Goal: Task Accomplishment & Management: Use online tool/utility

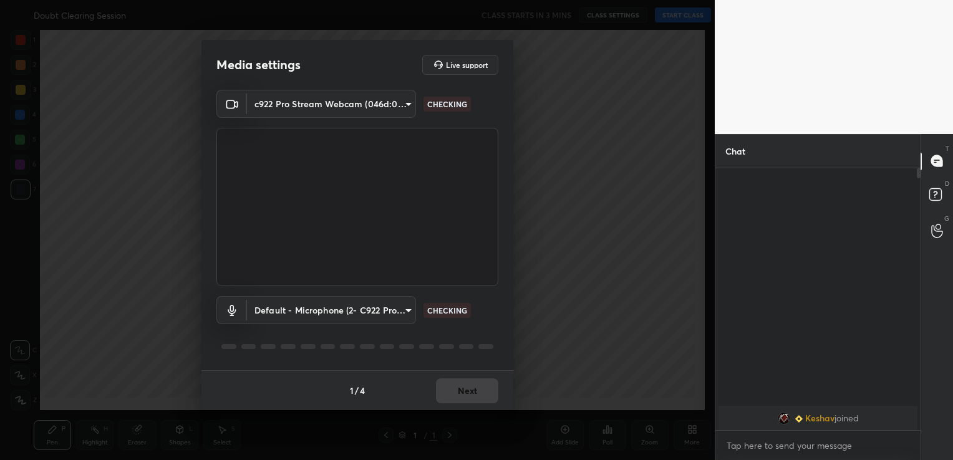
scroll to position [4, 4]
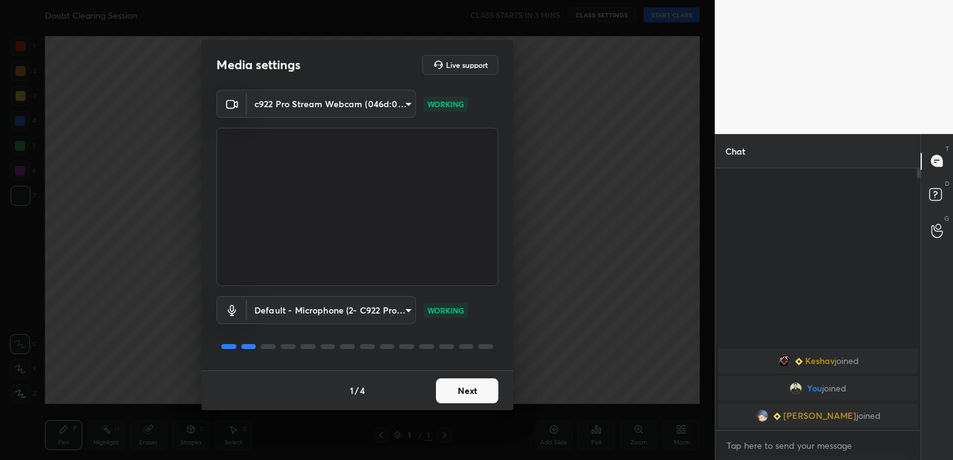
click at [486, 386] on button "Next" at bounding box center [467, 390] width 62 height 25
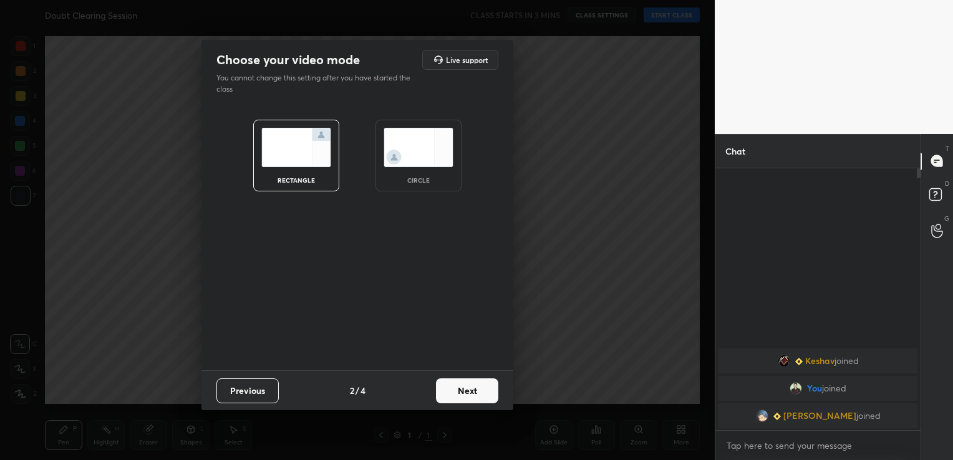
click at [486, 386] on button "Next" at bounding box center [467, 390] width 62 height 25
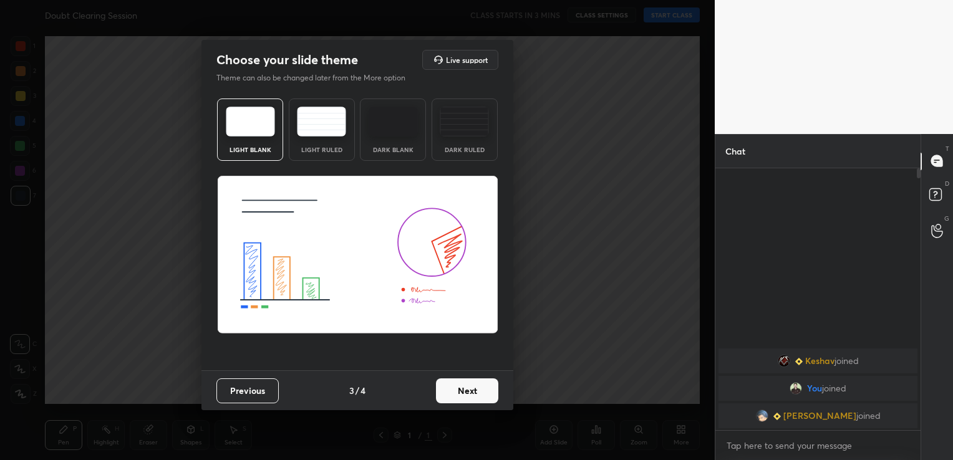
click at [479, 388] on button "Next" at bounding box center [467, 390] width 62 height 25
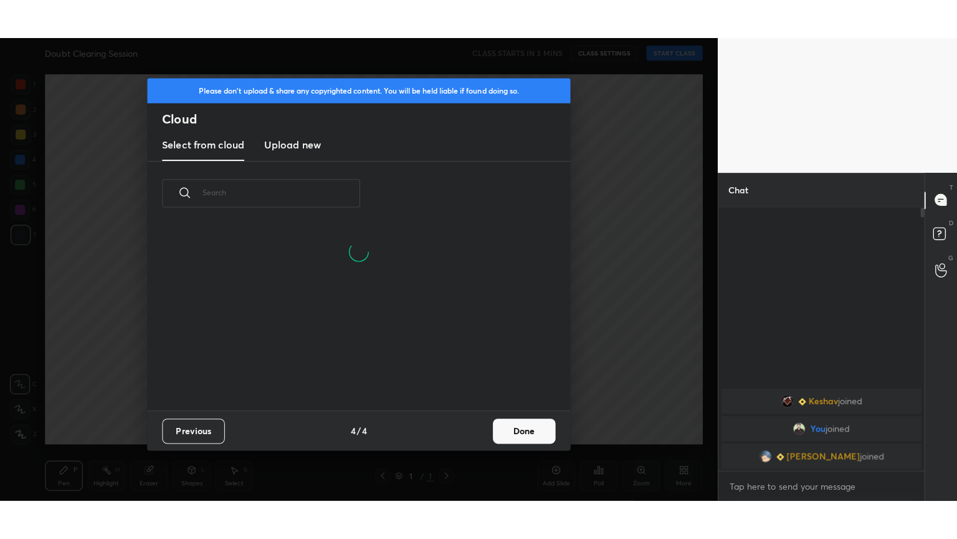
scroll to position [185, 400]
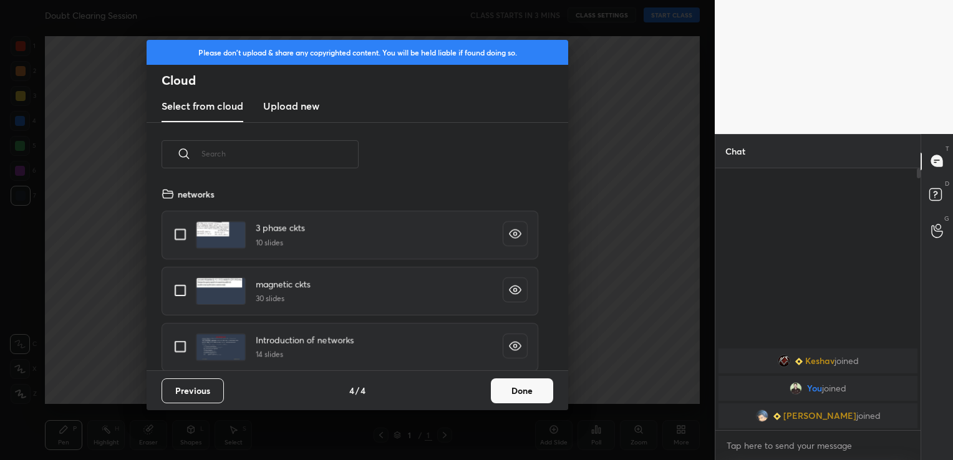
click at [299, 107] on h3 "Upload new" at bounding box center [291, 105] width 56 height 15
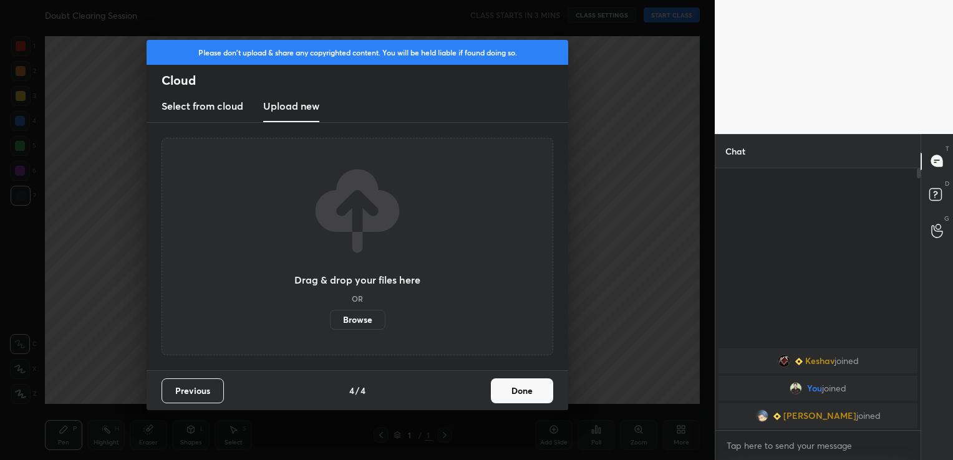
click at [364, 319] on label "Browse" at bounding box center [357, 320] width 55 height 20
click at [330, 319] on input "Browse" at bounding box center [330, 320] width 0 height 20
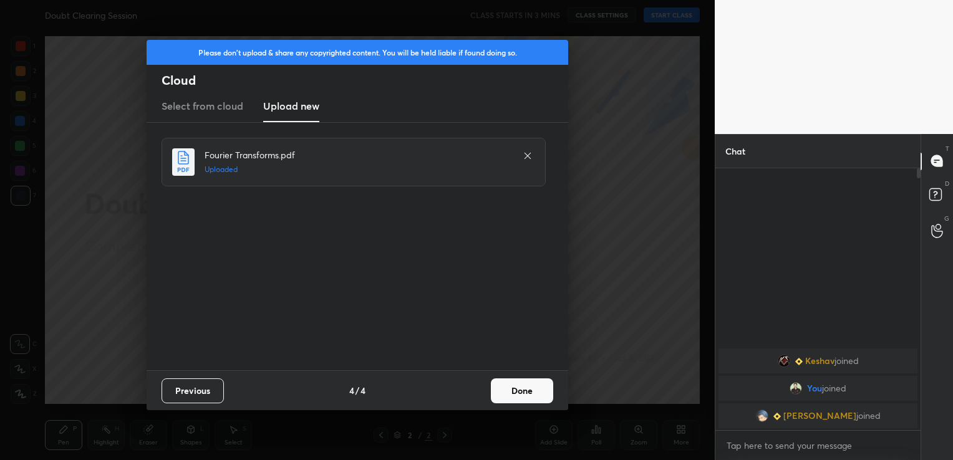
click at [532, 383] on button "Done" at bounding box center [522, 390] width 62 height 25
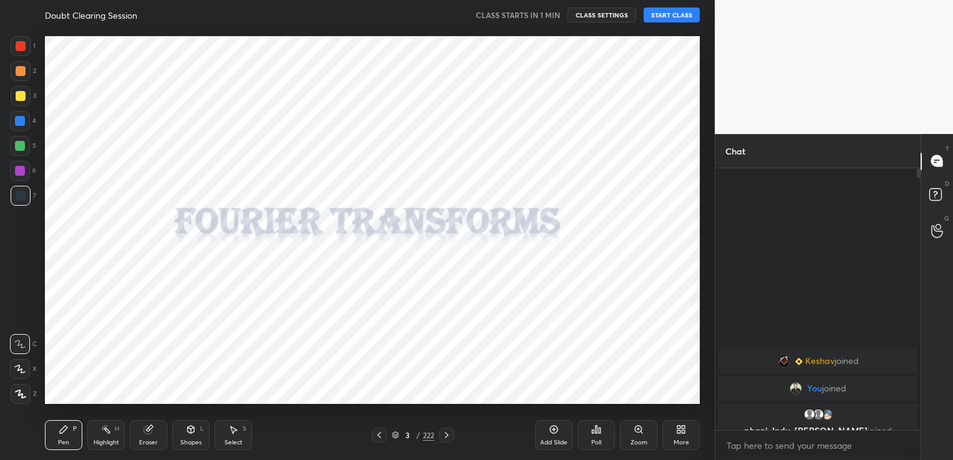
click at [663, 14] on button "START CLASS" at bounding box center [671, 14] width 56 height 15
click at [686, 438] on div "More" at bounding box center [680, 435] width 37 height 30
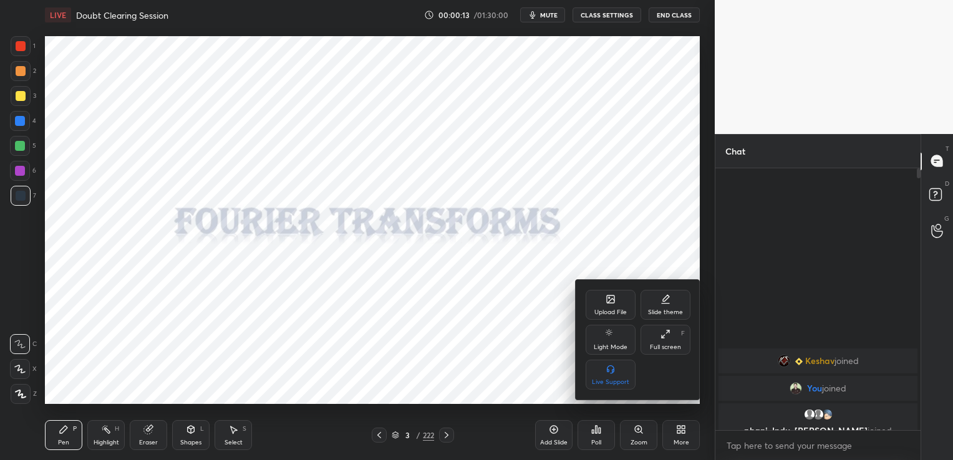
click at [665, 342] on div "Full screen F" at bounding box center [665, 340] width 50 height 30
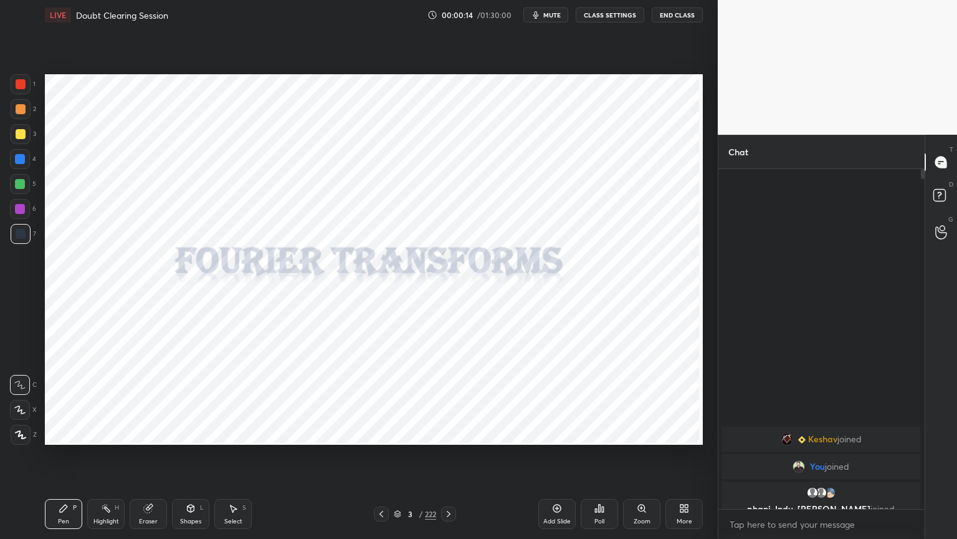
scroll to position [366, 203]
click at [25, 436] on icon at bounding box center [21, 434] width 10 height 7
click at [25, 212] on div at bounding box center [20, 209] width 20 height 20
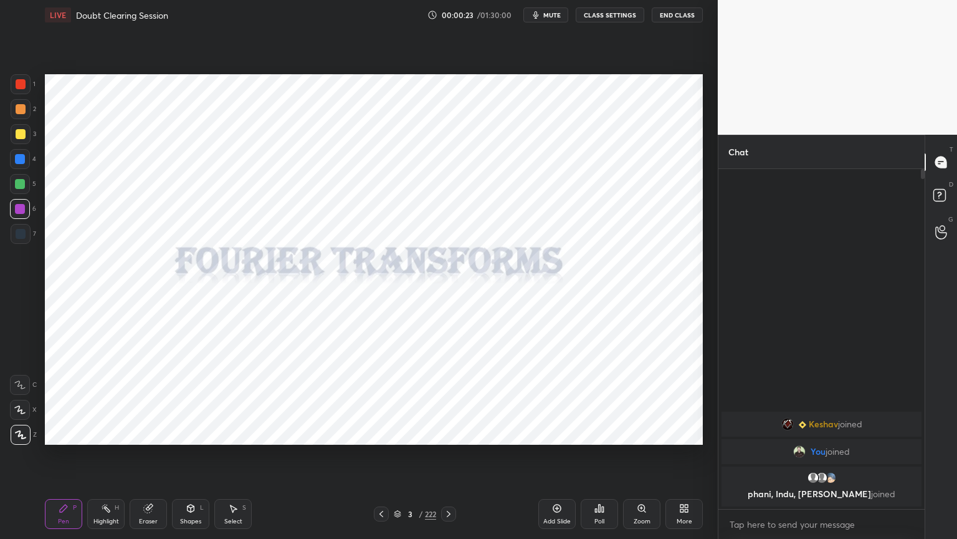
click at [397, 459] on icon at bounding box center [397, 513] width 7 height 7
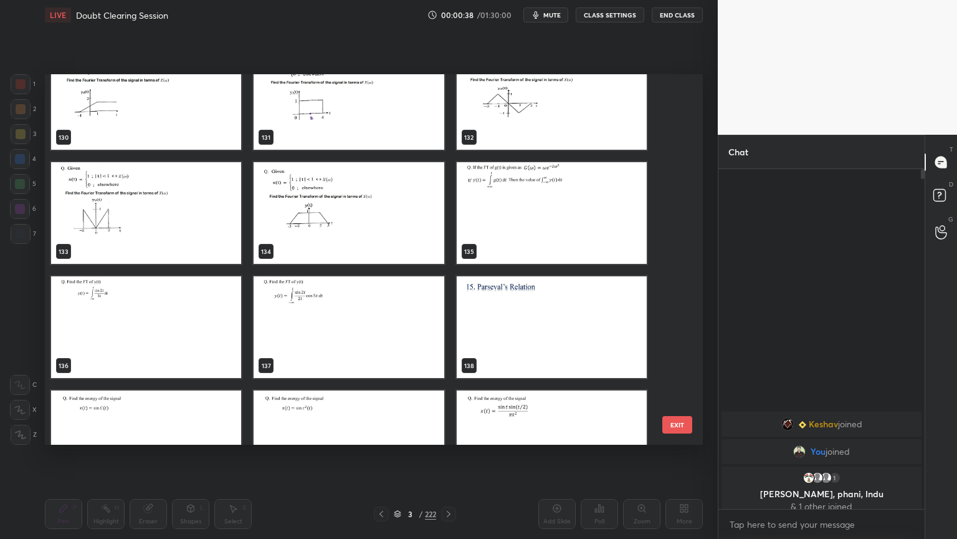
scroll to position [4938, 0]
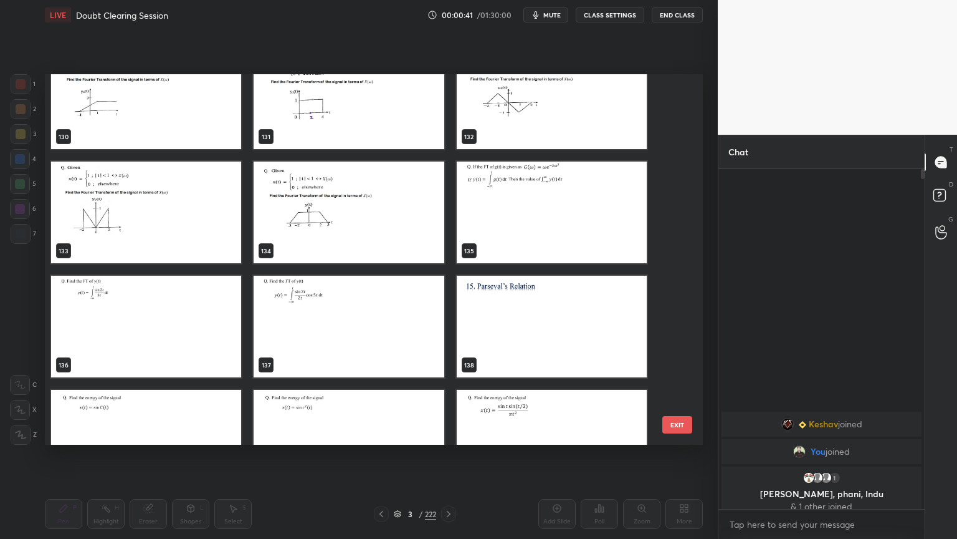
click at [564, 320] on img "grid" at bounding box center [552, 327] width 190 height 102
click at [564, 322] on img "grid" at bounding box center [552, 327] width 190 height 102
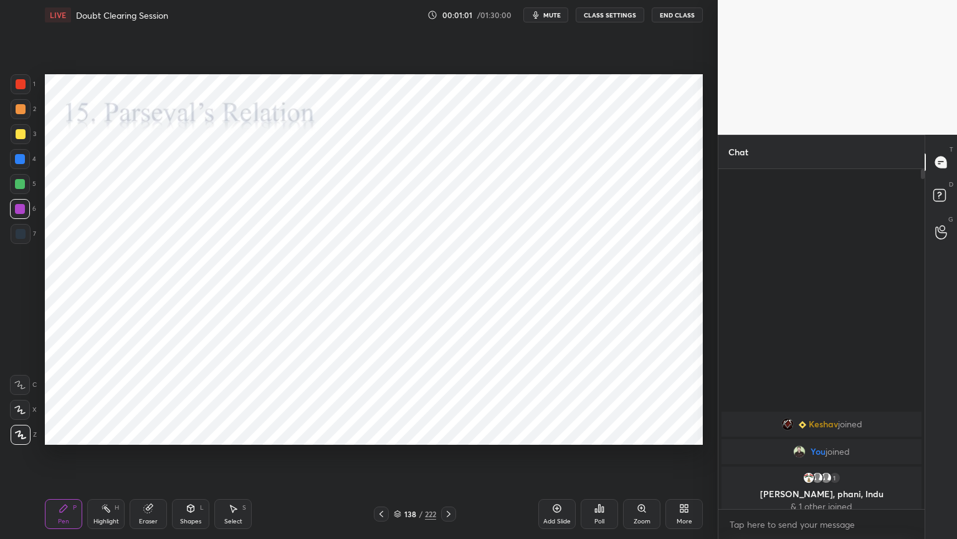
click at [19, 209] on div at bounding box center [20, 209] width 10 height 10
click at [19, 163] on div at bounding box center [20, 159] width 10 height 10
click at [19, 436] on icon at bounding box center [21, 434] width 10 height 7
click at [20, 209] on div at bounding box center [20, 209] width 10 height 10
click at [19, 212] on div at bounding box center [20, 209] width 10 height 10
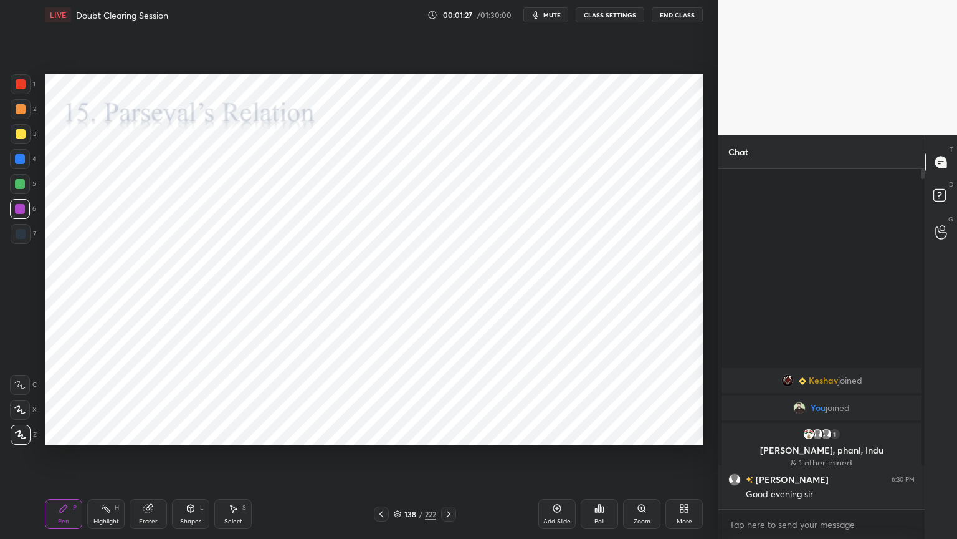
click at [16, 161] on div at bounding box center [20, 159] width 10 height 10
click at [19, 216] on div at bounding box center [20, 209] width 20 height 20
click at [19, 416] on div at bounding box center [20, 410] width 20 height 20
click at [15, 164] on div at bounding box center [20, 159] width 20 height 20
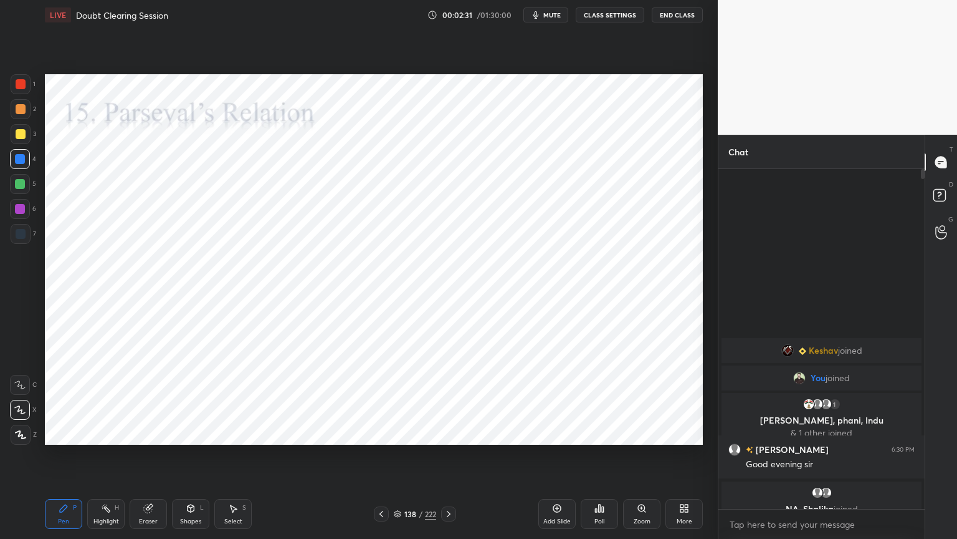
scroll to position [336, 203]
click at [16, 434] on icon at bounding box center [20, 434] width 11 height 9
click at [22, 212] on div at bounding box center [20, 209] width 10 height 10
click at [107, 459] on div "Highlight" at bounding box center [107, 521] width 26 height 6
click at [65, 459] on div "Pen" at bounding box center [63, 521] width 11 height 6
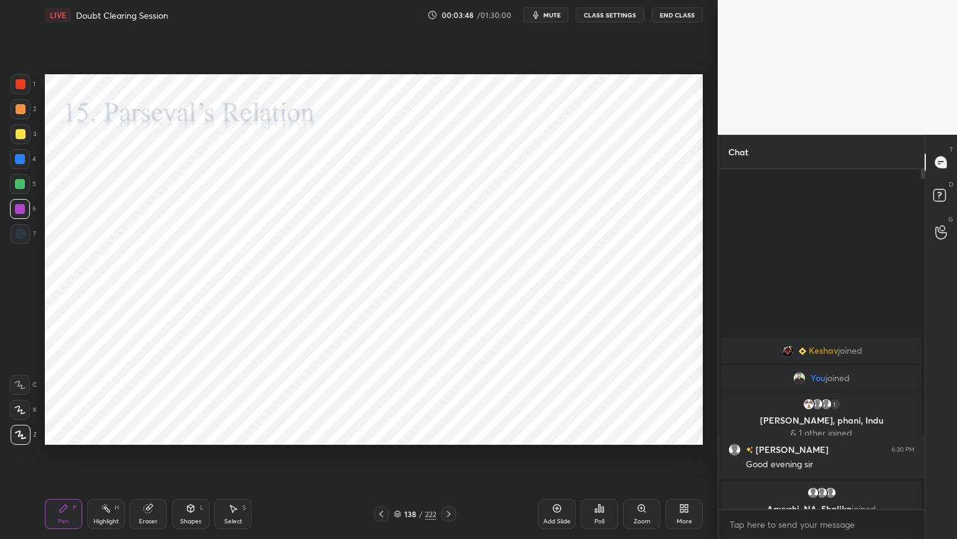
click at [18, 237] on div at bounding box center [21, 234] width 10 height 10
click at [113, 459] on div "Highlight" at bounding box center [107, 521] width 26 height 6
click at [67, 459] on div "Pen" at bounding box center [63, 521] width 11 height 6
click at [18, 207] on div at bounding box center [20, 209] width 10 height 10
click at [399, 459] on icon at bounding box center [397, 513] width 7 height 7
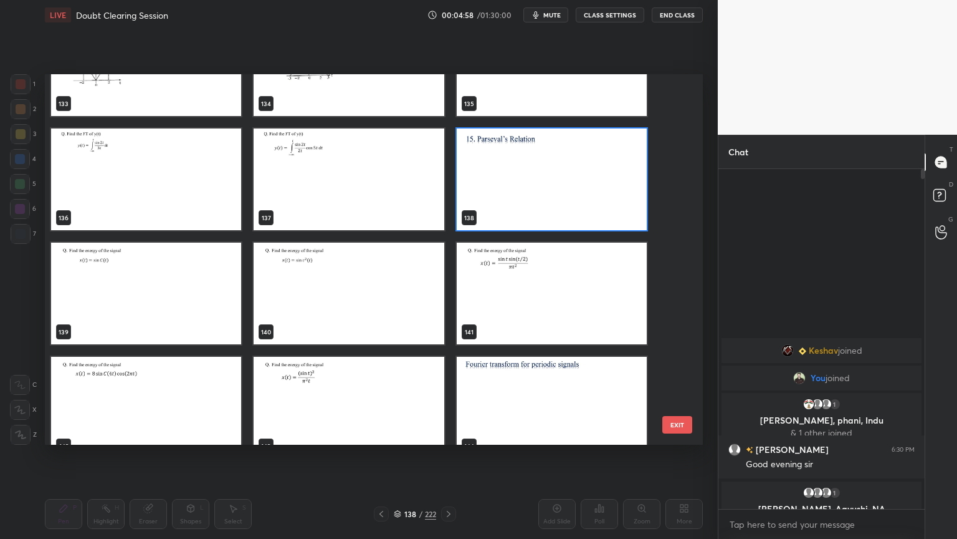
scroll to position [5091, 0]
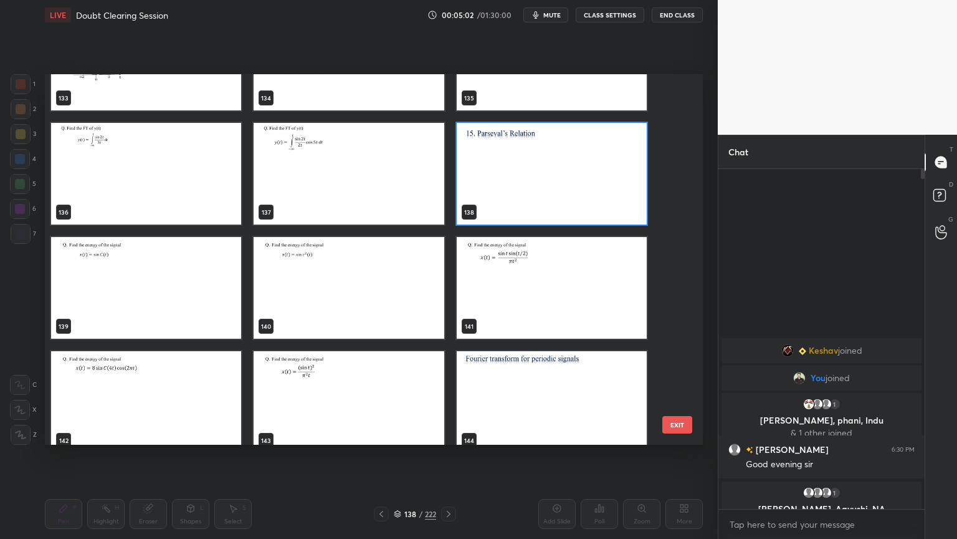
click at [194, 298] on img "grid" at bounding box center [146, 288] width 190 height 102
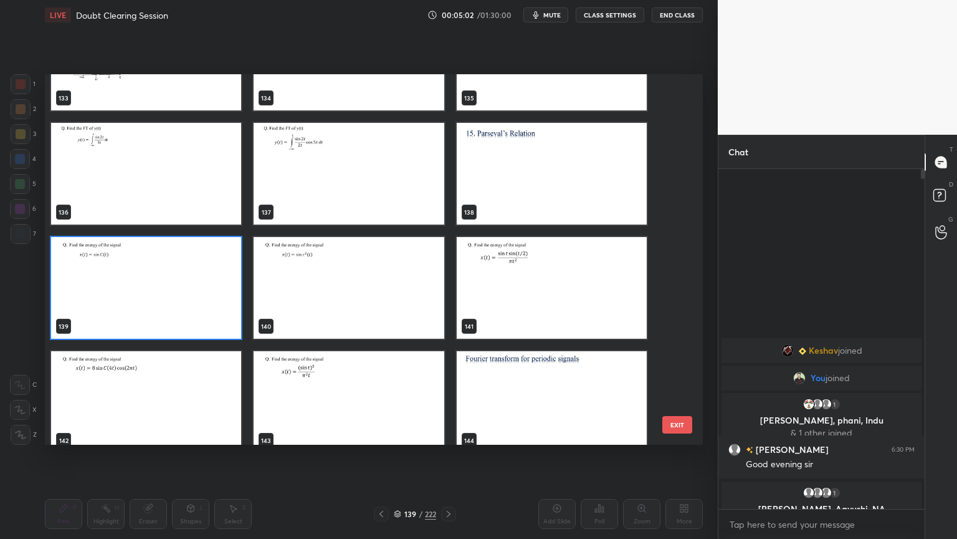
click at [194, 298] on img "grid" at bounding box center [146, 288] width 190 height 102
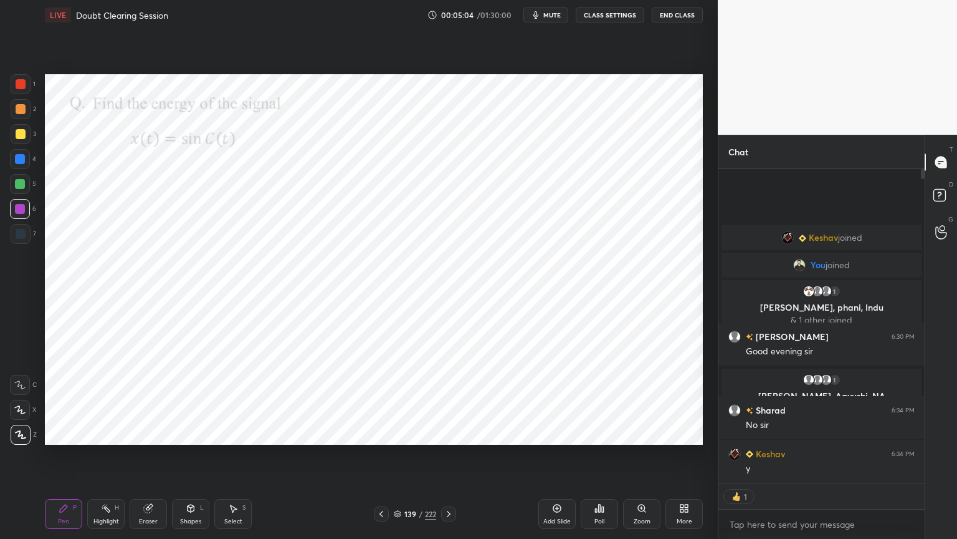
scroll to position [311, 203]
click at [382, 459] on icon at bounding box center [382, 514] width 10 height 10
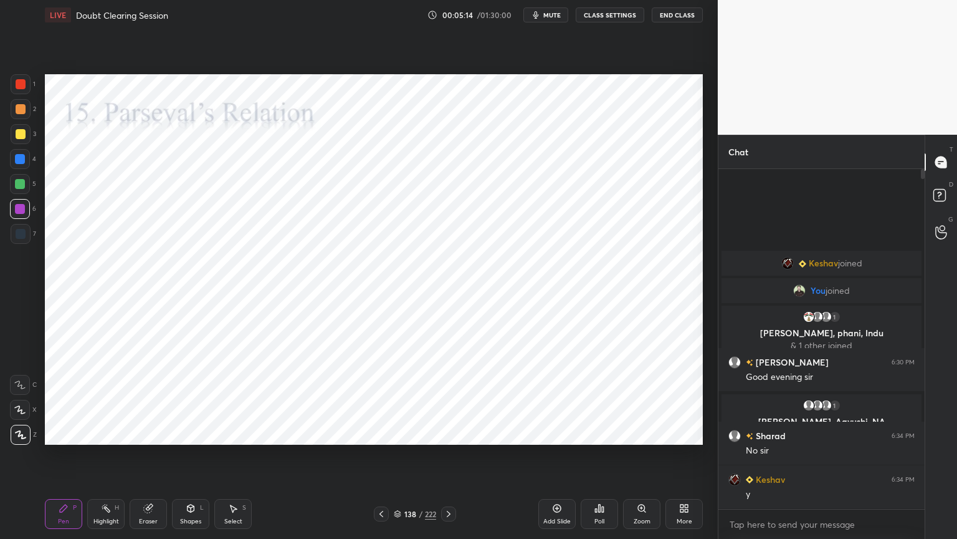
scroll to position [336, 203]
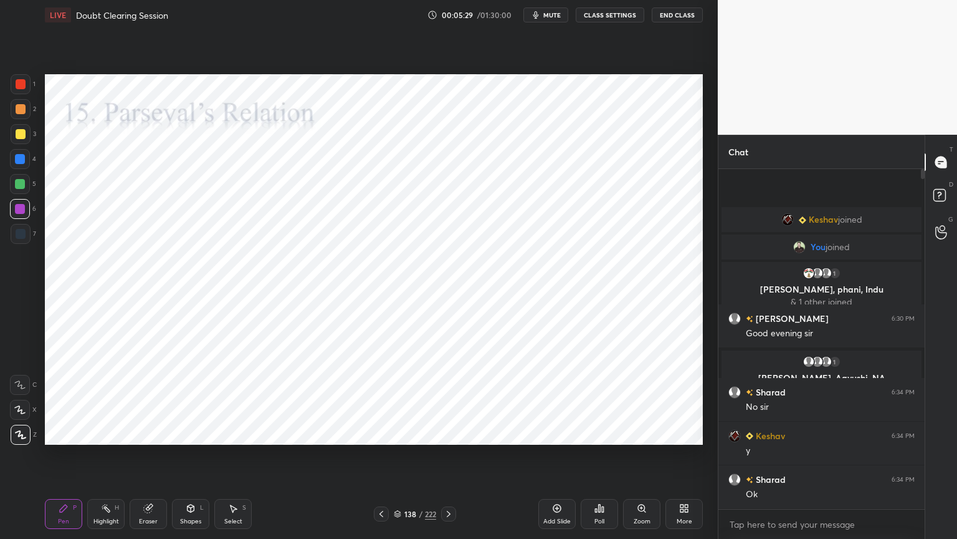
click at [456, 459] on div at bounding box center [448, 513] width 15 height 15
click at [18, 180] on div at bounding box center [20, 184] width 10 height 10
click at [21, 212] on div at bounding box center [20, 209] width 10 height 10
click at [21, 211] on div at bounding box center [20, 209] width 10 height 10
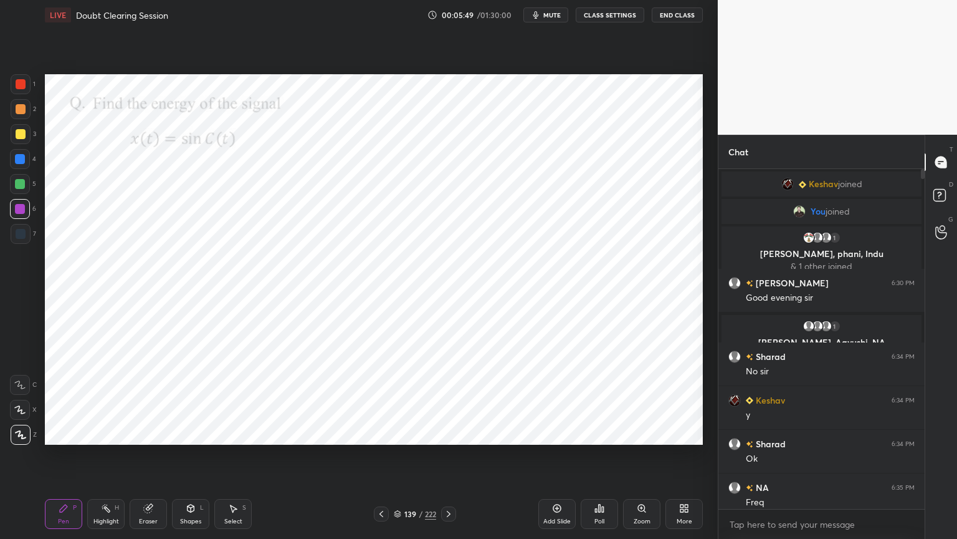
click at [19, 414] on div at bounding box center [20, 410] width 20 height 20
click at [16, 411] on icon at bounding box center [19, 409] width 11 height 9
click at [19, 162] on div at bounding box center [20, 159] width 10 height 10
click at [16, 216] on div at bounding box center [20, 209] width 20 height 20
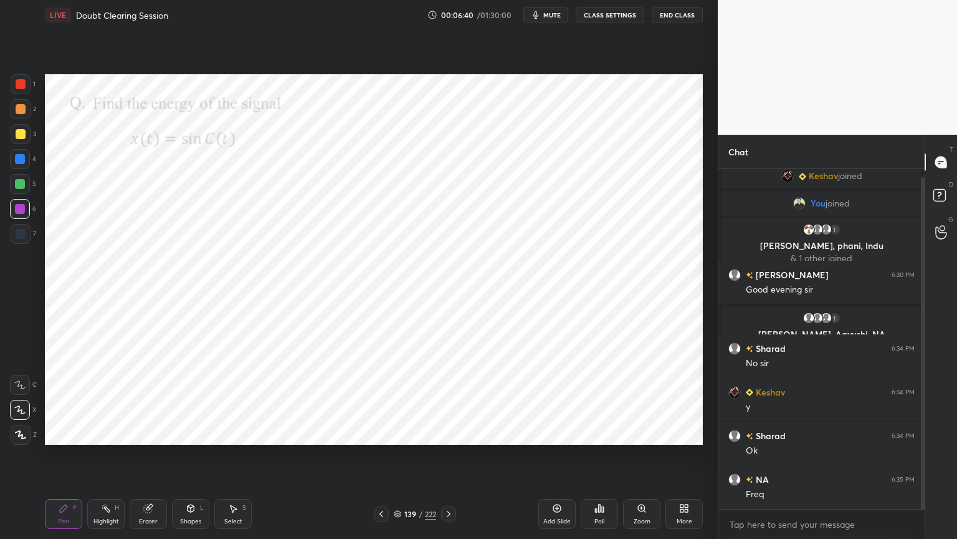
click at [21, 432] on icon at bounding box center [20, 434] width 11 height 9
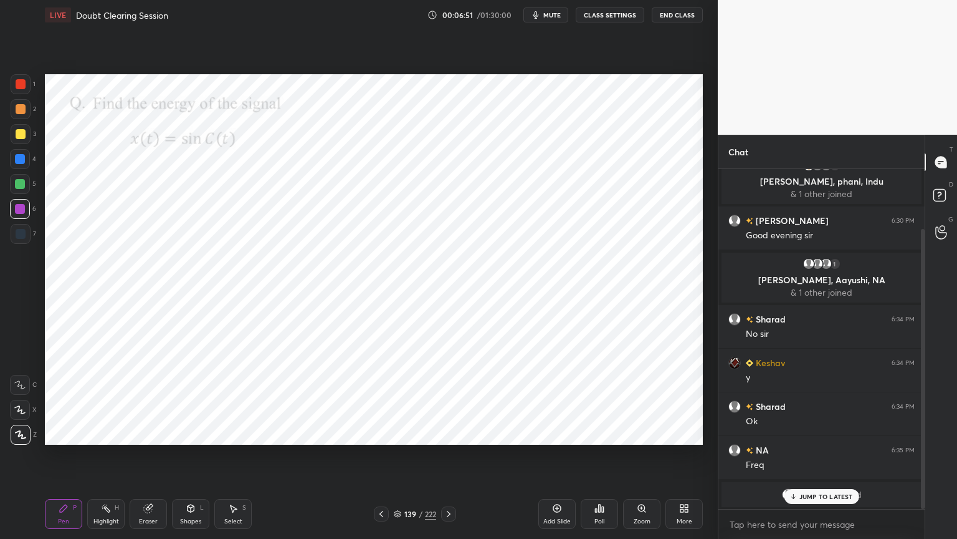
click at [148, 459] on icon at bounding box center [148, 508] width 8 height 8
click at [62, 459] on icon at bounding box center [63, 507] width 7 height 7
click at [140, 459] on div "Eraser" at bounding box center [148, 514] width 37 height 30
click at [21, 411] on icon at bounding box center [20, 409] width 7 height 6
click at [58, 459] on div "Pen P" at bounding box center [63, 514] width 37 height 30
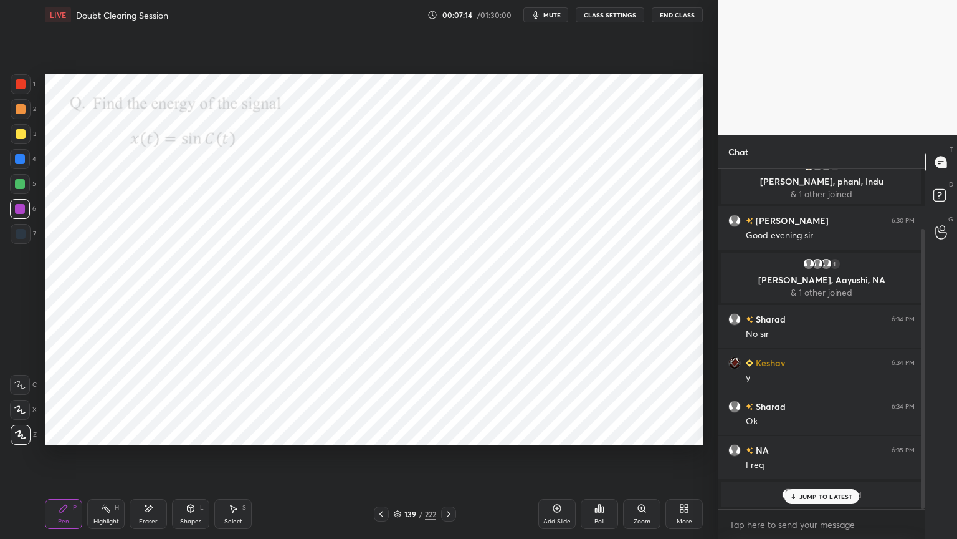
click at [810, 459] on p "JUMP TO LATEST" at bounding box center [827, 495] width 54 height 7
click at [146, 459] on div "Eraser" at bounding box center [148, 514] width 37 height 30
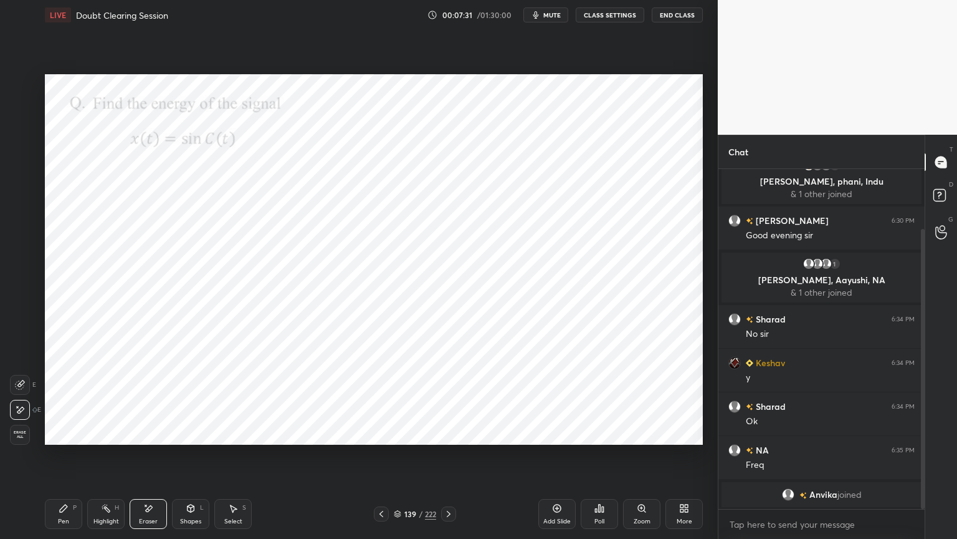
click at [56, 459] on div "Pen P" at bounding box center [63, 514] width 37 height 30
click at [19, 164] on div at bounding box center [20, 159] width 20 height 20
click at [190, 459] on div "Shapes" at bounding box center [190, 521] width 21 height 6
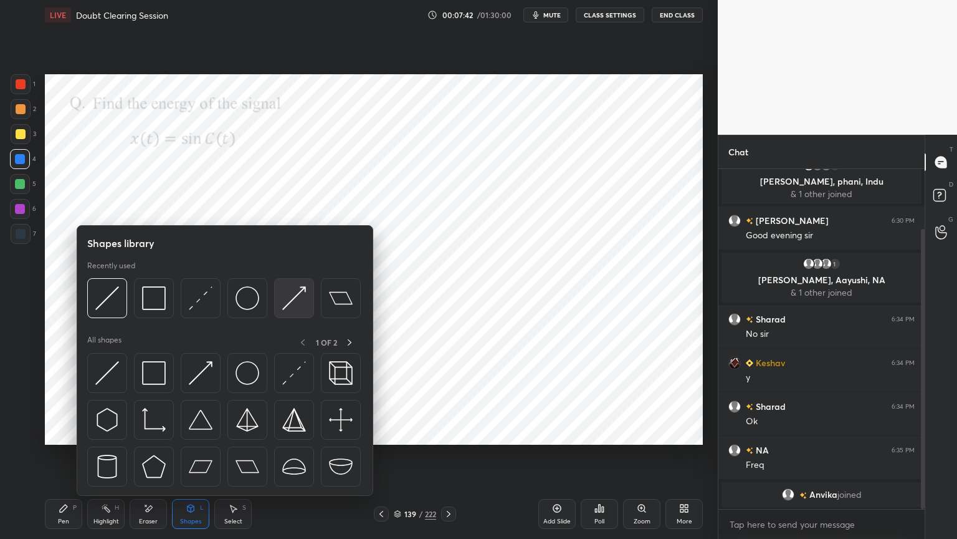
click at [287, 301] on img at bounding box center [294, 298] width 24 height 24
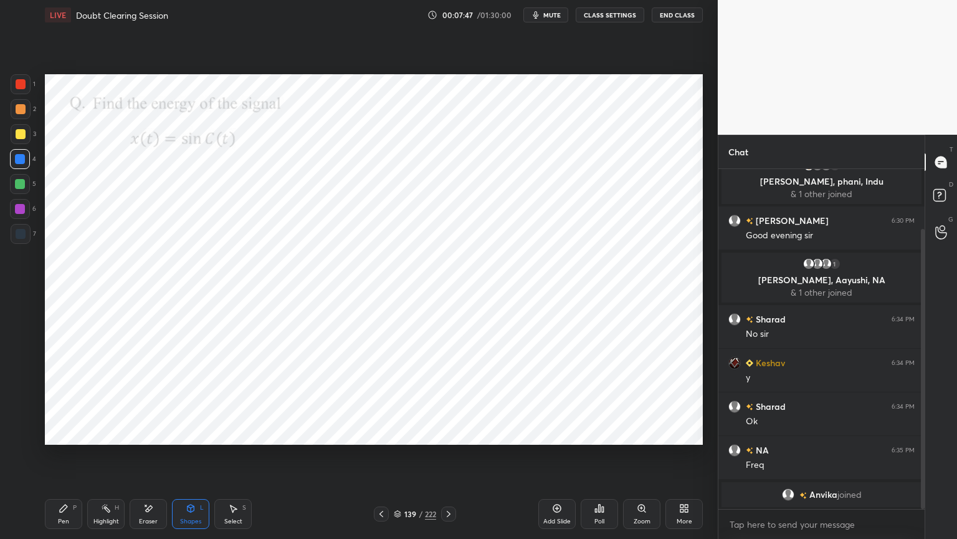
click at [181, 459] on div "Shapes L" at bounding box center [190, 514] width 37 height 30
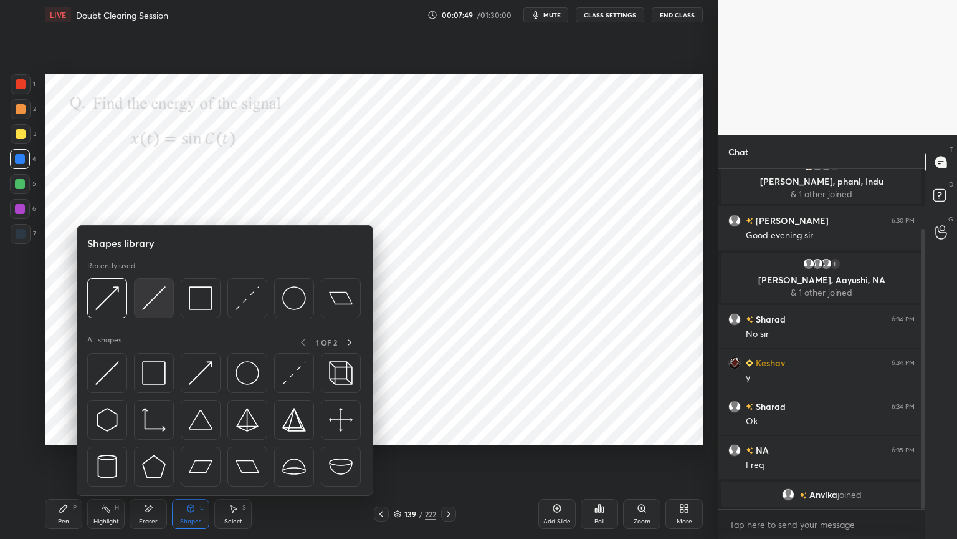
click at [156, 300] on img at bounding box center [154, 298] width 24 height 24
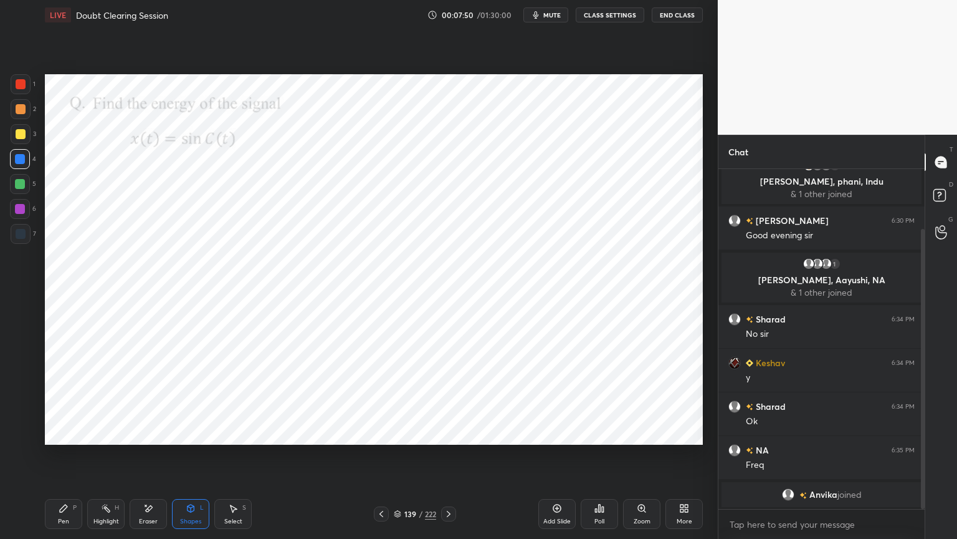
click at [22, 214] on div at bounding box center [20, 209] width 20 height 20
click at [61, 459] on div "Pen" at bounding box center [63, 521] width 11 height 6
click at [20, 160] on div at bounding box center [20, 159] width 10 height 10
click at [20, 439] on div at bounding box center [21, 435] width 20 height 20
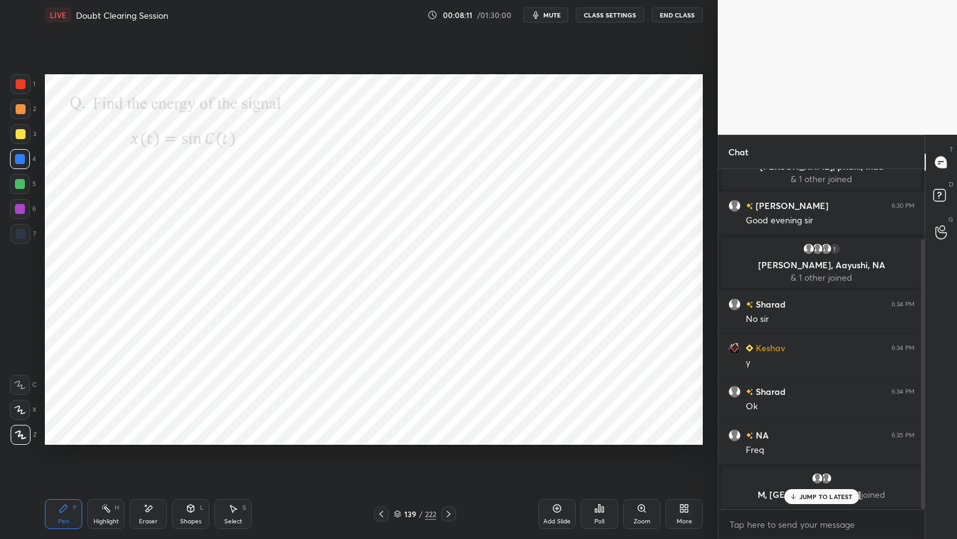
click at [190, 459] on div "Shapes" at bounding box center [190, 521] width 21 height 6
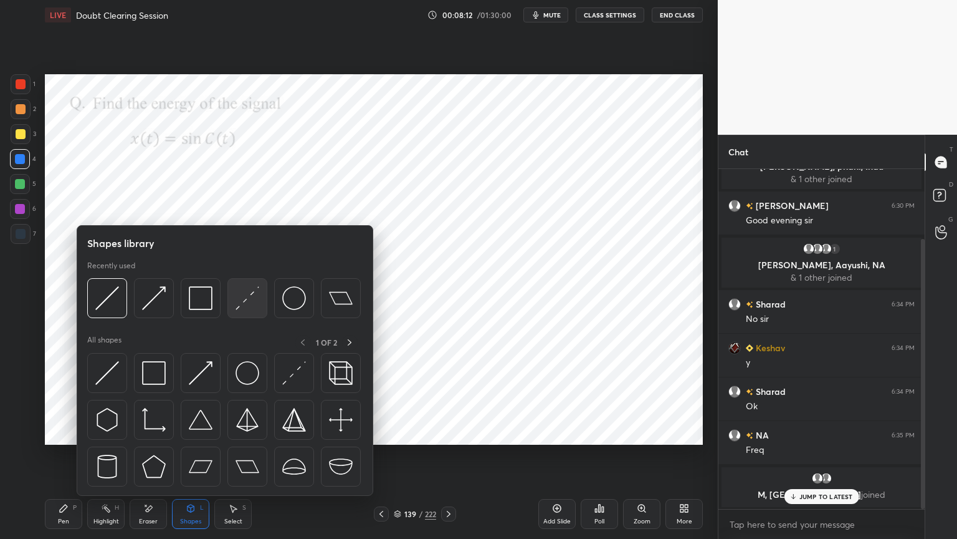
click at [244, 304] on img at bounding box center [248, 298] width 24 height 24
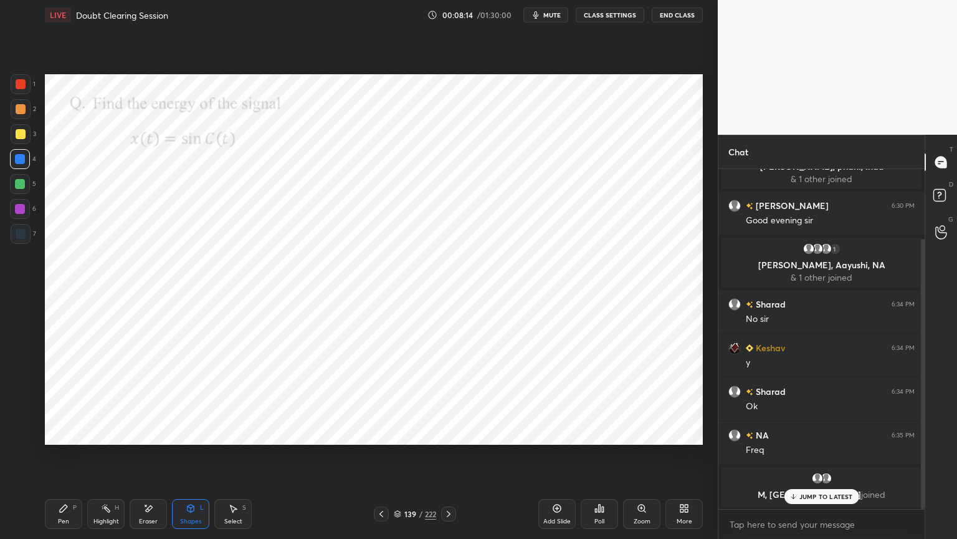
click at [815, 459] on p "JUMP TO LATEST" at bounding box center [827, 495] width 54 height 7
click at [62, 459] on div "Pen P" at bounding box center [63, 514] width 37 height 30
click at [451, 459] on icon at bounding box center [449, 514] width 10 height 10
click at [22, 214] on div at bounding box center [20, 209] width 20 height 20
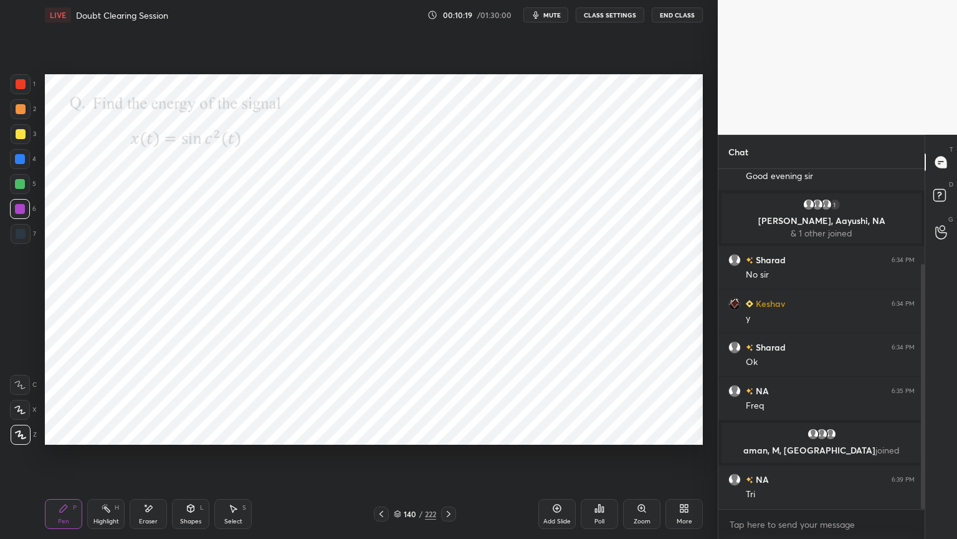
scroll to position [175, 0]
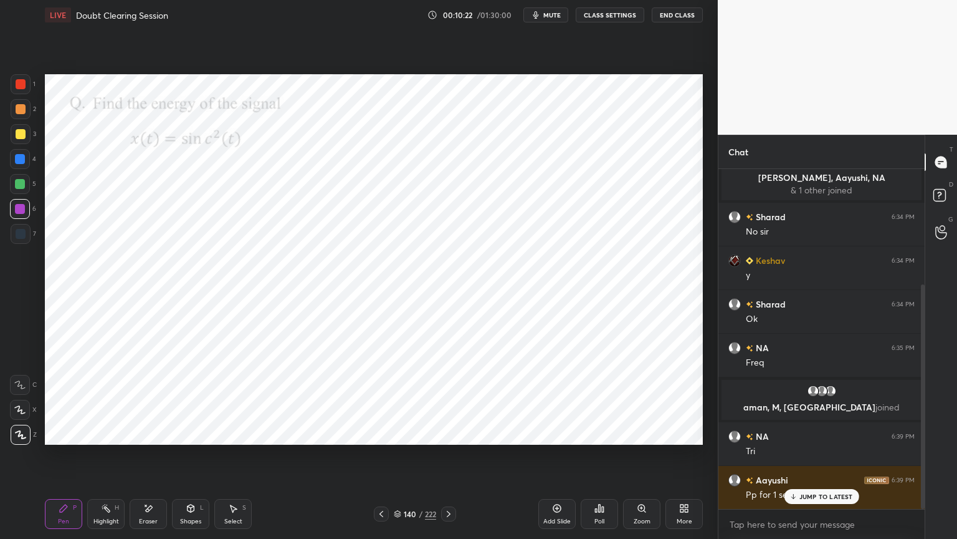
click at [805, 459] on p "JUMP TO LATEST" at bounding box center [827, 495] width 54 height 7
click at [380, 459] on icon at bounding box center [382, 514] width 10 height 10
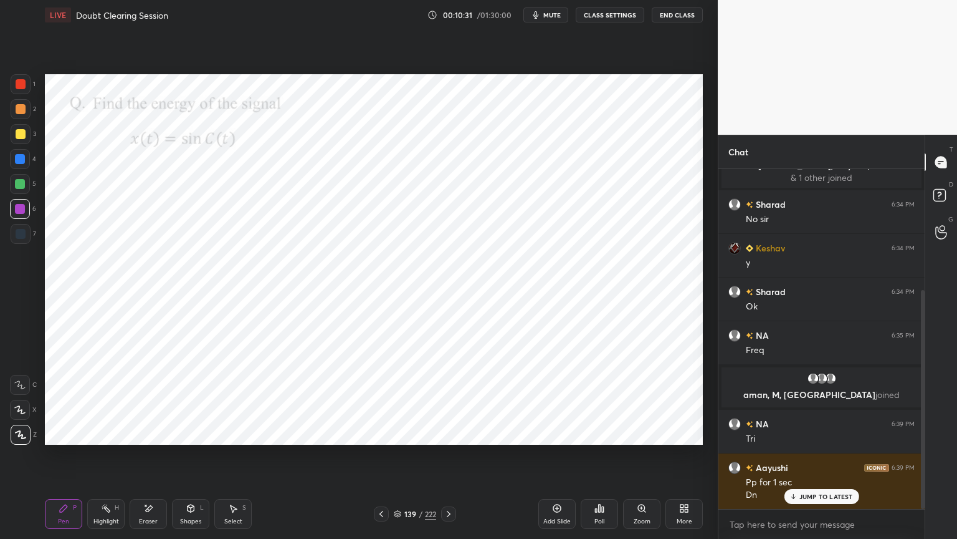
click at [451, 459] on icon at bounding box center [449, 514] width 10 height 10
click at [21, 165] on div at bounding box center [20, 159] width 20 height 20
click at [147, 459] on icon at bounding box center [148, 508] width 10 height 11
click at [69, 459] on div "Pen P" at bounding box center [63, 514] width 37 height 30
click at [24, 213] on div at bounding box center [20, 209] width 10 height 10
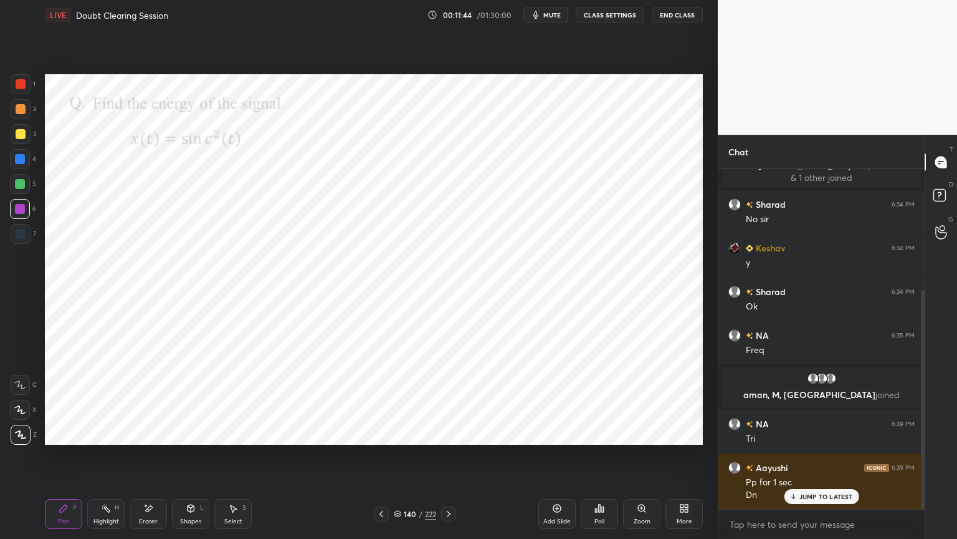
click at [195, 459] on div "Shapes" at bounding box center [190, 521] width 21 height 6
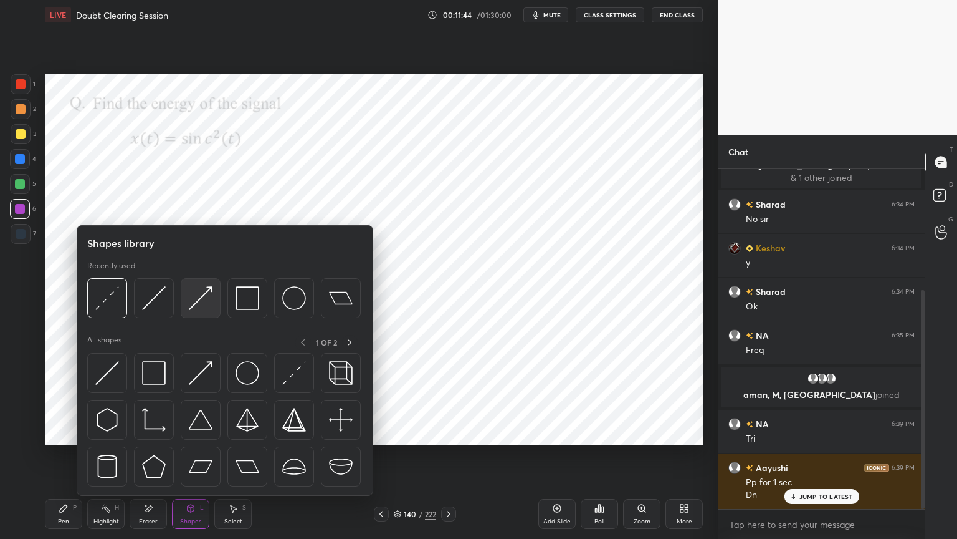
click at [196, 302] on img at bounding box center [201, 298] width 24 height 24
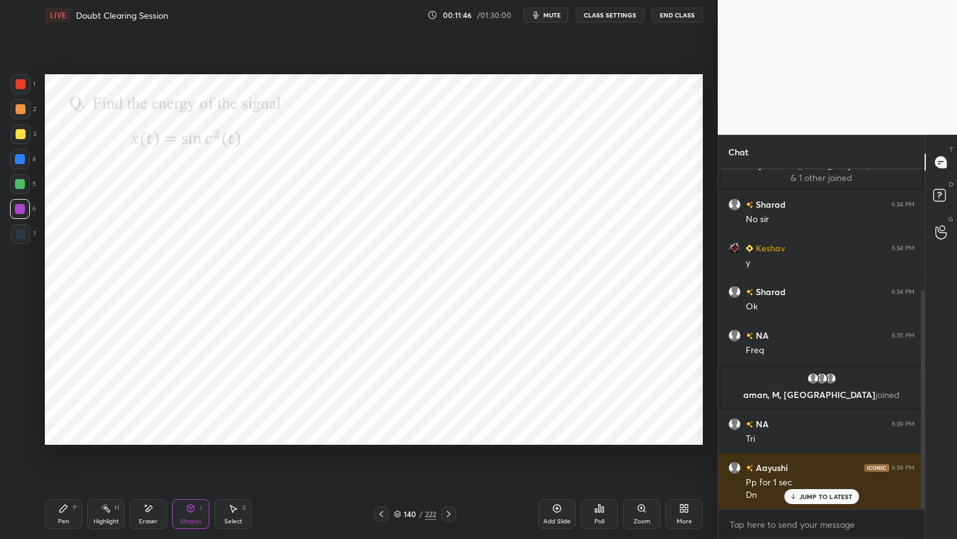
click at [22, 160] on div at bounding box center [20, 159] width 10 height 10
click at [187, 459] on div "Shapes" at bounding box center [190, 521] width 21 height 6
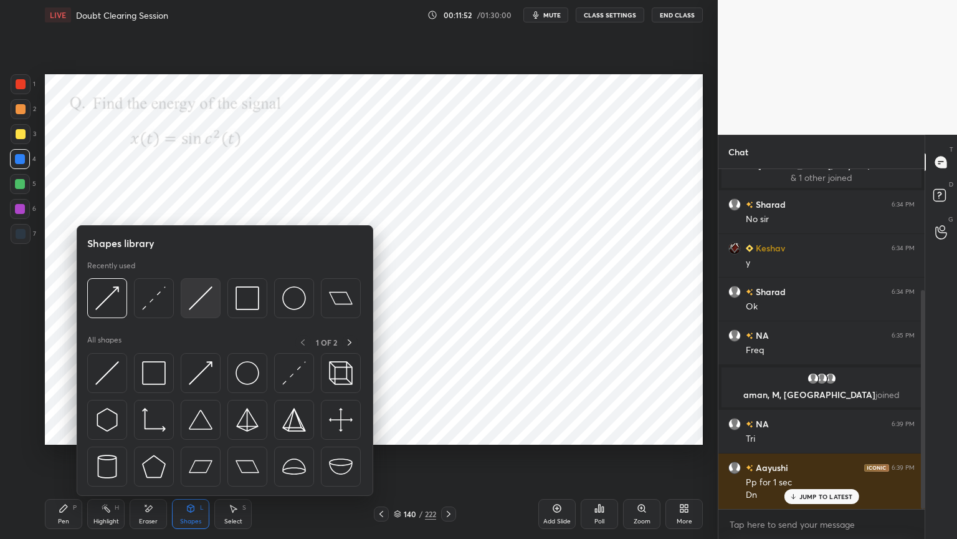
click at [201, 304] on img at bounding box center [201, 298] width 24 height 24
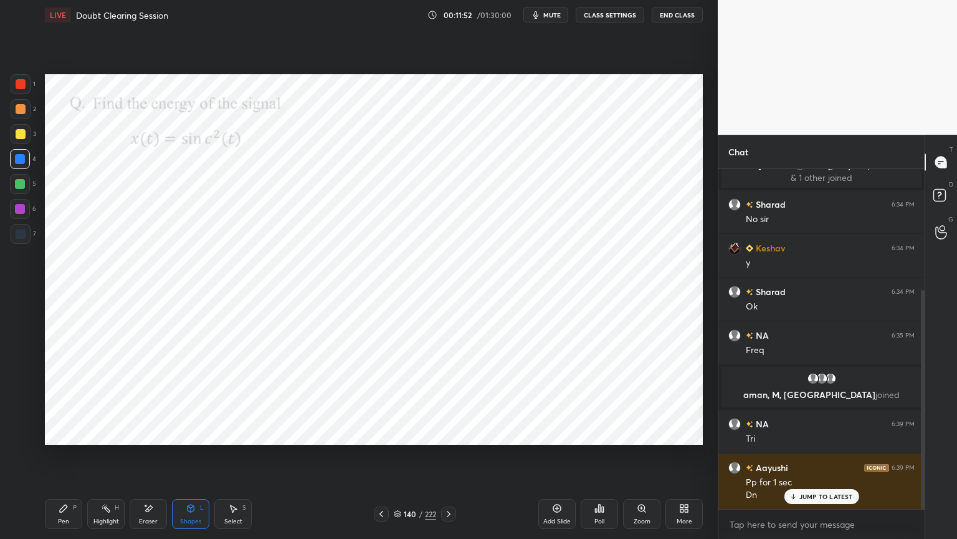
click at [14, 208] on div at bounding box center [20, 209] width 20 height 20
click at [67, 459] on div "Pen" at bounding box center [63, 521] width 11 height 6
click at [150, 459] on div "Eraser" at bounding box center [148, 521] width 19 height 6
click at [192, 459] on div "Shapes" at bounding box center [190, 521] width 21 height 6
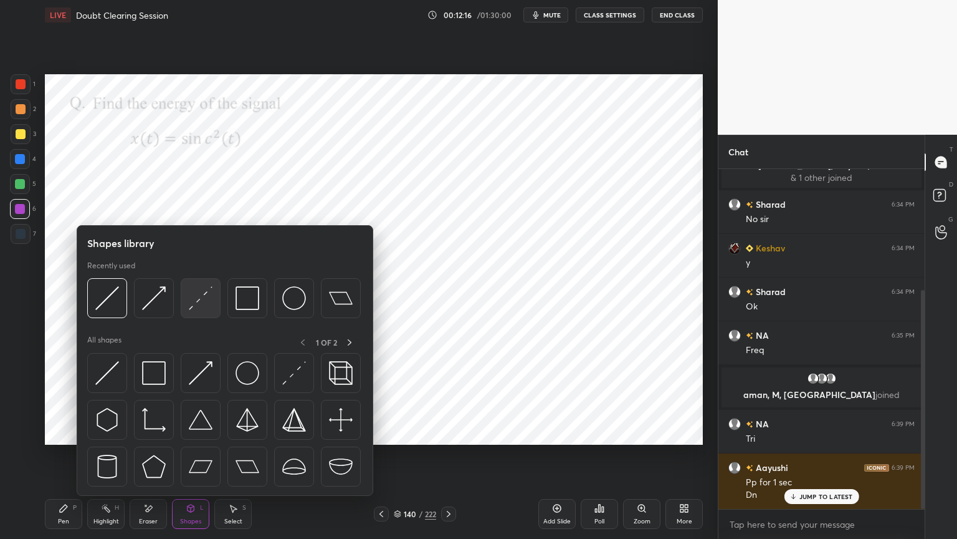
click at [199, 310] on div at bounding box center [201, 298] width 40 height 40
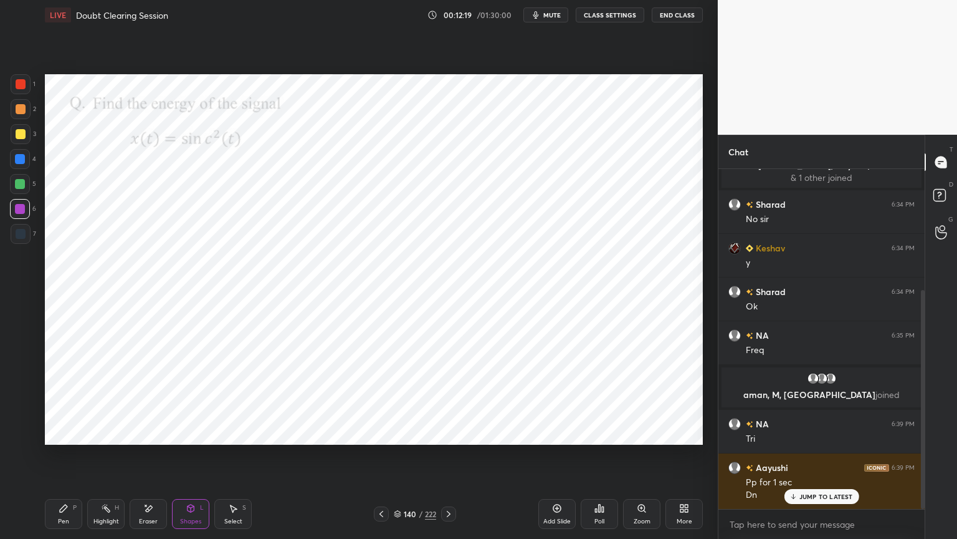
click at [67, 459] on div "Pen P" at bounding box center [63, 514] width 37 height 30
click at [22, 166] on div at bounding box center [20, 159] width 20 height 20
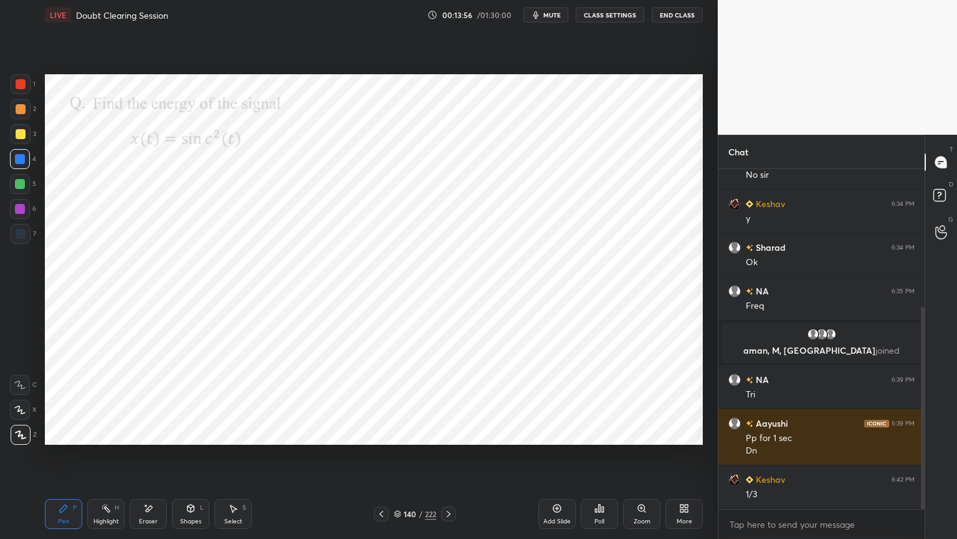
click at [22, 214] on div at bounding box center [20, 209] width 20 height 20
click at [22, 415] on div at bounding box center [20, 410] width 20 height 20
click at [222, 459] on div "Select S" at bounding box center [232, 514] width 37 height 30
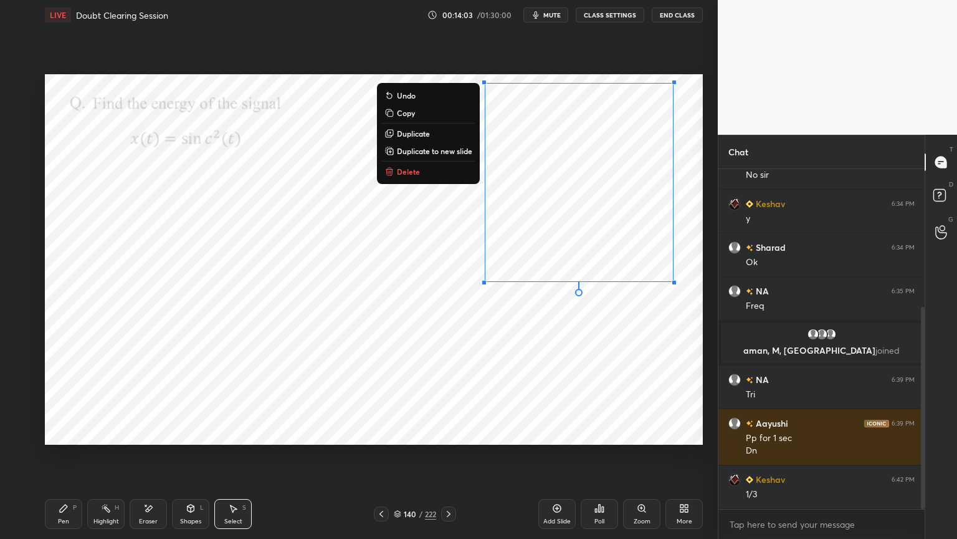
click at [587, 354] on div "0 ° Undo Copy Duplicate Duplicate to new slide Delete" at bounding box center [374, 259] width 658 height 370
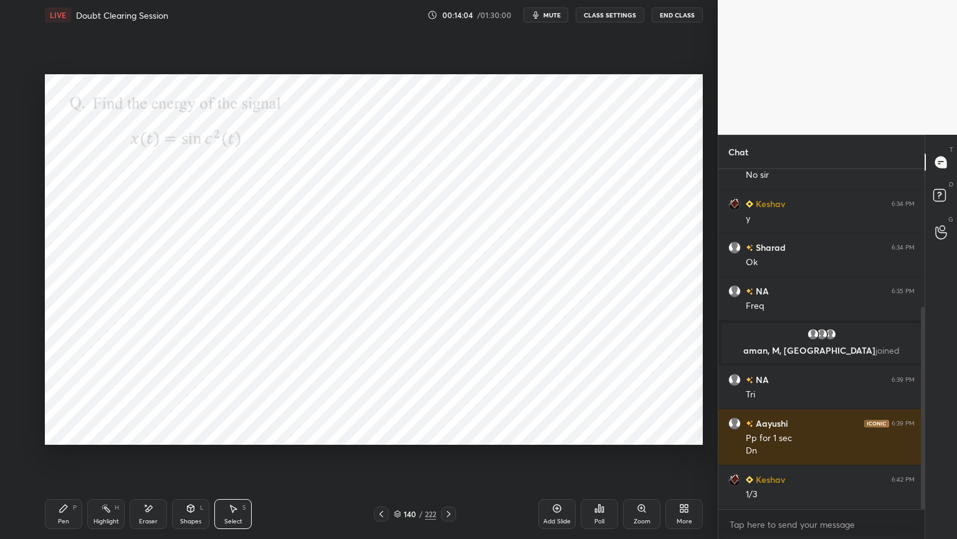
click at [52, 459] on div "Pen P" at bounding box center [63, 514] width 37 height 30
click at [15, 436] on icon at bounding box center [20, 434] width 11 height 9
click at [146, 459] on div "Eraser" at bounding box center [148, 514] width 37 height 30
click at [72, 459] on div "Pen P" at bounding box center [63, 514] width 37 height 30
click at [120, 459] on div "Highlight H" at bounding box center [105, 514] width 37 height 30
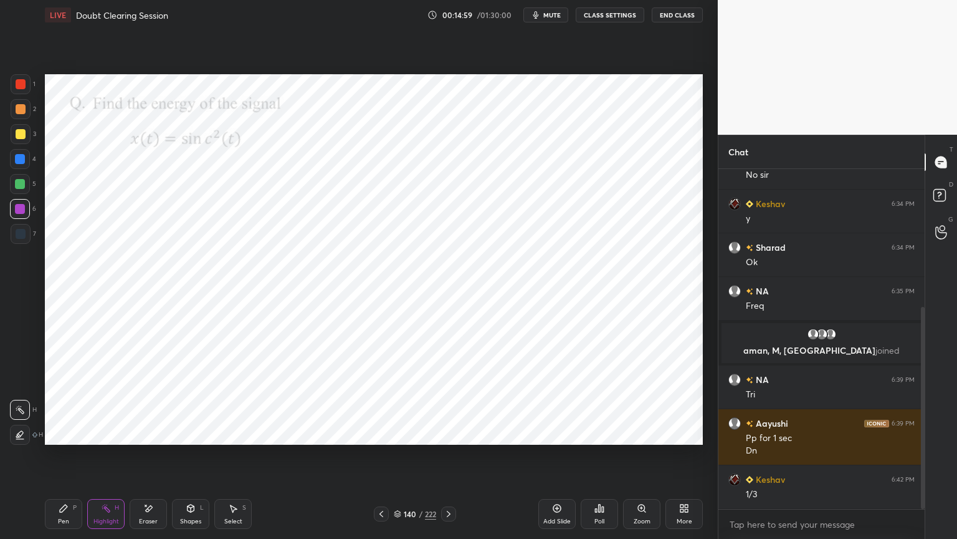
click at [64, 459] on div "Pen" at bounding box center [63, 521] width 11 height 6
click at [18, 163] on div at bounding box center [20, 159] width 10 height 10
click at [20, 212] on div at bounding box center [20, 209] width 10 height 10
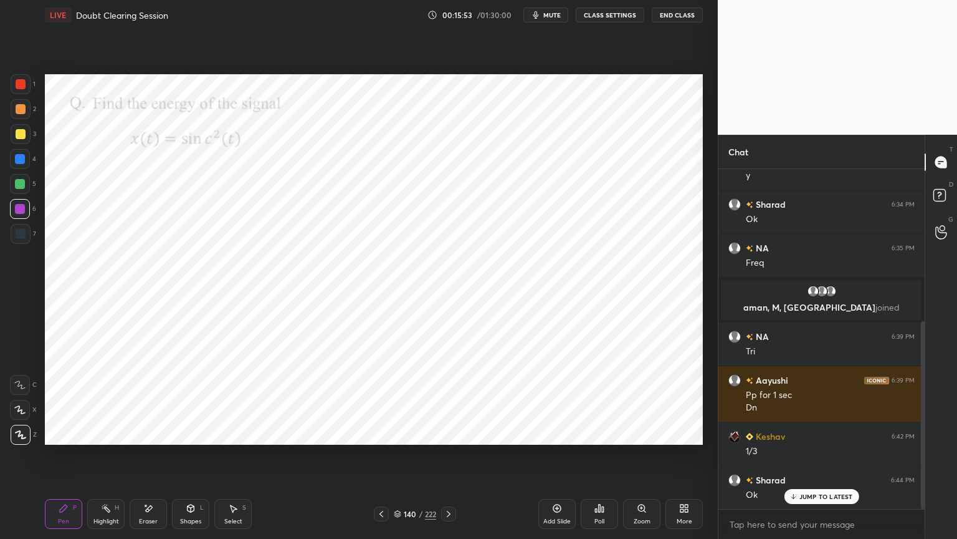
scroll to position [319, 0]
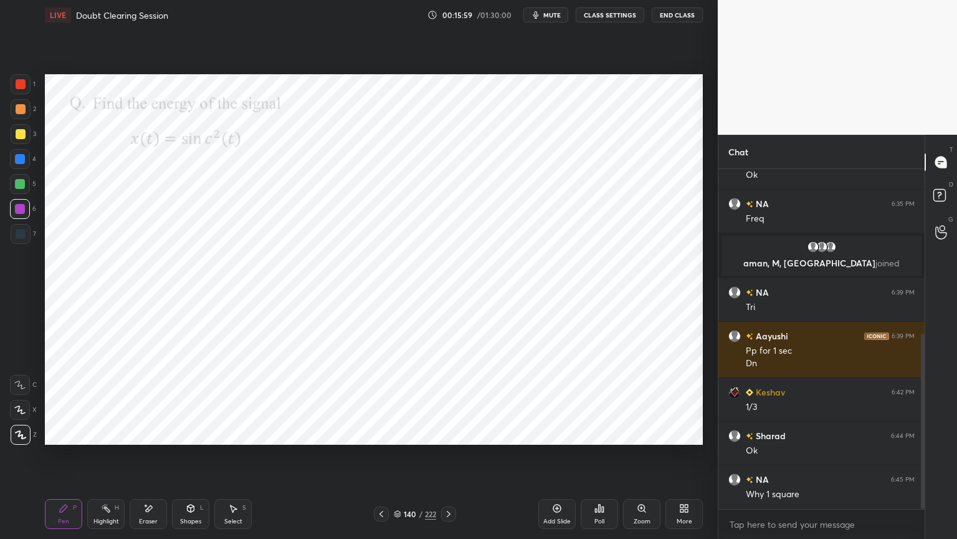
click at [118, 459] on div "Highlight" at bounding box center [107, 521] width 26 height 6
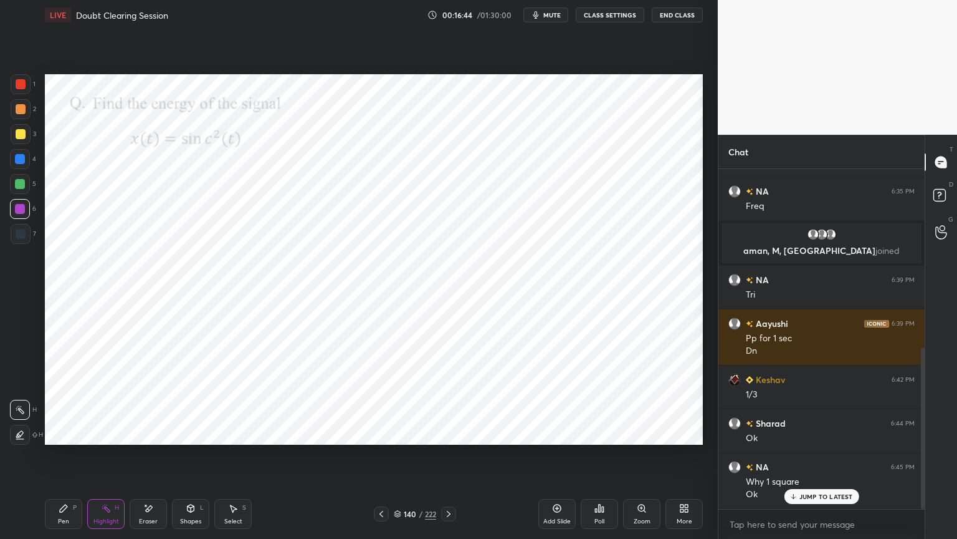
scroll to position [374, 0]
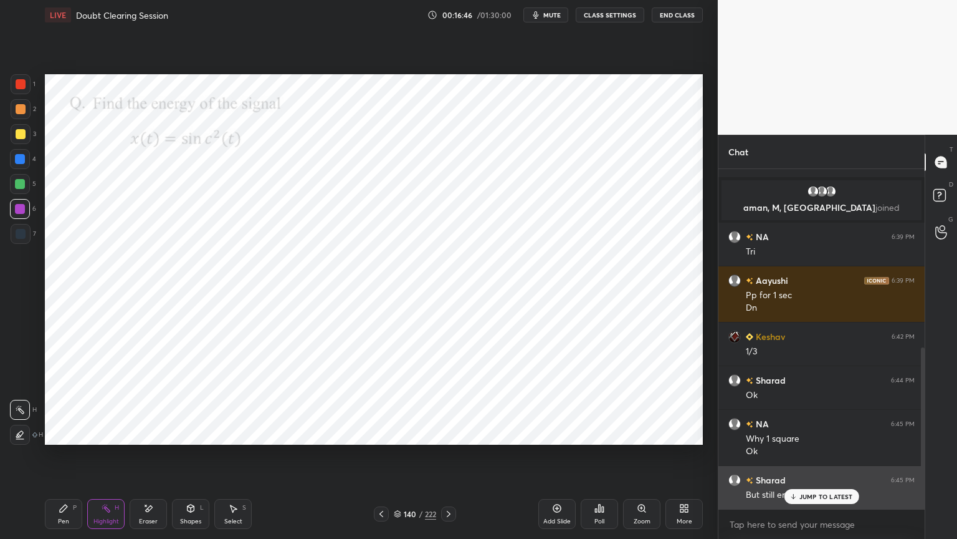
click at [832, 459] on p "JUMP TO LATEST" at bounding box center [827, 495] width 54 height 7
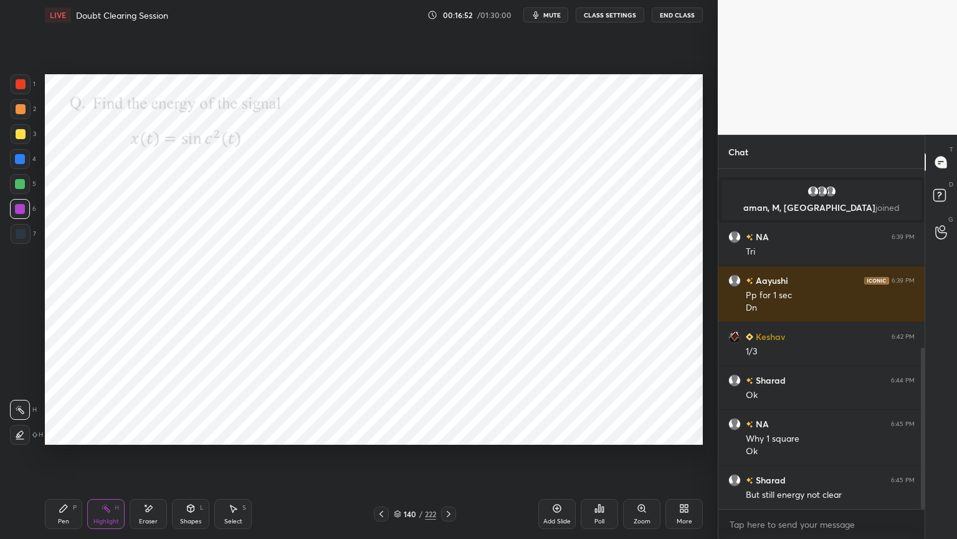
click at [227, 459] on div "Select S" at bounding box center [232, 514] width 37 height 30
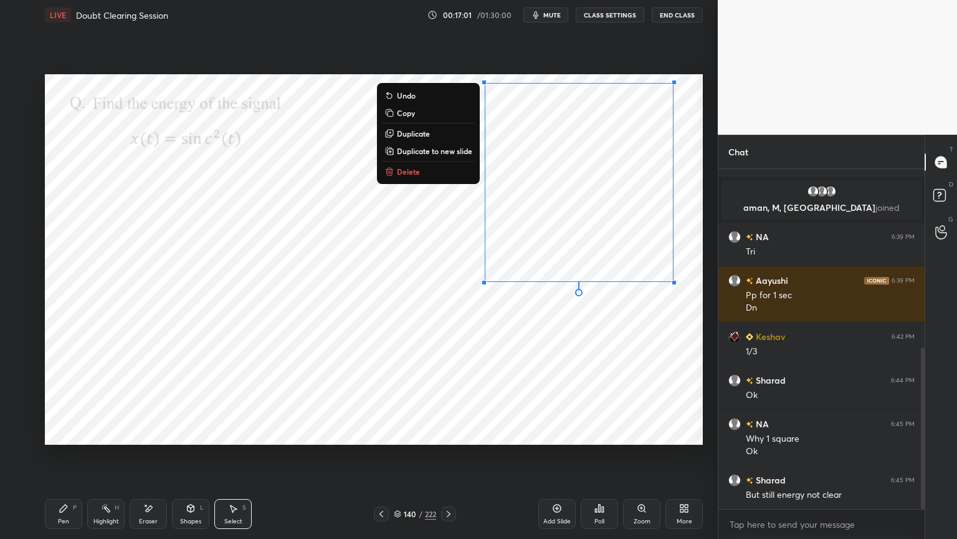
click at [411, 115] on p "Copy" at bounding box center [406, 113] width 18 height 10
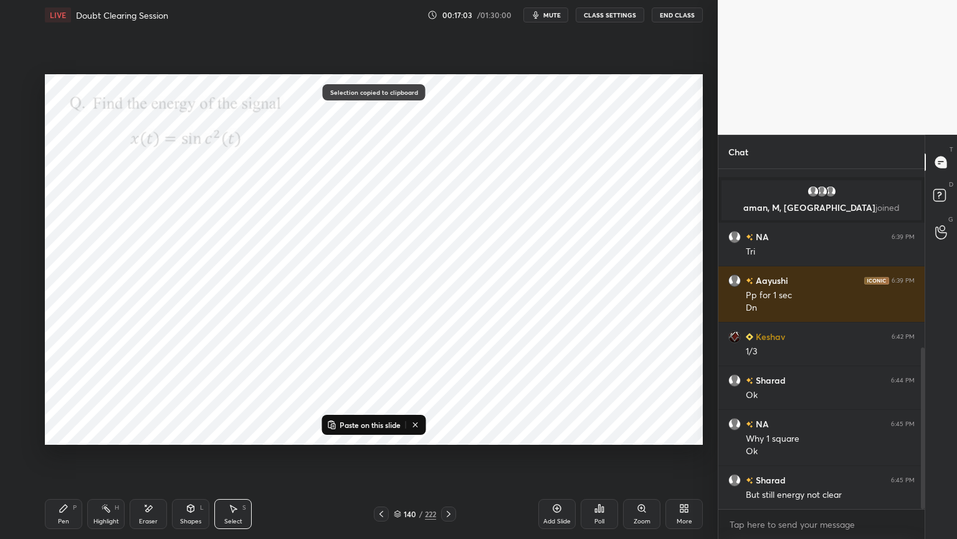
click at [552, 459] on icon at bounding box center [557, 508] width 10 height 10
click at [367, 426] on p "Paste on this slide" at bounding box center [370, 425] width 61 height 10
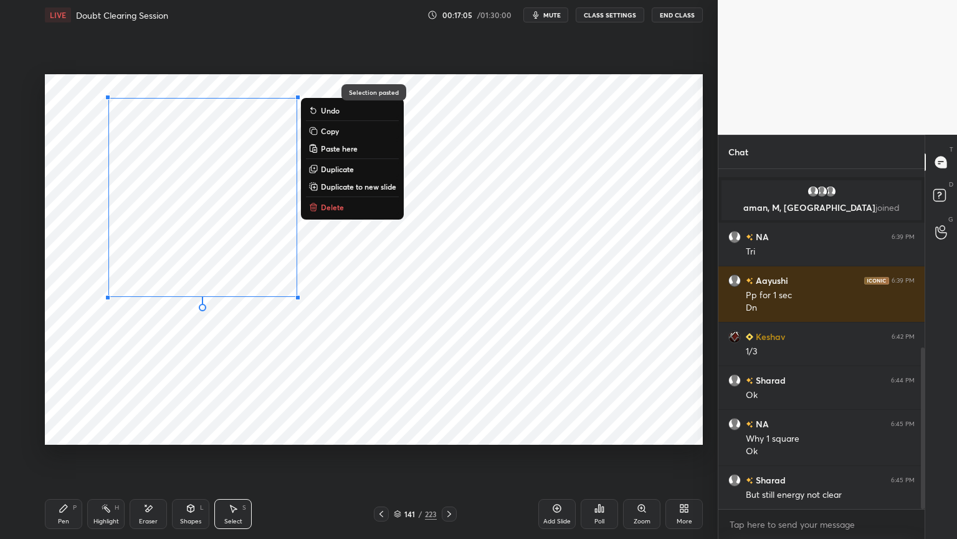
click at [150, 459] on div "Eraser" at bounding box center [148, 521] width 19 height 6
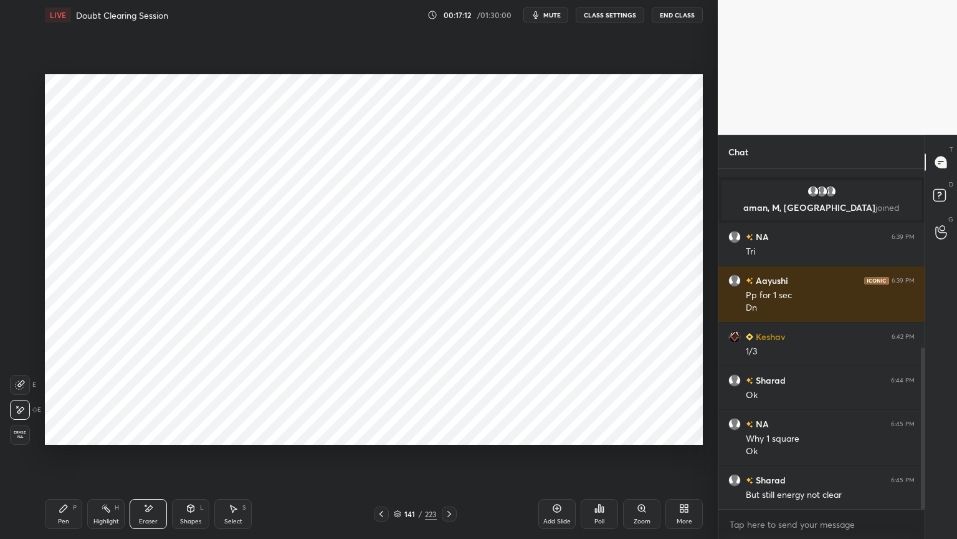
click at [67, 459] on div "Pen" at bounding box center [63, 521] width 11 height 6
click at [22, 164] on div at bounding box center [20, 159] width 20 height 20
click at [19, 408] on icon at bounding box center [20, 409] width 10 height 7
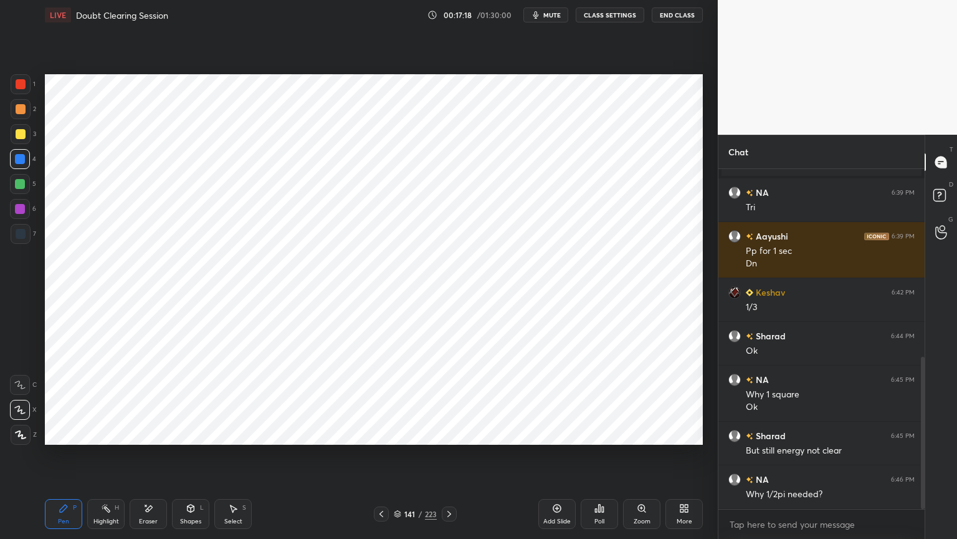
click at [20, 430] on icon at bounding box center [20, 434] width 11 height 9
click at [140, 459] on div "Eraser" at bounding box center [148, 514] width 37 height 30
click at [61, 459] on div "Pen" at bounding box center [63, 521] width 11 height 6
click at [16, 206] on div at bounding box center [20, 209] width 10 height 10
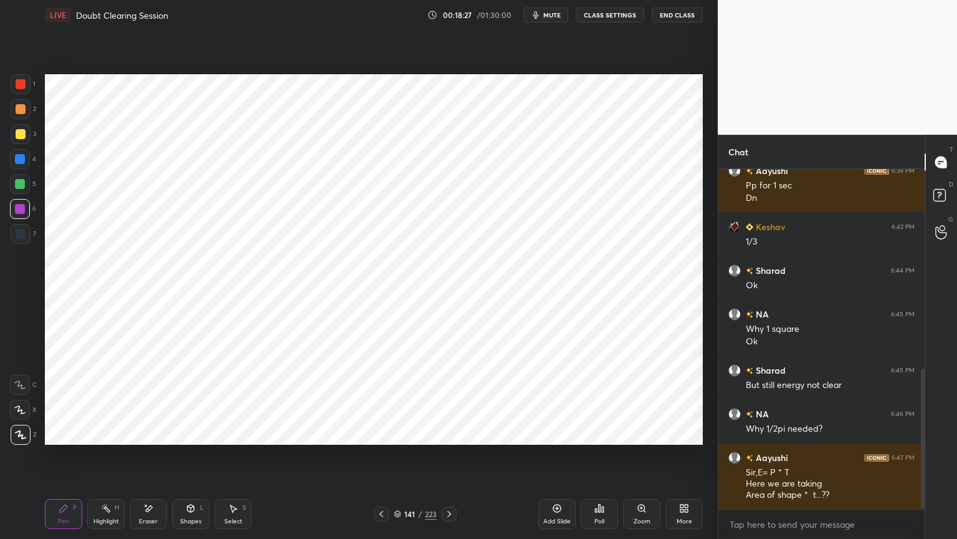
click at [102, 459] on div "Highlight" at bounding box center [107, 521] width 26 height 6
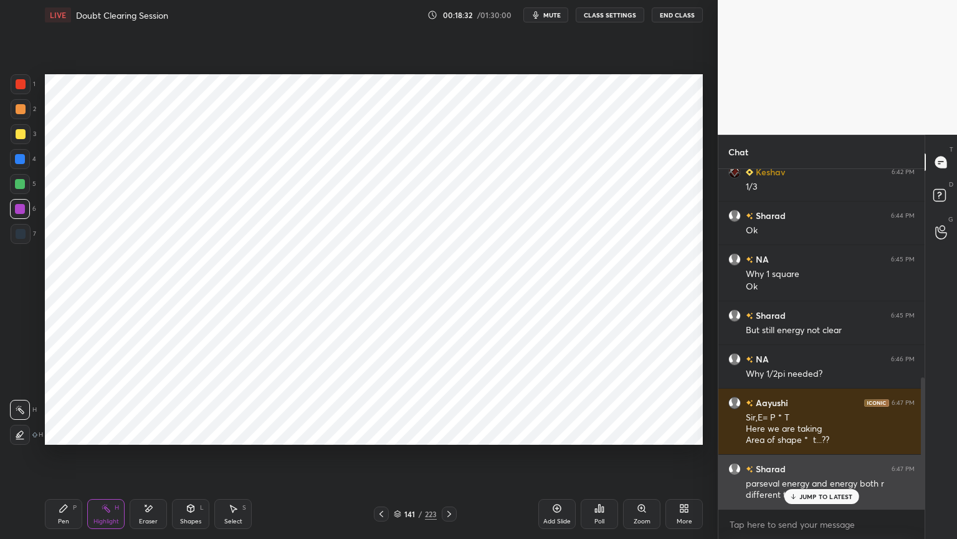
click at [815, 459] on p "JUMP TO LATEST" at bounding box center [827, 495] width 54 height 7
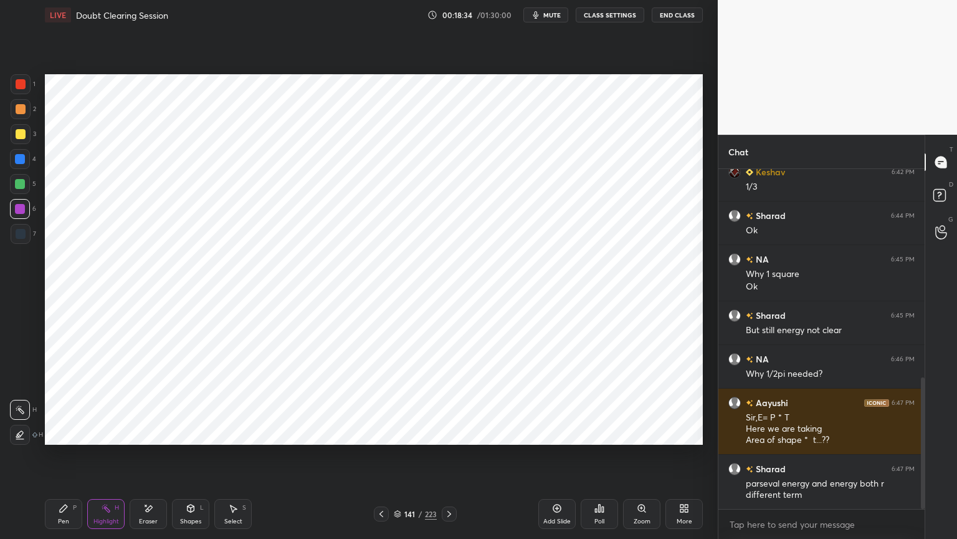
click at [62, 459] on div "Pen P" at bounding box center [63, 514] width 37 height 30
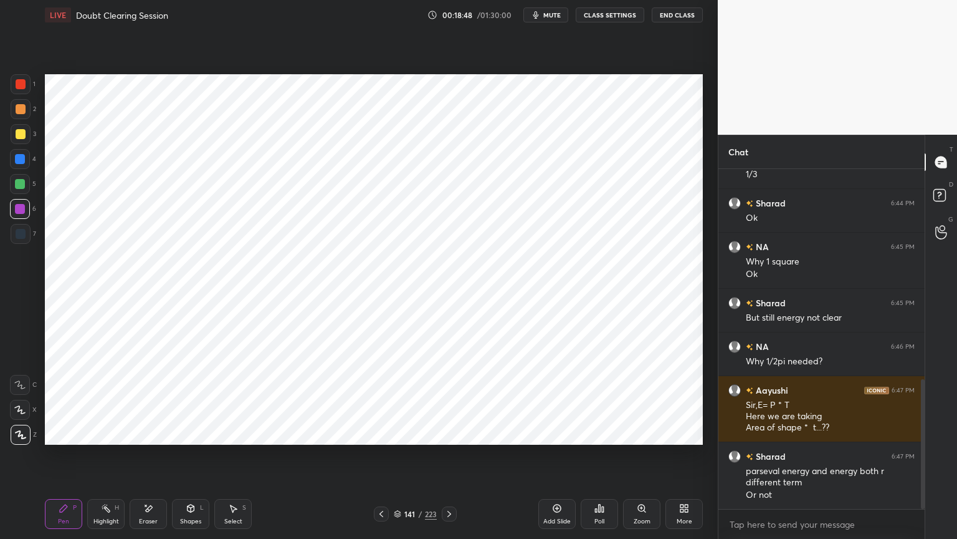
click at [19, 160] on div at bounding box center [20, 159] width 10 height 10
click at [190, 459] on div "Shapes" at bounding box center [190, 521] width 21 height 6
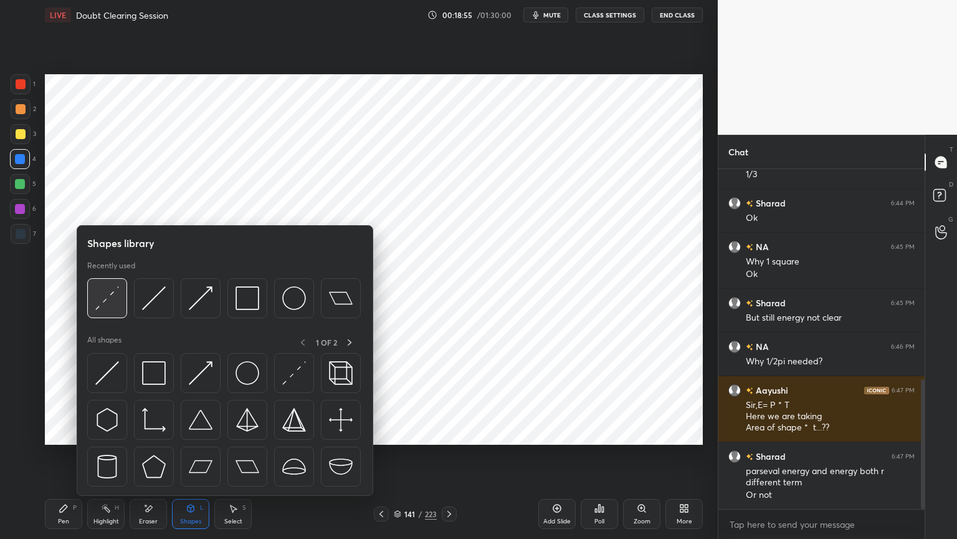
click at [105, 307] on img at bounding box center [107, 298] width 24 height 24
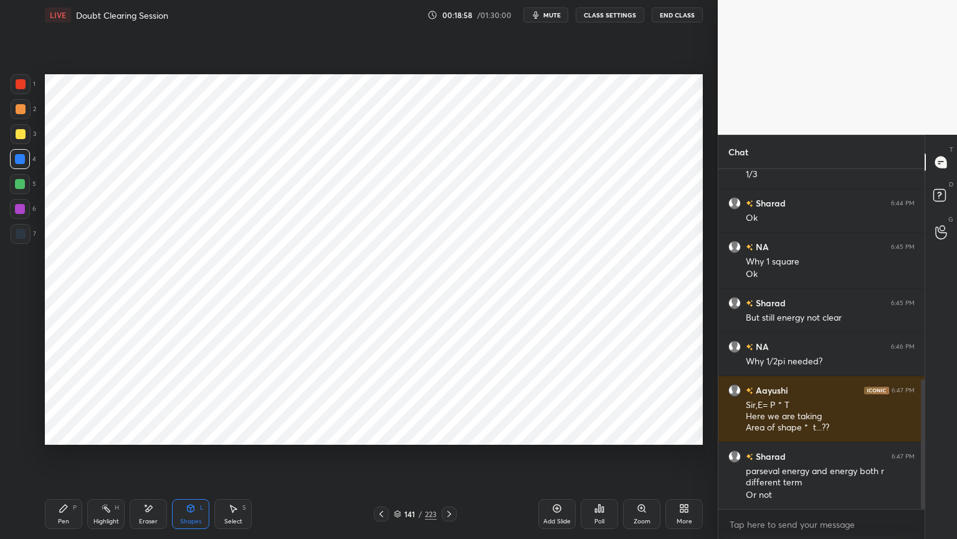
click at [57, 459] on div "Pen P" at bounding box center [63, 514] width 37 height 30
click at [19, 241] on div at bounding box center [21, 234] width 20 height 20
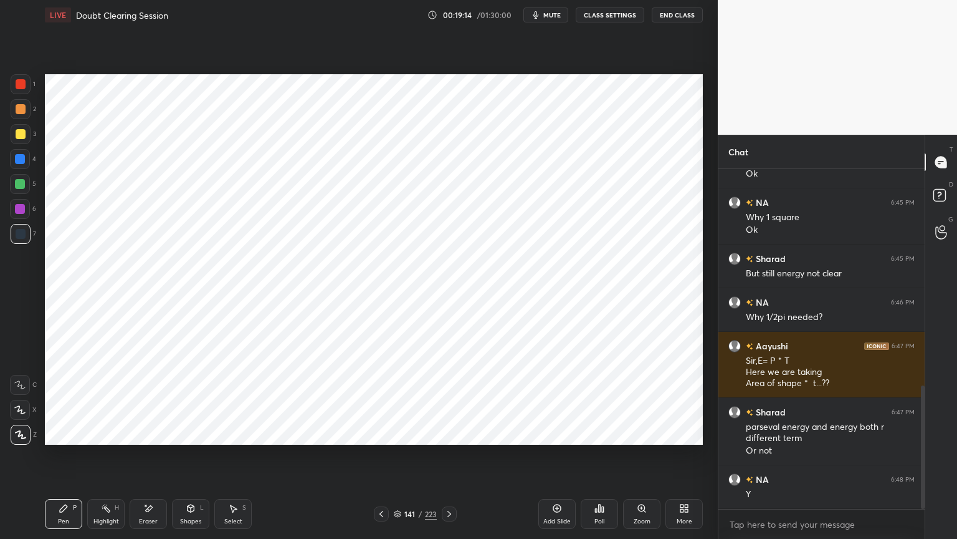
click at [119, 459] on div "Highlight H" at bounding box center [105, 514] width 37 height 30
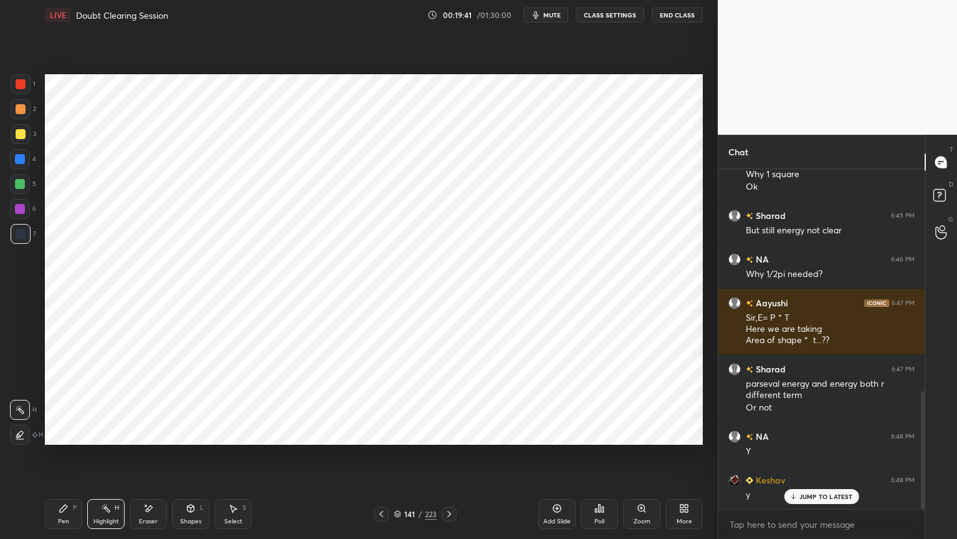
click at [52, 459] on div "Pen P" at bounding box center [63, 514] width 37 height 30
click at [105, 459] on div "Highlight H" at bounding box center [105, 514] width 37 height 30
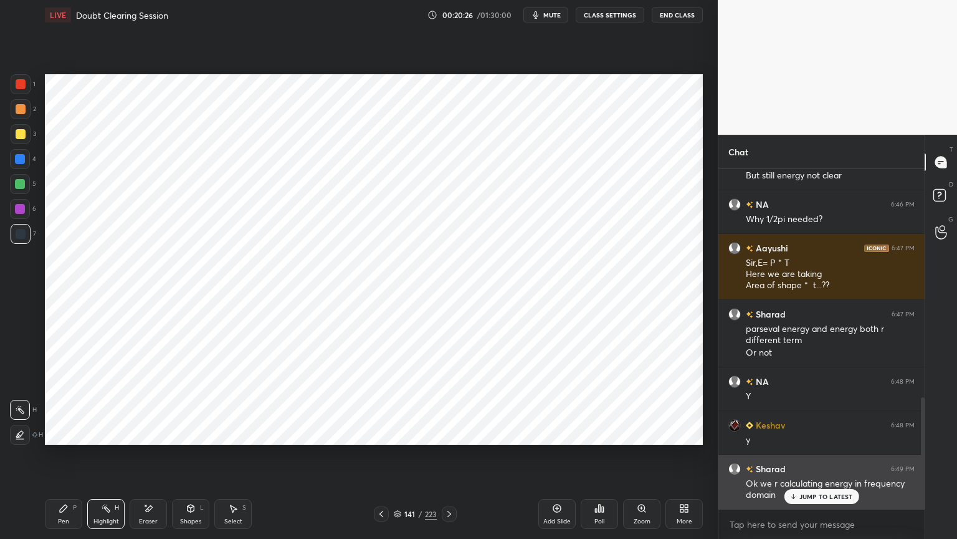
click at [828, 459] on p "JUMP TO LATEST" at bounding box center [827, 495] width 54 height 7
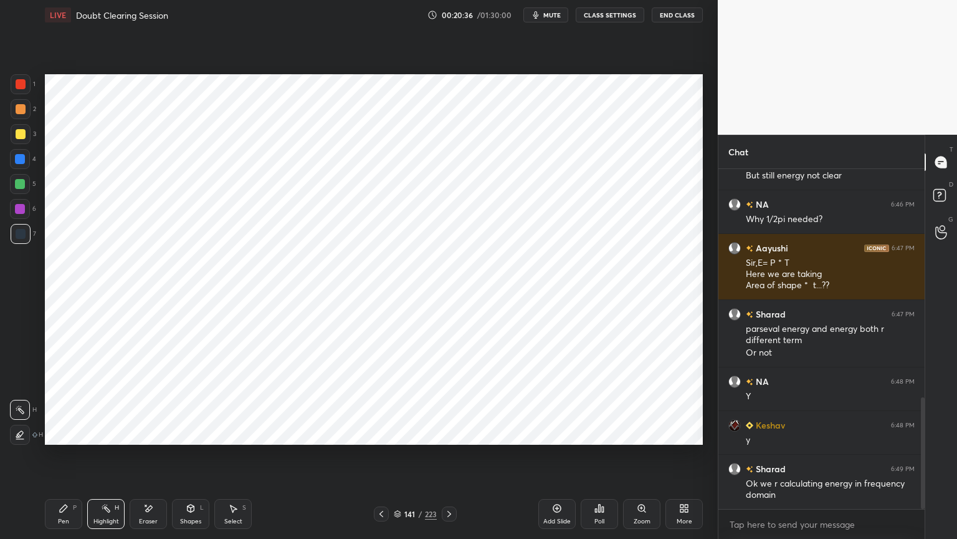
click at [381, 459] on icon at bounding box center [382, 514] width 10 height 10
click at [236, 459] on div "Select S" at bounding box center [232, 514] width 37 height 30
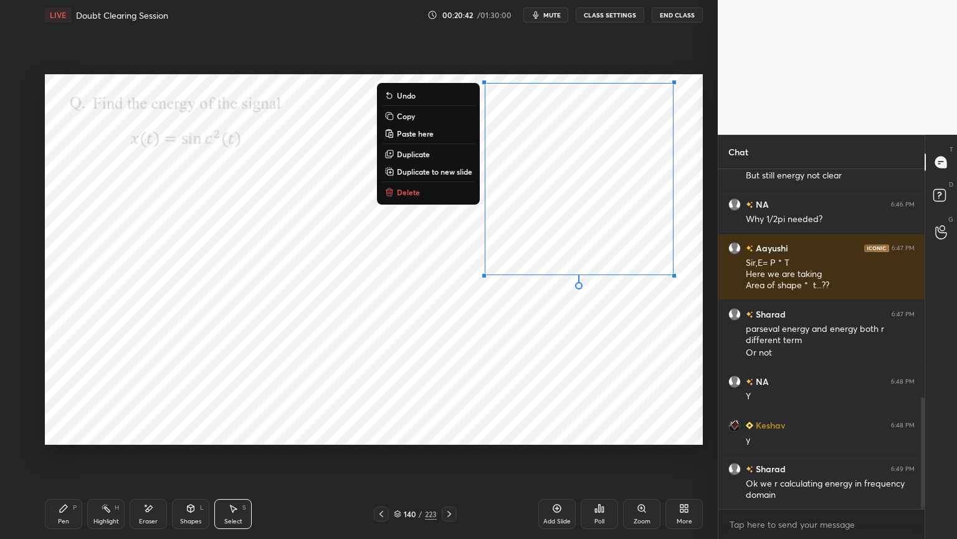
click at [419, 199] on button "Delete" at bounding box center [428, 192] width 93 height 15
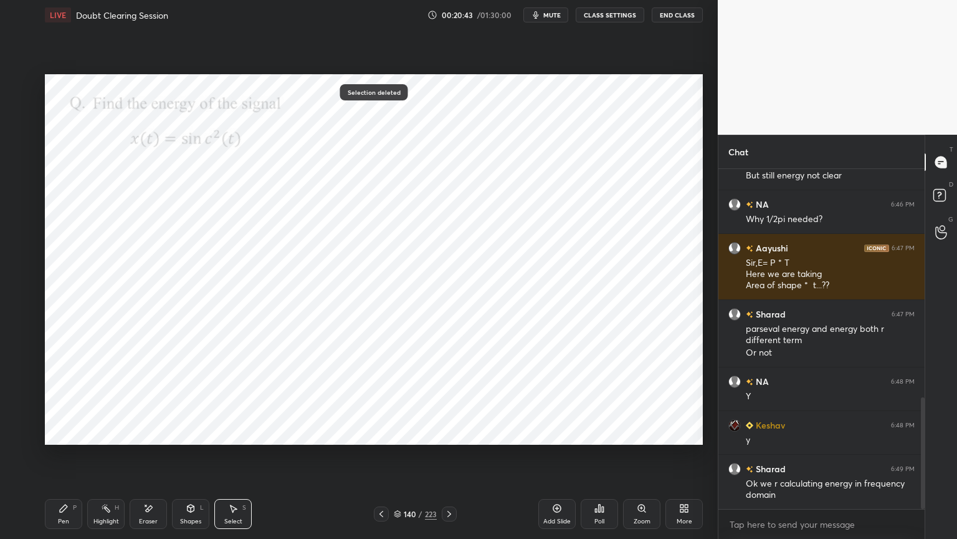
click at [153, 459] on div "Eraser" at bounding box center [148, 514] width 37 height 30
click at [238, 459] on div "Select" at bounding box center [233, 521] width 18 height 6
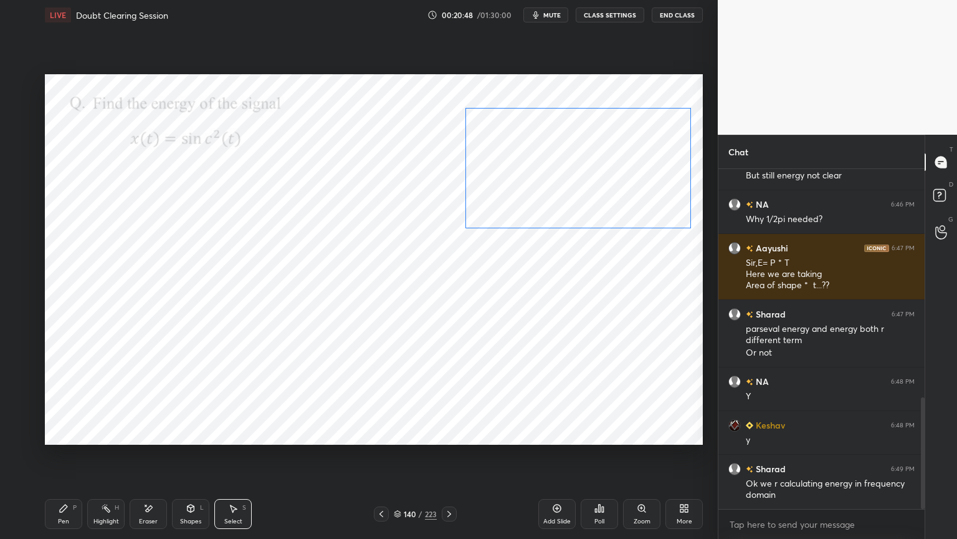
scroll to position [737, 0]
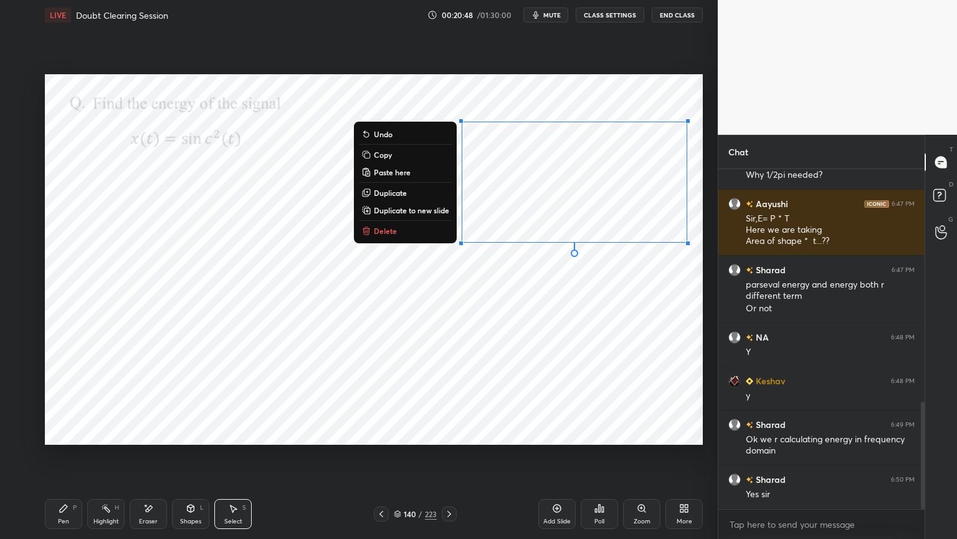
click at [574, 329] on div "0 ° Undo Copy Paste here Duplicate Duplicate to new slide Delete" at bounding box center [374, 259] width 658 height 370
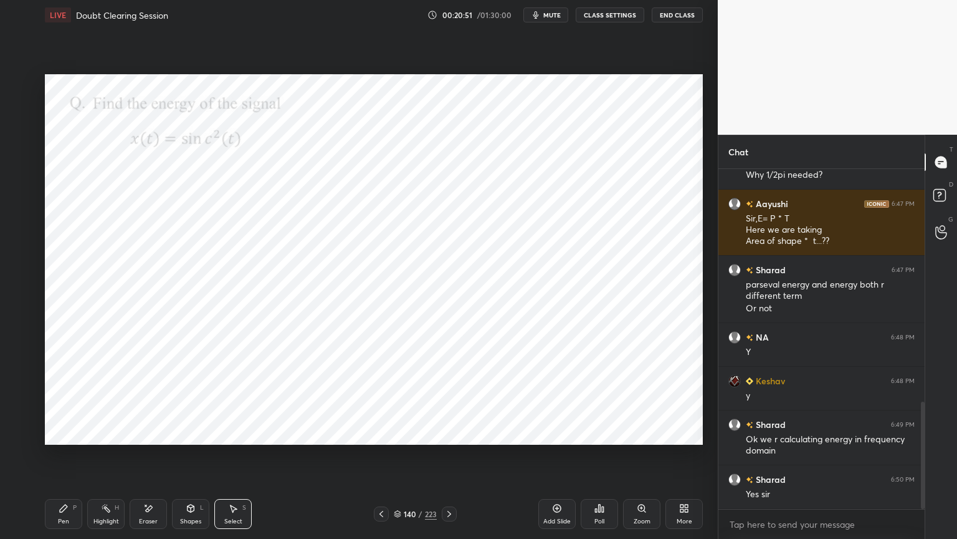
scroll to position [780, 0]
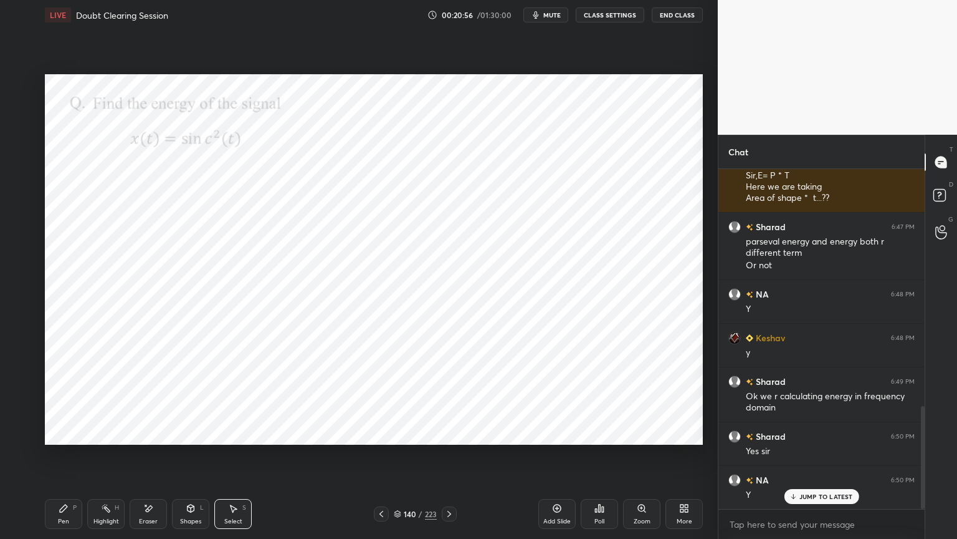
click at [69, 459] on div "Pen" at bounding box center [63, 521] width 11 height 6
click at [25, 163] on div at bounding box center [20, 159] width 20 height 20
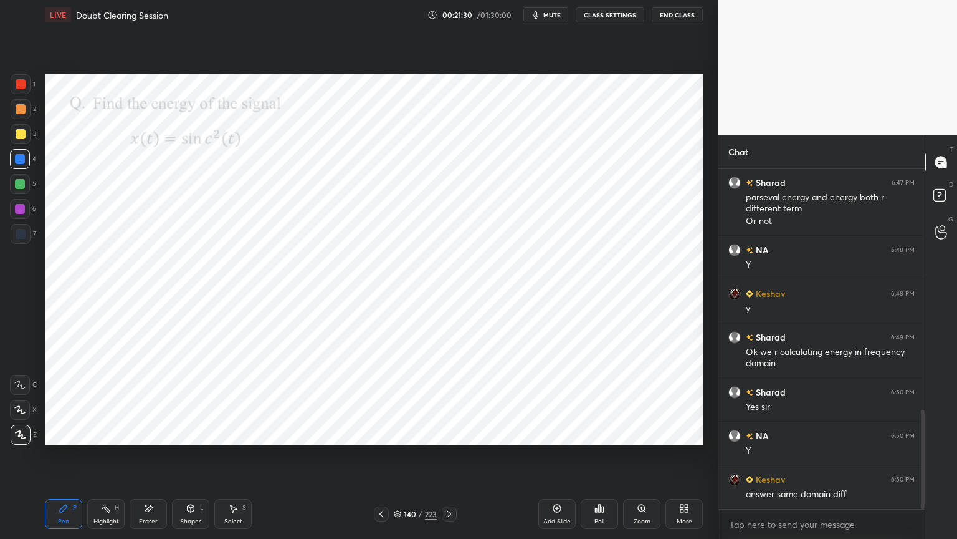
click at [450, 459] on icon at bounding box center [450, 514] width 4 height 6
click at [449, 459] on icon at bounding box center [450, 514] width 4 height 6
click at [17, 214] on div at bounding box center [20, 209] width 20 height 20
click at [21, 165] on div at bounding box center [20, 159] width 20 height 20
click at [24, 411] on icon at bounding box center [19, 409] width 11 height 9
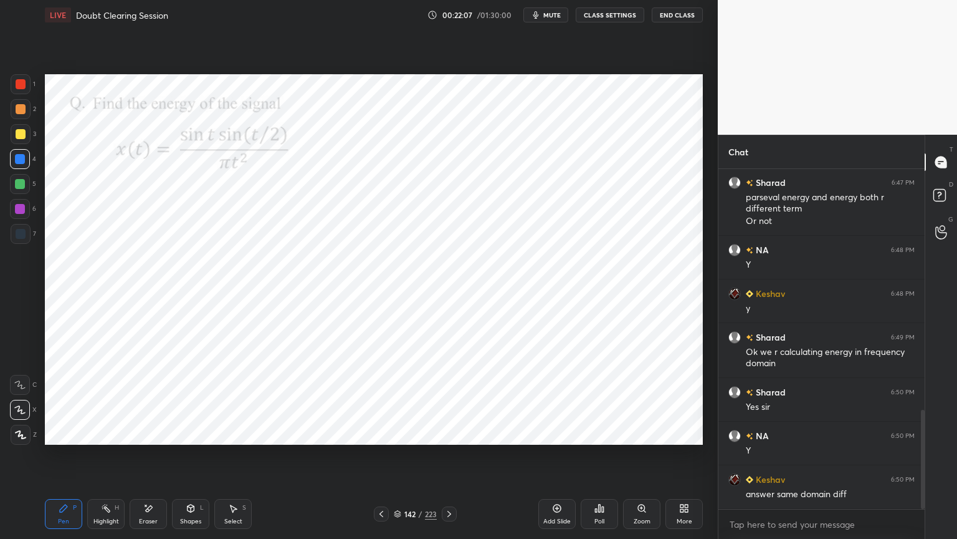
click at [145, 459] on div "Eraser" at bounding box center [148, 514] width 37 height 30
click at [64, 459] on div "Pen P" at bounding box center [63, 514] width 37 height 30
click at [20, 429] on div at bounding box center [21, 435] width 20 height 20
click at [15, 210] on div at bounding box center [20, 209] width 10 height 10
click at [145, 459] on div "Eraser" at bounding box center [148, 514] width 37 height 30
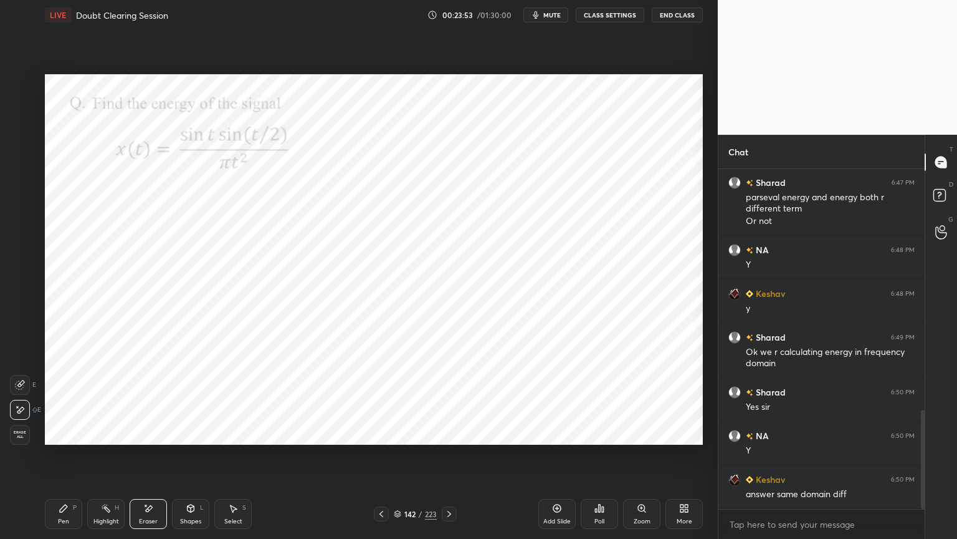
click at [72, 459] on div "Pen P" at bounding box center [63, 514] width 37 height 30
click at [186, 459] on div "Shapes L" at bounding box center [190, 514] width 37 height 30
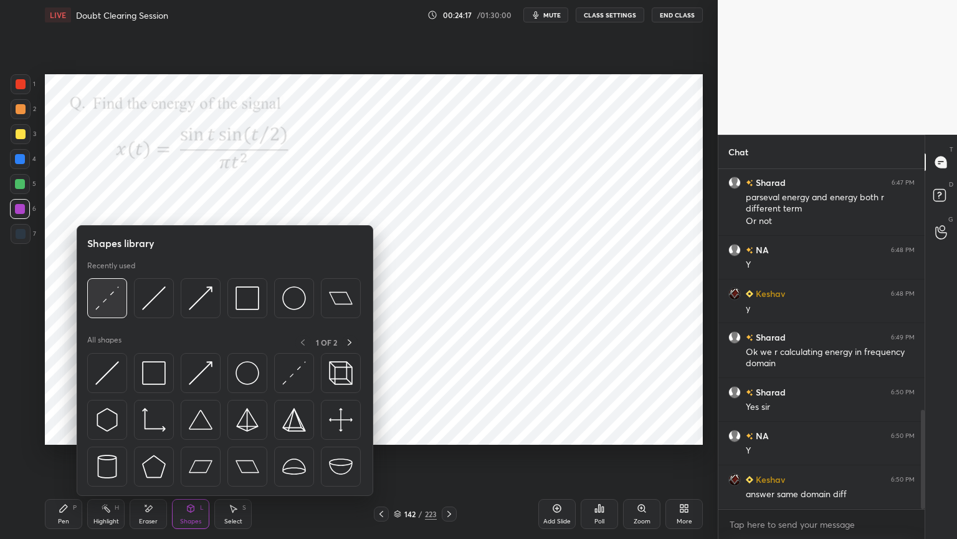
click at [120, 299] on div at bounding box center [107, 298] width 40 height 40
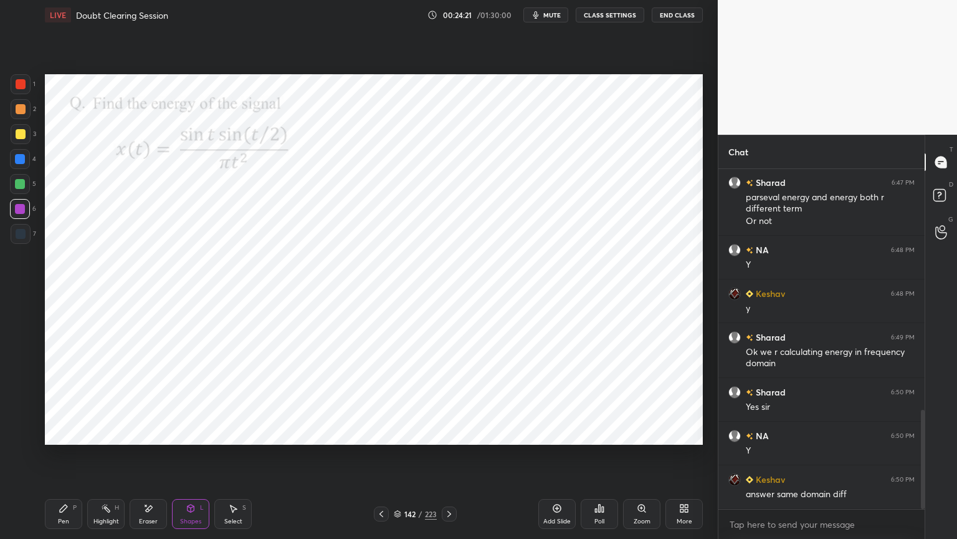
click at [75, 459] on div "P" at bounding box center [75, 507] width 4 height 6
click at [14, 163] on div at bounding box center [20, 159] width 20 height 20
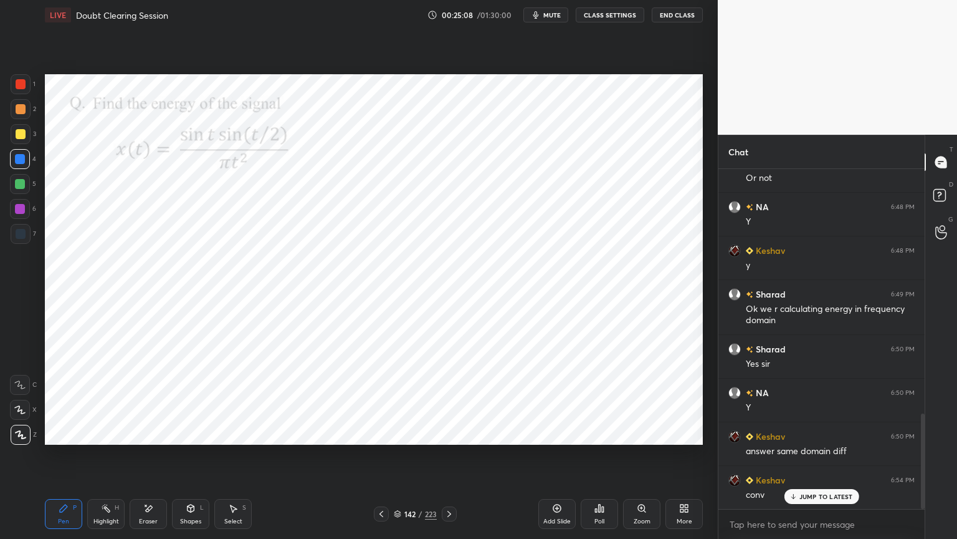
click at [150, 459] on icon at bounding box center [148, 508] width 10 height 11
click at [62, 459] on div "Pen P" at bounding box center [63, 514] width 37 height 30
click at [19, 212] on div at bounding box center [20, 209] width 10 height 10
click at [19, 410] on icon at bounding box center [20, 409] width 10 height 7
click at [12, 158] on div at bounding box center [20, 159] width 20 height 20
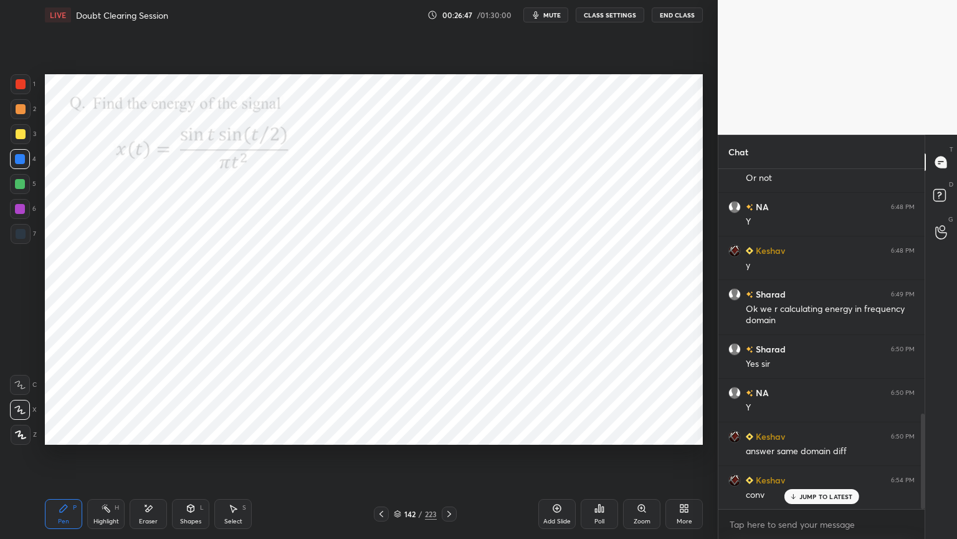
click at [160, 459] on div "Eraser" at bounding box center [148, 514] width 37 height 30
click at [42, 459] on div "LIVE Doubt Clearing Session 00:26:49 / 01:30:00 mute CLASS SETTINGS End Class S…" at bounding box center [374, 269] width 668 height 539
click at [60, 459] on div "Pen" at bounding box center [63, 521] width 11 height 6
click at [187, 459] on div "Shapes" at bounding box center [190, 521] width 21 height 6
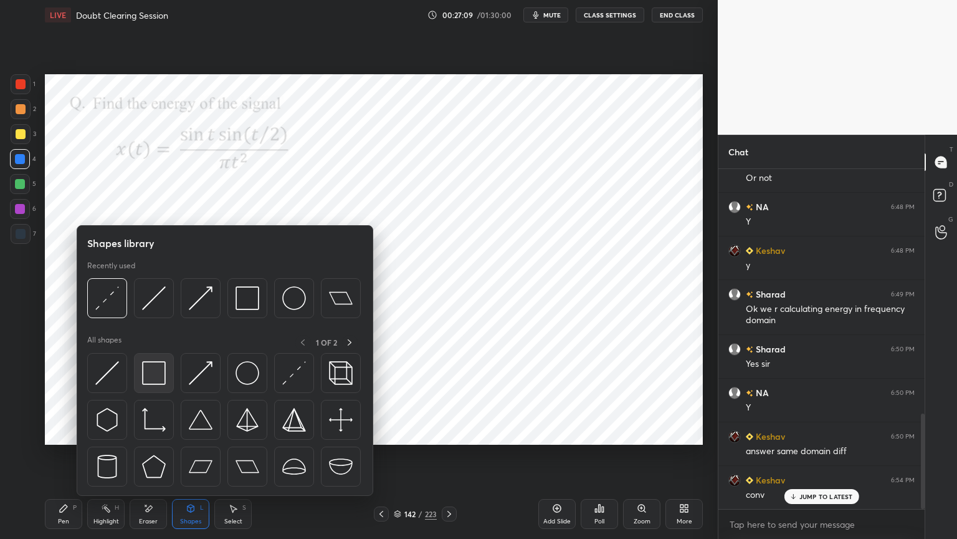
click at [152, 371] on img at bounding box center [154, 373] width 24 height 24
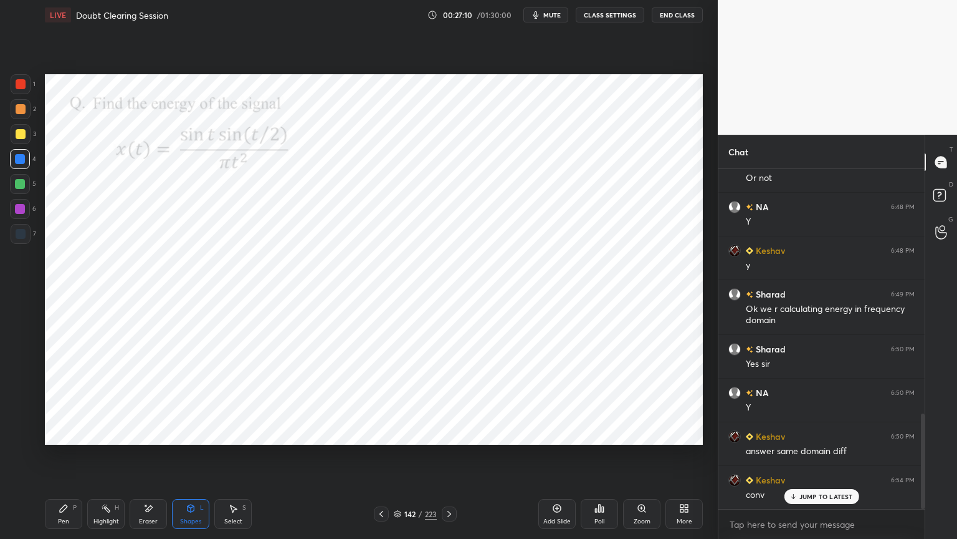
click at [19, 214] on div at bounding box center [20, 209] width 20 height 20
click at [72, 459] on div "Pen P" at bounding box center [63, 514] width 37 height 30
click at [100, 459] on div "Highlight H" at bounding box center [105, 514] width 37 height 30
click at [558, 459] on icon at bounding box center [557, 508] width 10 height 10
click at [189, 459] on div "Shapes" at bounding box center [190, 521] width 21 height 6
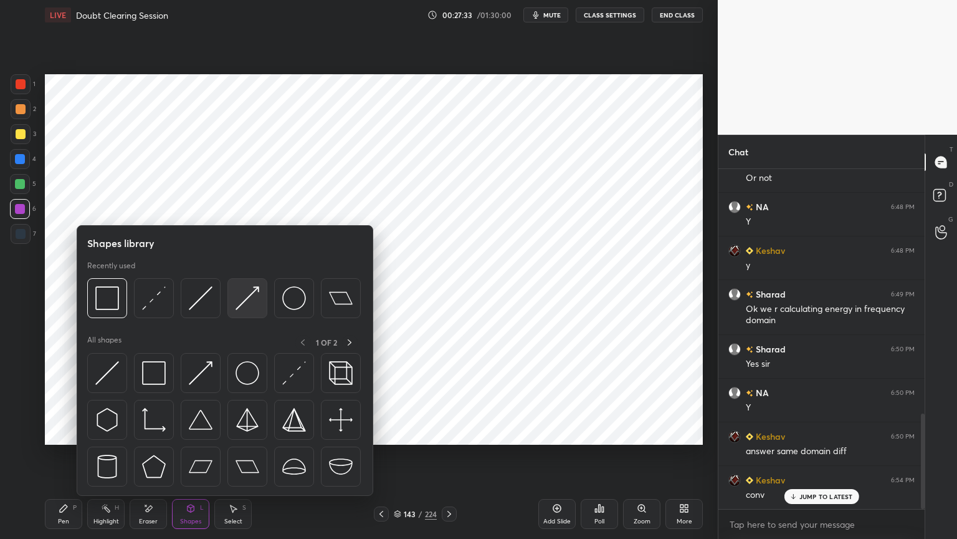
click at [249, 297] on img at bounding box center [248, 298] width 24 height 24
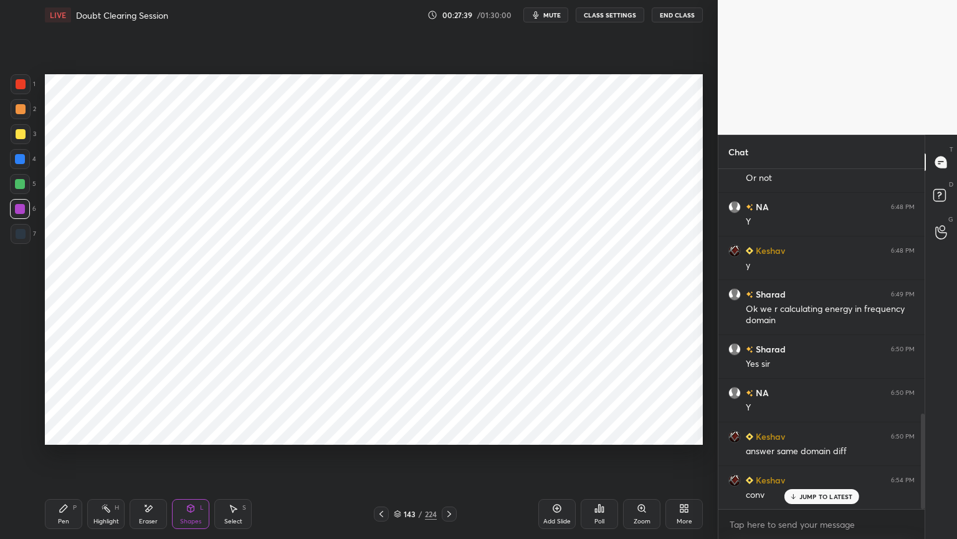
click at [380, 459] on icon at bounding box center [382, 514] width 10 height 10
click at [448, 459] on icon at bounding box center [449, 514] width 10 height 10
click at [20, 238] on div at bounding box center [21, 234] width 10 height 10
click at [188, 459] on div "Shapes L" at bounding box center [190, 514] width 37 height 30
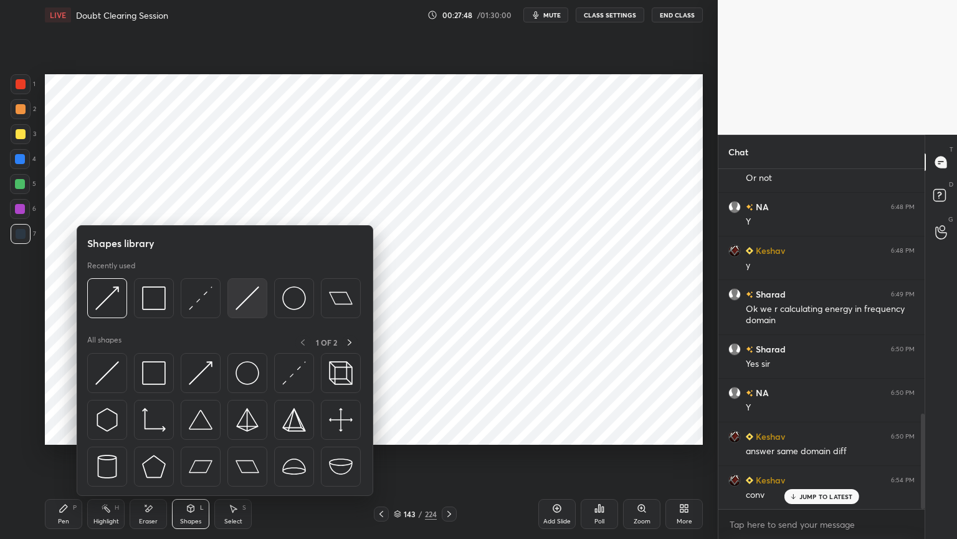
click at [243, 299] on img at bounding box center [248, 298] width 24 height 24
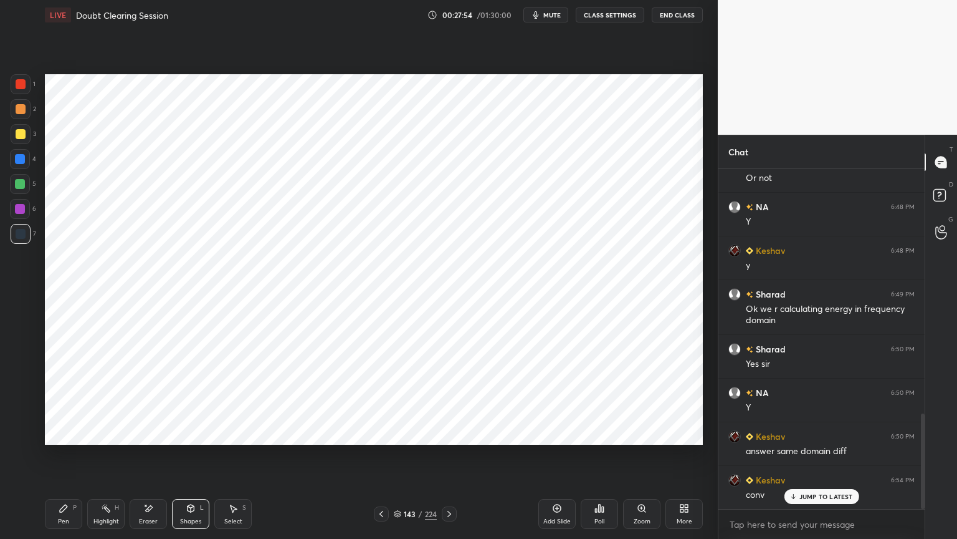
click at [62, 459] on icon at bounding box center [63, 507] width 7 height 7
click at [377, 459] on icon at bounding box center [382, 514] width 10 height 10
click at [451, 459] on icon at bounding box center [449, 514] width 10 height 10
click at [188, 459] on div "Shapes" at bounding box center [190, 521] width 21 height 6
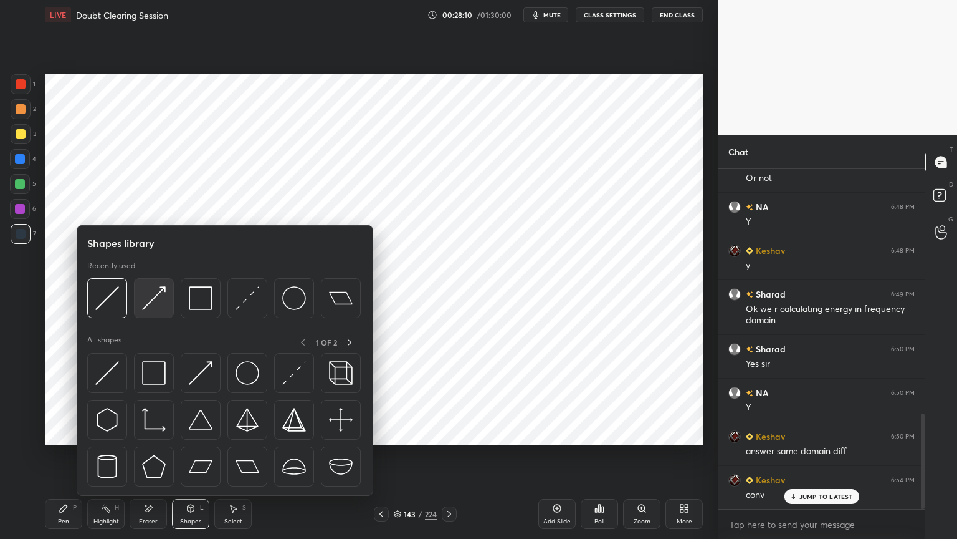
click at [148, 301] on img at bounding box center [154, 298] width 24 height 24
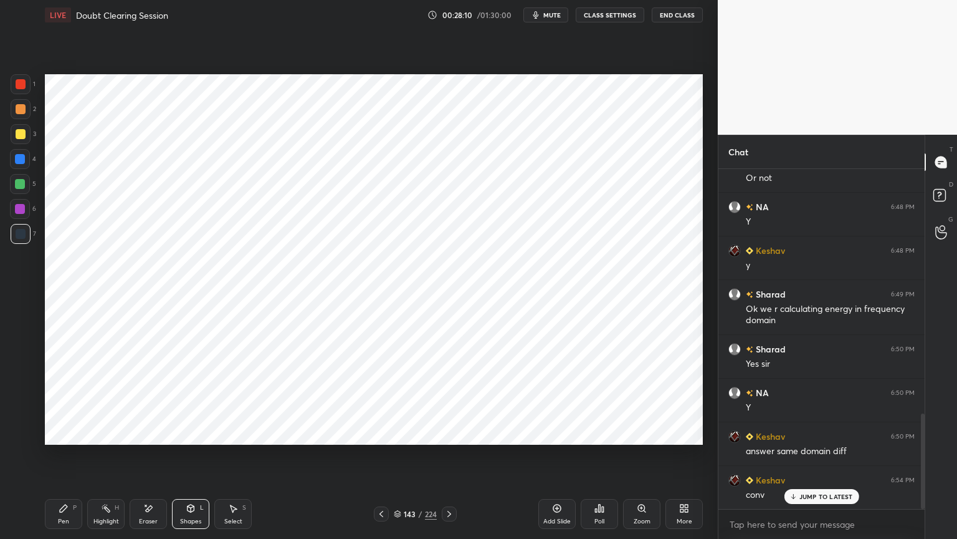
click at [14, 208] on div at bounding box center [20, 209] width 20 height 20
click at [65, 459] on div "Pen" at bounding box center [63, 521] width 11 height 6
click at [375, 459] on div at bounding box center [381, 513] width 15 height 15
click at [450, 459] on icon at bounding box center [449, 514] width 10 height 10
click at [17, 239] on div at bounding box center [21, 234] width 20 height 20
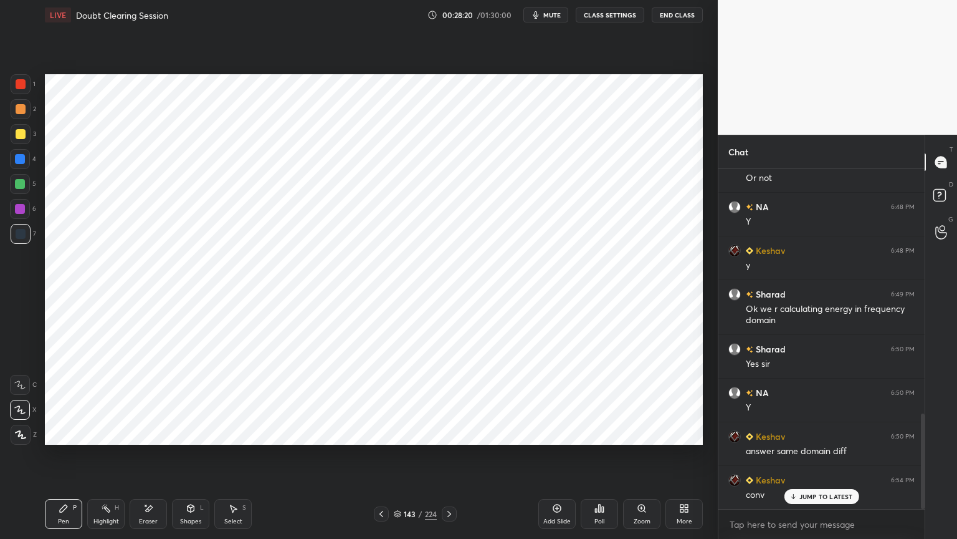
click at [185, 459] on div "Shapes" at bounding box center [190, 521] width 21 height 6
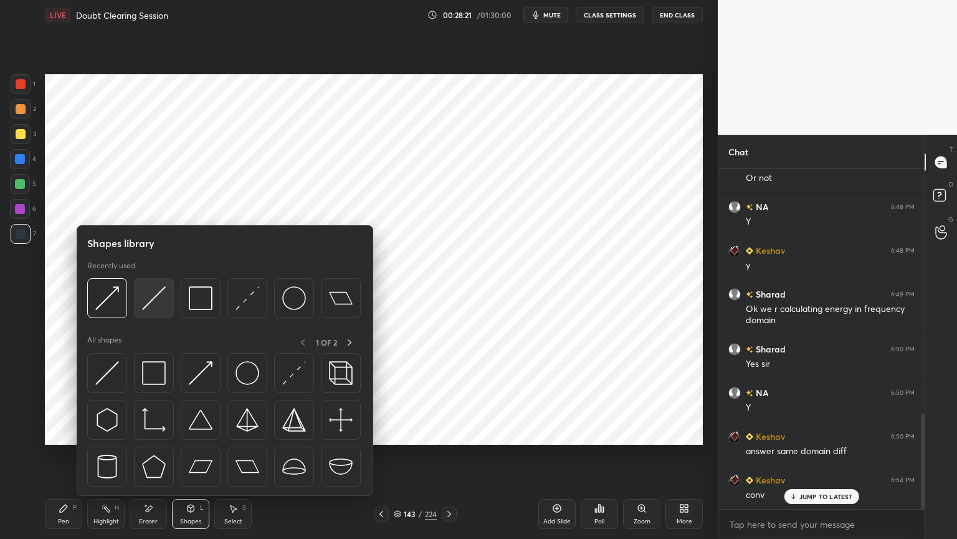
click at [156, 299] on img at bounding box center [154, 298] width 24 height 24
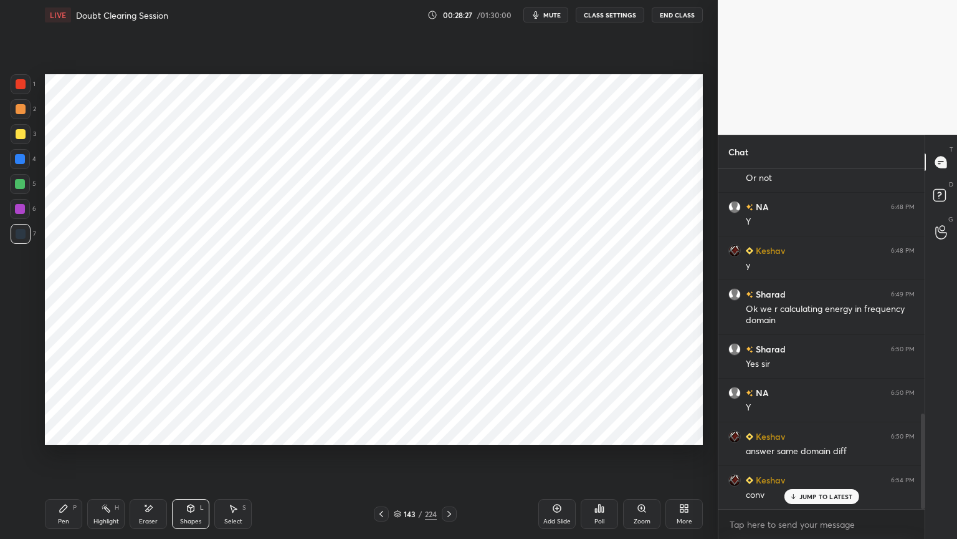
click at [59, 459] on icon at bounding box center [64, 508] width 10 height 10
click at [377, 459] on icon at bounding box center [382, 514] width 10 height 10
click at [451, 459] on icon at bounding box center [449, 514] width 10 height 10
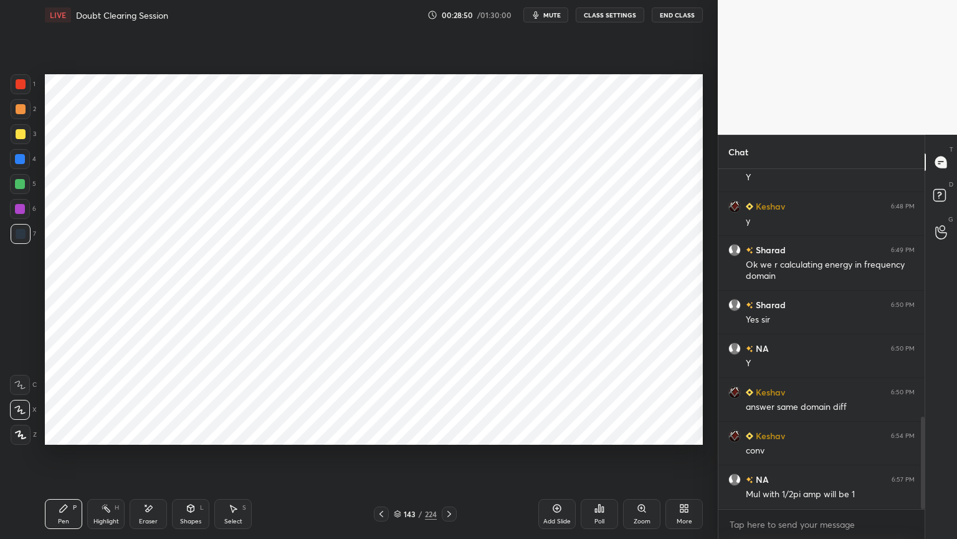
click at [102, 459] on div "Highlight H" at bounding box center [105, 514] width 37 height 30
click at [112, 459] on div "Highlight H" at bounding box center [105, 514] width 37 height 30
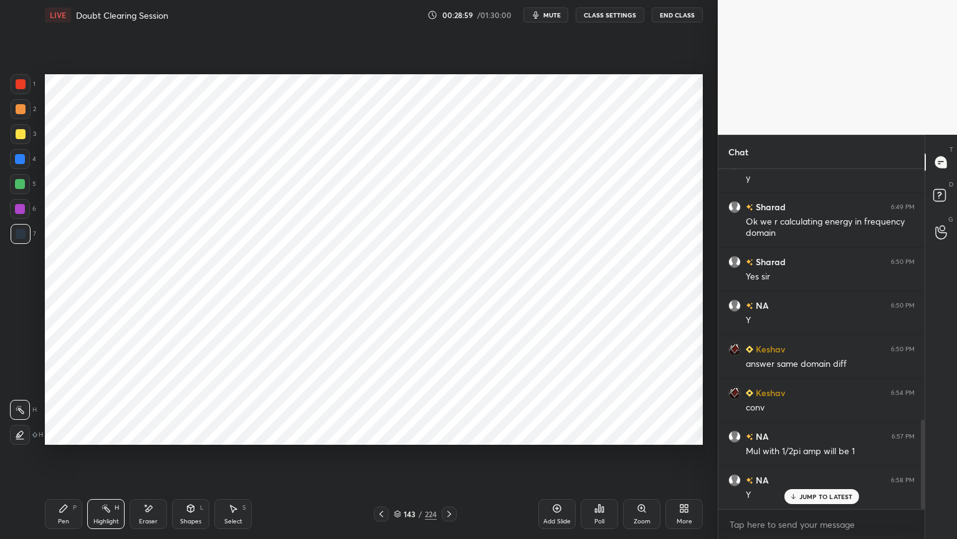
click at [147, 459] on div "Eraser" at bounding box center [148, 521] width 19 height 6
click at [17, 390] on div at bounding box center [20, 385] width 20 height 20
click at [69, 459] on div "Pen" at bounding box center [63, 521] width 11 height 6
click at [377, 459] on icon at bounding box center [382, 514] width 10 height 10
click at [451, 459] on icon at bounding box center [449, 514] width 10 height 10
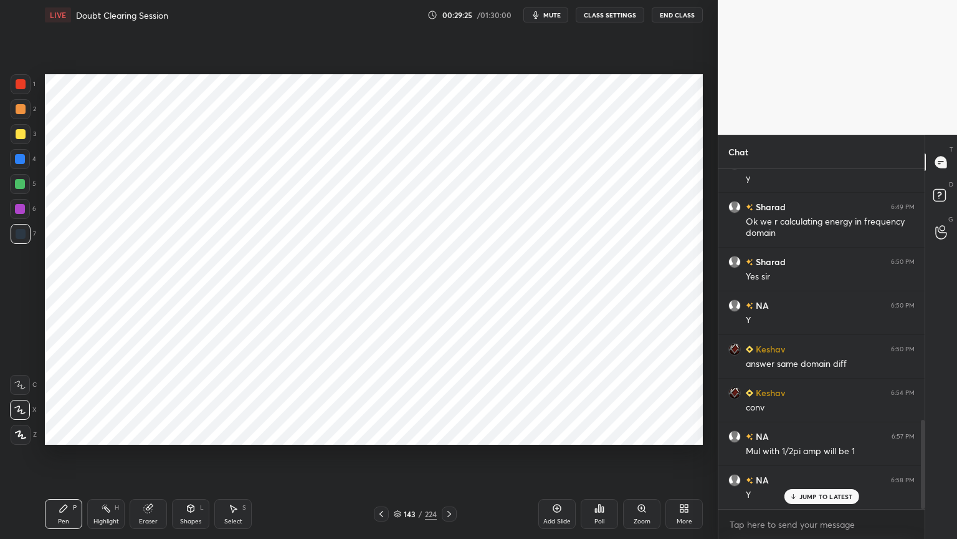
click at [119, 459] on div "Highlight H" at bounding box center [105, 514] width 37 height 30
click at [153, 459] on div "Eraser" at bounding box center [148, 514] width 37 height 30
click at [63, 459] on icon at bounding box center [63, 507] width 7 height 7
click at [19, 163] on div at bounding box center [20, 159] width 10 height 10
click at [182, 459] on div "Shapes L" at bounding box center [190, 514] width 37 height 30
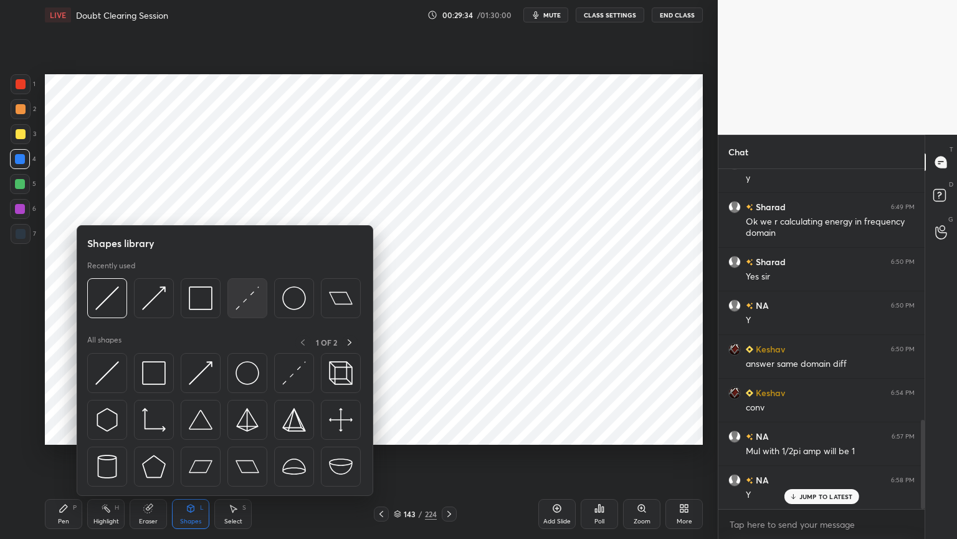
click at [246, 303] on img at bounding box center [248, 298] width 24 height 24
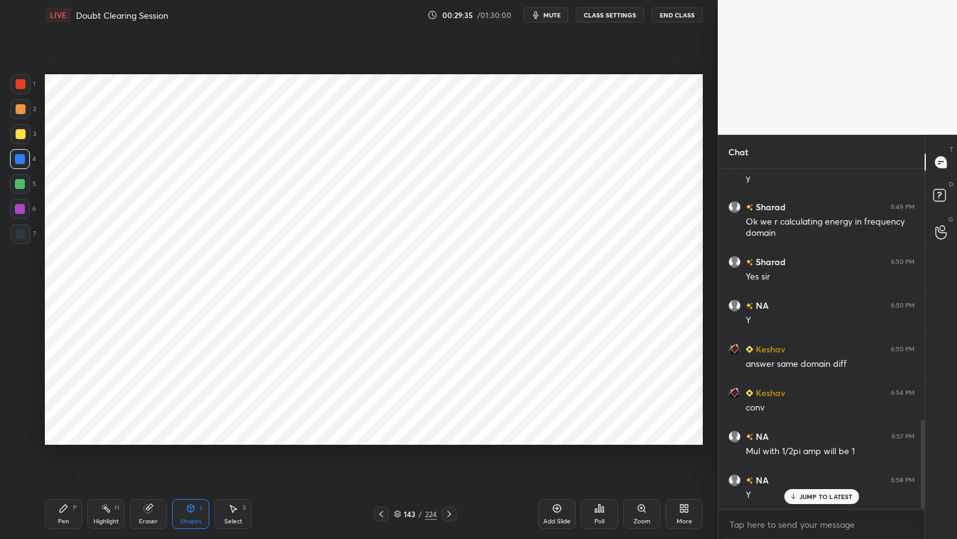
click at [183, 459] on div "Shapes" at bounding box center [190, 521] width 21 height 6
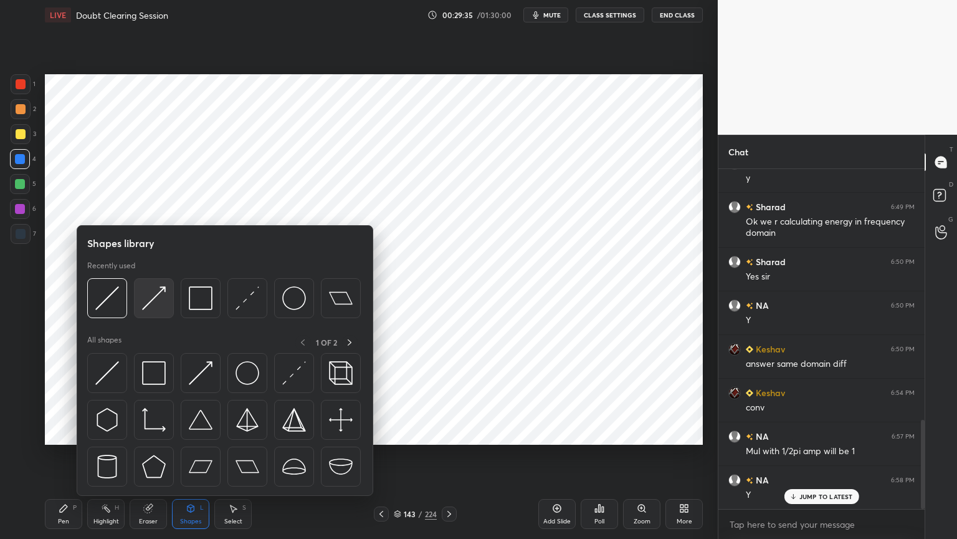
click at [153, 297] on img at bounding box center [154, 298] width 24 height 24
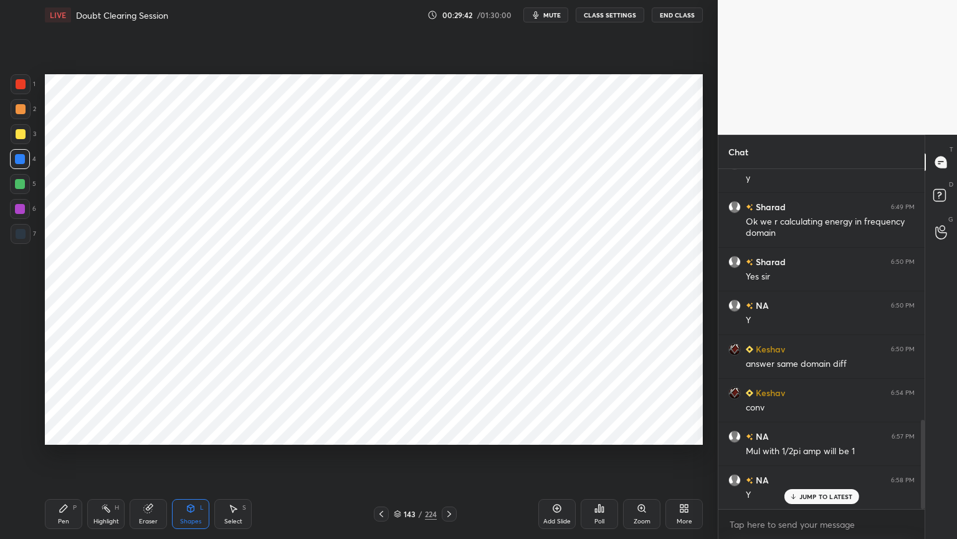
click at [61, 459] on div "Pen" at bounding box center [63, 521] width 11 height 6
click at [22, 211] on div at bounding box center [20, 209] width 10 height 10
click at [16, 439] on div at bounding box center [21, 435] width 20 height 20
click at [16, 213] on div at bounding box center [20, 209] width 10 height 10
click at [192, 459] on div "Shapes" at bounding box center [190, 521] width 21 height 6
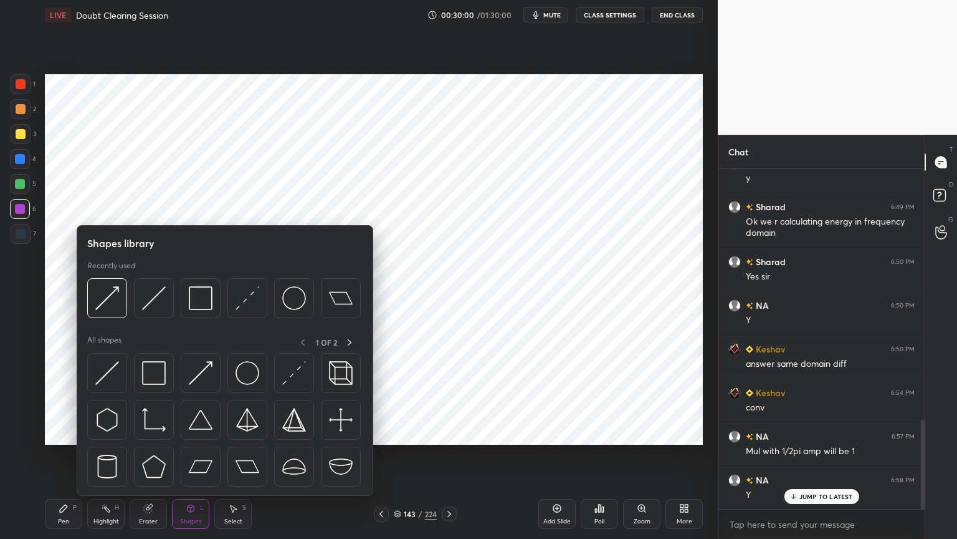
click at [190, 459] on div "Shapes L" at bounding box center [190, 514] width 37 height 30
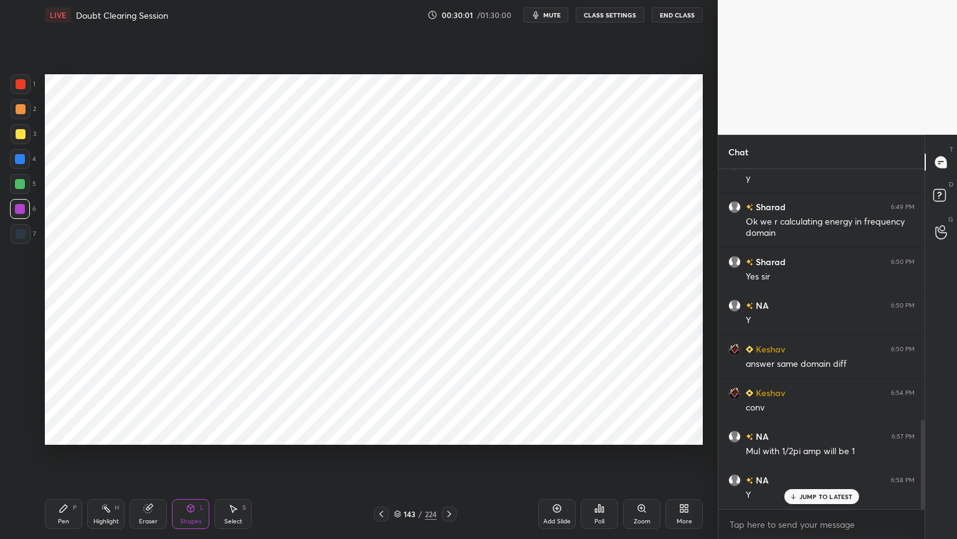
click at [191, 459] on div "Shapes" at bounding box center [190, 521] width 21 height 6
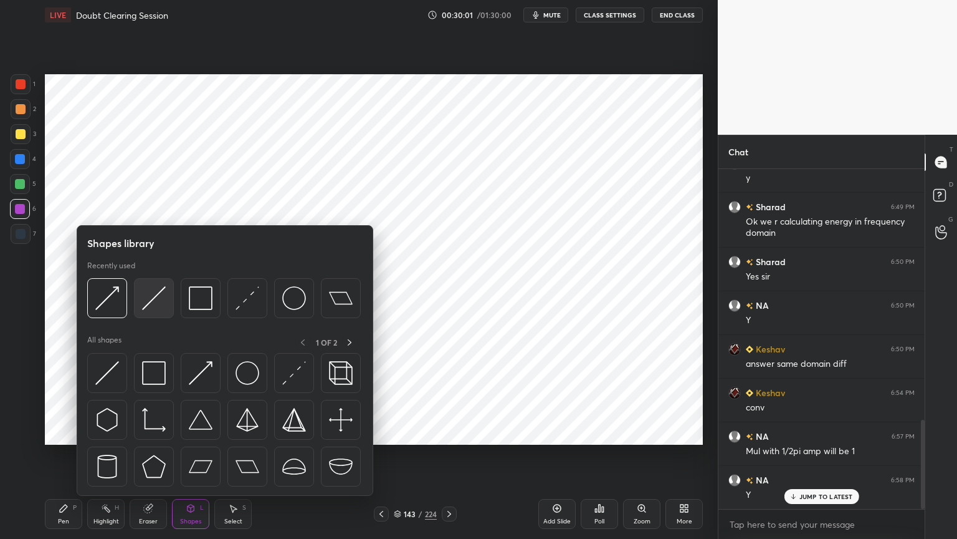
click at [150, 304] on img at bounding box center [154, 298] width 24 height 24
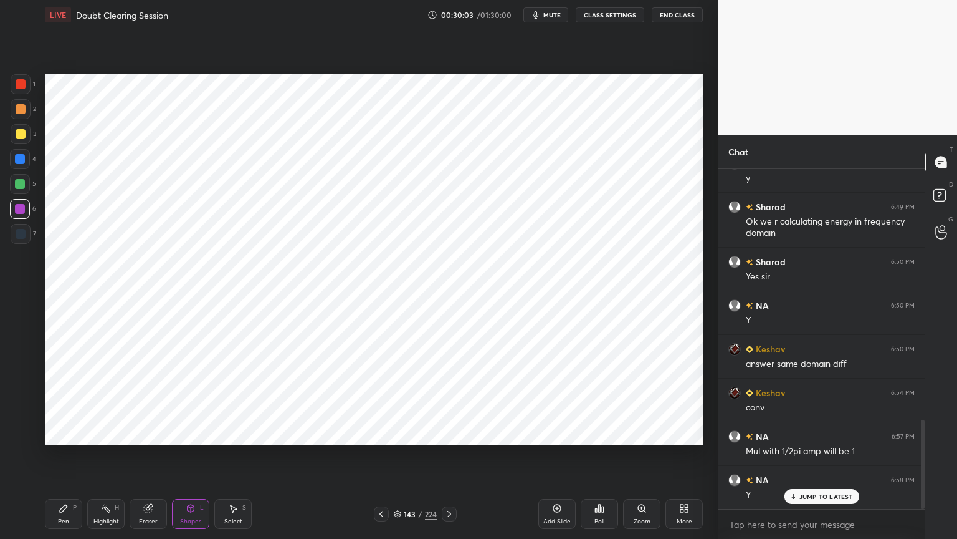
click at [24, 235] on div at bounding box center [21, 234] width 10 height 10
click at [59, 459] on div "Pen P" at bounding box center [63, 514] width 37 height 30
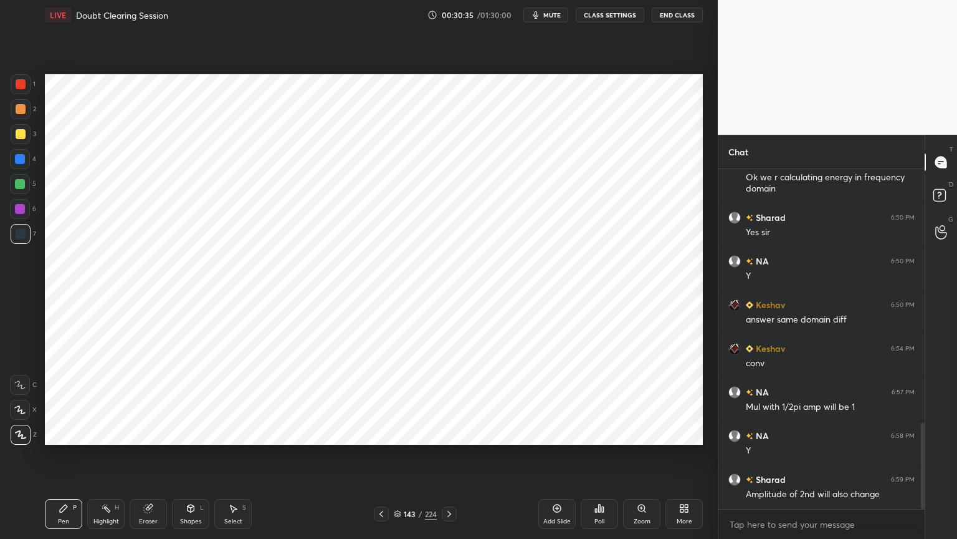
click at [379, 459] on icon at bounding box center [382, 514] width 10 height 10
click at [102, 459] on div "Highlight" at bounding box center [107, 521] width 26 height 6
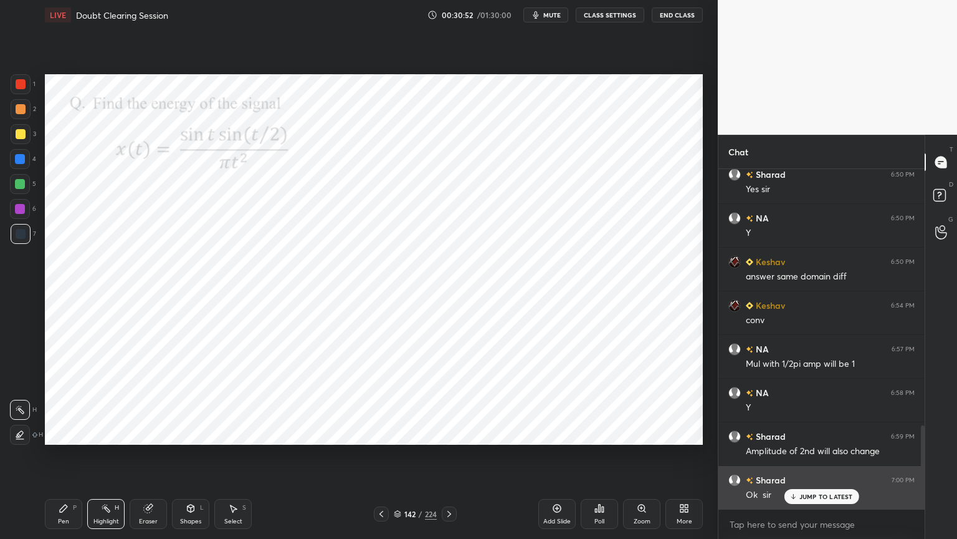
click at [810, 459] on p "JUMP TO LATEST" at bounding box center [827, 495] width 54 height 7
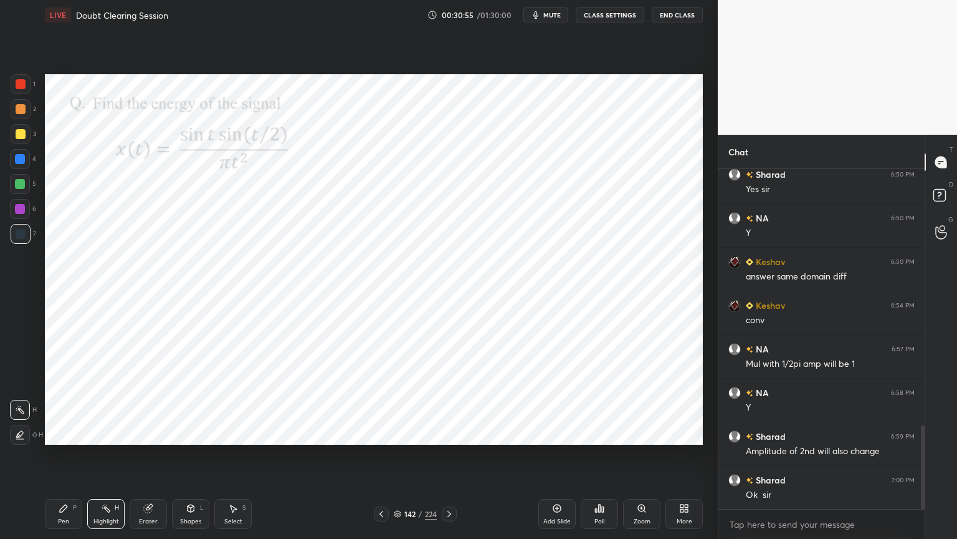
click at [451, 459] on icon at bounding box center [449, 514] width 10 height 10
click at [67, 459] on div "Pen P" at bounding box center [63, 514] width 37 height 30
click at [15, 215] on div at bounding box center [20, 209] width 20 height 20
click at [20, 165] on div at bounding box center [20, 159] width 20 height 20
click at [22, 187] on div at bounding box center [20, 184] width 10 height 10
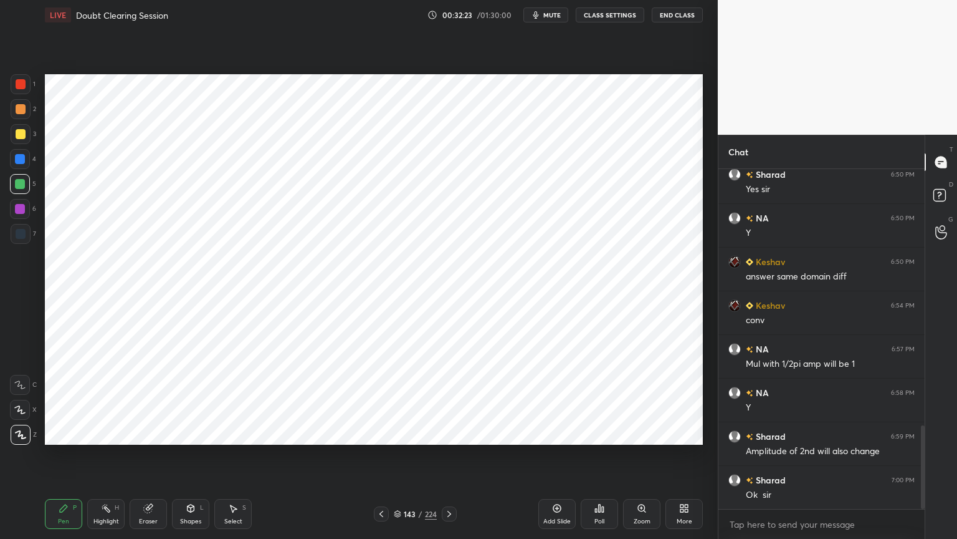
click at [25, 411] on icon at bounding box center [20, 409] width 10 height 7
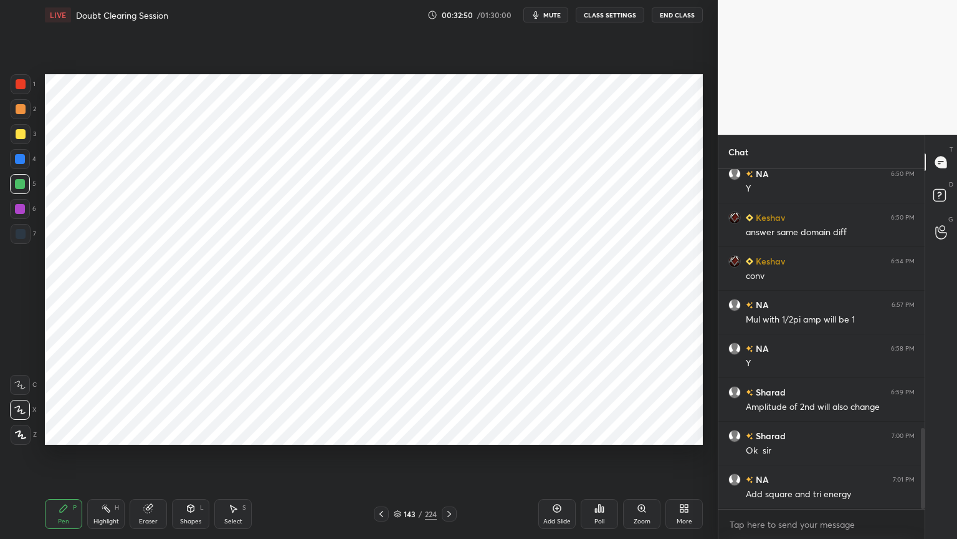
click at [11, 438] on div at bounding box center [21, 435] width 20 height 20
click at [143, 459] on icon at bounding box center [148, 508] width 10 height 10
click at [24, 409] on icon at bounding box center [20, 410] width 10 height 11
click at [64, 459] on icon at bounding box center [64, 508] width 10 height 10
click at [20, 229] on div at bounding box center [21, 234] width 10 height 10
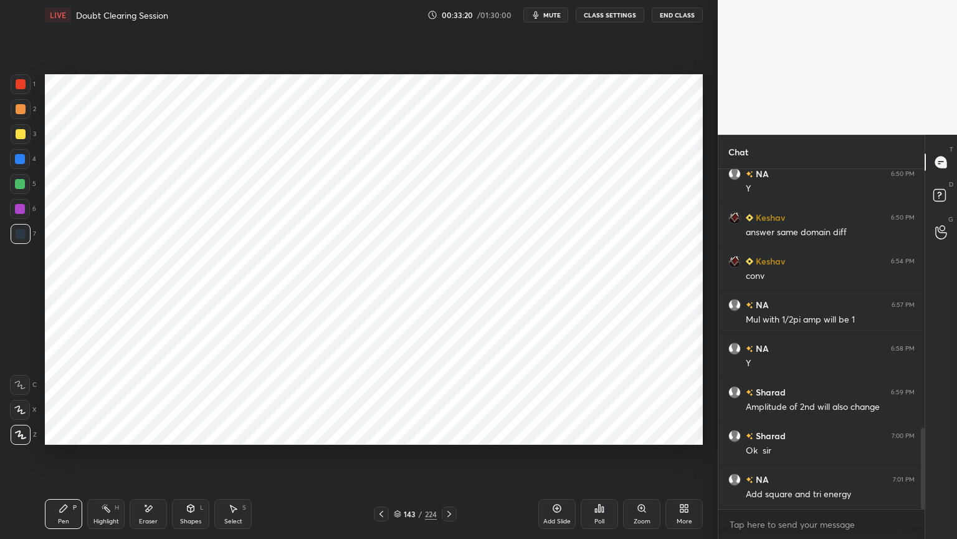
click at [147, 459] on div "Eraser" at bounding box center [148, 514] width 37 height 30
click at [51, 459] on div "Pen P" at bounding box center [63, 514] width 37 height 30
click at [21, 405] on icon at bounding box center [19, 409] width 11 height 9
click at [26, 438] on div at bounding box center [21, 435] width 20 height 20
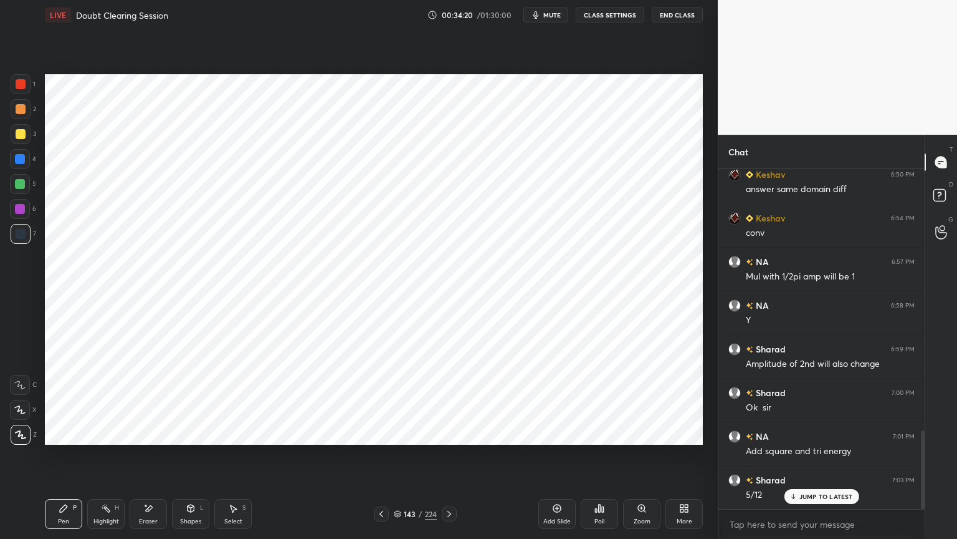
click at [113, 459] on div "Highlight H" at bounding box center [105, 514] width 37 height 30
click at [75, 459] on div "Pen P" at bounding box center [63, 514] width 37 height 30
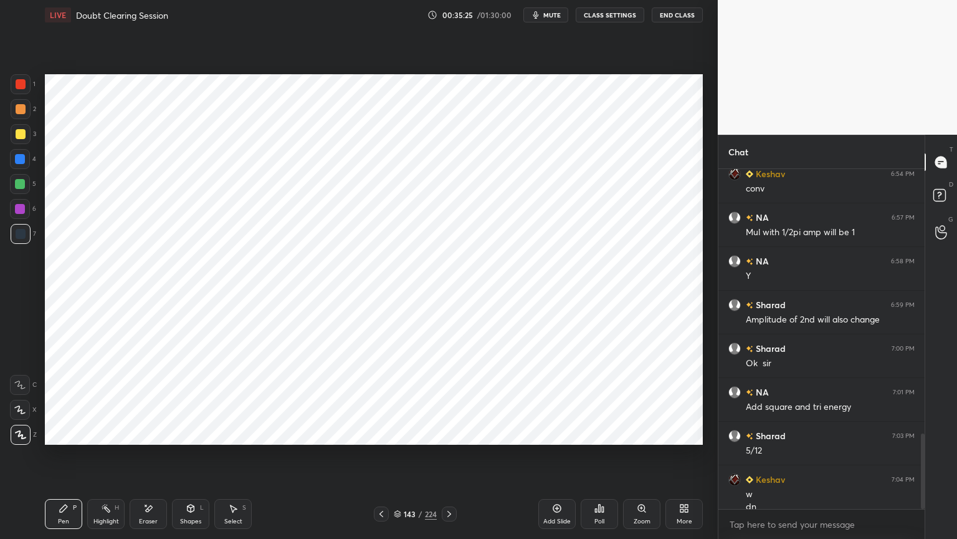
scroll to position [1186, 0]
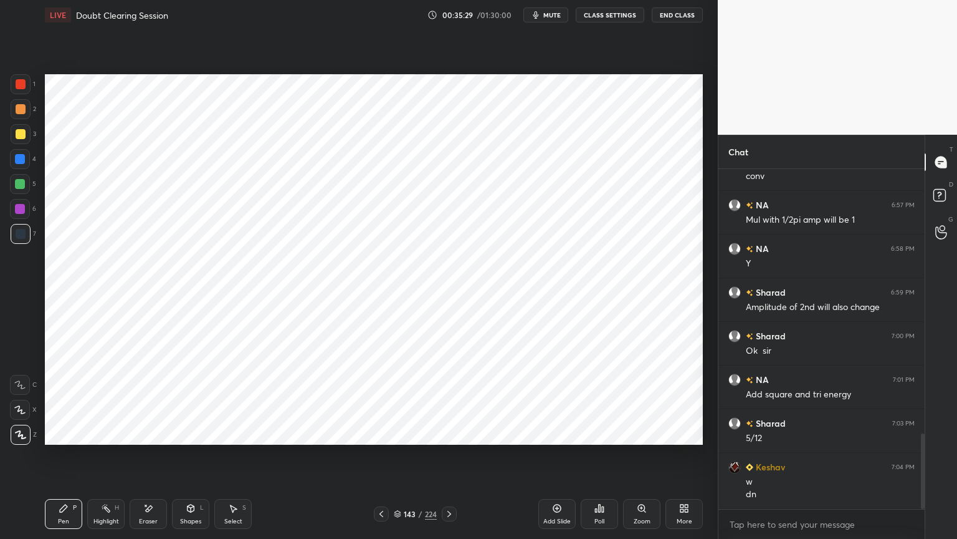
click at [450, 459] on icon at bounding box center [450, 514] width 4 height 6
click at [20, 216] on div at bounding box center [20, 209] width 20 height 20
click at [20, 213] on div at bounding box center [20, 209] width 10 height 10
click at [19, 416] on div at bounding box center [20, 410] width 20 height 20
click at [21, 409] on icon at bounding box center [20, 409] width 10 height 7
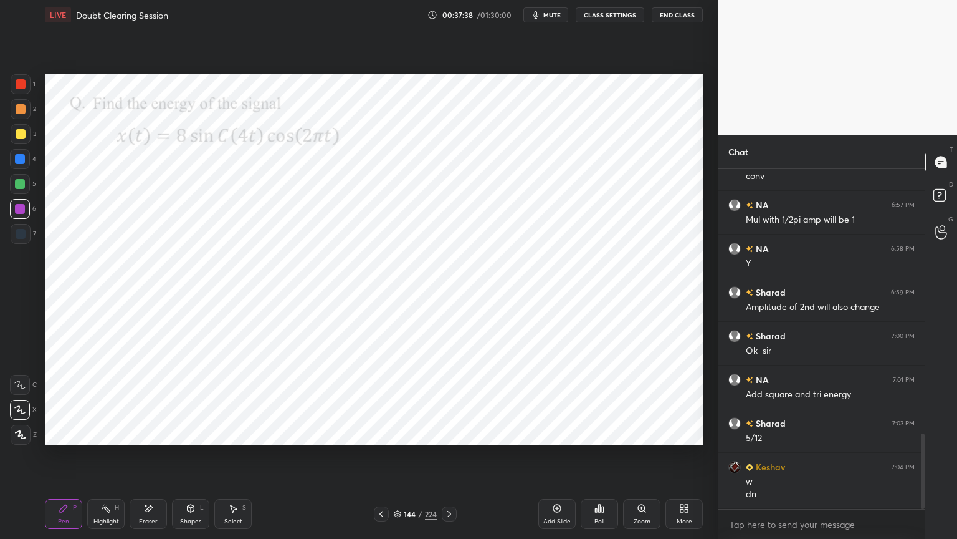
click at [236, 459] on div "Select S" at bounding box center [232, 514] width 37 height 30
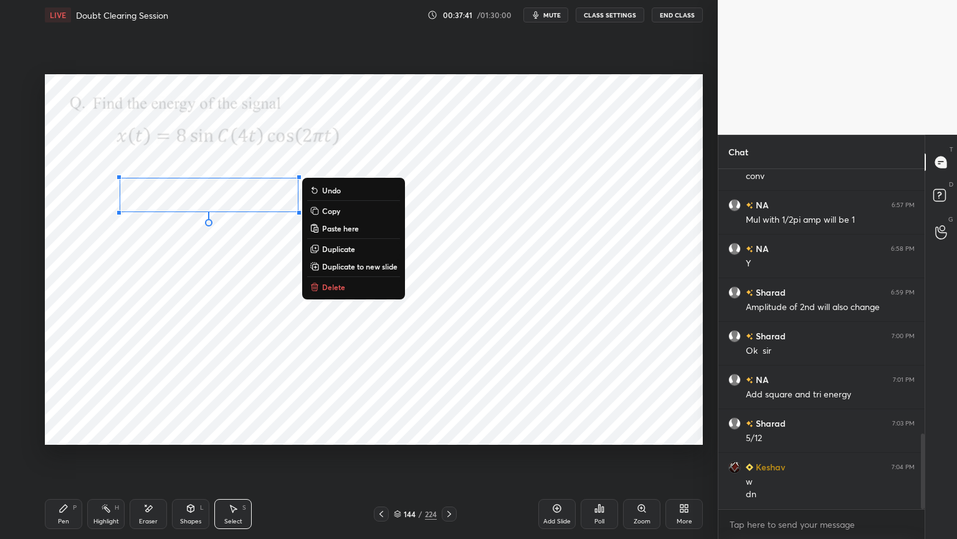
click at [238, 278] on div "0 ° Undo Copy Paste here Duplicate Duplicate to new slide Delete" at bounding box center [374, 259] width 658 height 370
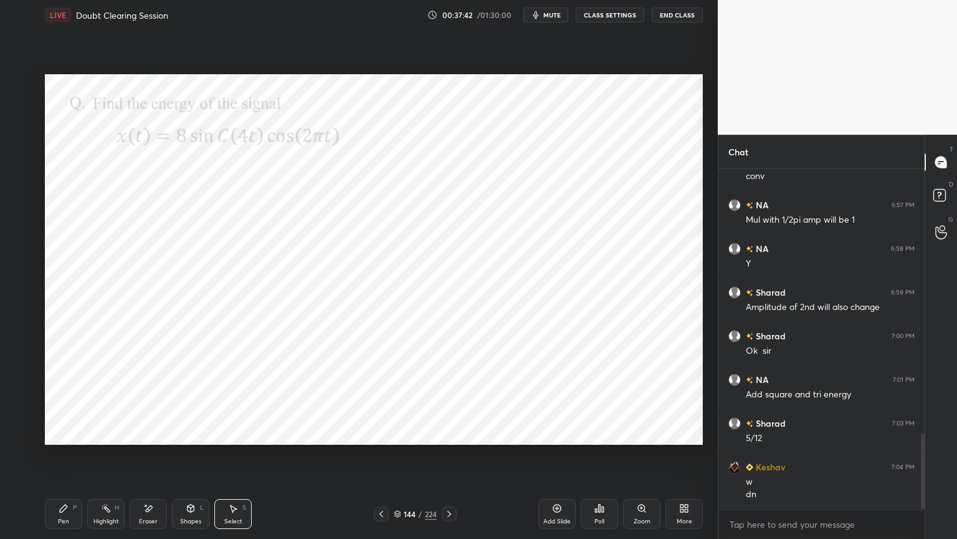
click at [65, 459] on div "Pen" at bounding box center [63, 521] width 11 height 6
click at [16, 160] on div at bounding box center [20, 159] width 10 height 10
click at [25, 434] on icon at bounding box center [20, 434] width 11 height 9
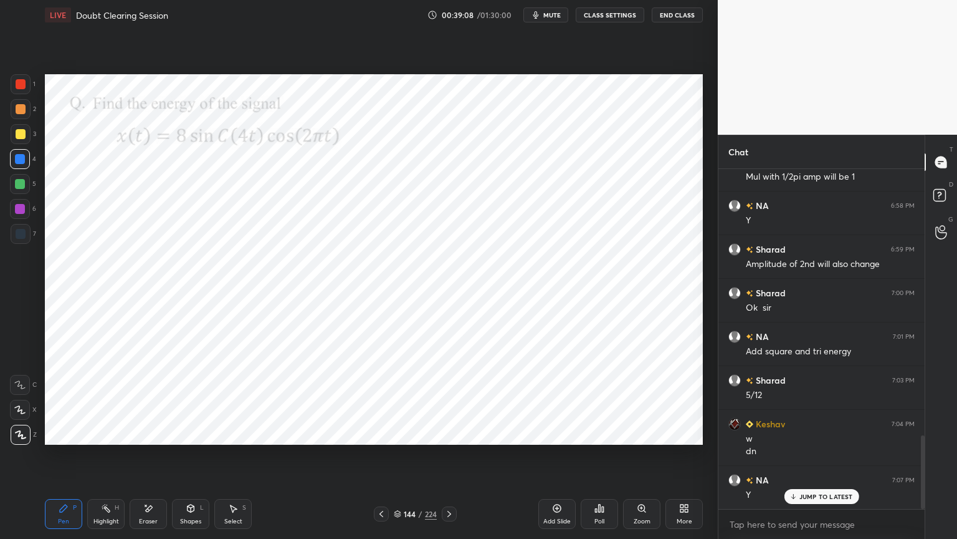
click at [19, 212] on div at bounding box center [20, 209] width 10 height 10
click at [232, 459] on icon at bounding box center [233, 508] width 10 height 10
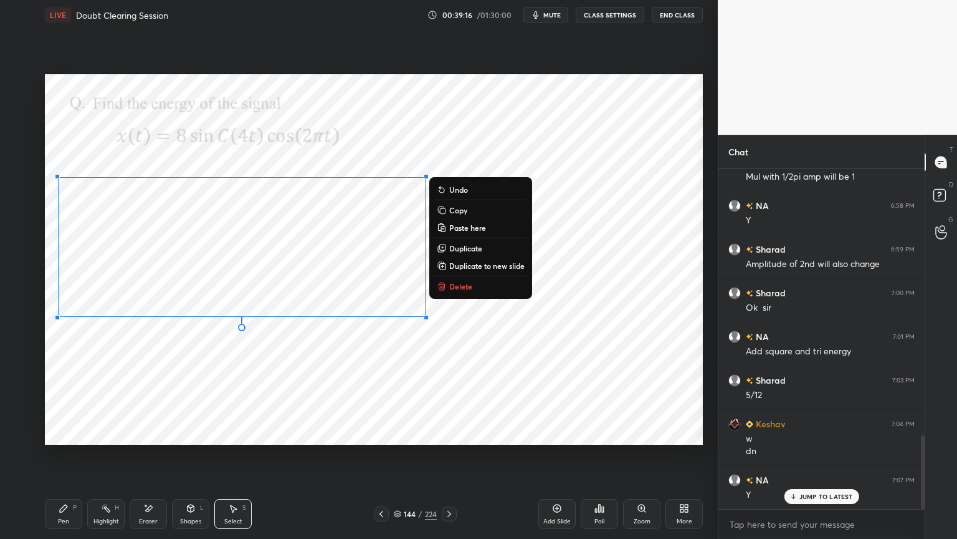
click at [254, 364] on div "0 ° Undo Copy Paste here Duplicate Duplicate to new slide Delete" at bounding box center [374, 259] width 658 height 370
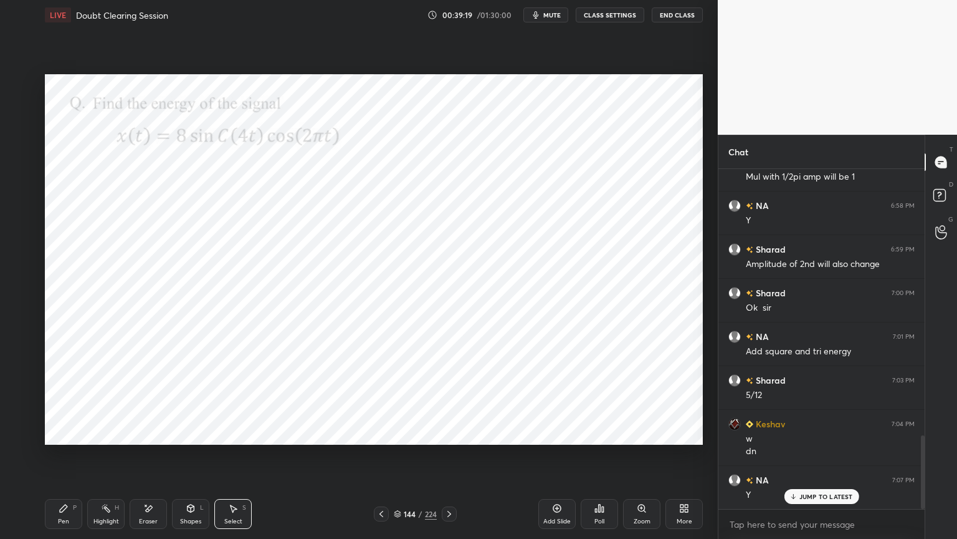
click at [193, 459] on div "Shapes" at bounding box center [190, 521] width 21 height 6
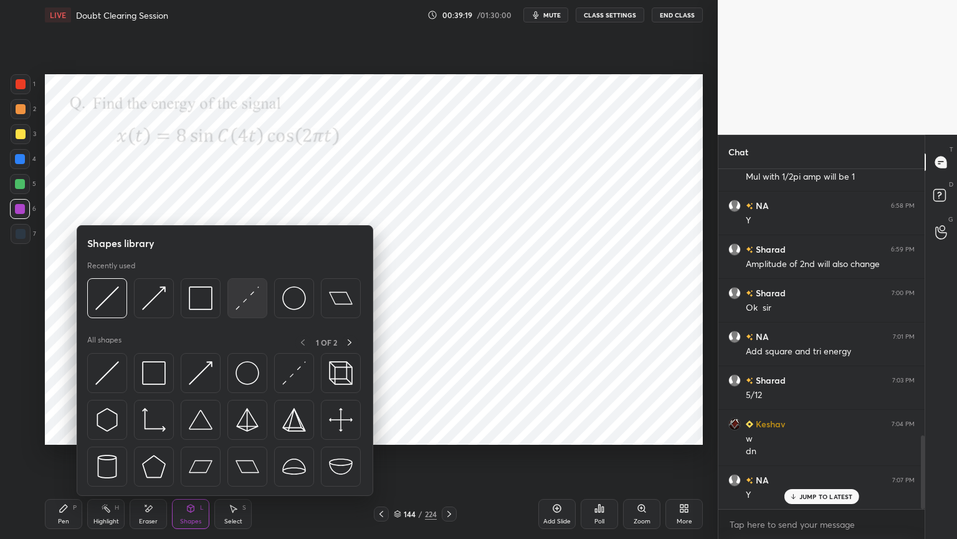
click at [236, 295] on img at bounding box center [248, 298] width 24 height 24
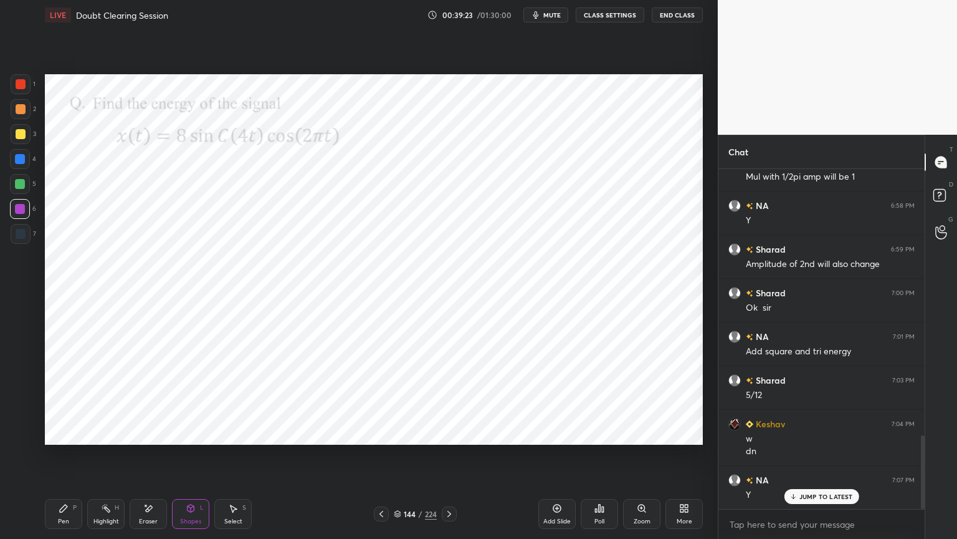
click at [65, 459] on div "Pen" at bounding box center [63, 521] width 11 height 6
click at [19, 418] on div at bounding box center [20, 410] width 20 height 20
click at [19, 439] on div at bounding box center [21, 435] width 20 height 20
click at [110, 459] on div "Highlight H" at bounding box center [105, 514] width 37 height 30
click at [62, 459] on div "Pen" at bounding box center [63, 521] width 11 height 6
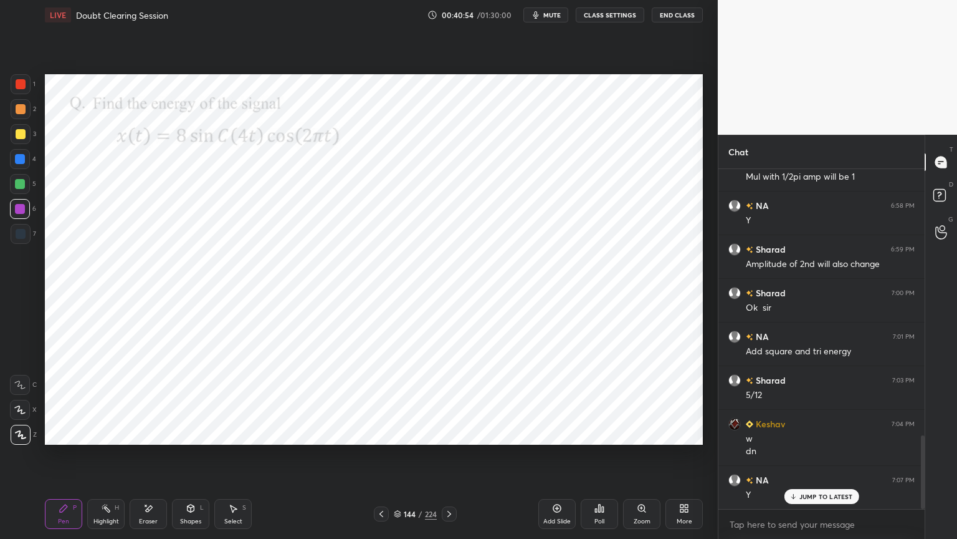
click at [143, 459] on div "Eraser" at bounding box center [148, 521] width 19 height 6
click at [50, 459] on div "Pen P" at bounding box center [63, 514] width 37 height 30
click at [19, 163] on div at bounding box center [20, 159] width 10 height 10
click at [556, 459] on icon at bounding box center [557, 508] width 10 height 10
click at [6, 211] on div "1 2 3 4 5 6 7 C X Z E E Erase all H H" at bounding box center [20, 259] width 40 height 370
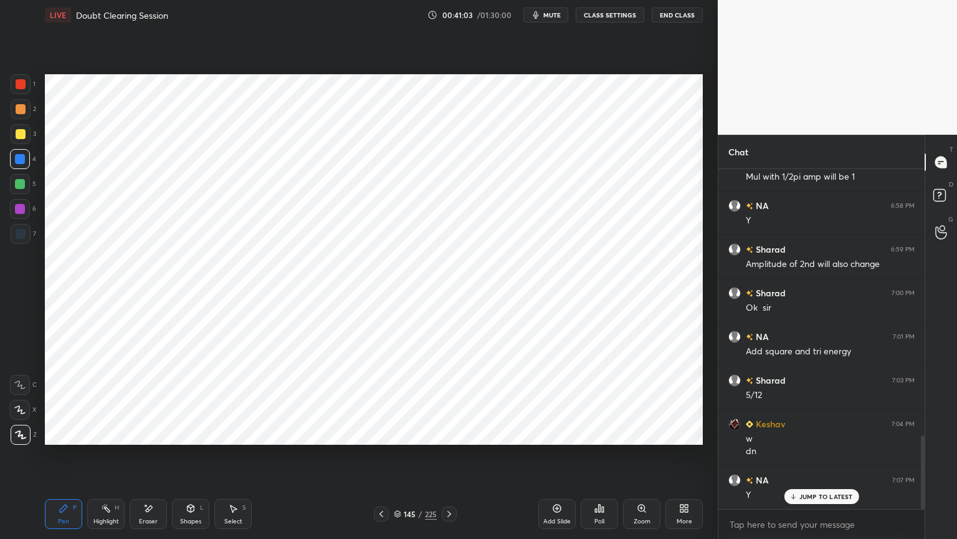
click at [19, 410] on icon at bounding box center [19, 409] width 11 height 9
click at [20, 157] on div at bounding box center [20, 159] width 10 height 10
click at [21, 436] on icon at bounding box center [21, 434] width 10 height 7
click at [379, 459] on icon at bounding box center [382, 514] width 10 height 10
click at [449, 459] on icon at bounding box center [449, 514] width 10 height 10
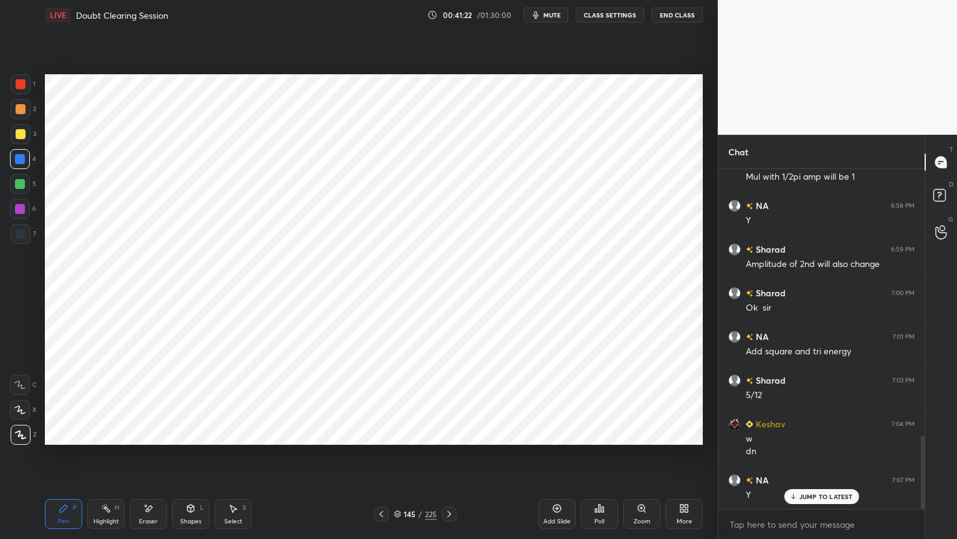
click at [148, 459] on div "Eraser" at bounding box center [148, 514] width 37 height 30
click at [59, 459] on div "Pen" at bounding box center [63, 521] width 11 height 6
click at [22, 211] on div at bounding box center [20, 209] width 10 height 10
click at [374, 459] on div at bounding box center [381, 513] width 15 height 15
click at [450, 459] on icon at bounding box center [449, 514] width 10 height 10
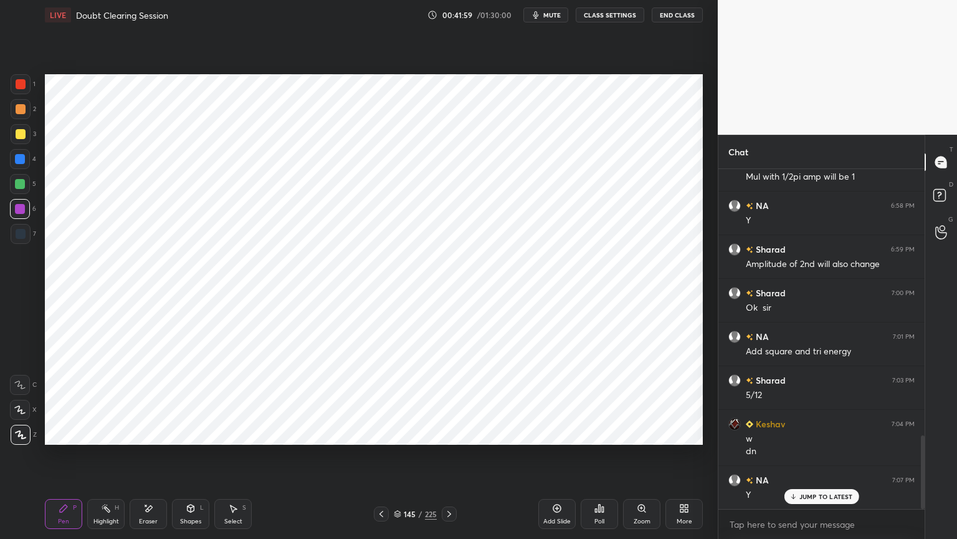
click at [24, 162] on div at bounding box center [20, 159] width 10 height 10
click at [193, 459] on div "Shapes" at bounding box center [190, 521] width 21 height 6
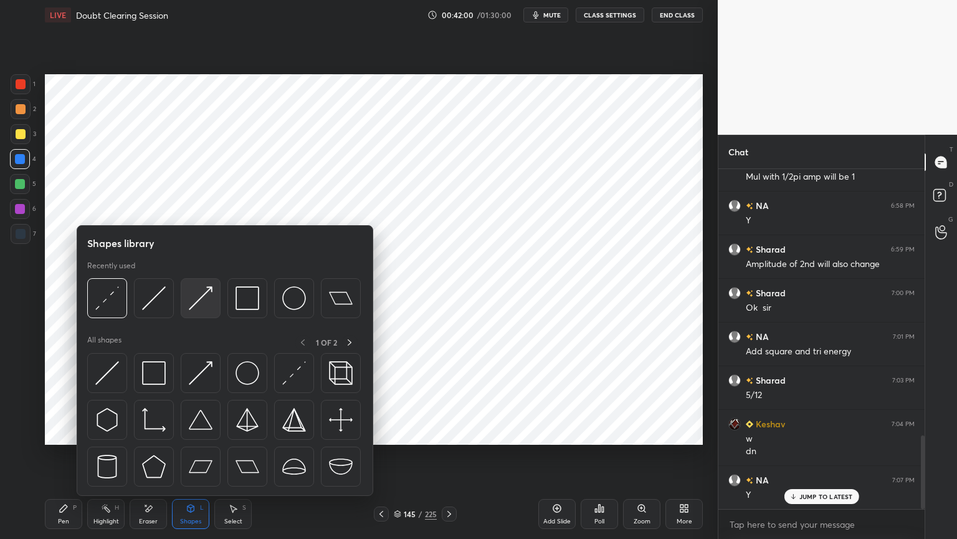
click at [196, 299] on img at bounding box center [201, 298] width 24 height 24
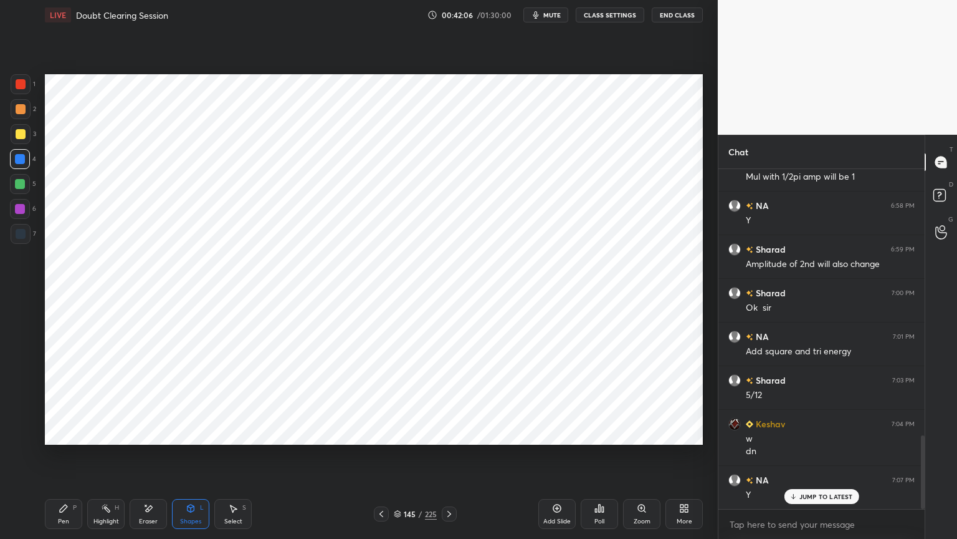
click at [145, 459] on icon at bounding box center [148, 508] width 10 height 11
click at [195, 459] on div "Shapes" at bounding box center [190, 521] width 21 height 6
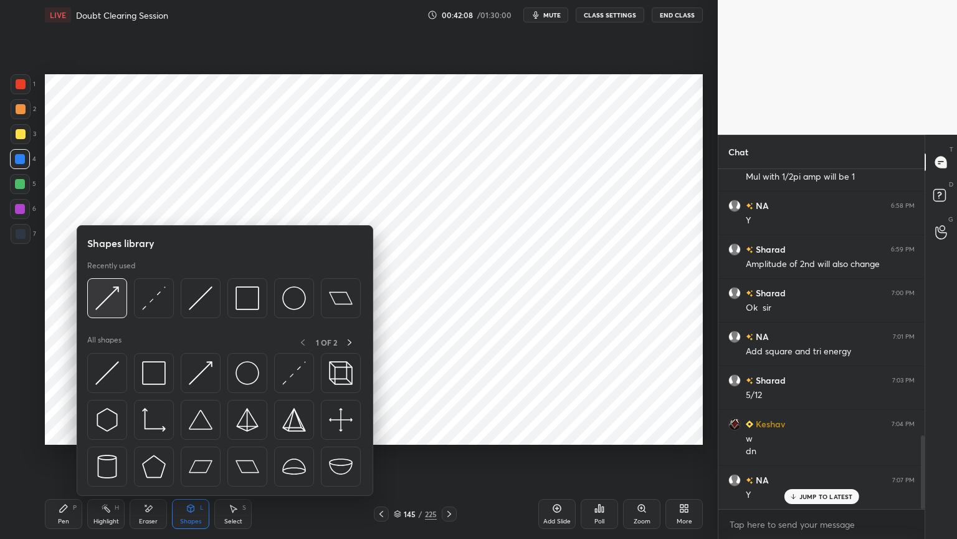
click at [108, 302] on img at bounding box center [107, 298] width 24 height 24
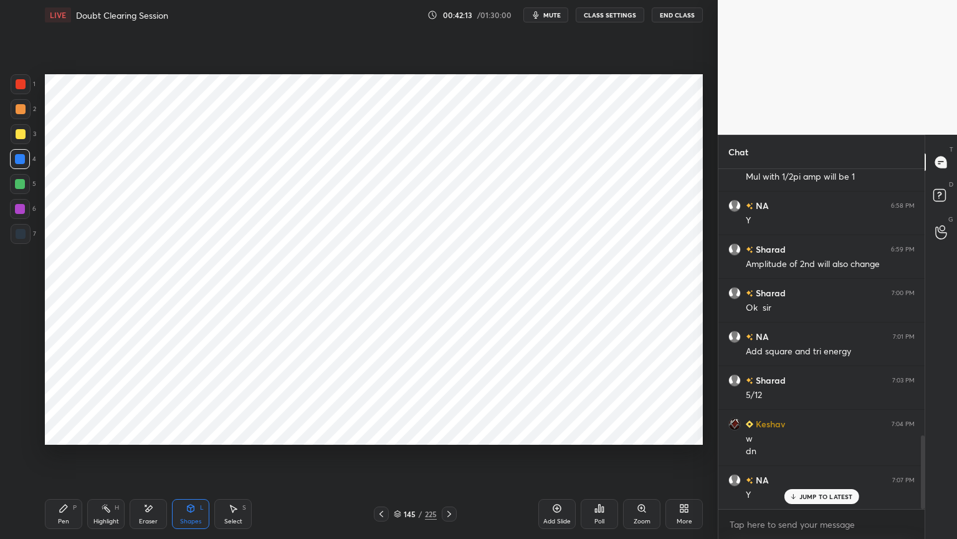
click at [62, 459] on div "Pen P" at bounding box center [63, 514] width 37 height 30
click at [25, 235] on div at bounding box center [21, 234] width 10 height 10
click at [191, 459] on div "Shapes L" at bounding box center [190, 514] width 37 height 30
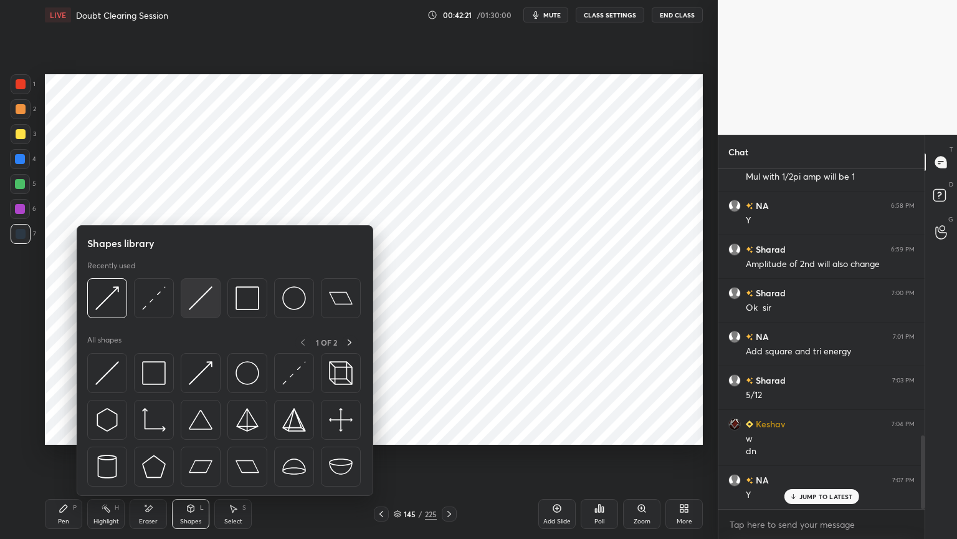
click at [199, 304] on img at bounding box center [201, 298] width 24 height 24
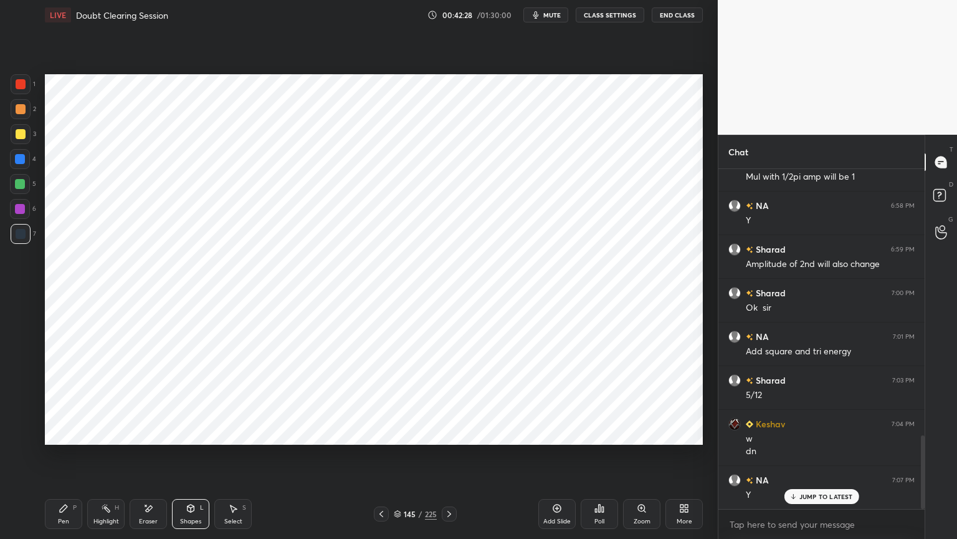
click at [64, 459] on div "Pen P" at bounding box center [63, 514] width 37 height 30
click at [17, 213] on div at bounding box center [20, 209] width 10 height 10
click at [194, 459] on div "Shapes" at bounding box center [190, 521] width 21 height 6
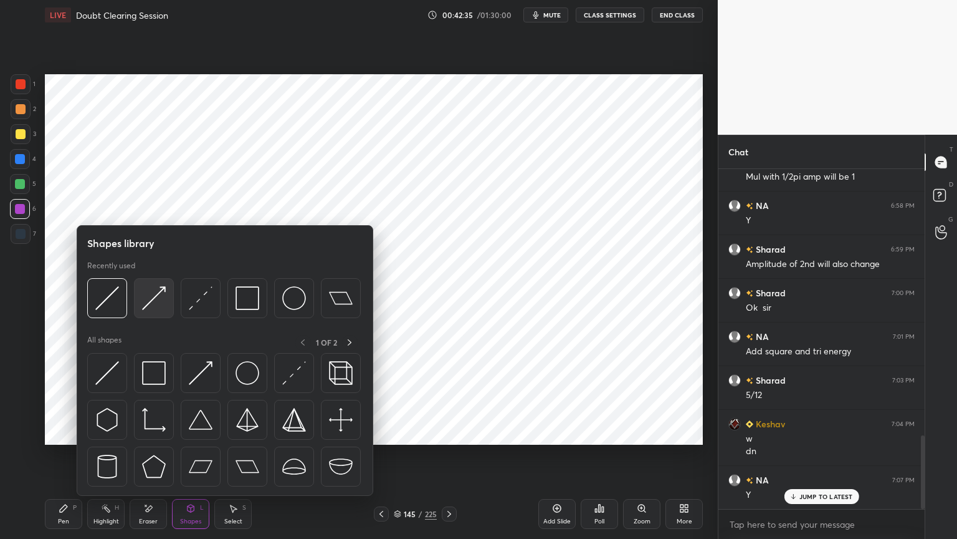
click at [154, 299] on img at bounding box center [154, 298] width 24 height 24
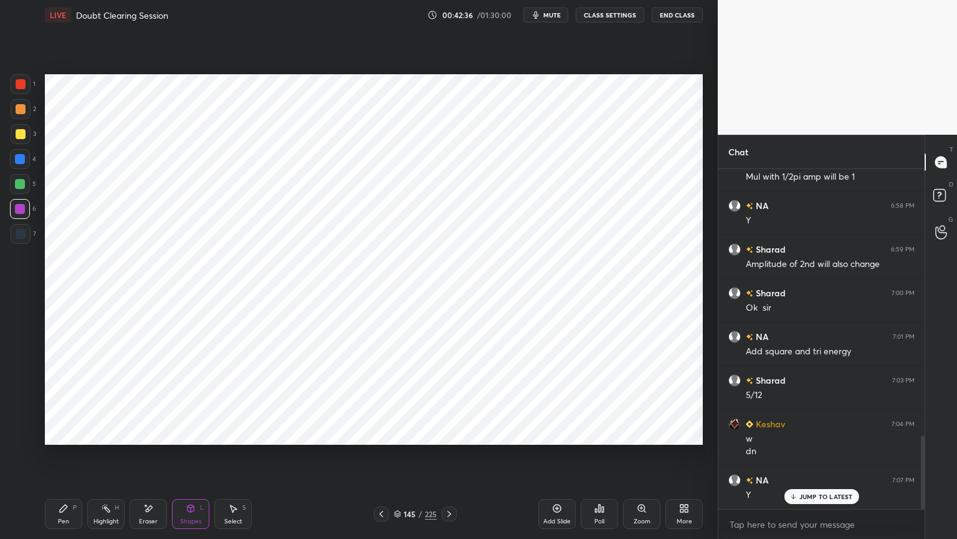
click at [23, 160] on div at bounding box center [20, 159] width 10 height 10
click at [66, 459] on div "Pen" at bounding box center [63, 521] width 11 height 6
click at [112, 459] on div "Highlight" at bounding box center [107, 521] width 26 height 6
click at [191, 459] on div "Shapes L" at bounding box center [190, 514] width 37 height 30
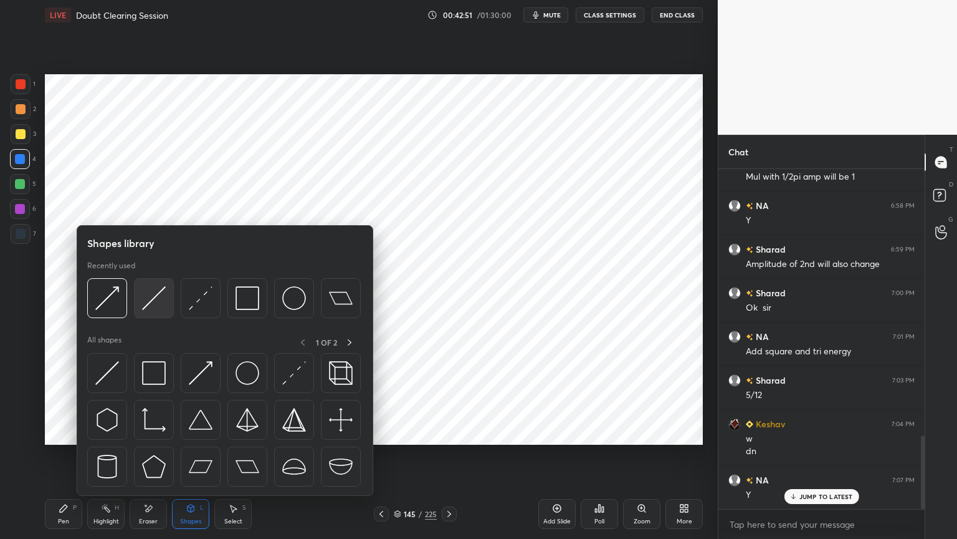
click at [152, 303] on img at bounding box center [154, 298] width 24 height 24
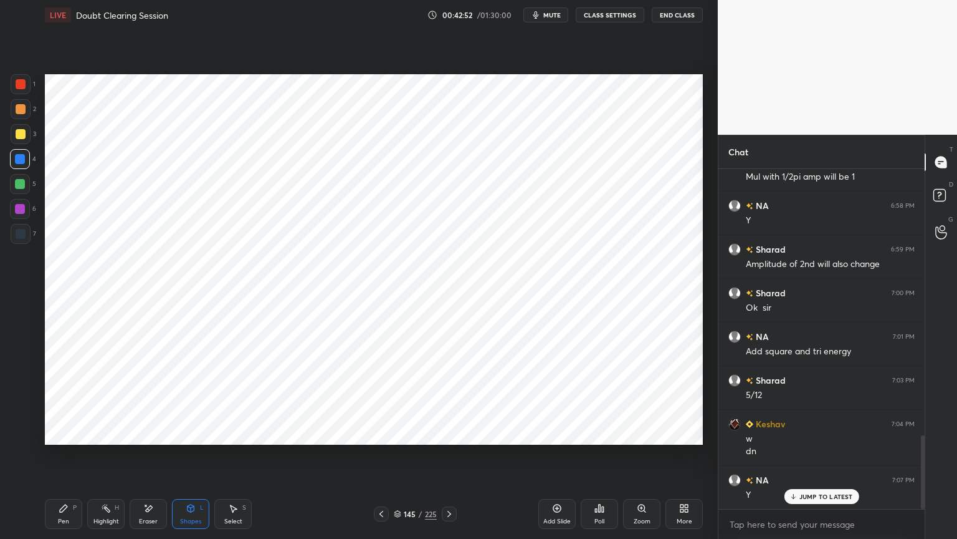
click at [22, 234] on div at bounding box center [21, 234] width 10 height 10
click at [60, 459] on div "Pen" at bounding box center [63, 521] width 11 height 6
click at [21, 406] on icon at bounding box center [19, 409] width 11 height 9
click at [199, 459] on div "Shapes" at bounding box center [190, 521] width 21 height 6
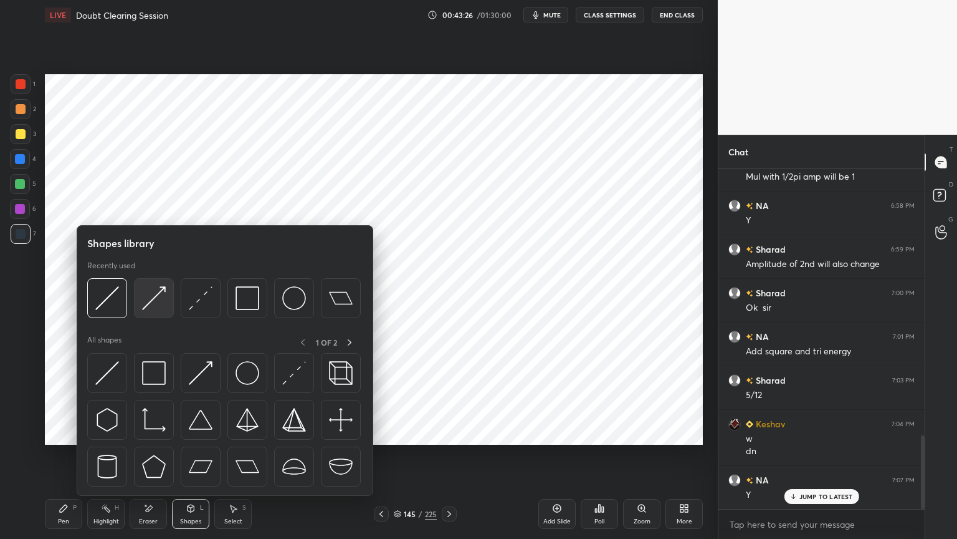
click at [150, 301] on img at bounding box center [154, 298] width 24 height 24
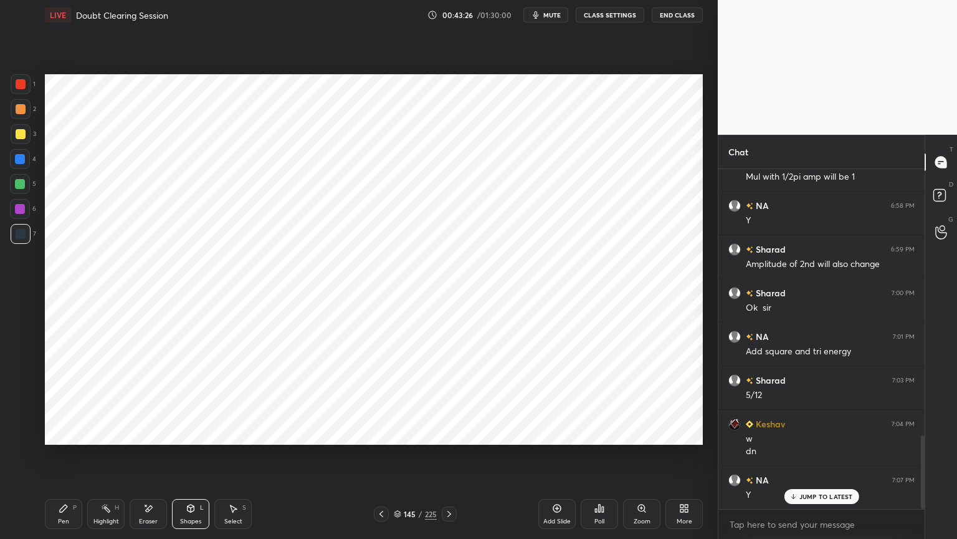
click at [25, 160] on div at bounding box center [20, 159] width 10 height 10
click at [62, 459] on div "Pen" at bounding box center [63, 521] width 11 height 6
click at [195, 459] on div "Shapes L" at bounding box center [190, 514] width 37 height 30
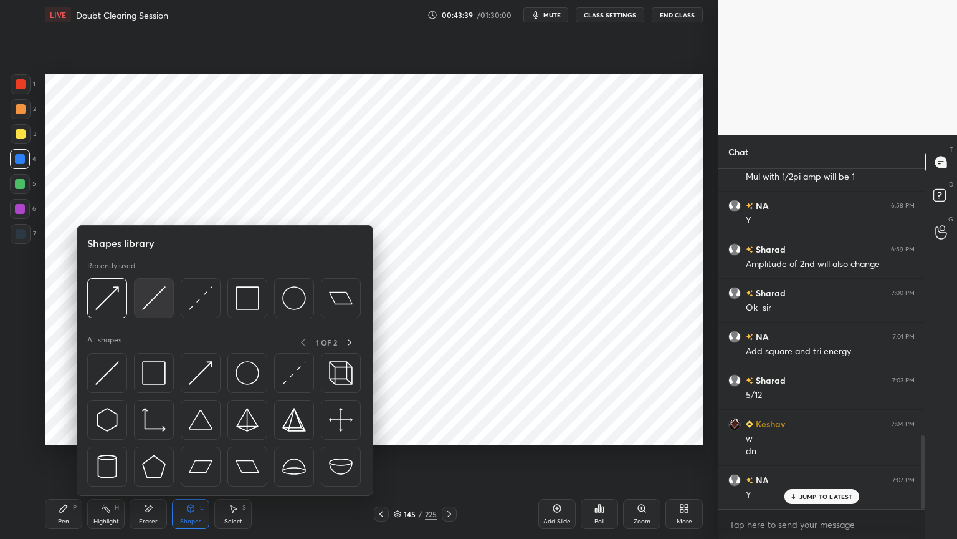
click at [156, 300] on img at bounding box center [154, 298] width 24 height 24
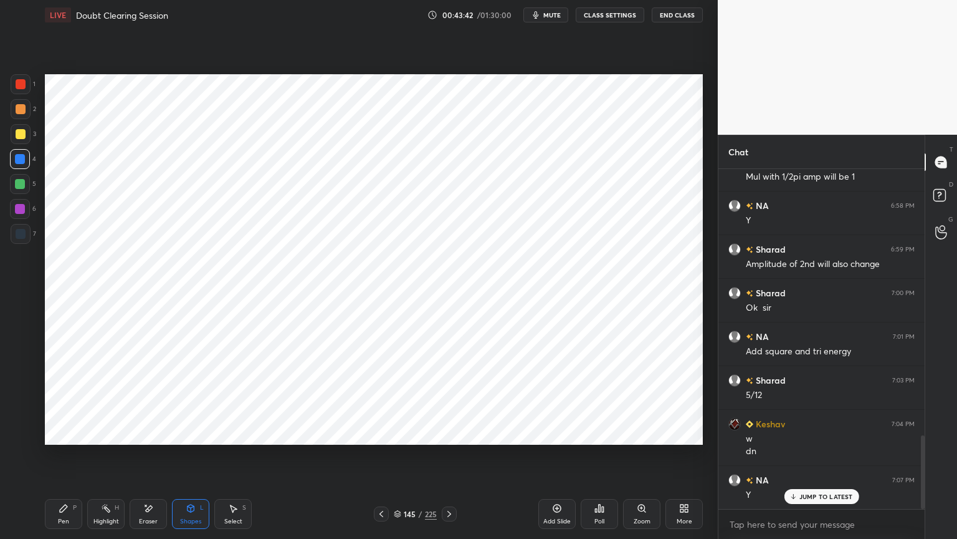
click at [190, 459] on div "Shapes" at bounding box center [190, 521] width 21 height 6
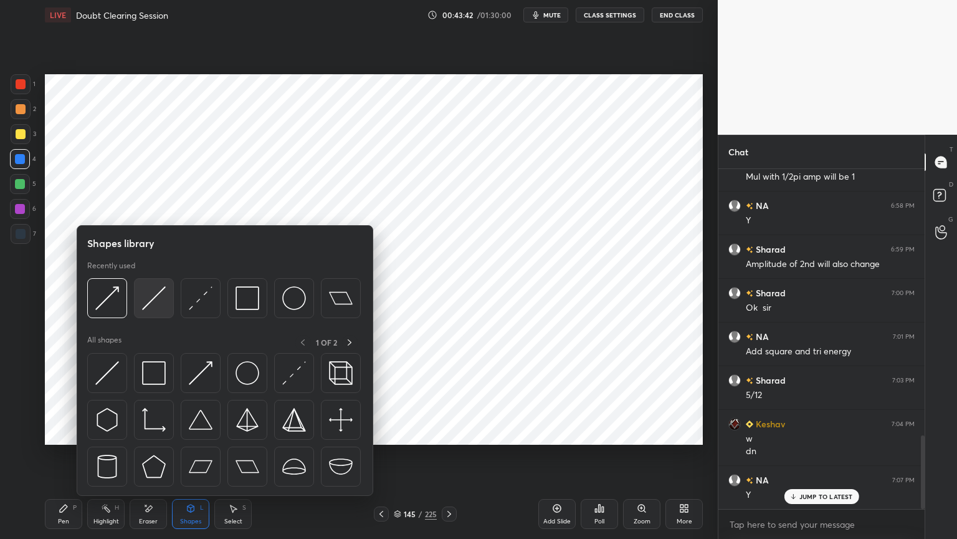
click at [155, 309] on img at bounding box center [154, 298] width 24 height 24
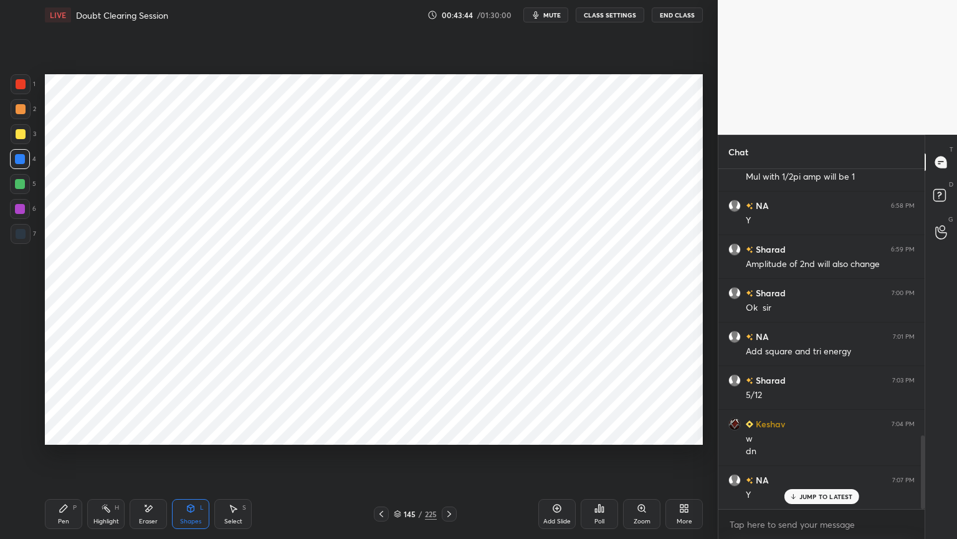
click at [27, 216] on div at bounding box center [20, 209] width 20 height 20
click at [59, 459] on div "Pen P" at bounding box center [63, 514] width 37 height 30
click at [16, 160] on div at bounding box center [20, 159] width 10 height 10
click at [15, 441] on div at bounding box center [21, 435] width 20 height 20
click at [191, 459] on div "Shapes" at bounding box center [190, 521] width 21 height 6
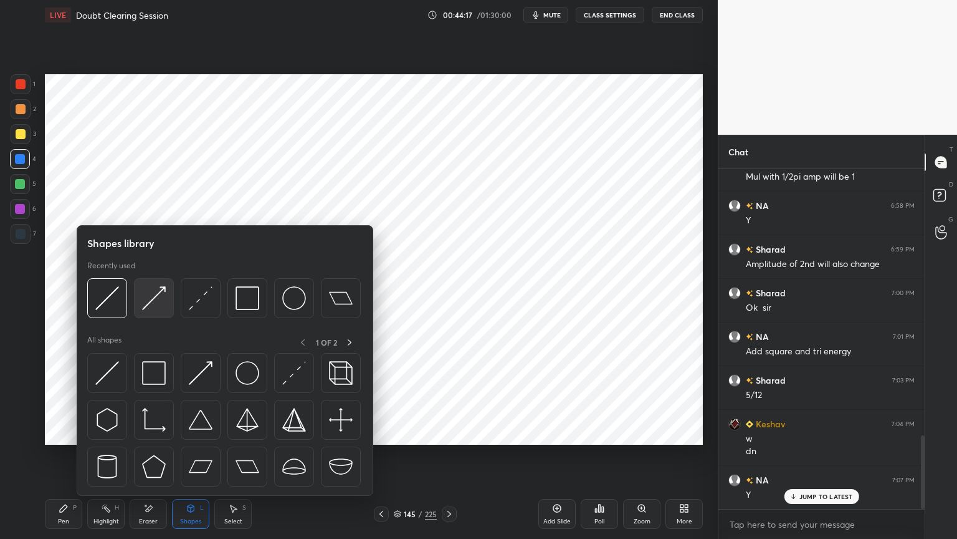
click at [155, 305] on img at bounding box center [154, 298] width 24 height 24
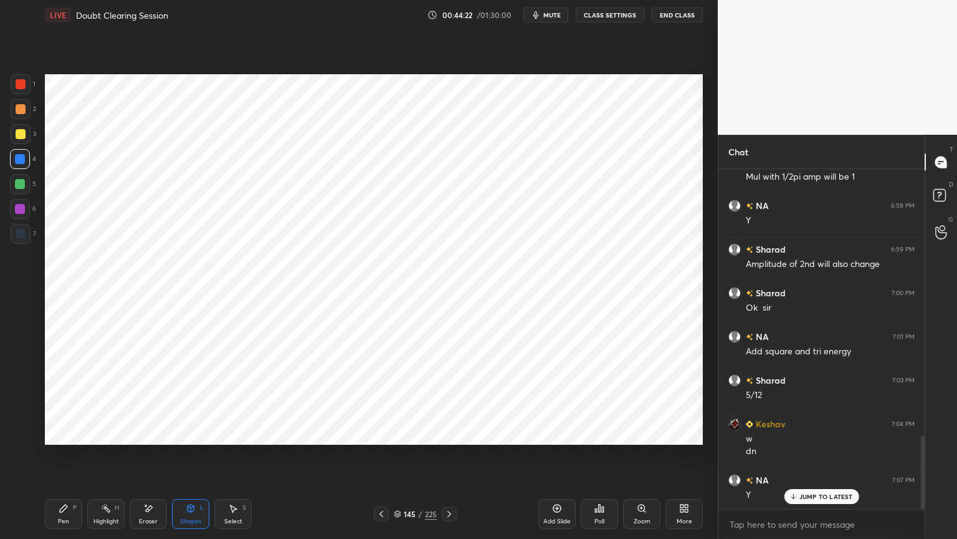
click at [26, 244] on div "7" at bounding box center [24, 236] width 26 height 25
click at [75, 459] on div "Pen P" at bounding box center [63, 514] width 37 height 30
click at [21, 231] on div at bounding box center [21, 234] width 10 height 10
click at [19, 410] on icon at bounding box center [19, 409] width 11 height 9
click at [112, 459] on div "Highlight H" at bounding box center [105, 514] width 37 height 30
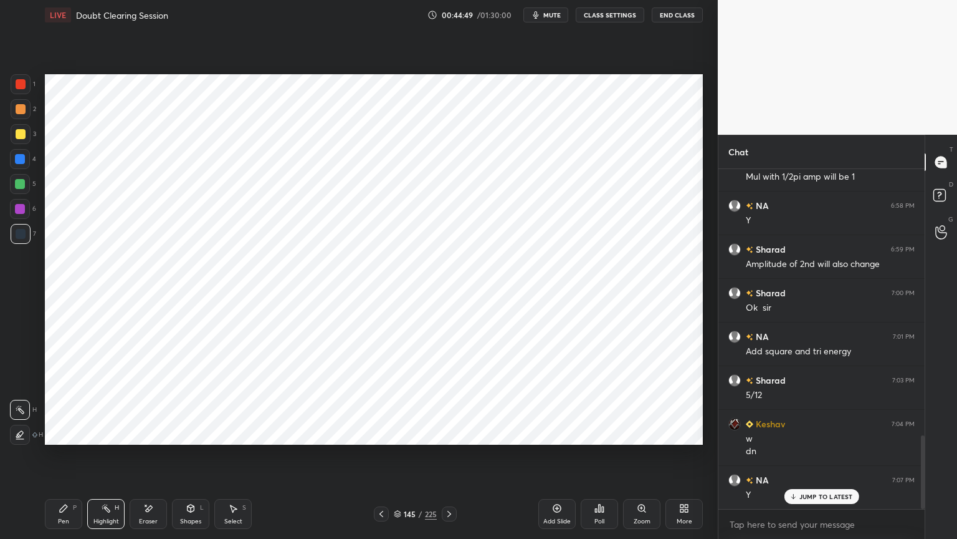
click at [191, 459] on div "Shapes L" at bounding box center [190, 514] width 37 height 30
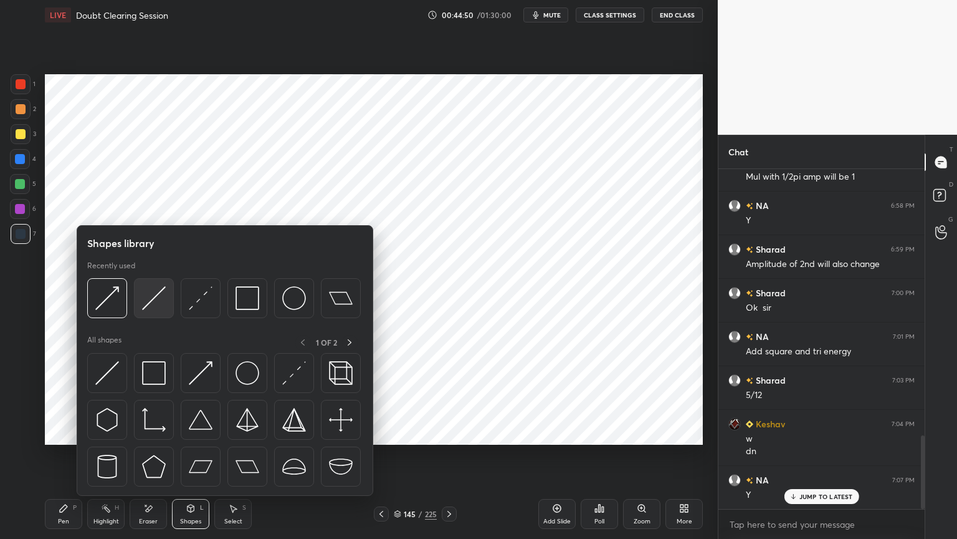
click at [148, 300] on img at bounding box center [154, 298] width 24 height 24
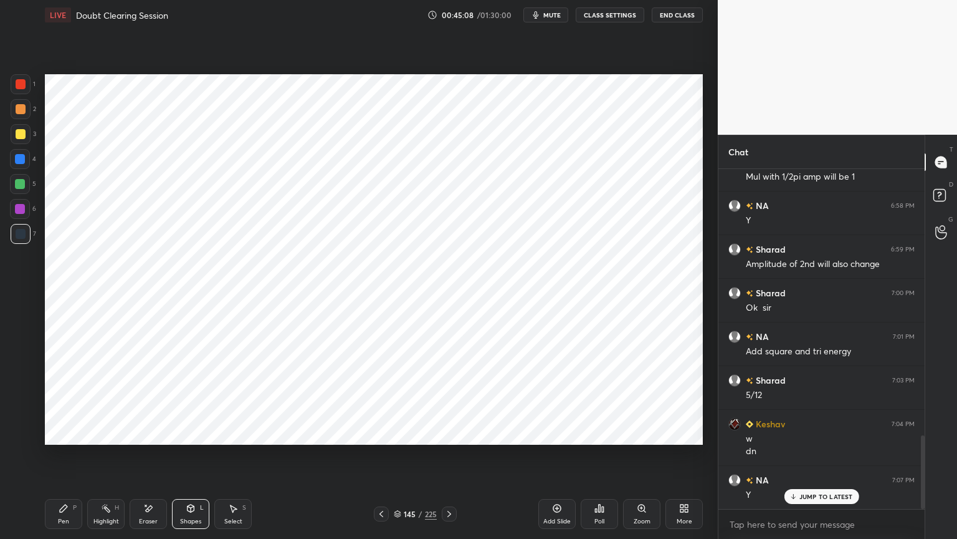
click at [70, 459] on div "Pen P" at bounding box center [63, 514] width 37 height 30
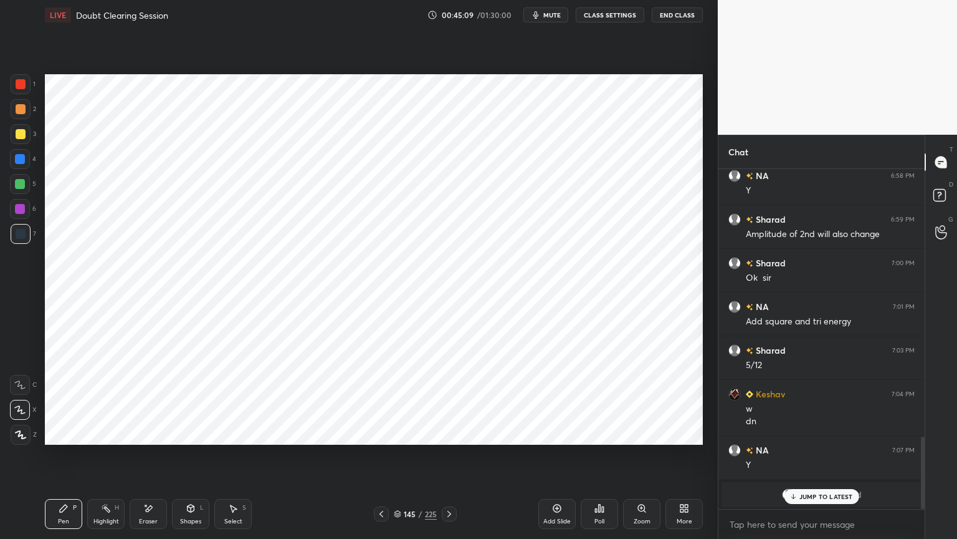
click at [23, 411] on icon at bounding box center [19, 409] width 11 height 9
click at [810, 459] on p "JUMP TO LATEST" at bounding box center [827, 495] width 54 height 7
click at [233, 459] on div "Select S" at bounding box center [232, 514] width 37 height 30
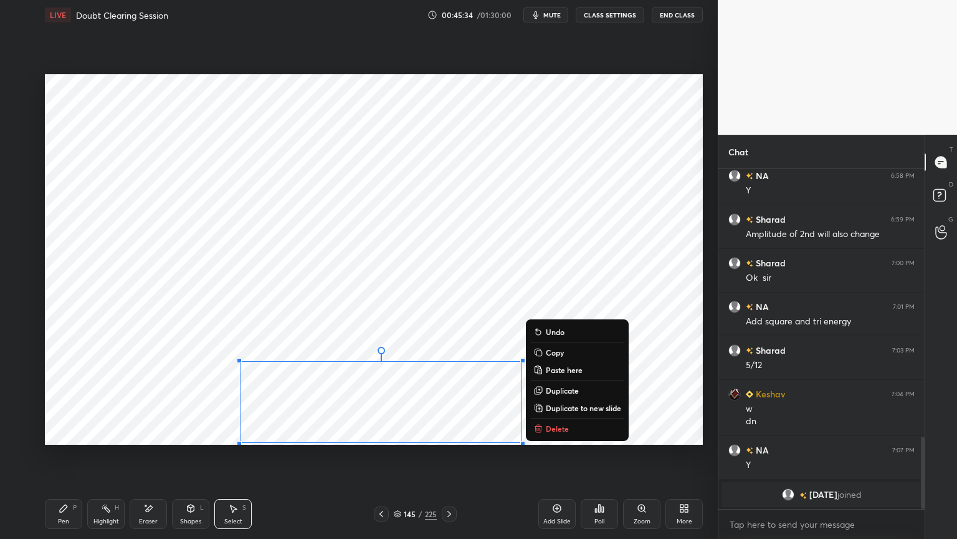
click at [574, 409] on p "Duplicate to new slide" at bounding box center [583, 408] width 75 height 10
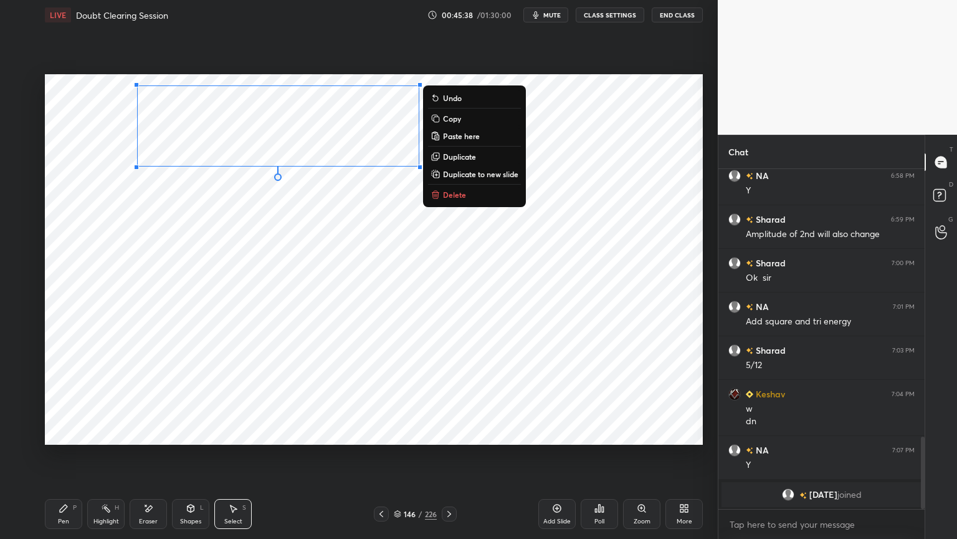
click at [291, 311] on div "0 ° Undo Copy Paste here Duplicate Duplicate to new slide Delete" at bounding box center [374, 259] width 658 height 370
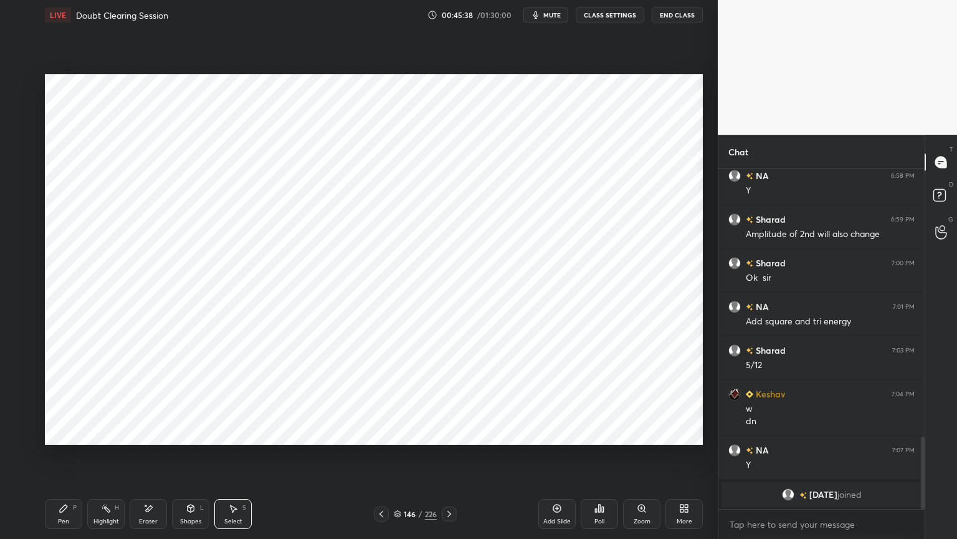
click at [68, 459] on div "Pen P" at bounding box center [63, 514] width 37 height 30
click at [24, 166] on div at bounding box center [20, 159] width 20 height 20
click at [22, 192] on div at bounding box center [20, 184] width 20 height 20
click at [20, 212] on div at bounding box center [20, 209] width 10 height 10
click at [19, 436] on icon at bounding box center [21, 434] width 10 height 7
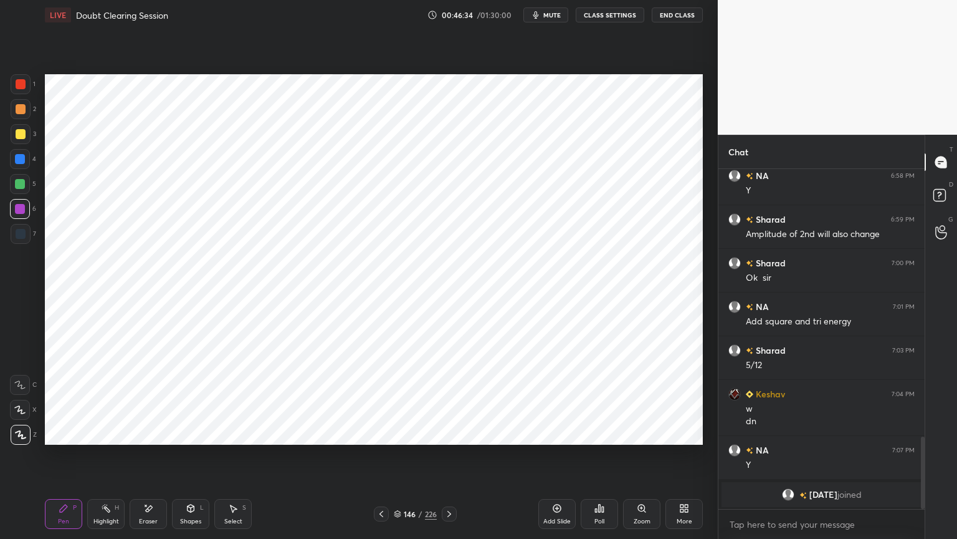
scroll to position [1274, 0]
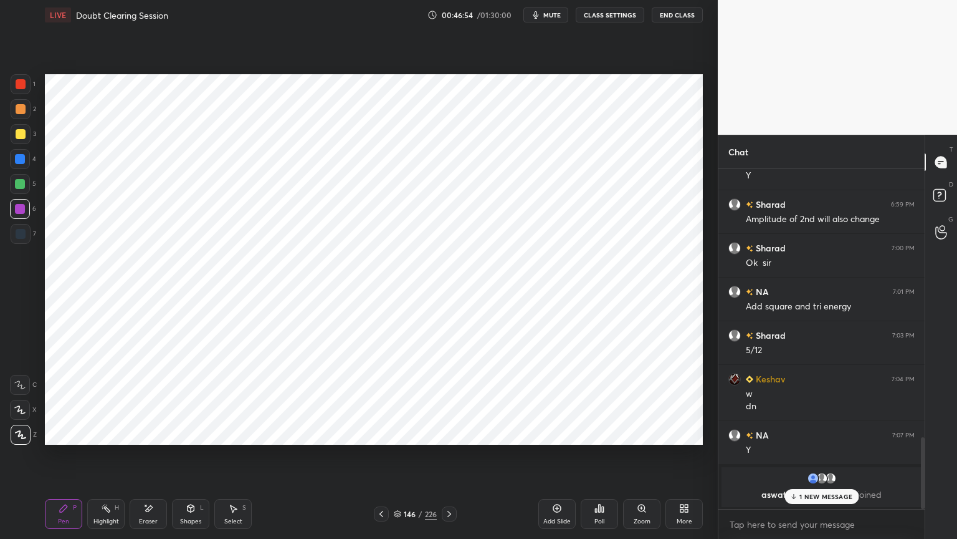
click at [22, 235] on div at bounding box center [21, 234] width 10 height 10
click at [816, 459] on p "1 NEW MESSAGE" at bounding box center [826, 495] width 53 height 7
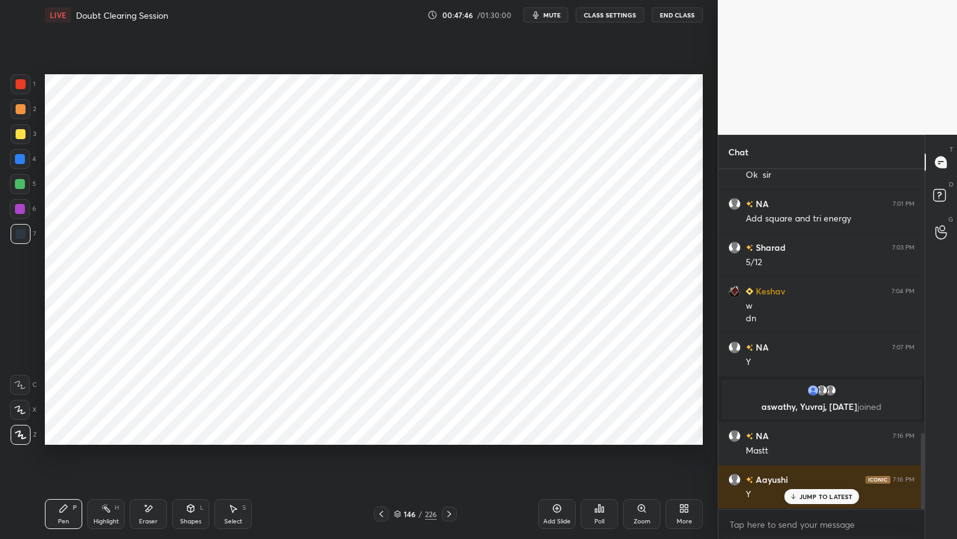
scroll to position [1177, 0]
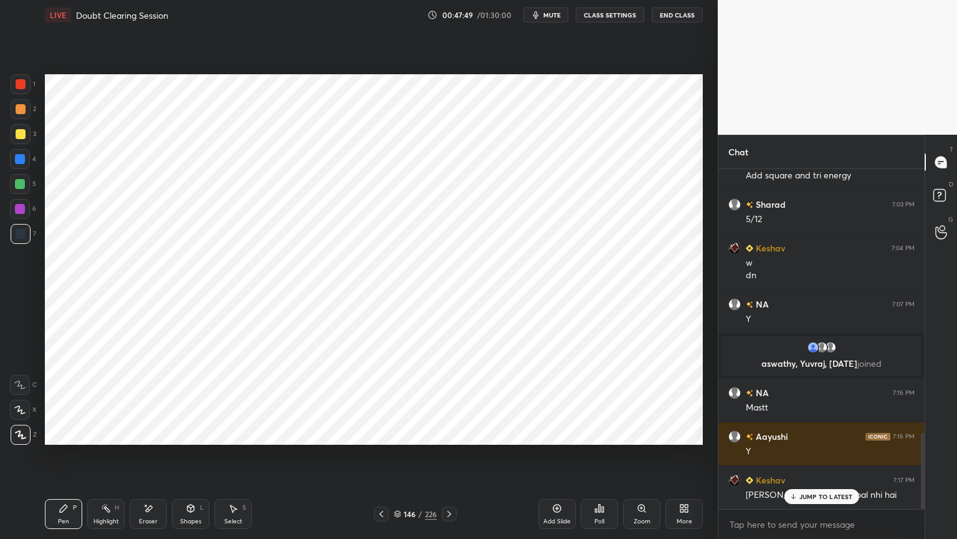
click at [818, 459] on p "JUMP TO LATEST" at bounding box center [827, 495] width 54 height 7
click at [109, 459] on div "Highlight H" at bounding box center [105, 514] width 37 height 30
click at [107, 459] on div "Highlight" at bounding box center [107, 521] width 26 height 6
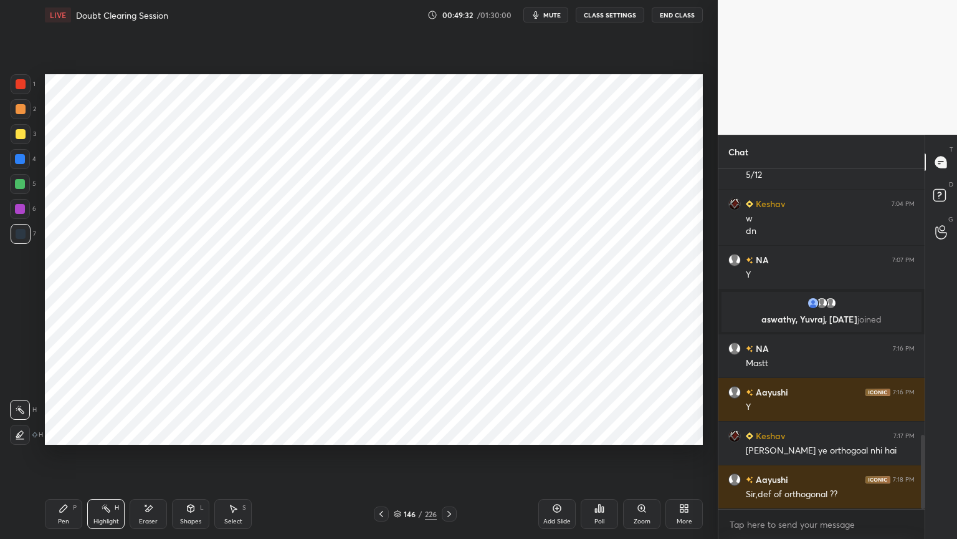
click at [559, 459] on div "Add Slide" at bounding box center [557, 514] width 37 height 30
click at [23, 165] on div at bounding box center [20, 159] width 20 height 20
click at [57, 459] on div "Pen P" at bounding box center [63, 514] width 37 height 30
click at [20, 188] on div at bounding box center [20, 184] width 10 height 10
click at [20, 207] on div at bounding box center [20, 209] width 10 height 10
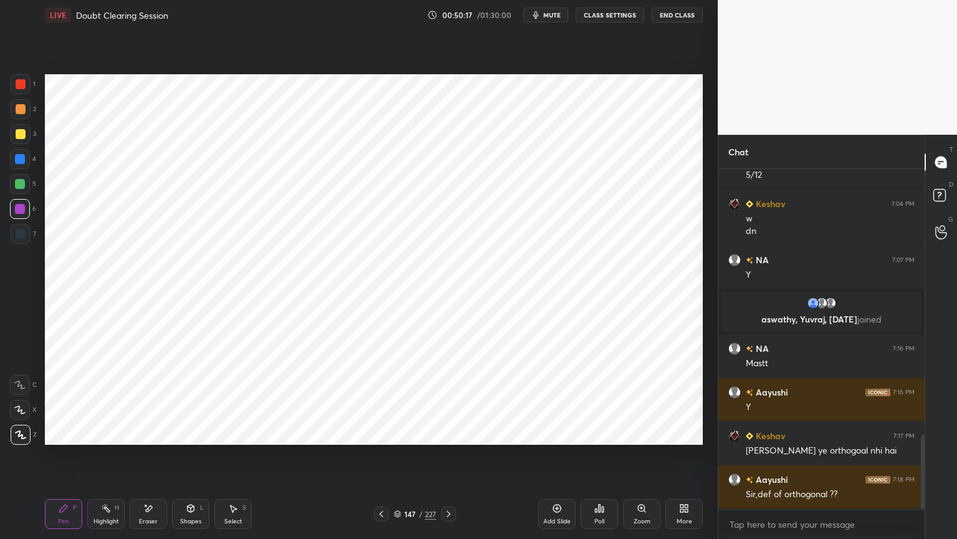
click at [109, 459] on div "Highlight H" at bounding box center [105, 514] width 37 height 30
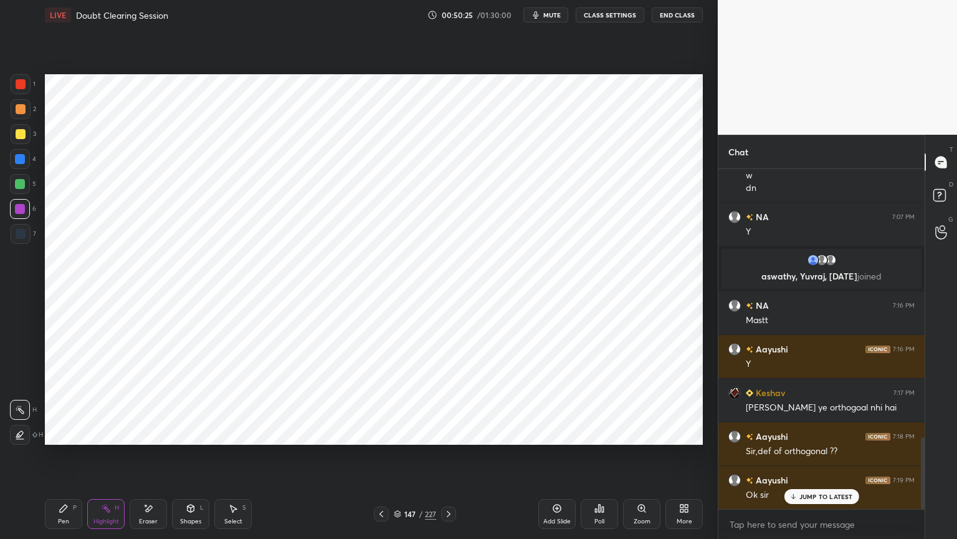
click at [383, 459] on icon at bounding box center [382, 514] width 10 height 10
click at [397, 459] on icon at bounding box center [397, 513] width 7 height 7
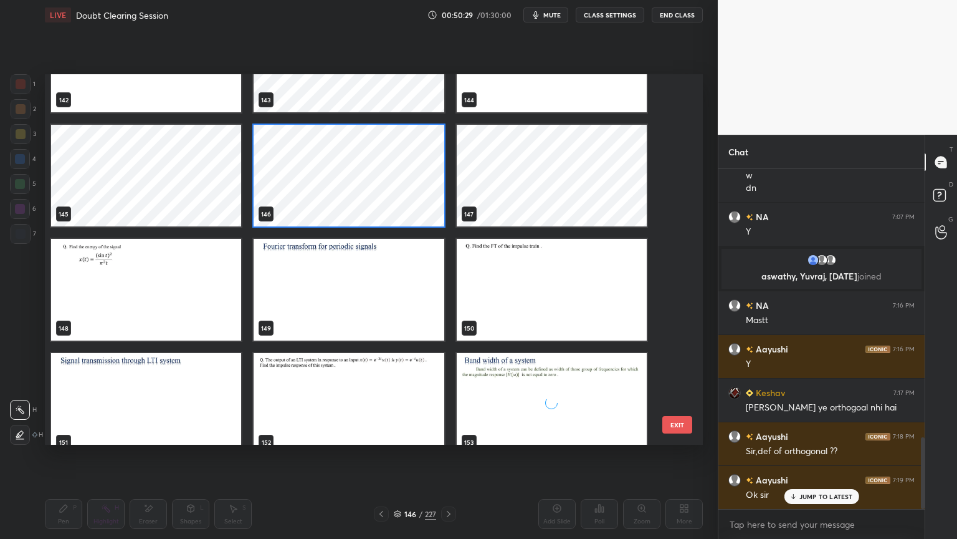
scroll to position [5438, 0]
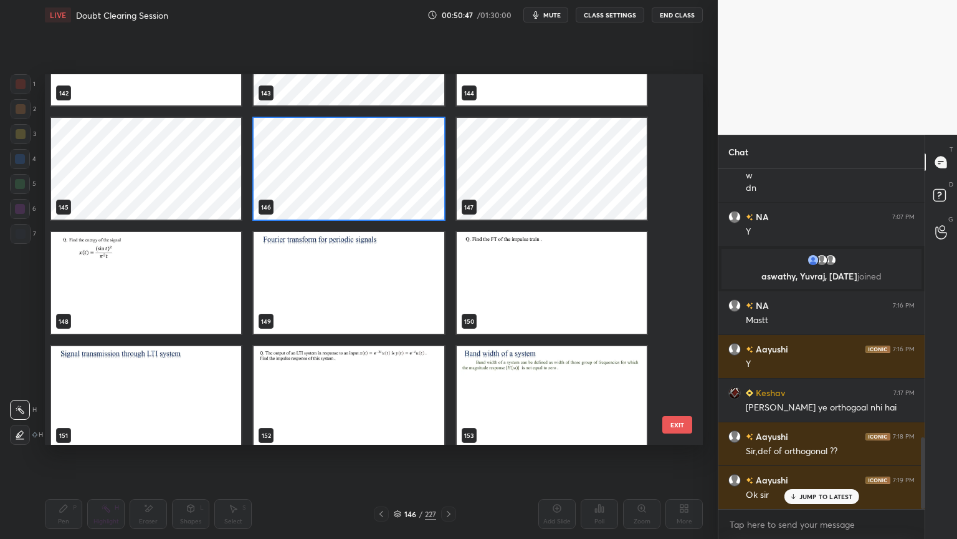
click at [350, 297] on img "grid" at bounding box center [349, 283] width 190 height 102
click at [351, 297] on img "grid" at bounding box center [349, 283] width 190 height 102
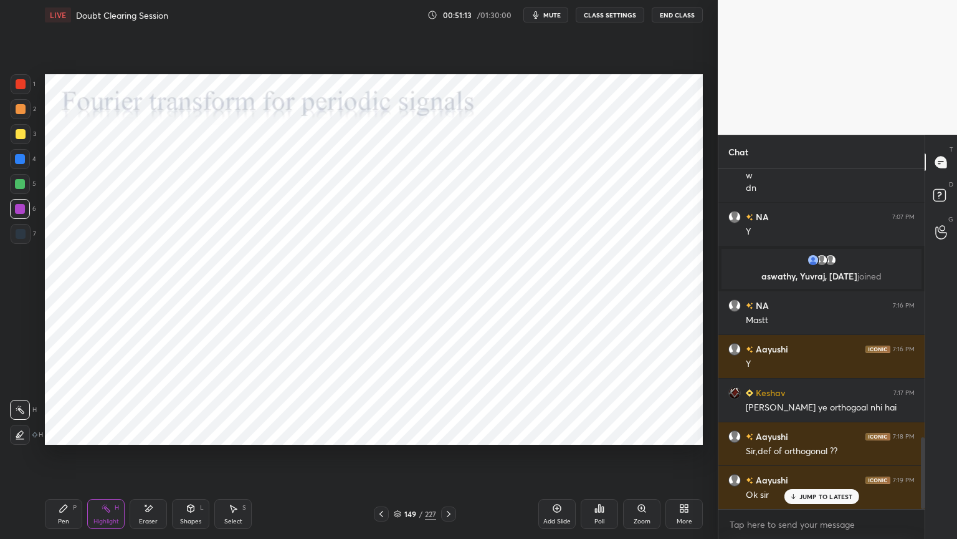
click at [16, 210] on div at bounding box center [20, 209] width 10 height 10
click at [61, 459] on icon at bounding box center [64, 508] width 10 height 10
click at [24, 160] on div at bounding box center [20, 159] width 10 height 10
click at [21, 213] on div at bounding box center [20, 209] width 10 height 10
click at [227, 459] on div "Select" at bounding box center [233, 521] width 18 height 6
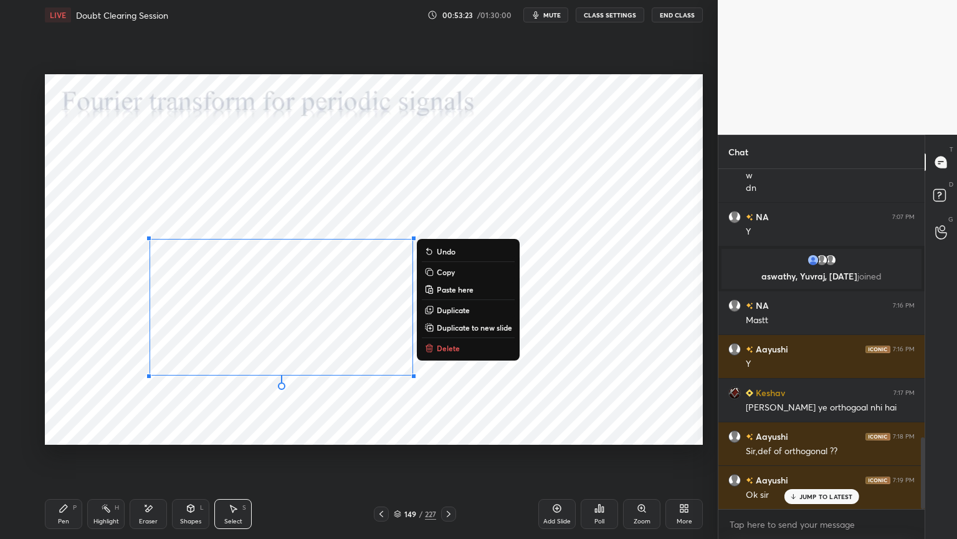
click at [287, 411] on div "0 ° Undo Copy Paste here Duplicate Duplicate to new slide Delete" at bounding box center [374, 259] width 658 height 370
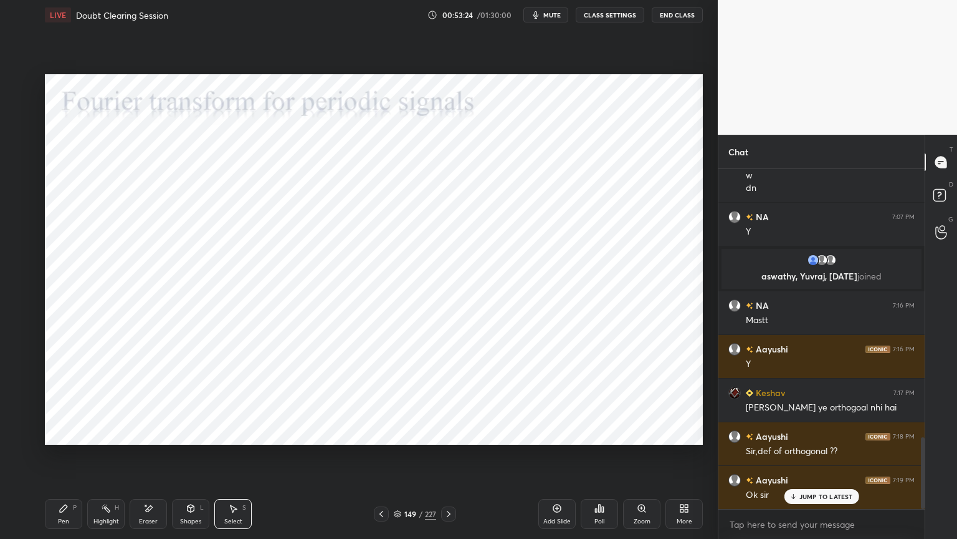
click at [68, 459] on div "Pen" at bounding box center [63, 521] width 11 height 6
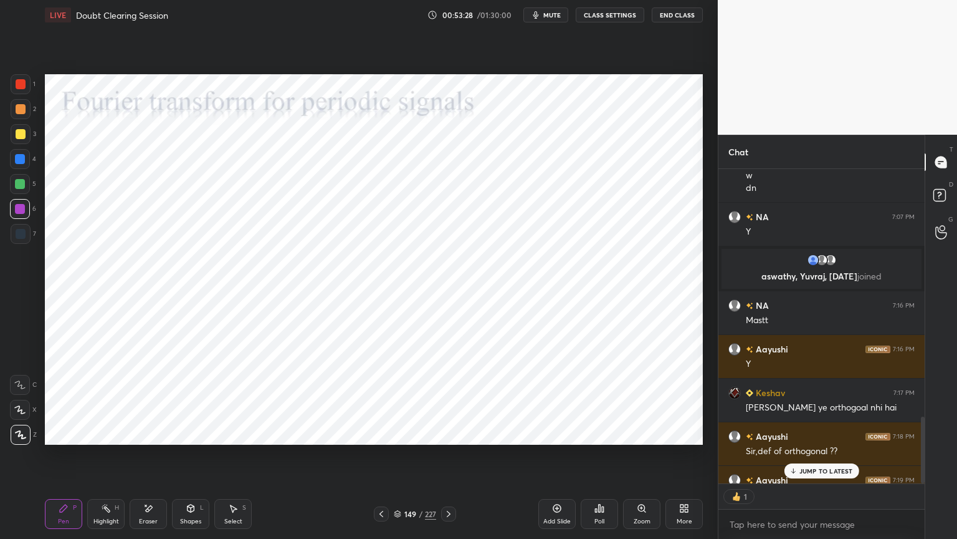
scroll to position [4, 4]
click at [233, 459] on div "Select" at bounding box center [233, 521] width 18 height 6
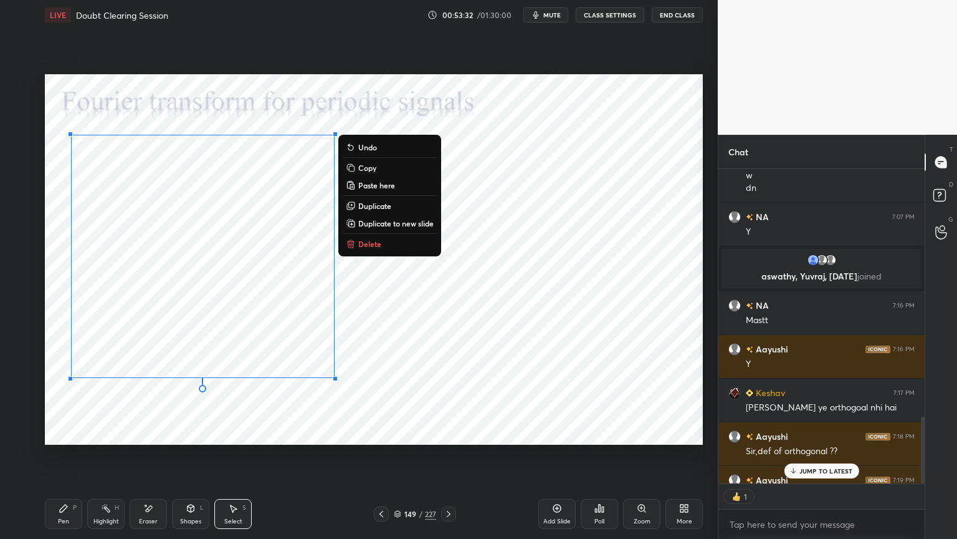
click at [229, 429] on div "0 ° Undo Copy Paste here Duplicate Duplicate to new slide Delete" at bounding box center [374, 259] width 658 height 370
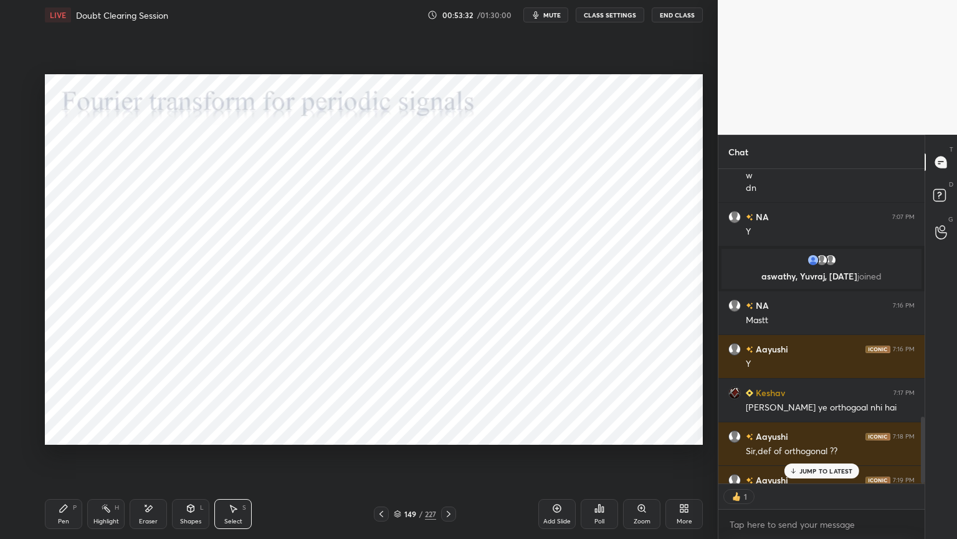
click at [190, 459] on div "Shapes L" at bounding box center [190, 514] width 37 height 30
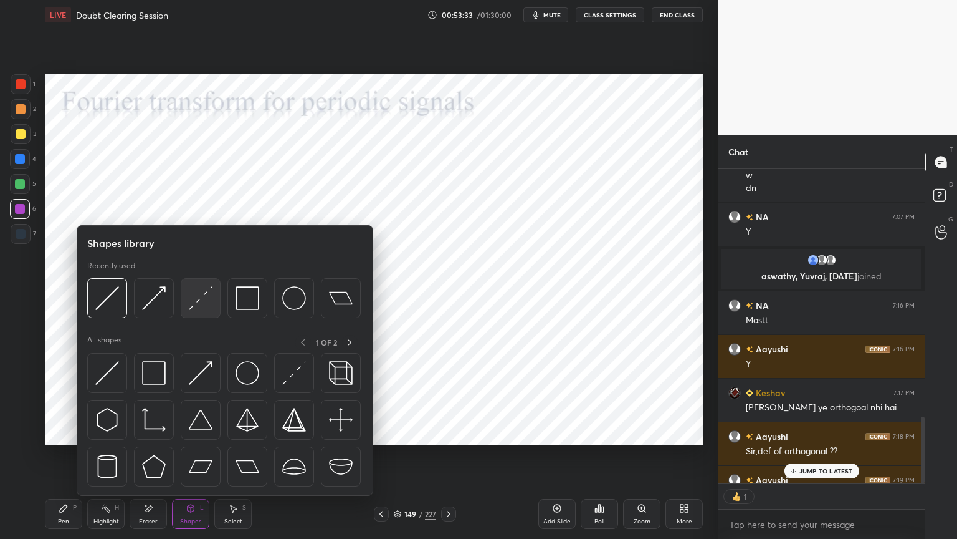
click at [198, 307] on img at bounding box center [201, 298] width 24 height 24
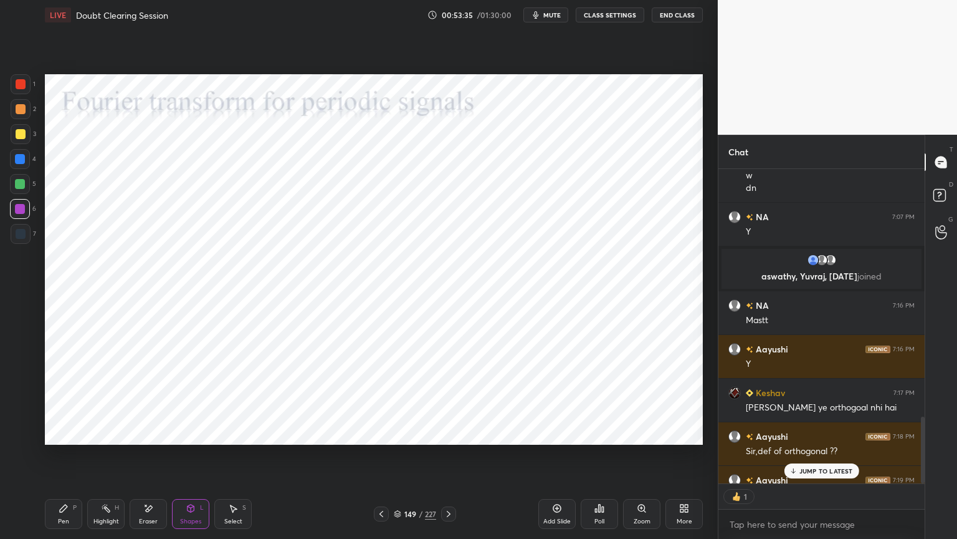
click at [69, 459] on div "Pen P" at bounding box center [63, 514] width 37 height 30
click at [17, 234] on div at bounding box center [21, 234] width 10 height 10
click at [19, 445] on div "1 2 3 4 5 6 7 C X Z E E Erase all H H LIVE Doubt Clearing Session 00:53:37 / 01…" at bounding box center [354, 269] width 708 height 539
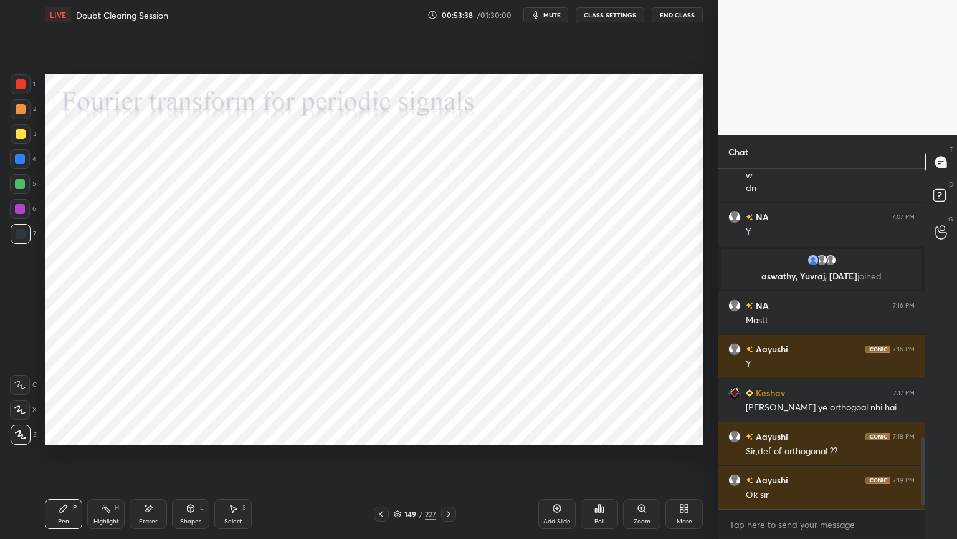
scroll to position [336, 203]
click at [21, 229] on div at bounding box center [21, 234] width 10 height 10
click at [160, 459] on div "Eraser" at bounding box center [148, 514] width 37 height 30
click at [62, 459] on div "Pen" at bounding box center [63, 521] width 11 height 6
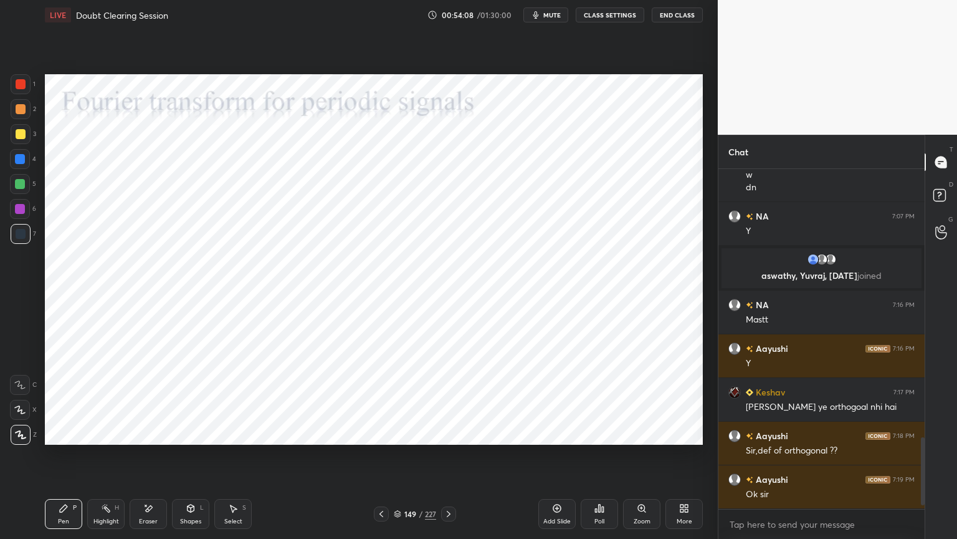
click at [182, 459] on div "Shapes" at bounding box center [190, 521] width 21 height 6
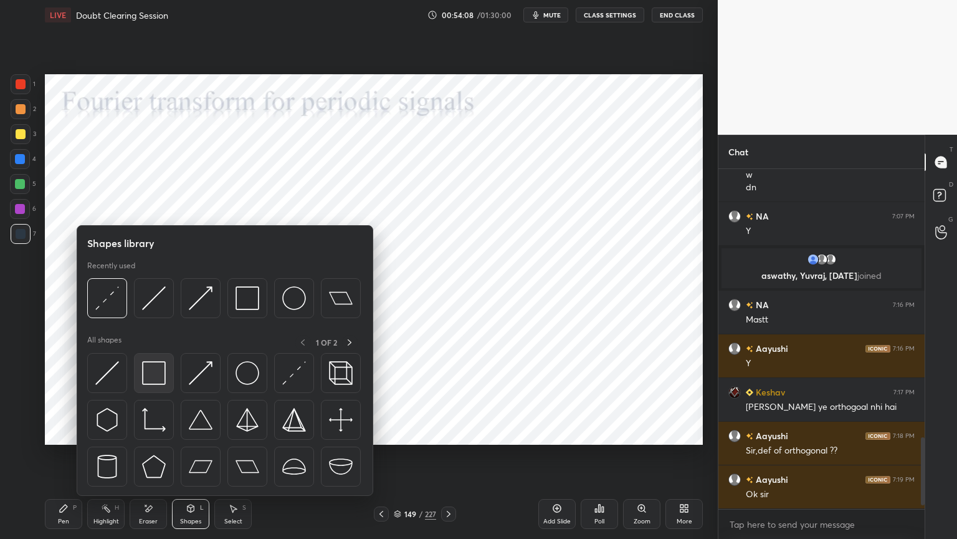
click at [151, 375] on img at bounding box center [154, 373] width 24 height 24
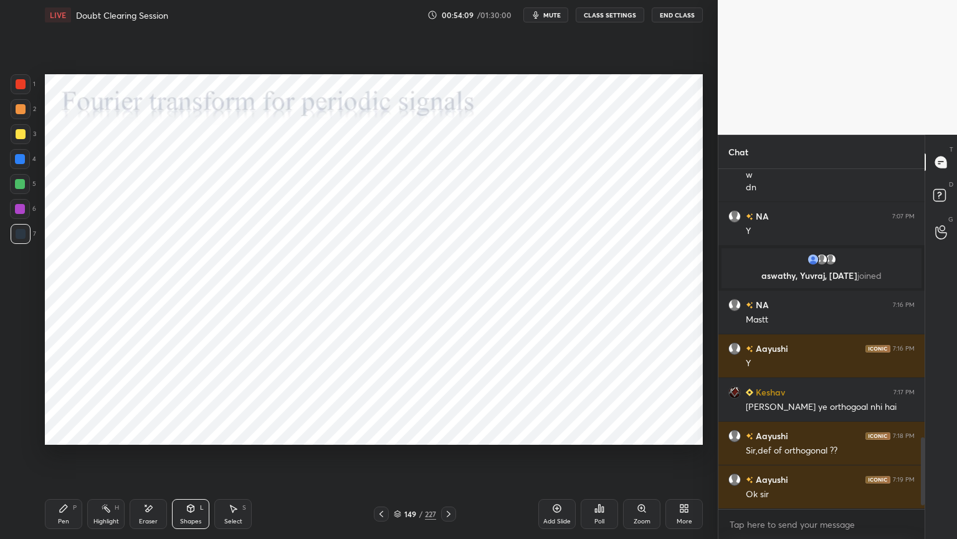
click at [21, 160] on div at bounding box center [20, 159] width 10 height 10
click at [65, 459] on div "Pen" at bounding box center [63, 521] width 11 height 6
click at [19, 94] on div "1" at bounding box center [23, 86] width 25 height 25
click at [111, 459] on div "Highlight H" at bounding box center [105, 514] width 37 height 30
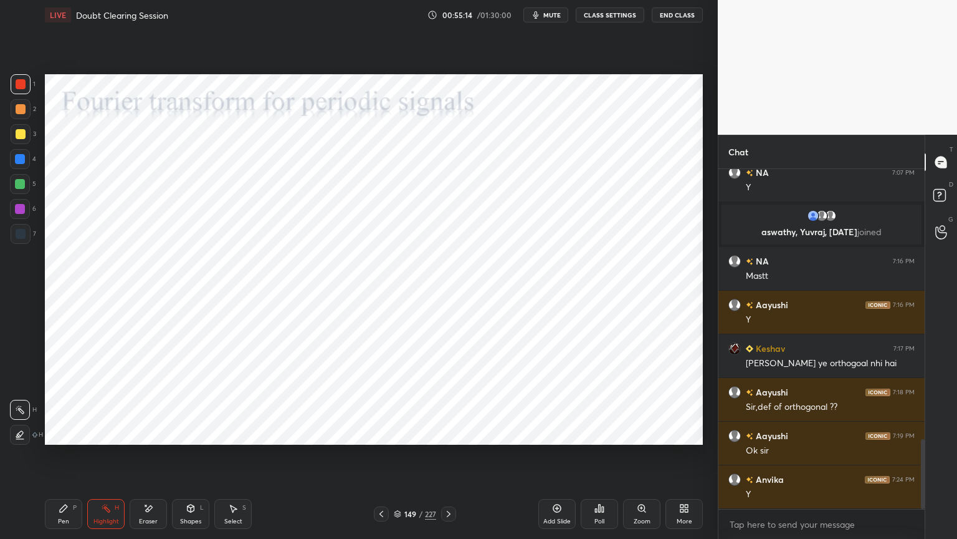
scroll to position [1351, 0]
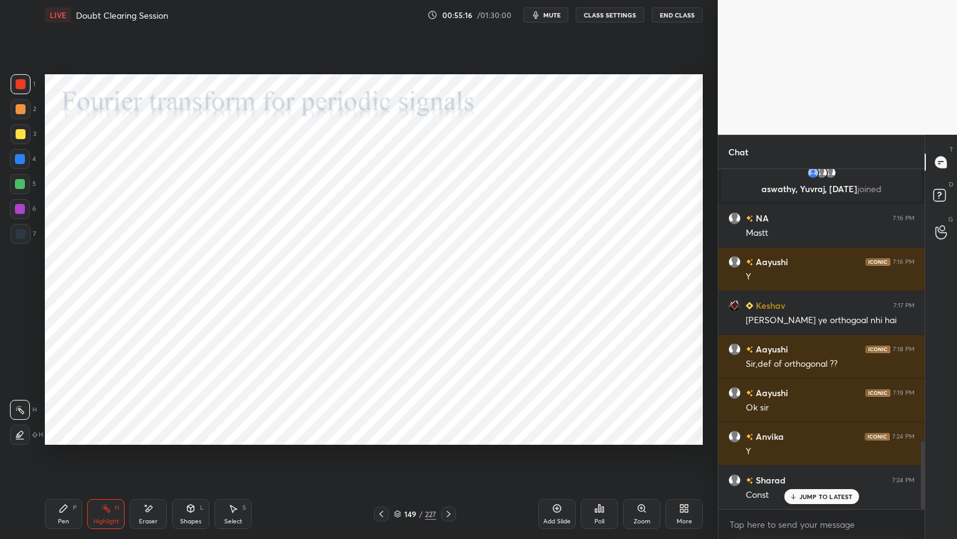
click at [394, 459] on icon at bounding box center [397, 513] width 7 height 7
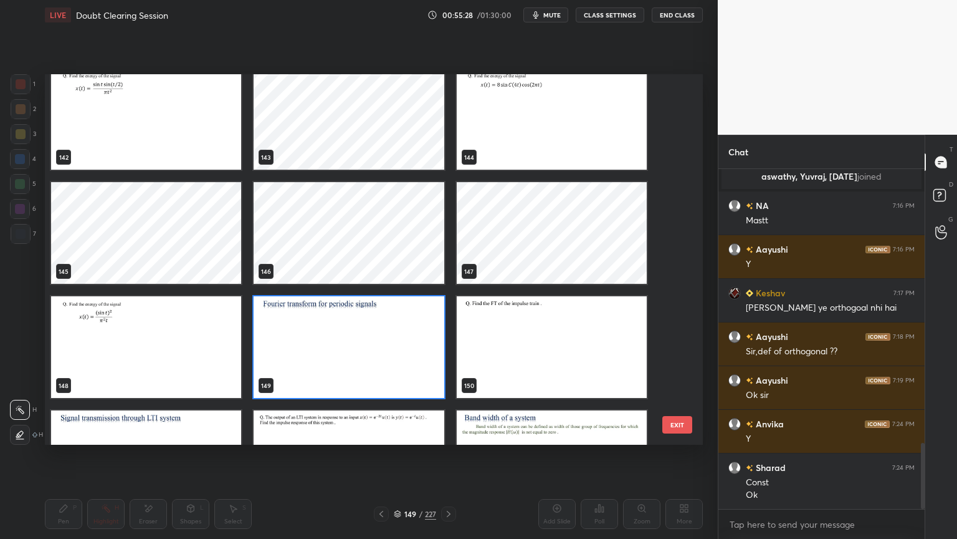
scroll to position [1408, 0]
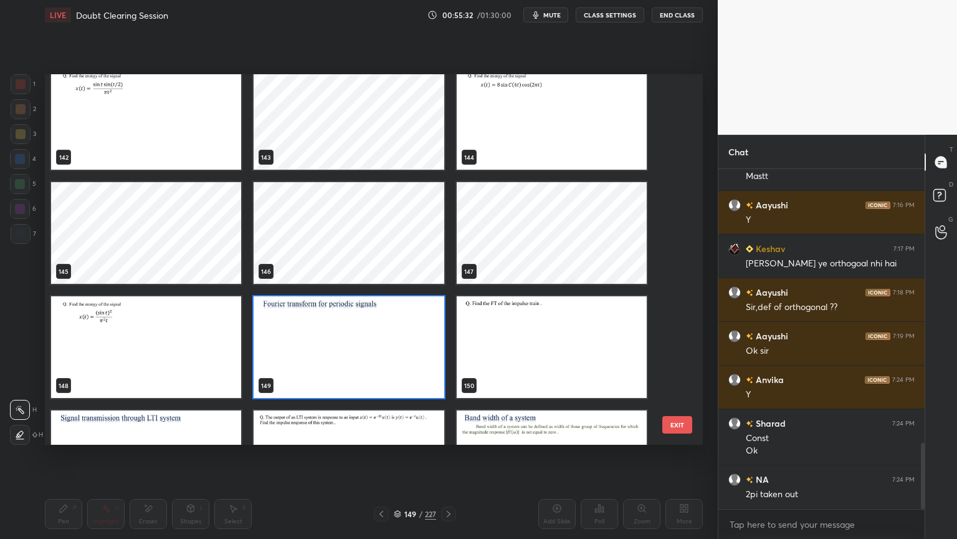
click at [678, 427] on button "EXIT" at bounding box center [678, 424] width 30 height 17
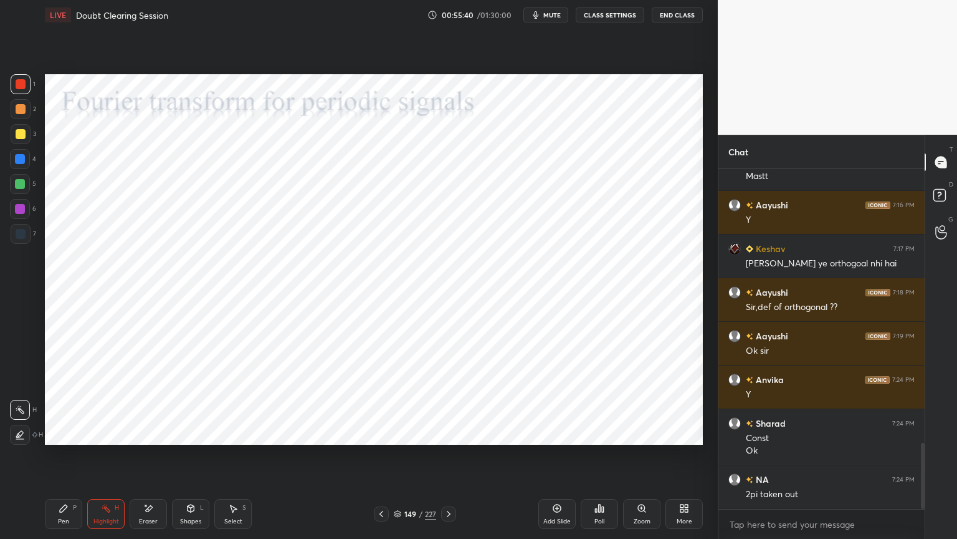
click at [448, 459] on icon at bounding box center [449, 514] width 10 height 10
click at [69, 459] on div "Pen P" at bounding box center [63, 514] width 37 height 30
click at [16, 209] on div at bounding box center [20, 209] width 10 height 10
click at [185, 459] on div "Shapes" at bounding box center [190, 521] width 21 height 6
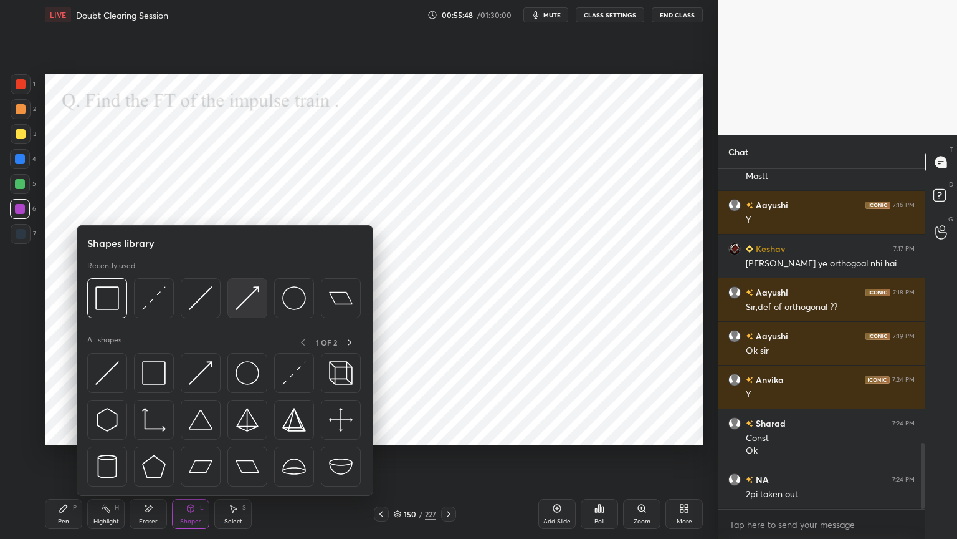
click at [239, 296] on img at bounding box center [248, 298] width 24 height 24
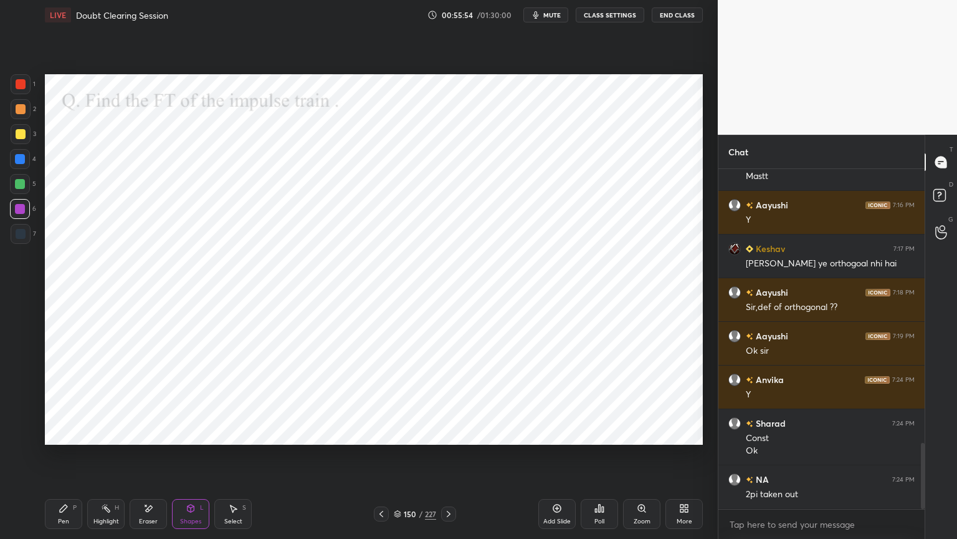
click at [193, 459] on icon at bounding box center [191, 508] width 10 height 10
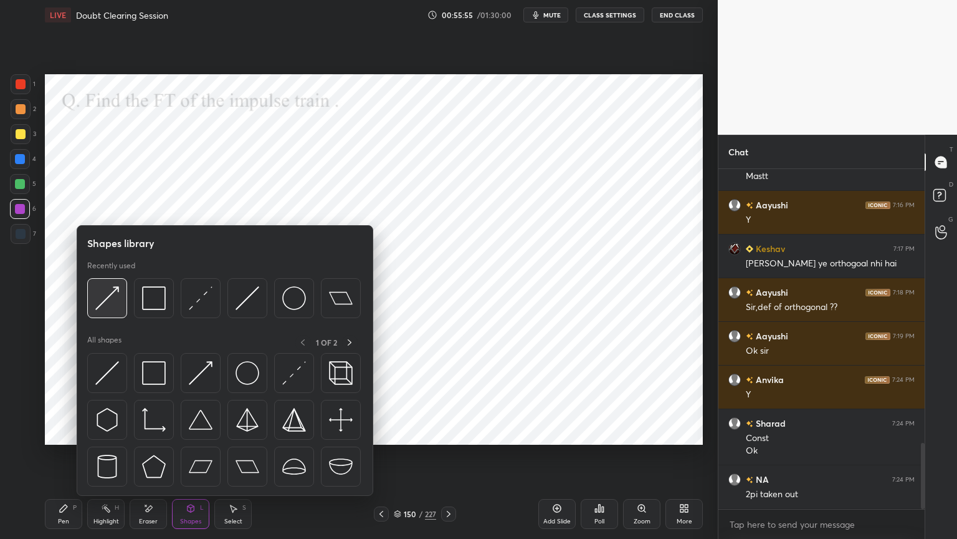
click at [102, 304] on img at bounding box center [107, 298] width 24 height 24
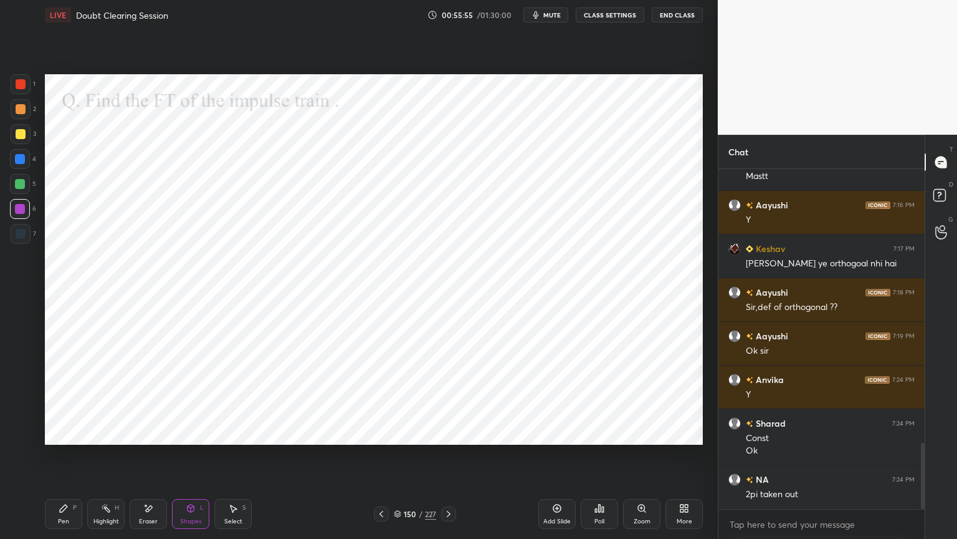
click at [18, 162] on div at bounding box center [20, 159] width 10 height 10
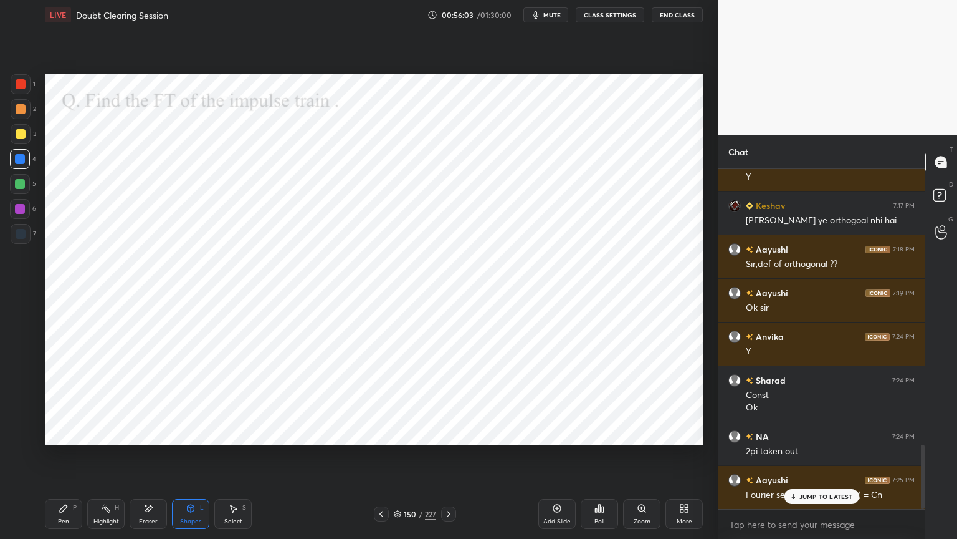
click at [799, 459] on div "JUMP TO LATEST" at bounding box center [821, 496] width 75 height 15
click at [60, 459] on div "Pen P" at bounding box center [63, 514] width 37 height 30
click at [20, 386] on icon at bounding box center [19, 384] width 11 height 9
click at [19, 209] on div at bounding box center [20, 209] width 10 height 10
click at [17, 436] on icon at bounding box center [20, 434] width 11 height 9
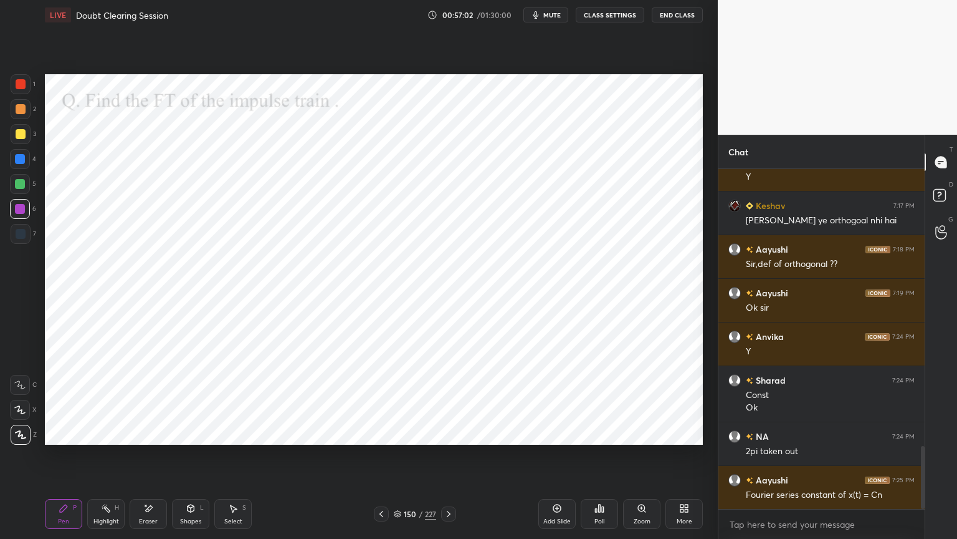
scroll to position [1495, 0]
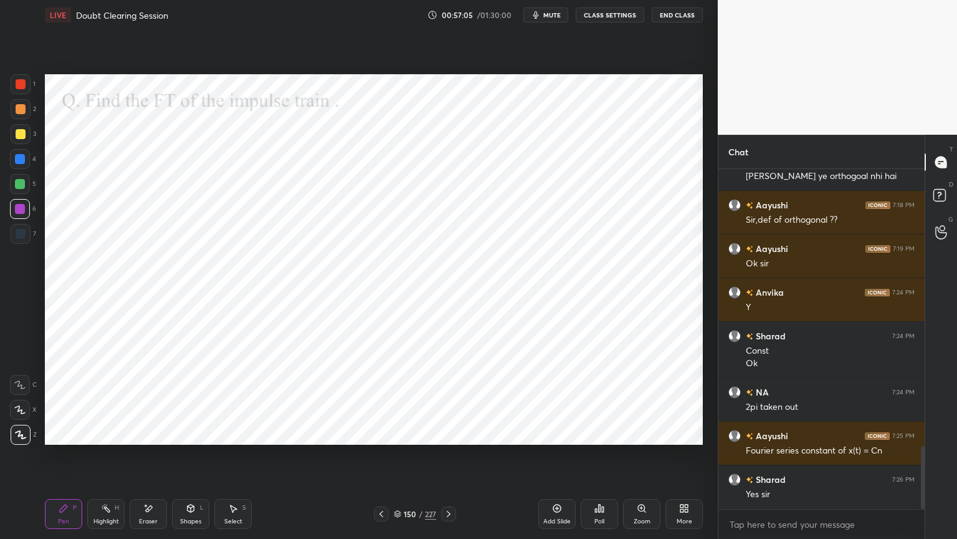
click at [22, 162] on div at bounding box center [20, 159] width 10 height 10
click at [20, 433] on icon at bounding box center [20, 434] width 11 height 9
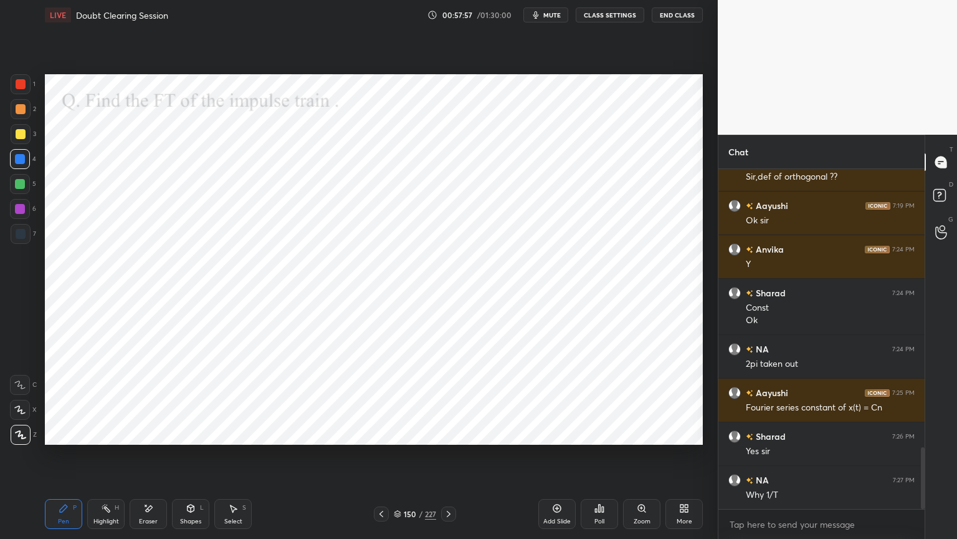
click at [196, 459] on div "Shapes" at bounding box center [190, 521] width 21 height 6
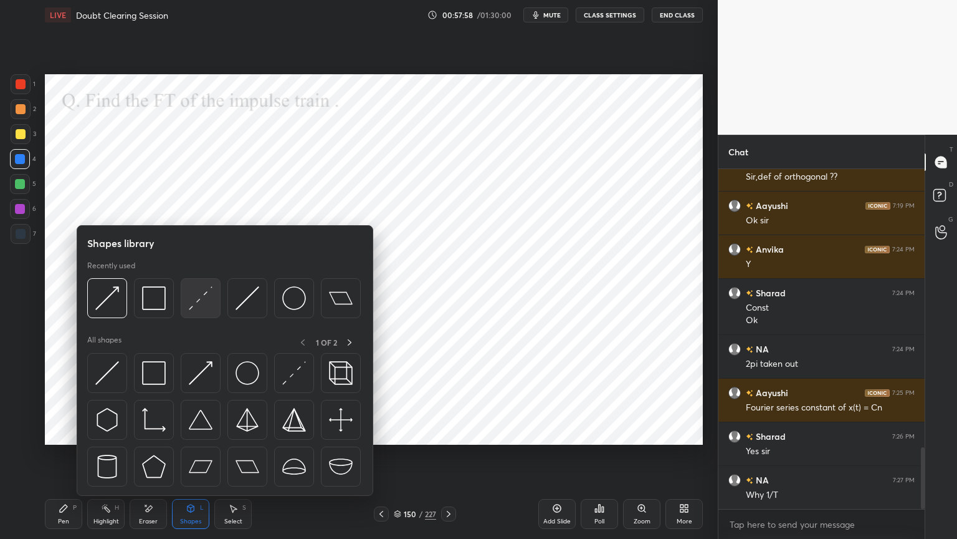
click at [206, 299] on img at bounding box center [201, 298] width 24 height 24
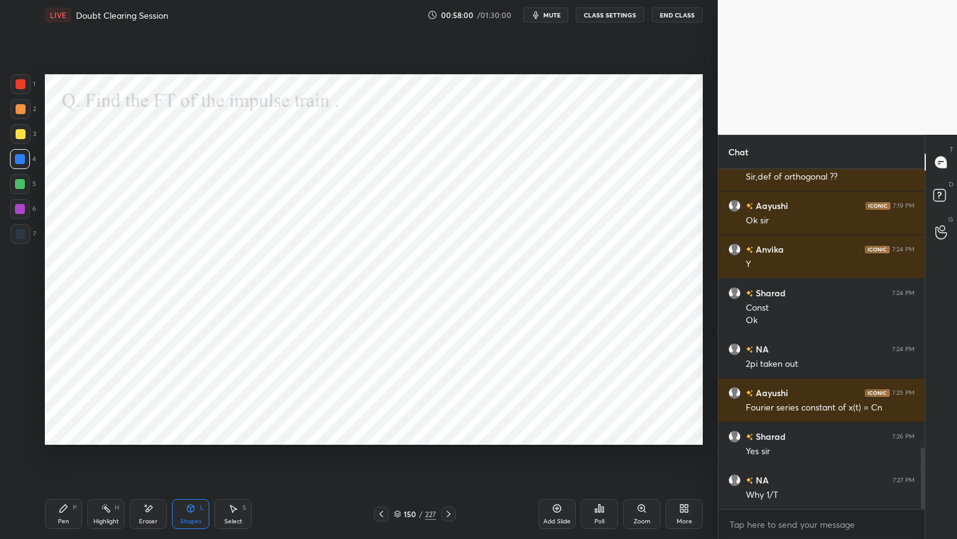
click at [77, 459] on div "Pen P" at bounding box center [63, 514] width 37 height 30
click at [20, 240] on div at bounding box center [21, 234] width 20 height 20
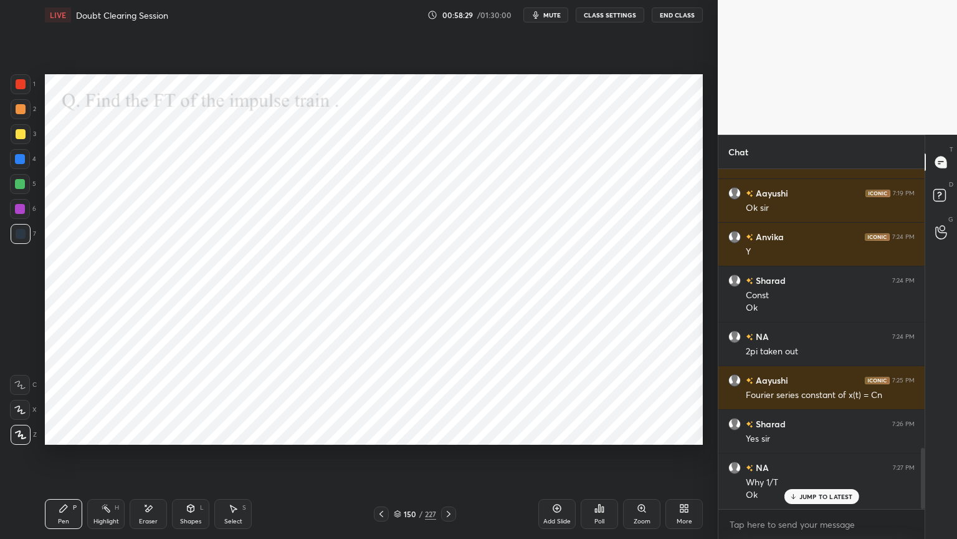
click at [197, 459] on div "Shapes L" at bounding box center [190, 514] width 37 height 30
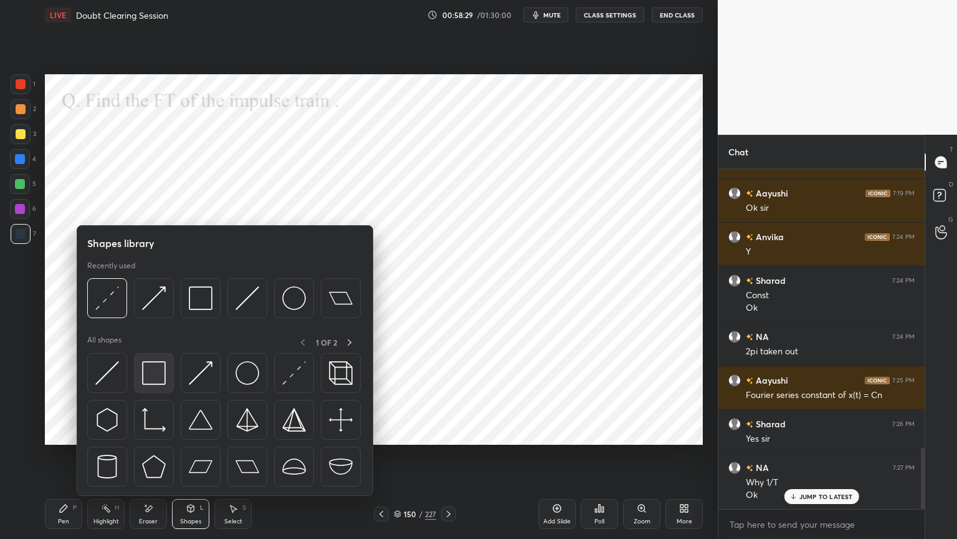
click at [153, 366] on img at bounding box center [154, 373] width 24 height 24
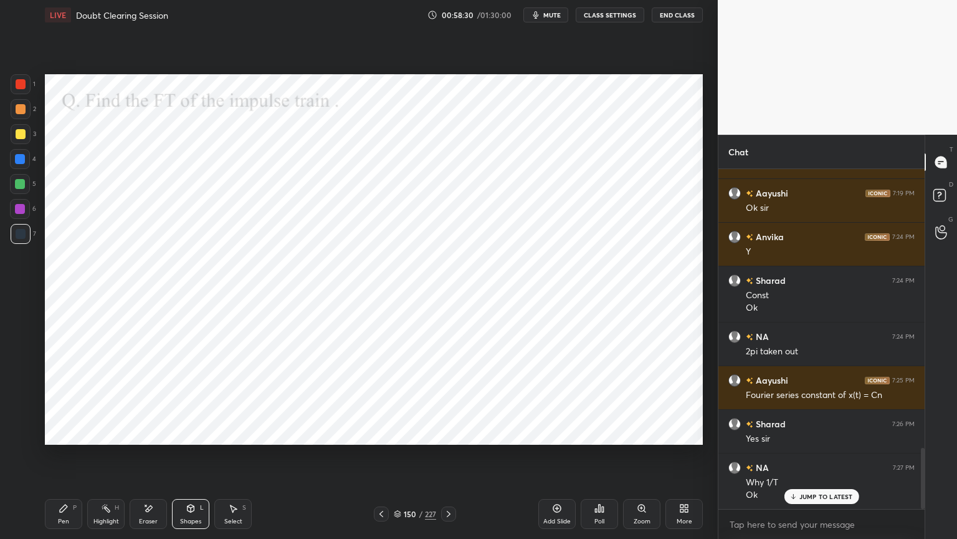
click at [15, 209] on div at bounding box center [20, 209] width 10 height 10
click at [60, 459] on div "Pen" at bounding box center [63, 521] width 11 height 6
click at [190, 459] on icon at bounding box center [191, 508] width 10 height 10
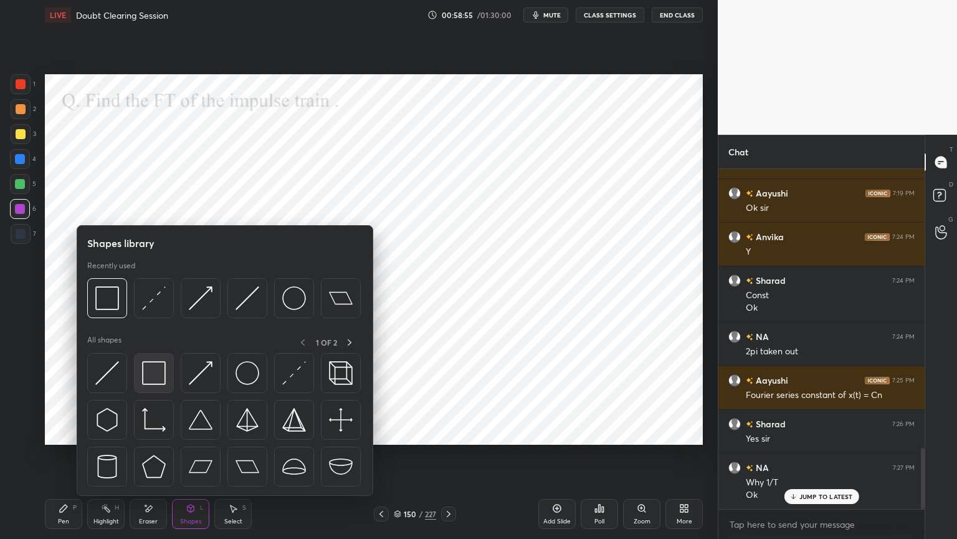
click at [150, 376] on img at bounding box center [154, 373] width 24 height 24
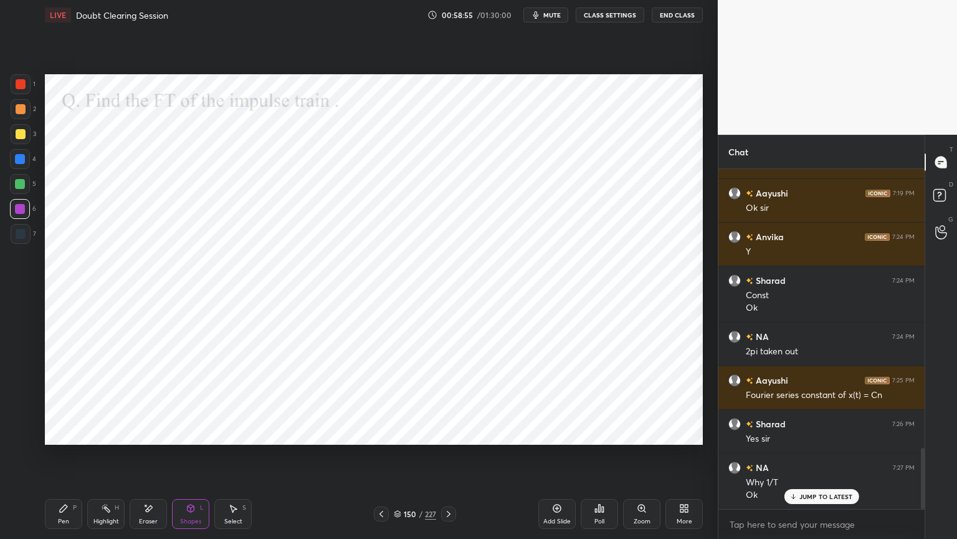
click at [17, 187] on div at bounding box center [20, 184] width 10 height 10
click at [65, 459] on div "Pen P" at bounding box center [63, 514] width 37 height 30
click at [399, 459] on icon at bounding box center [397, 513] width 7 height 7
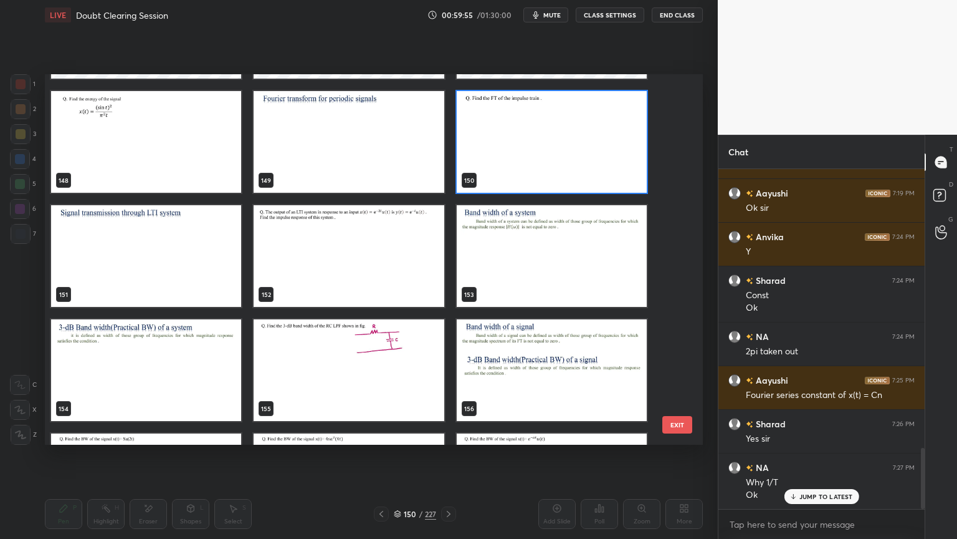
scroll to position [5579, 0]
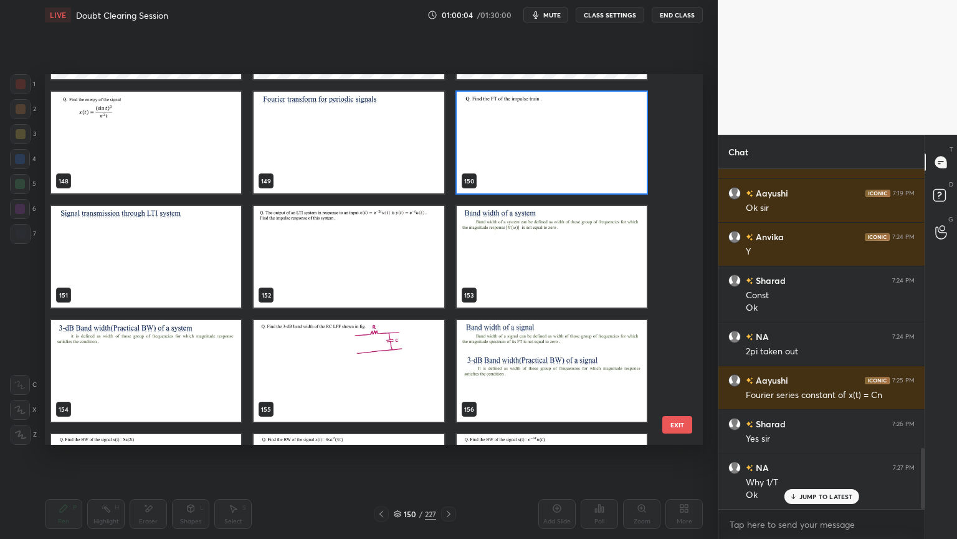
click at [152, 265] on img "grid" at bounding box center [146, 257] width 190 height 102
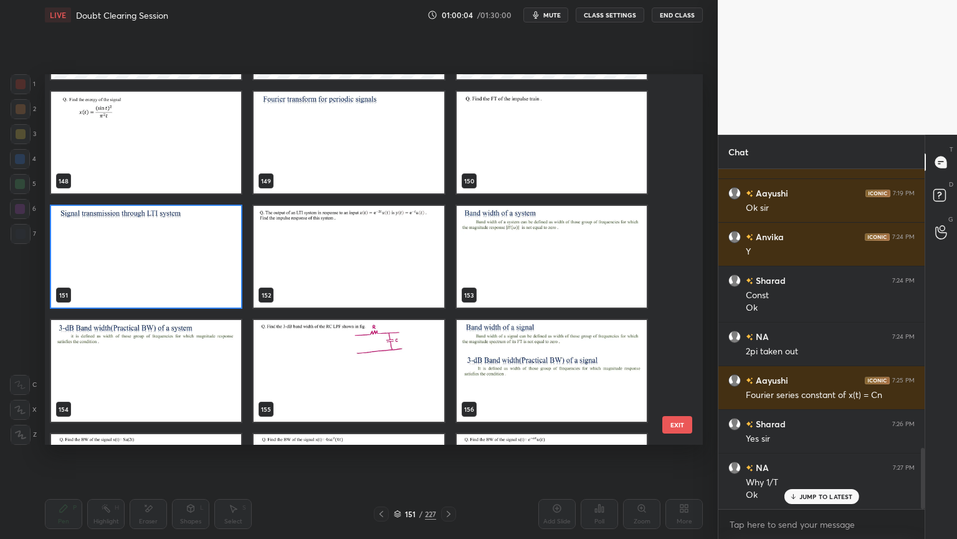
click at [152, 266] on img "grid" at bounding box center [146, 257] width 190 height 102
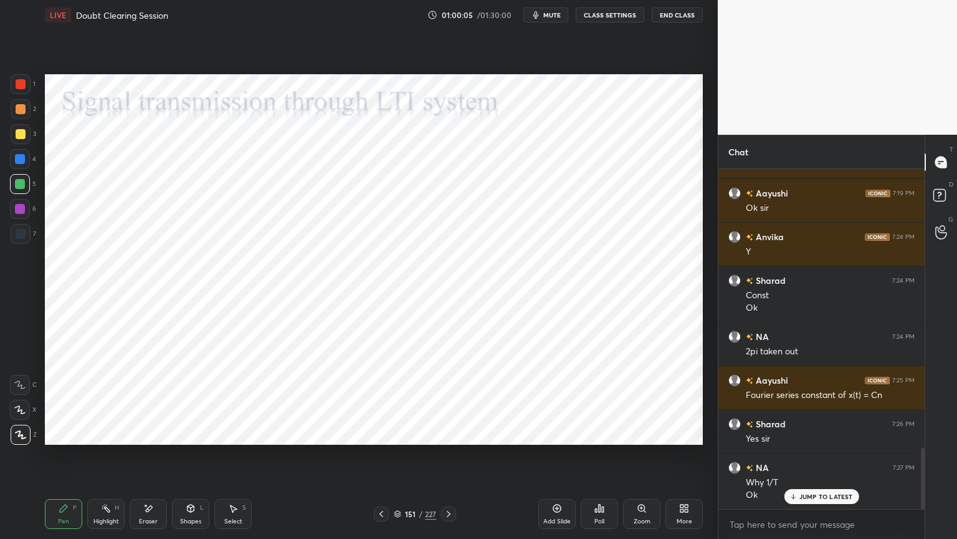
click at [19, 163] on div at bounding box center [20, 159] width 10 height 10
click at [189, 459] on div "Shapes L" at bounding box center [190, 514] width 37 height 30
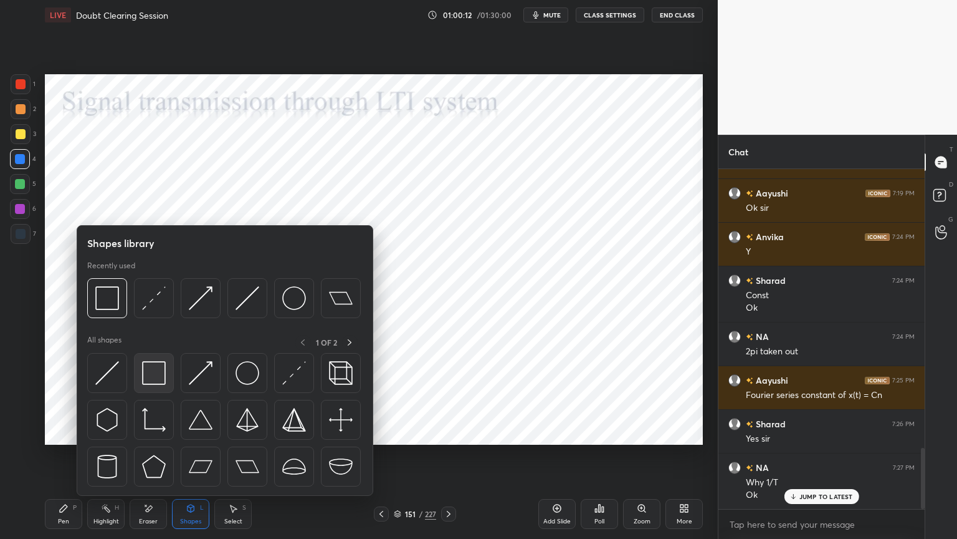
click at [155, 375] on img at bounding box center [154, 373] width 24 height 24
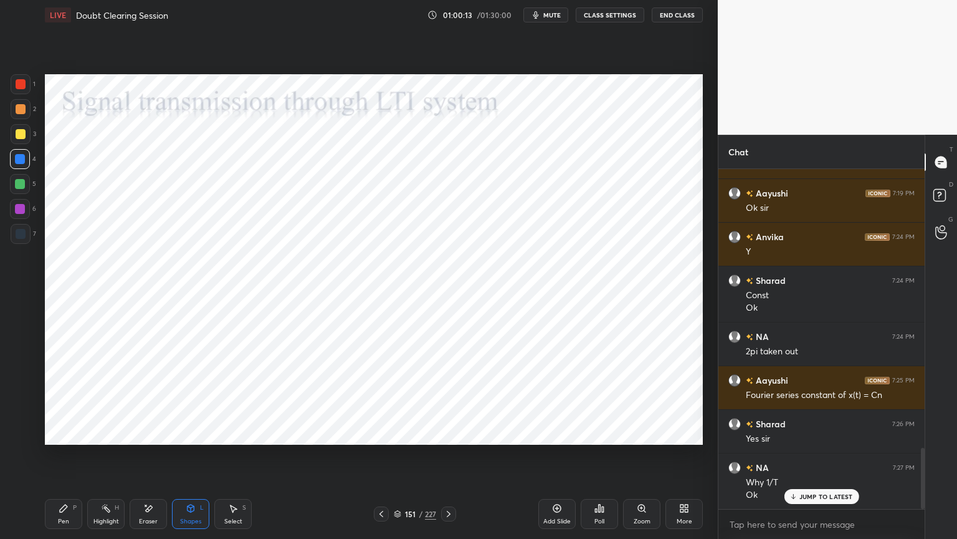
click at [24, 212] on div at bounding box center [20, 209] width 10 height 10
click at [191, 459] on icon at bounding box center [191, 509] width 0 height 4
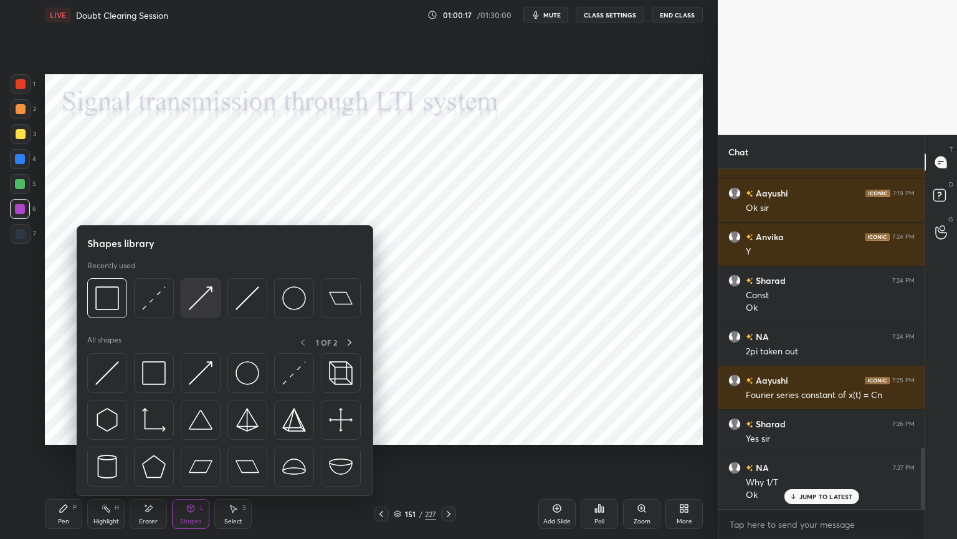
click at [197, 295] on img at bounding box center [201, 298] width 24 height 24
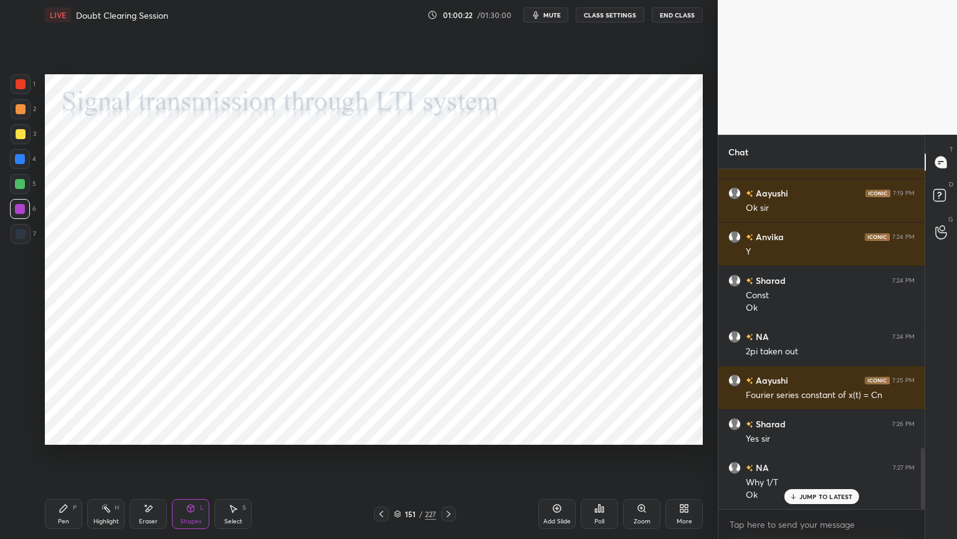
click at [62, 459] on div "Pen" at bounding box center [63, 521] width 11 height 6
click at [22, 239] on div at bounding box center [21, 234] width 20 height 20
click at [19, 210] on div at bounding box center [20, 209] width 10 height 10
click at [24, 239] on div at bounding box center [21, 234] width 20 height 20
click at [192, 459] on div "Shapes L" at bounding box center [190, 514] width 37 height 30
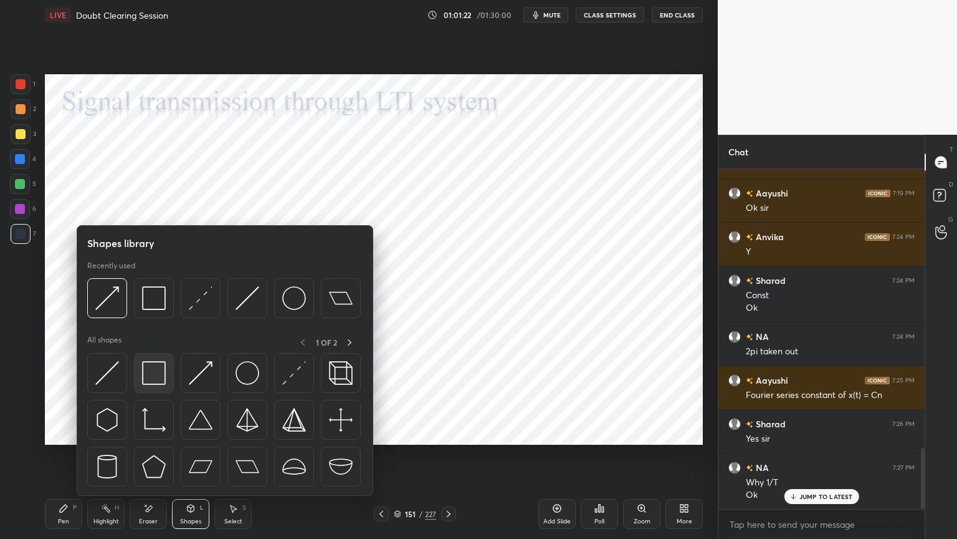
click at [156, 377] on img at bounding box center [154, 373] width 24 height 24
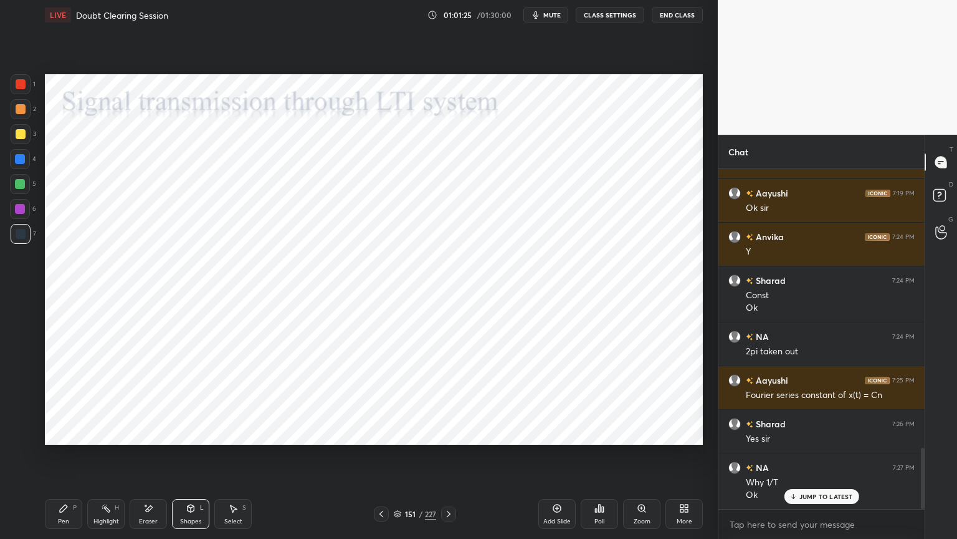
click at [70, 459] on div "Pen P" at bounding box center [63, 514] width 37 height 30
click at [15, 209] on div at bounding box center [20, 209] width 10 height 10
click at [822, 459] on p "JUMP TO LATEST" at bounding box center [827, 495] width 54 height 7
click at [396, 459] on icon at bounding box center [398, 512] width 6 height 3
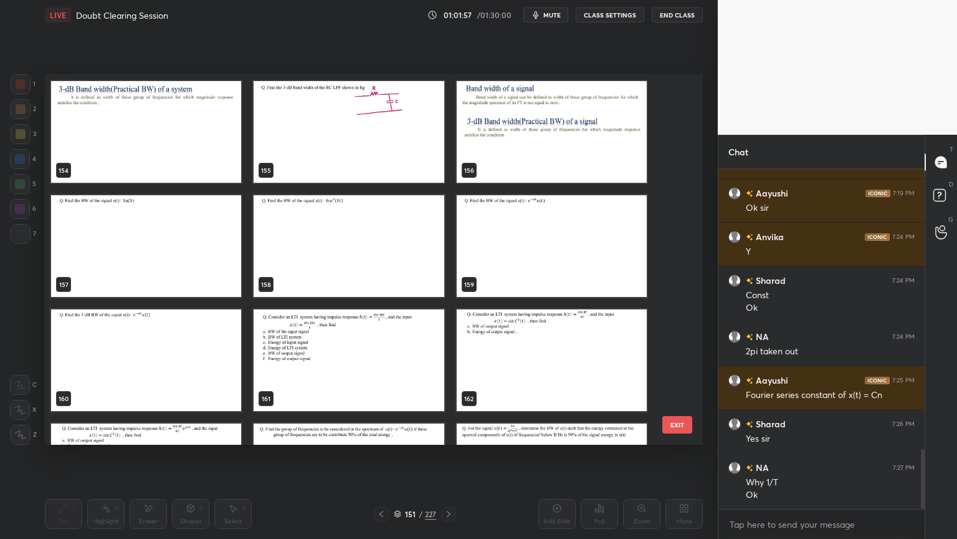
scroll to position [1595, 0]
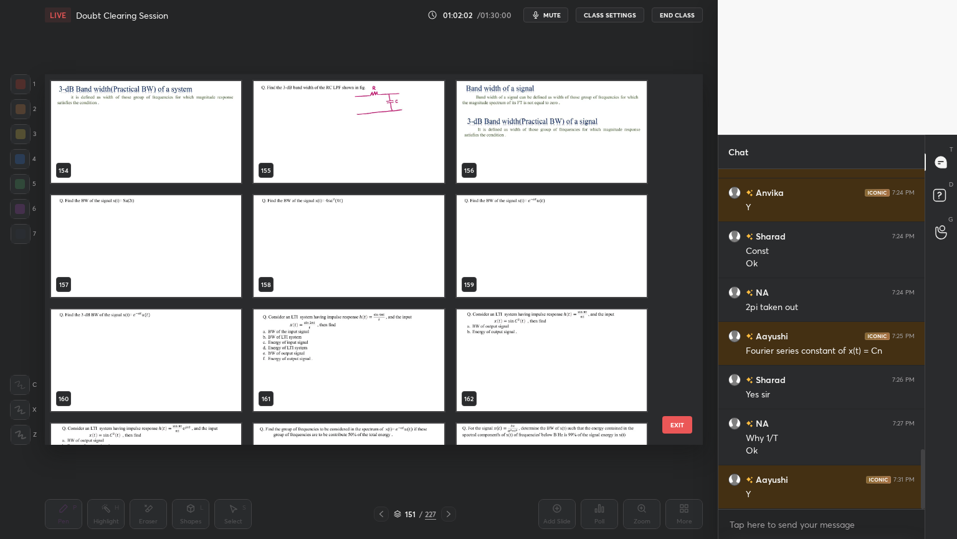
click at [419, 347] on img "grid" at bounding box center [349, 360] width 190 height 102
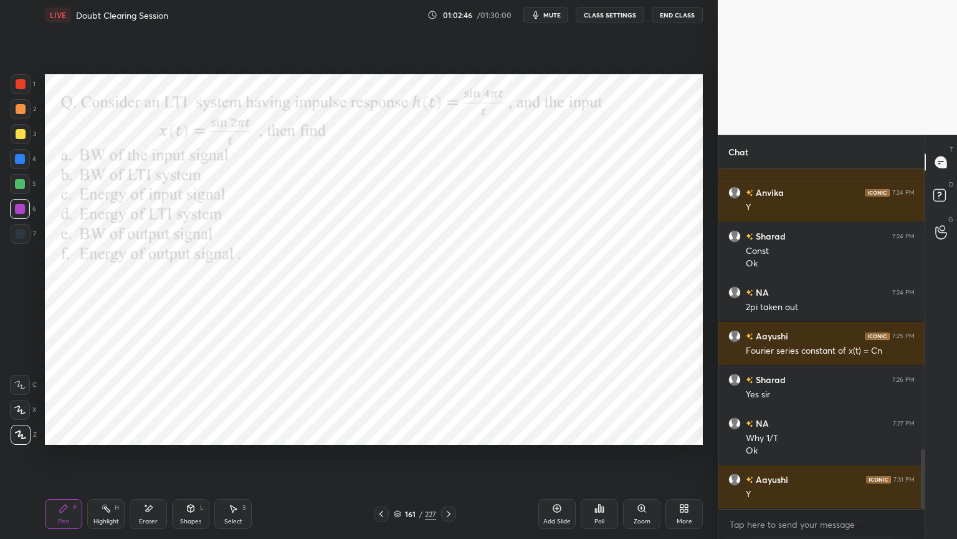
click at [112, 459] on div "Highlight H" at bounding box center [105, 514] width 37 height 30
click at [68, 459] on div "Pen" at bounding box center [63, 521] width 11 height 6
click at [20, 158] on div at bounding box center [20, 159] width 10 height 10
click at [22, 211] on div at bounding box center [20, 209] width 10 height 10
click at [19, 413] on icon at bounding box center [19, 409] width 11 height 9
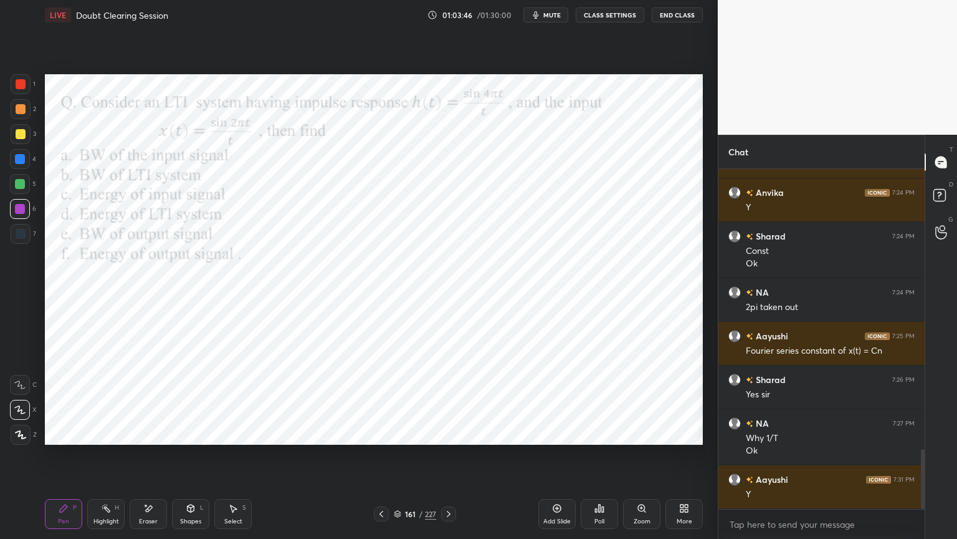
click at [22, 238] on div at bounding box center [21, 234] width 10 height 10
click at [27, 430] on div at bounding box center [21, 435] width 20 height 20
click at [176, 459] on div "Shapes L" at bounding box center [190, 514] width 37 height 30
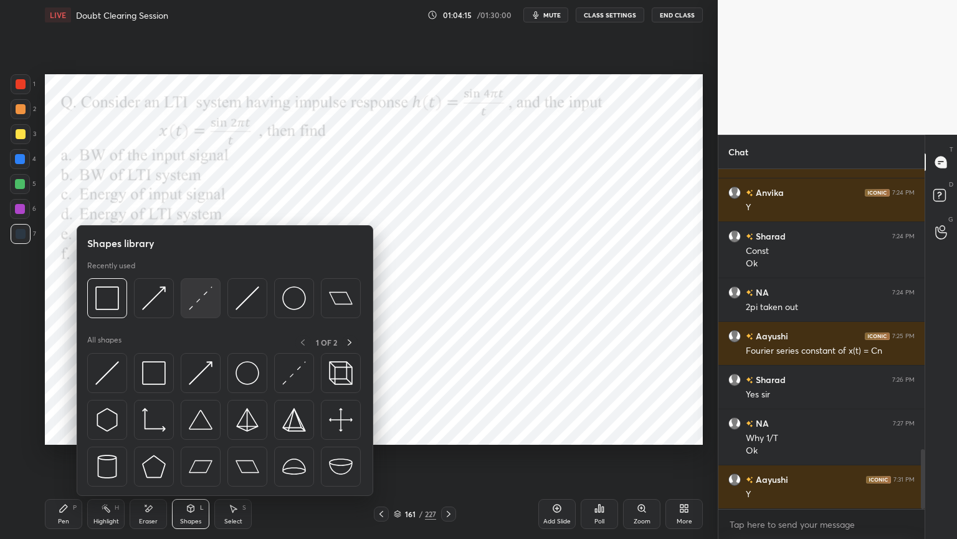
click at [194, 305] on img at bounding box center [201, 298] width 24 height 24
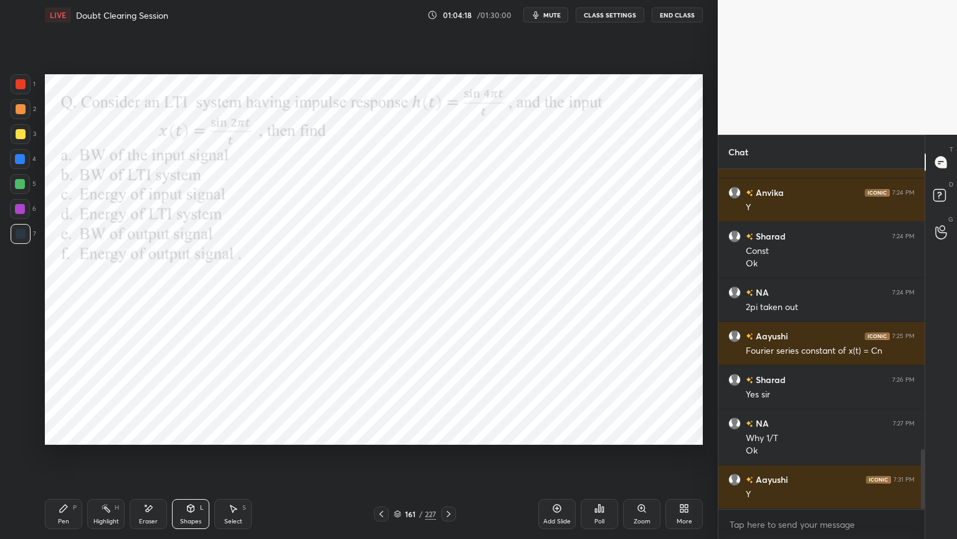
click at [59, 459] on div "Pen" at bounding box center [63, 521] width 11 height 6
click at [21, 214] on div at bounding box center [20, 209] width 20 height 20
click at [21, 162] on div at bounding box center [20, 159] width 10 height 10
click at [191, 459] on div "Shapes L" at bounding box center [190, 514] width 37 height 30
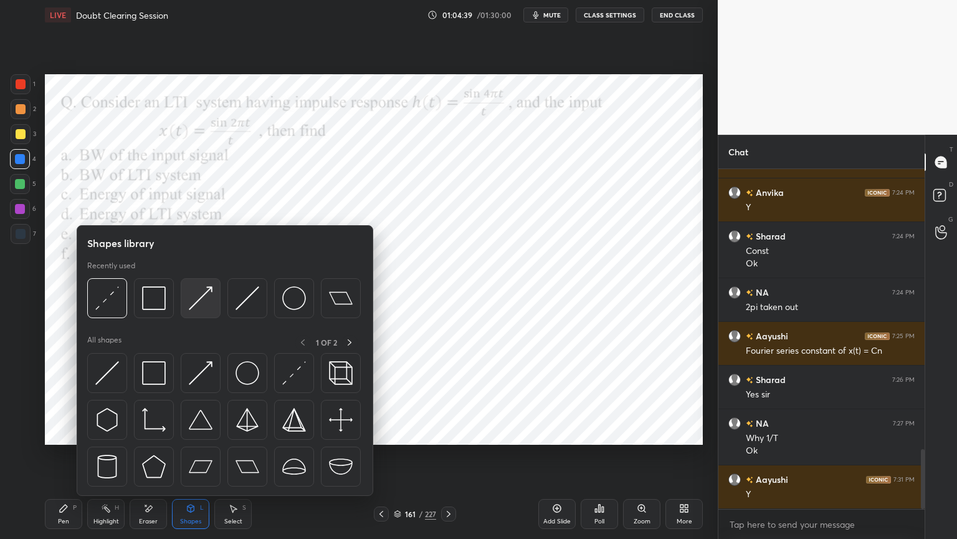
click at [196, 302] on img at bounding box center [201, 298] width 24 height 24
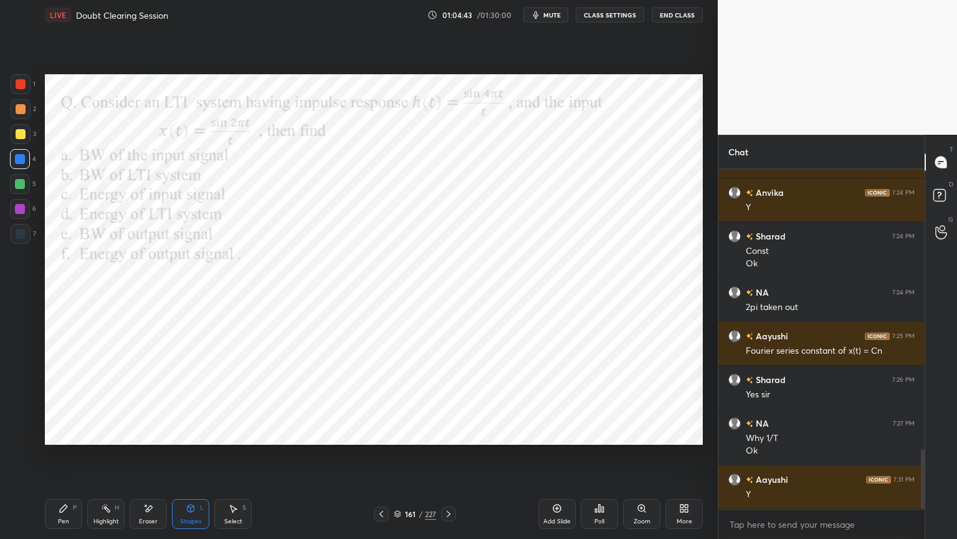
click at [186, 459] on div "Shapes" at bounding box center [190, 521] width 21 height 6
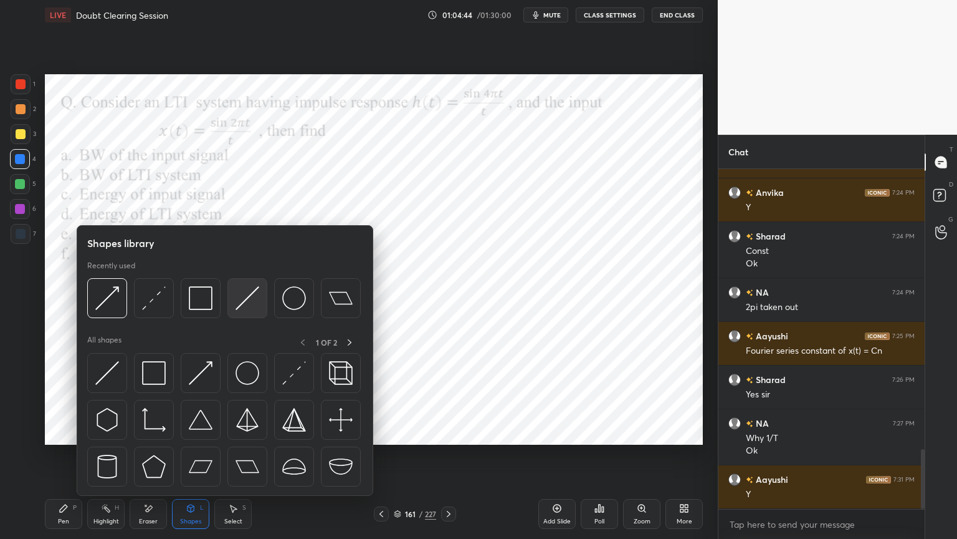
click at [236, 302] on img at bounding box center [248, 298] width 24 height 24
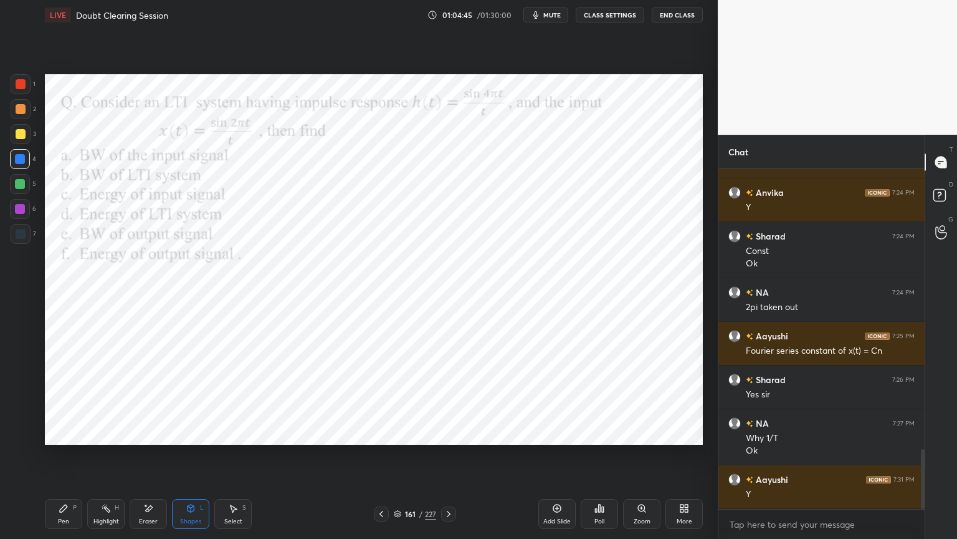
click at [26, 234] on div at bounding box center [21, 234] width 20 height 20
click at [50, 459] on div "Pen P" at bounding box center [63, 514] width 37 height 30
click at [21, 209] on div at bounding box center [20, 209] width 10 height 10
click at [22, 160] on div at bounding box center [20, 159] width 10 height 10
click at [190, 459] on div "Shapes" at bounding box center [190, 521] width 21 height 6
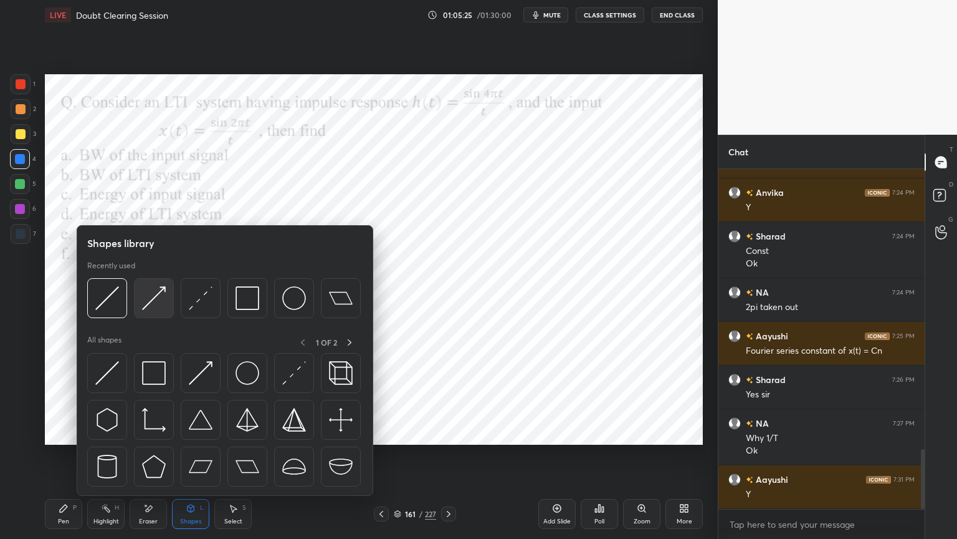
click at [147, 302] on img at bounding box center [154, 298] width 24 height 24
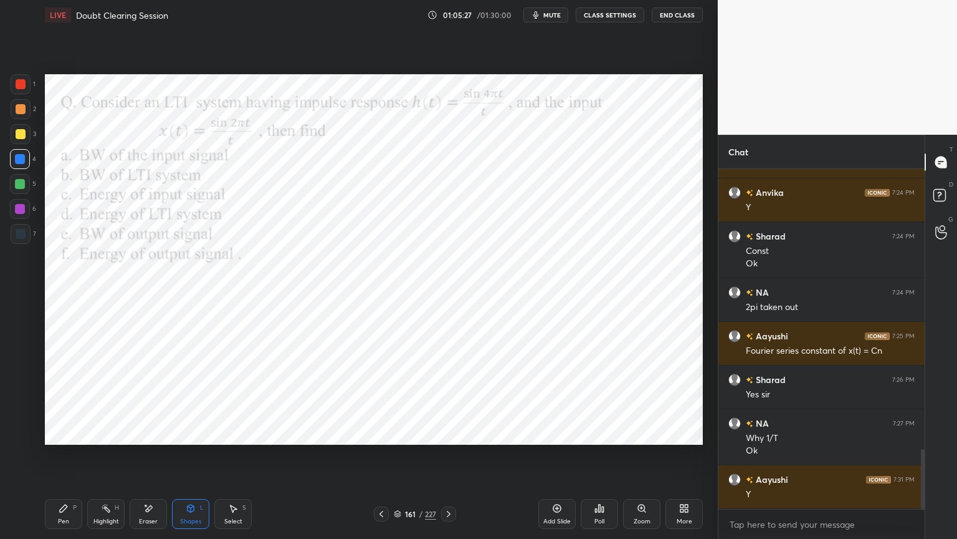
click at [17, 212] on div at bounding box center [20, 209] width 10 height 10
click at [72, 459] on div "Pen P" at bounding box center [63, 514] width 37 height 30
click at [19, 163] on div at bounding box center [20, 159] width 10 height 10
click at [19, 238] on div at bounding box center [21, 234] width 10 height 10
click at [21, 412] on icon at bounding box center [20, 409] width 10 height 7
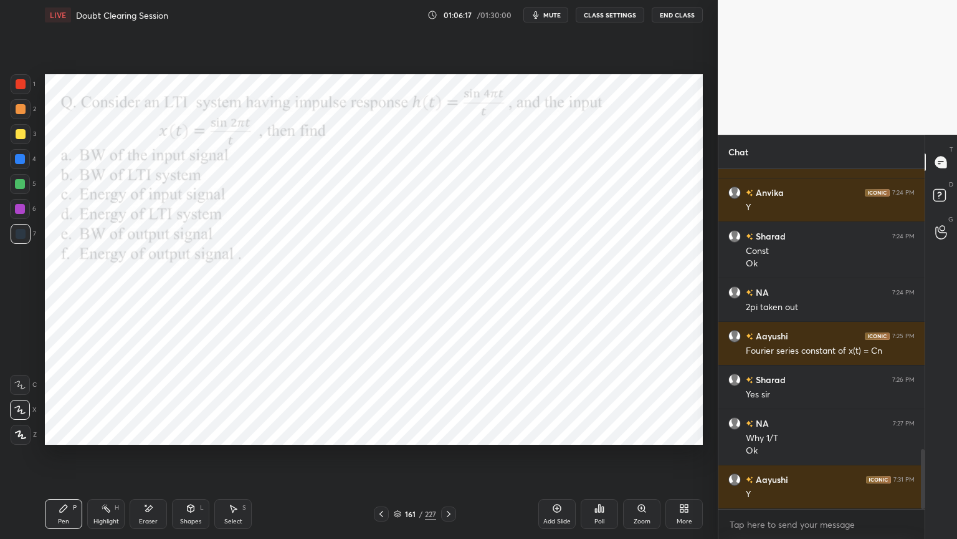
click at [21, 212] on div at bounding box center [20, 209] width 10 height 10
click at [16, 438] on icon at bounding box center [20, 434] width 11 height 9
click at [20, 412] on icon at bounding box center [19, 409] width 11 height 9
click at [19, 436] on icon at bounding box center [21, 434] width 10 height 7
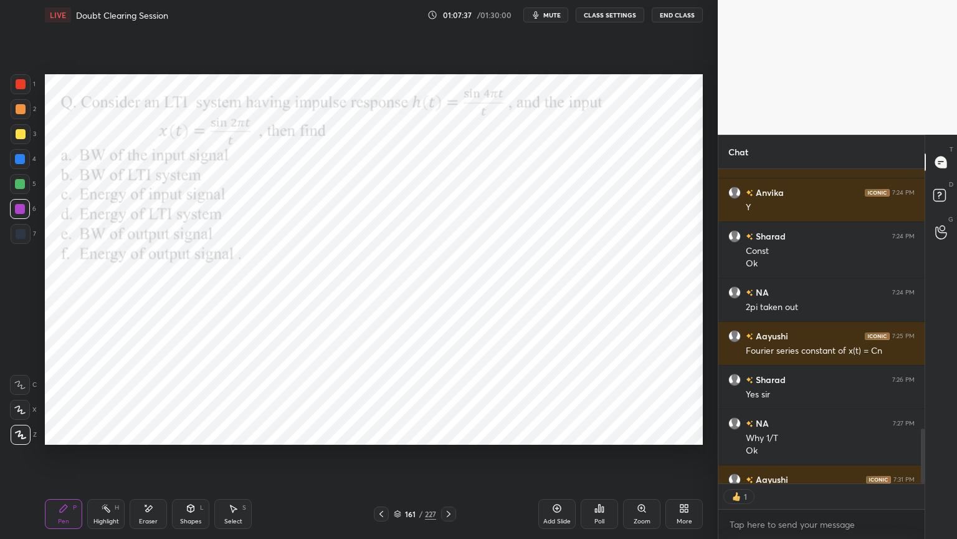
click at [20, 157] on div at bounding box center [20, 159] width 10 height 10
click at [107, 459] on icon at bounding box center [106, 508] width 10 height 10
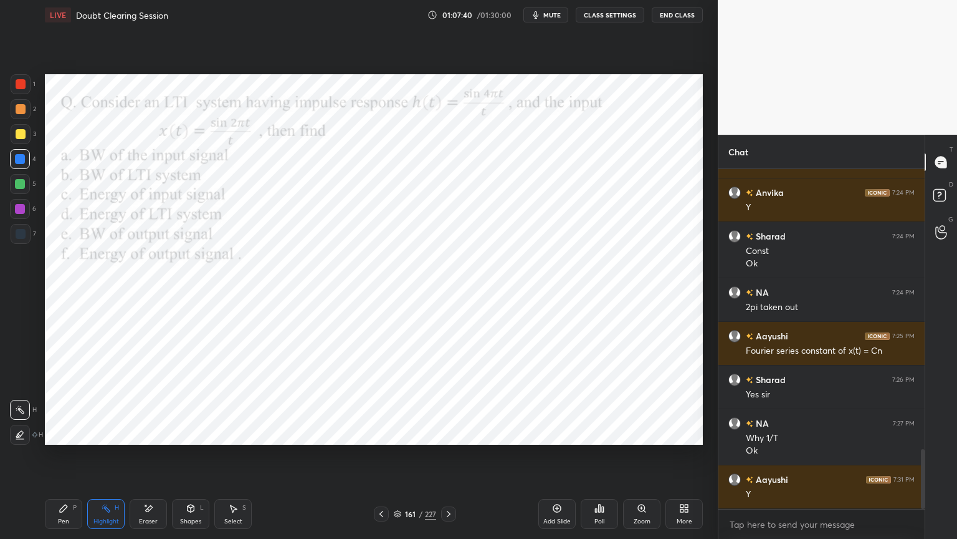
scroll to position [1595, 0]
click at [556, 459] on icon at bounding box center [558, 508] width 8 height 8
click at [69, 459] on div "Pen P" at bounding box center [63, 514] width 37 height 30
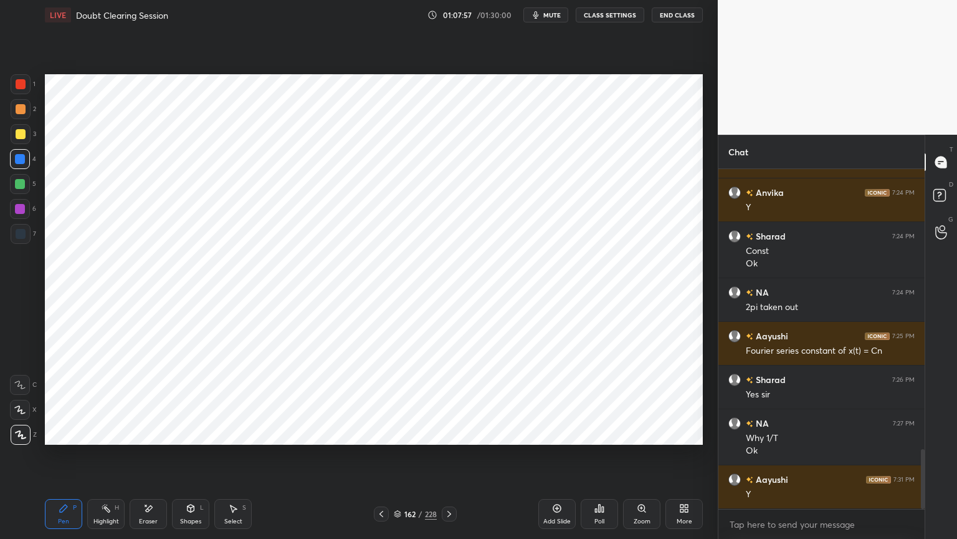
click at [22, 210] on div at bounding box center [20, 209] width 10 height 10
click at [17, 162] on div at bounding box center [20, 159] width 10 height 10
click at [24, 440] on div at bounding box center [21, 435] width 20 height 20
click at [181, 459] on div "Shapes" at bounding box center [190, 521] width 21 height 6
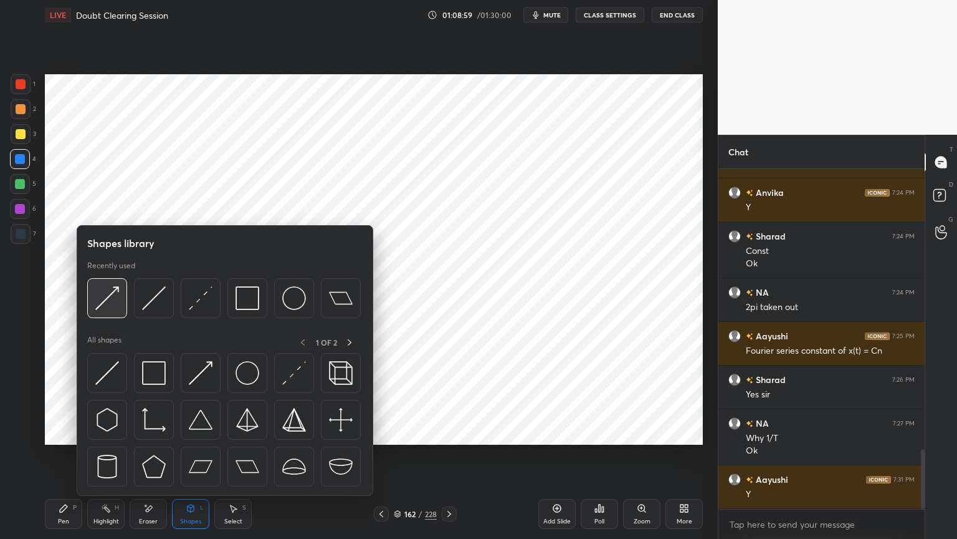
click at [106, 304] on img at bounding box center [107, 298] width 24 height 24
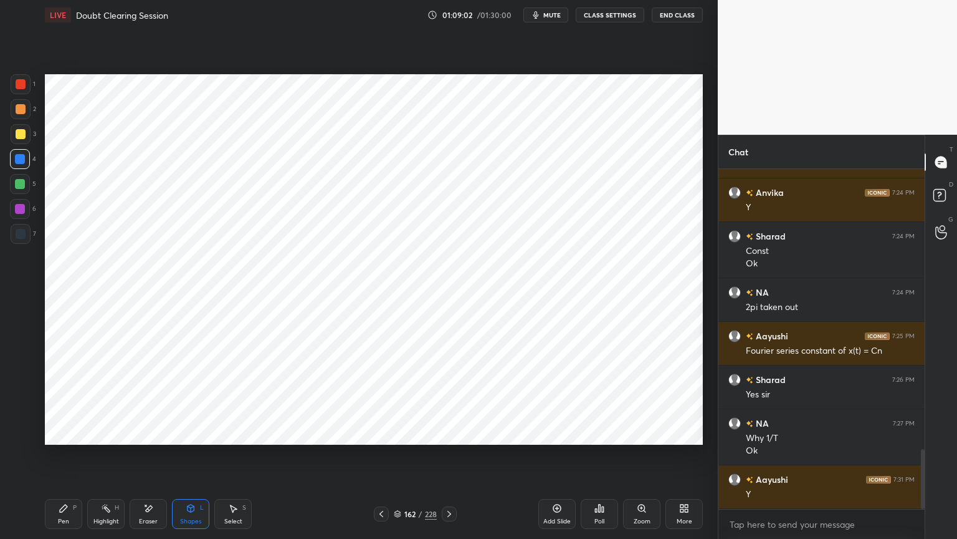
click at [185, 459] on div "Shapes L" at bounding box center [190, 514] width 37 height 30
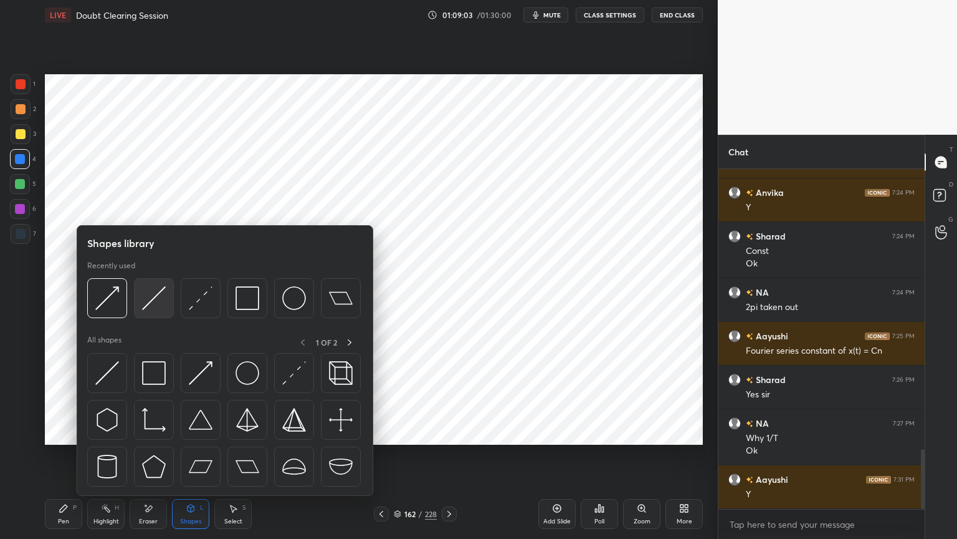
click at [154, 301] on img at bounding box center [154, 298] width 24 height 24
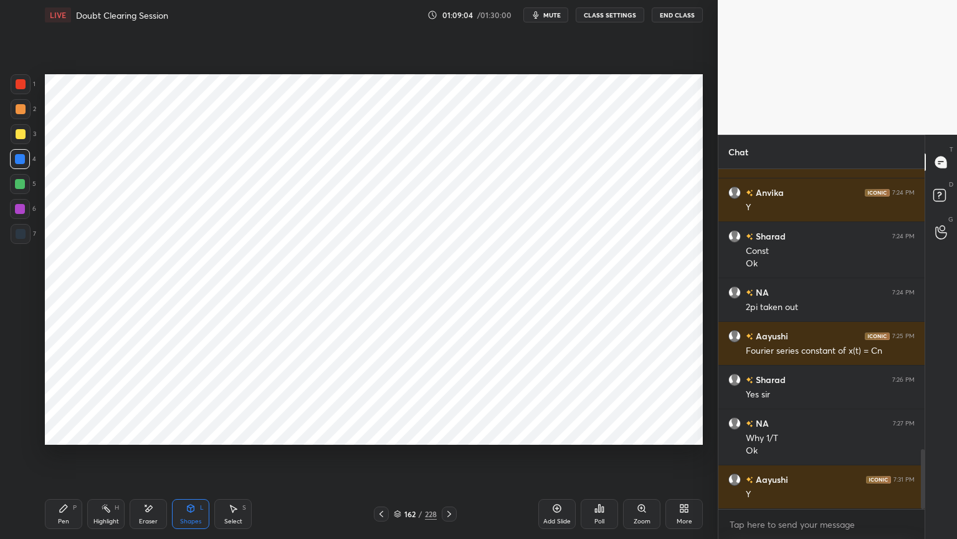
click at [22, 212] on div at bounding box center [20, 209] width 10 height 10
click at [21, 233] on div at bounding box center [21, 234] width 10 height 10
click at [64, 459] on div "Pen P" at bounding box center [63, 514] width 37 height 30
click at [17, 234] on div at bounding box center [21, 234] width 10 height 10
click at [18, 213] on div at bounding box center [20, 209] width 10 height 10
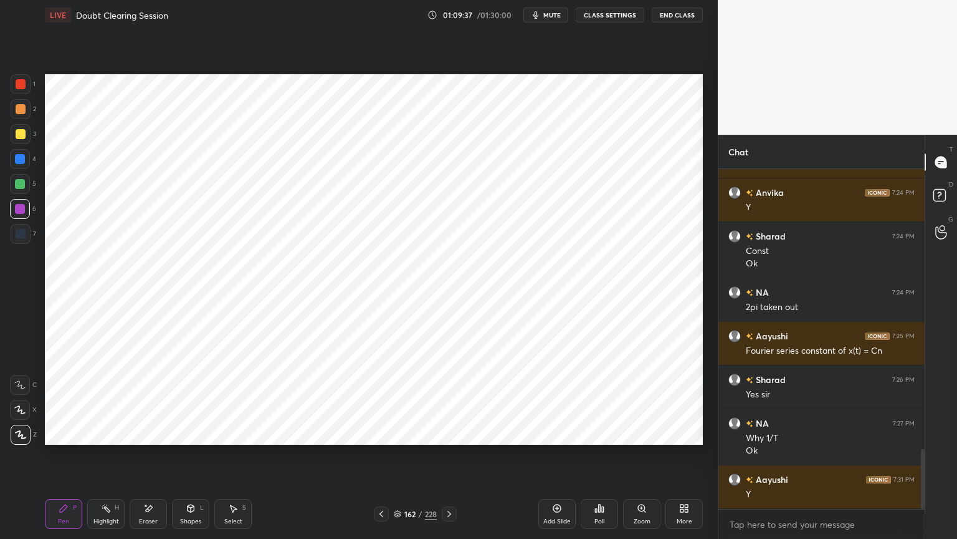
click at [188, 459] on div "Shapes L" at bounding box center [190, 514] width 37 height 30
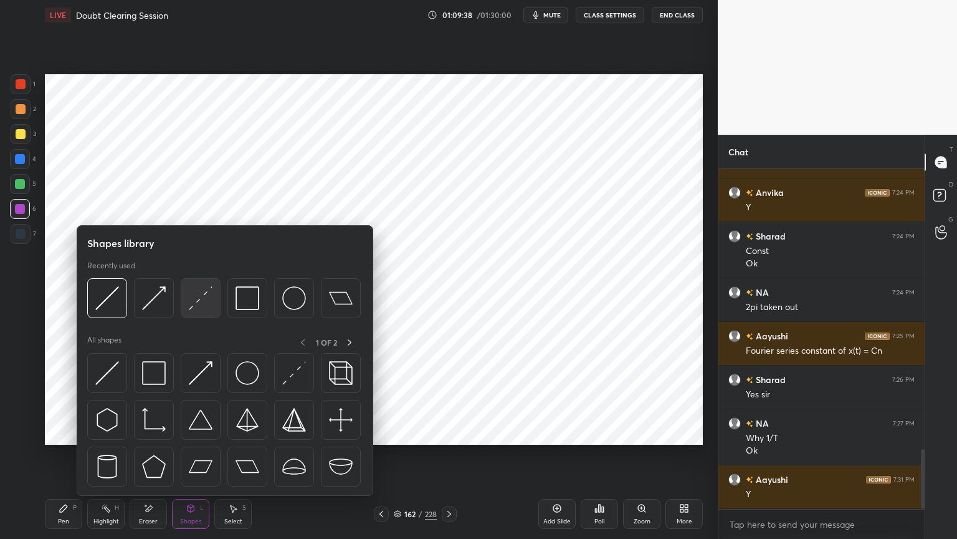
click at [192, 307] on img at bounding box center [201, 298] width 24 height 24
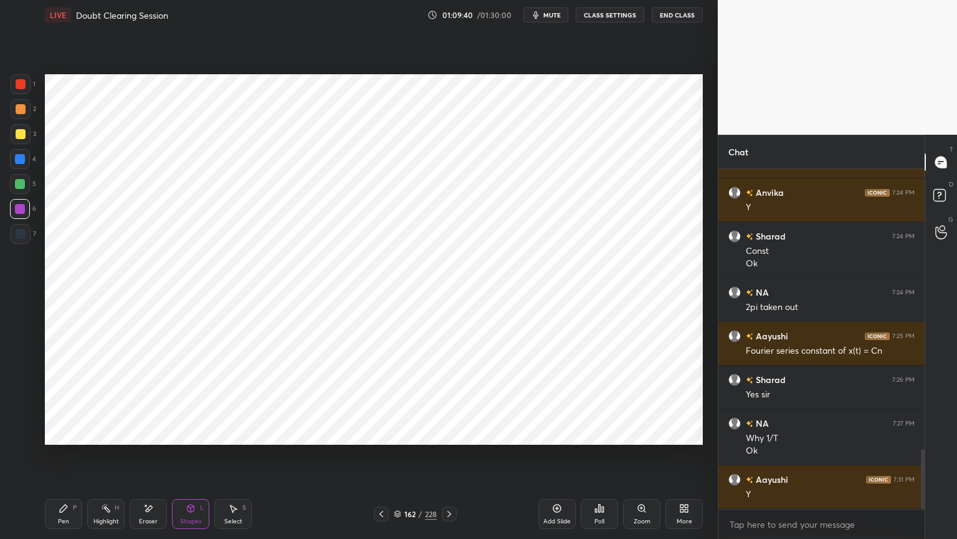
click at [56, 459] on div "Pen P" at bounding box center [63, 514] width 37 height 30
click at [16, 211] on div at bounding box center [20, 209] width 10 height 10
click at [379, 459] on icon at bounding box center [382, 514] width 10 height 10
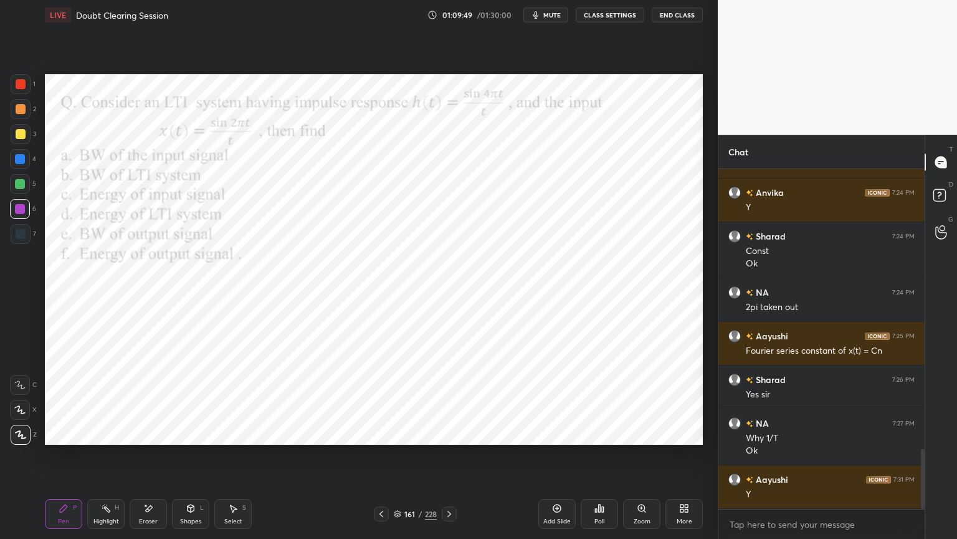
click at [449, 459] on icon at bounding box center [449, 514] width 10 height 10
click at [156, 459] on div "Eraser" at bounding box center [148, 514] width 37 height 30
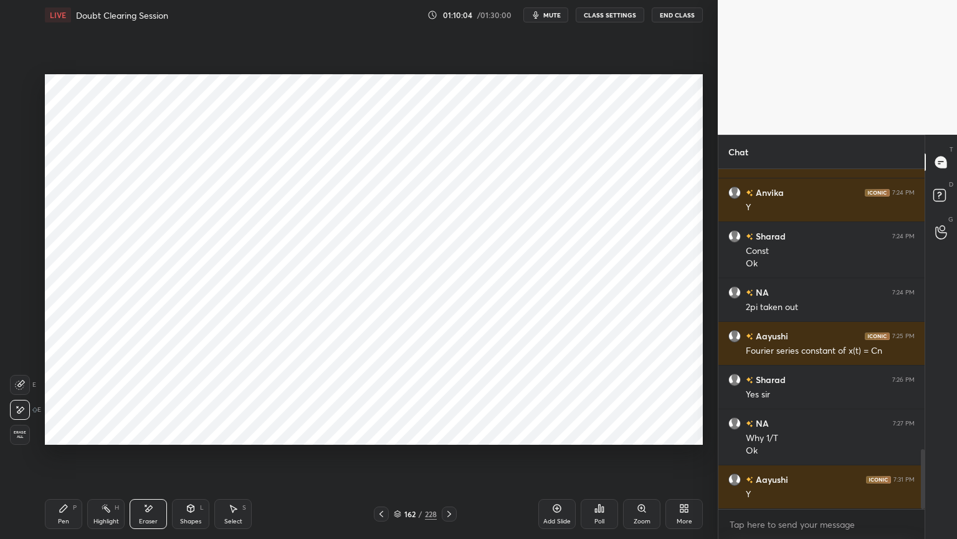
click at [62, 459] on div "Pen P" at bounding box center [63, 514] width 37 height 30
click at [22, 165] on div at bounding box center [20, 159] width 20 height 20
click at [18, 427] on div at bounding box center [21, 435] width 20 height 20
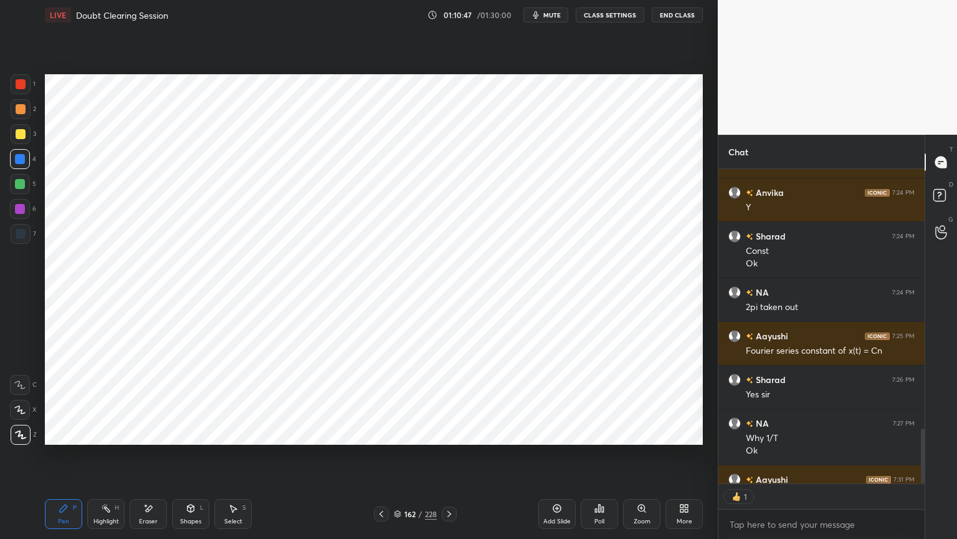
scroll to position [311, 203]
click at [383, 459] on icon at bounding box center [382, 514] width 10 height 10
click at [19, 214] on div at bounding box center [20, 209] width 20 height 20
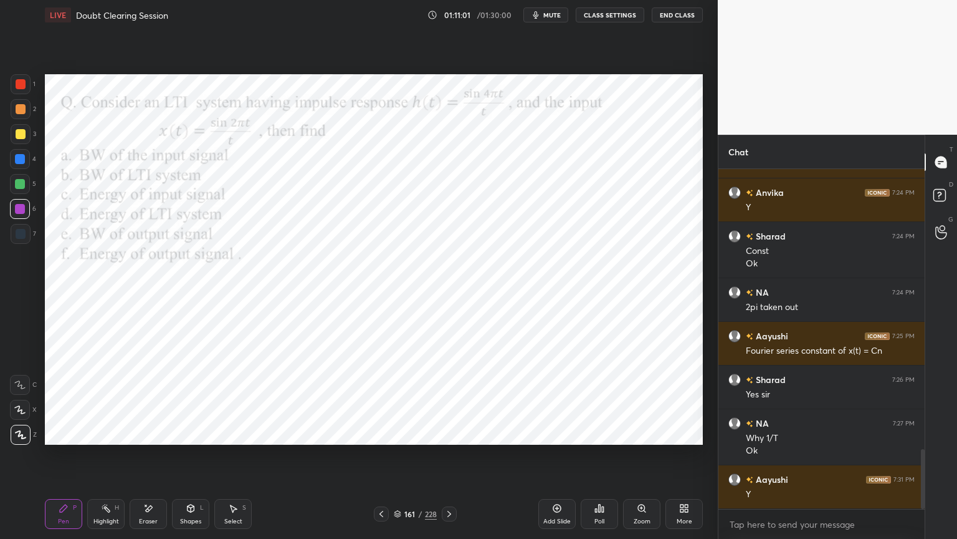
scroll to position [4, 4]
click at [449, 459] on icon at bounding box center [450, 514] width 4 height 6
click at [559, 459] on icon at bounding box center [557, 508] width 4 height 4
click at [24, 162] on div at bounding box center [20, 159] width 10 height 10
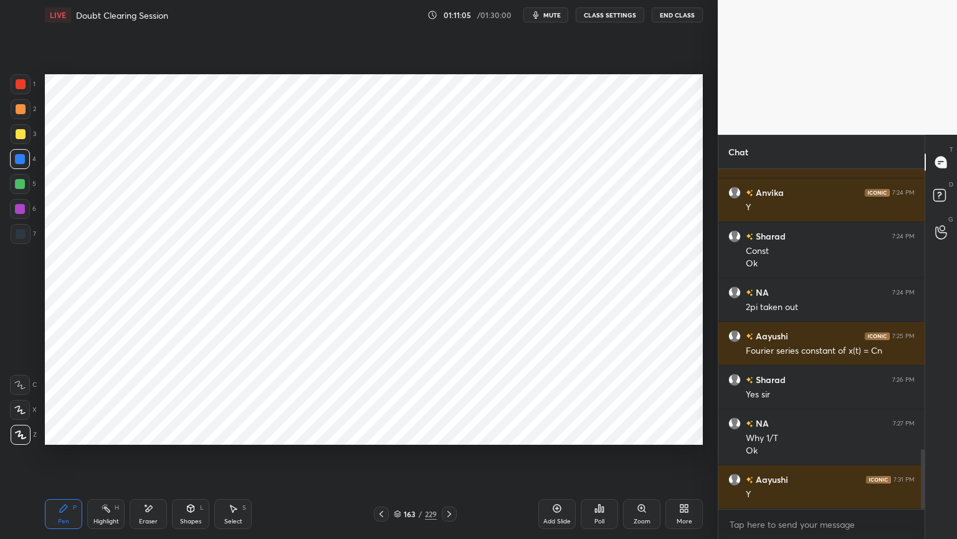
click at [22, 411] on icon at bounding box center [20, 409] width 10 height 7
click at [20, 434] on icon at bounding box center [20, 434] width 11 height 9
click at [22, 212] on div at bounding box center [20, 209] width 10 height 10
click at [184, 459] on div "Shapes" at bounding box center [190, 521] width 21 height 6
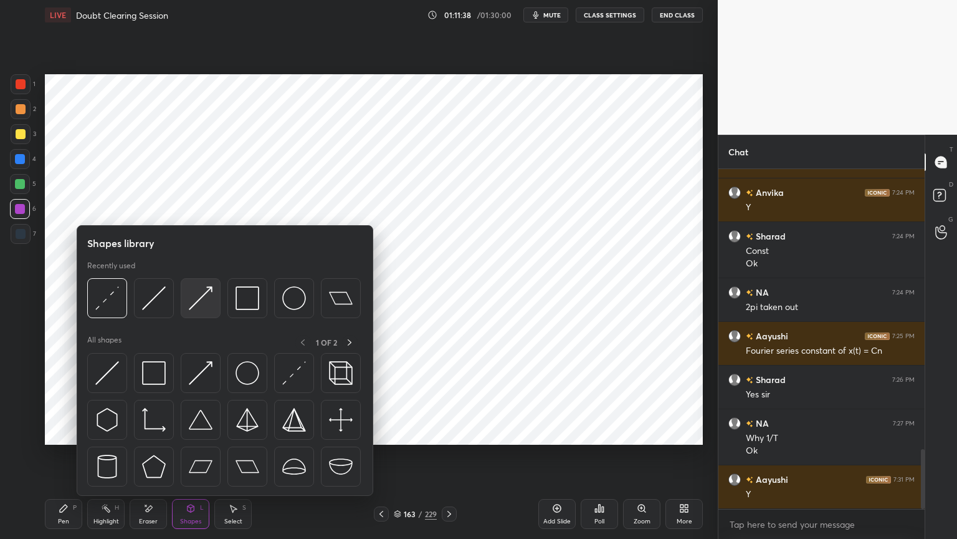
click at [196, 304] on img at bounding box center [201, 298] width 24 height 24
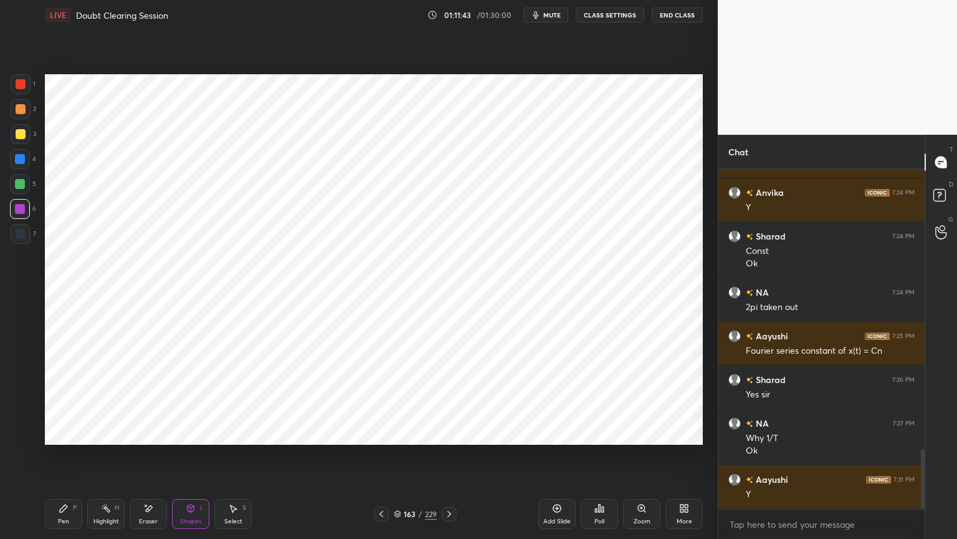
click at [60, 459] on div "Pen" at bounding box center [63, 521] width 11 height 6
click at [231, 459] on div "Select" at bounding box center [233, 521] width 18 height 6
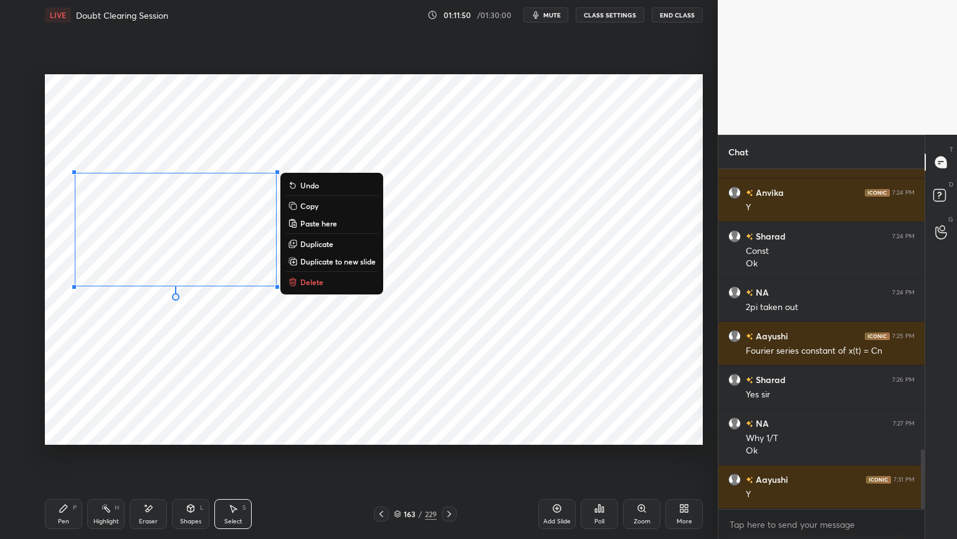
click at [313, 245] on p "Duplicate" at bounding box center [316, 244] width 33 height 10
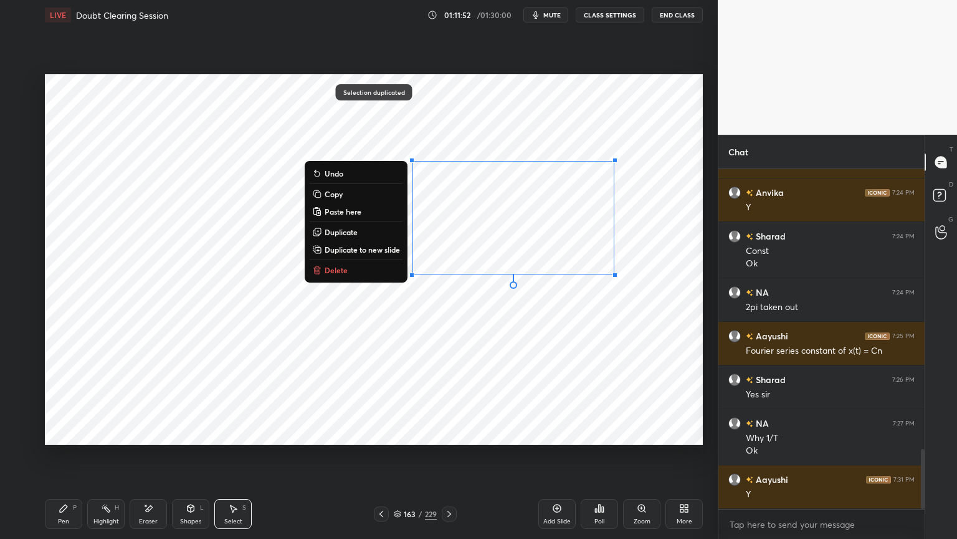
click at [361, 389] on div "0 ° Undo Copy Paste here Duplicate Duplicate to new slide Delete" at bounding box center [374, 259] width 658 height 370
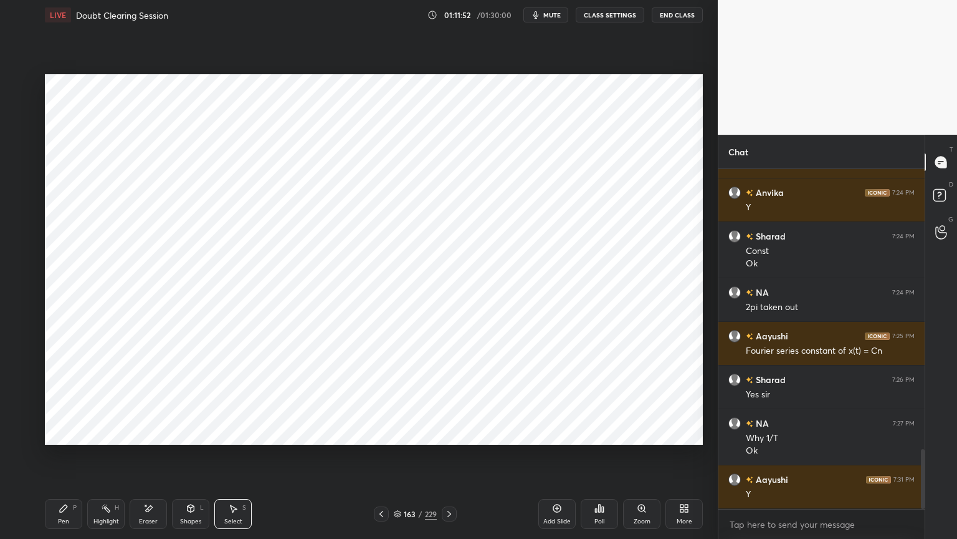
click at [145, 459] on div "Eraser" at bounding box center [148, 514] width 37 height 30
click at [60, 459] on div "Pen P" at bounding box center [63, 514] width 37 height 30
click at [377, 459] on icon at bounding box center [382, 514] width 10 height 10
click at [383, 459] on icon at bounding box center [382, 514] width 10 height 10
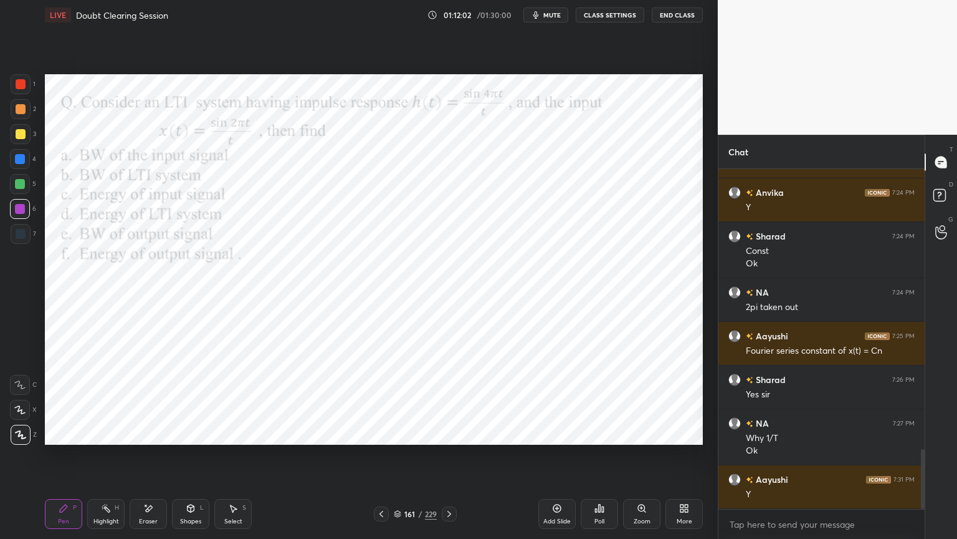
click at [448, 459] on icon at bounding box center [449, 514] width 10 height 10
click at [446, 459] on icon at bounding box center [449, 514] width 10 height 10
click at [155, 459] on div "Eraser" at bounding box center [148, 521] width 19 height 6
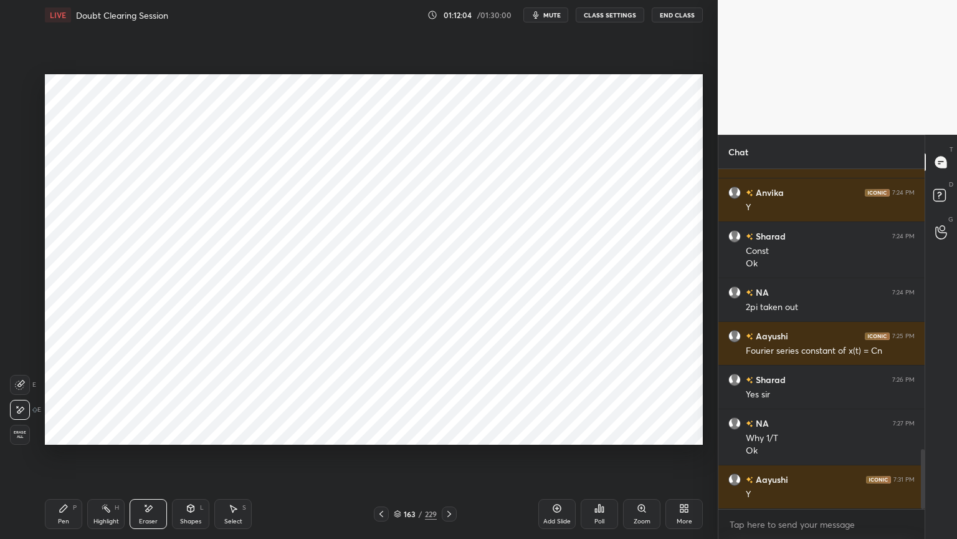
click at [186, 459] on div "Shapes L" at bounding box center [190, 514] width 37 height 30
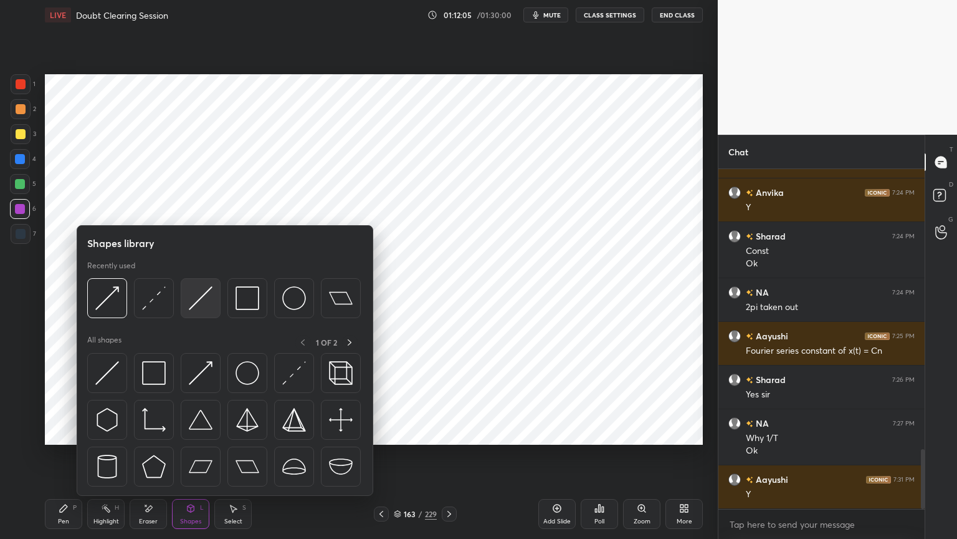
click at [201, 304] on img at bounding box center [201, 298] width 24 height 24
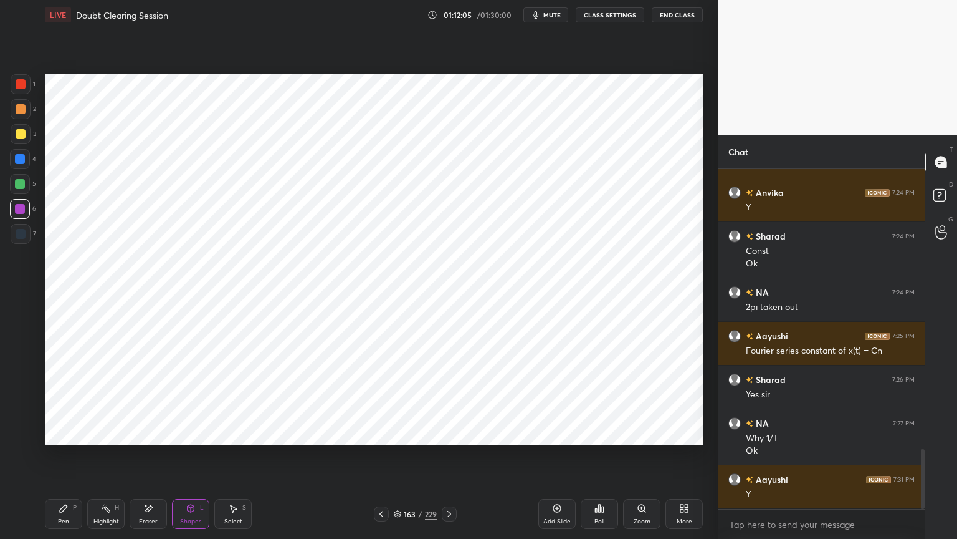
click at [25, 237] on div at bounding box center [21, 234] width 10 height 10
click at [60, 459] on div "Pen P" at bounding box center [63, 514] width 37 height 30
click at [380, 459] on icon at bounding box center [382, 514] width 10 height 10
click at [452, 459] on icon at bounding box center [449, 514] width 10 height 10
click at [199, 459] on div "Shapes L" at bounding box center [190, 514] width 37 height 30
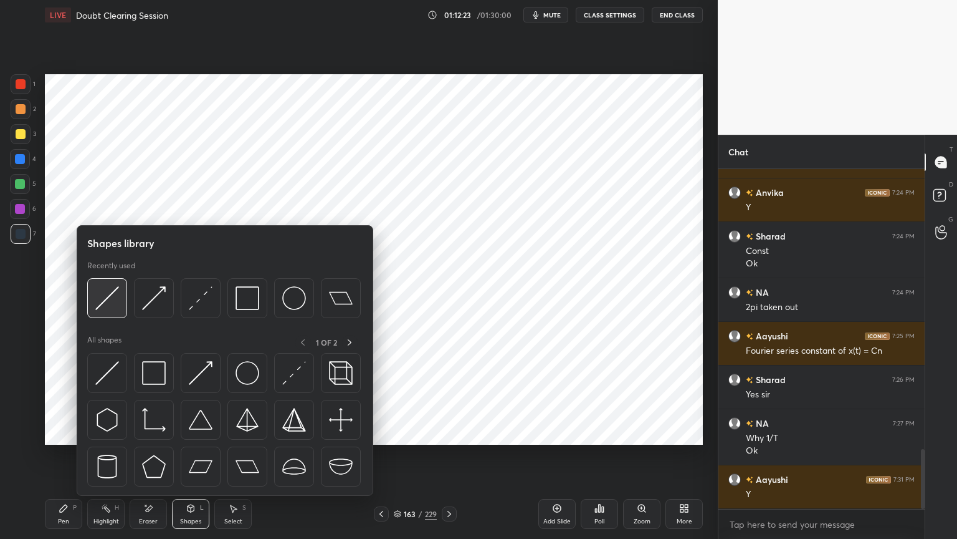
click at [107, 303] on img at bounding box center [107, 298] width 24 height 24
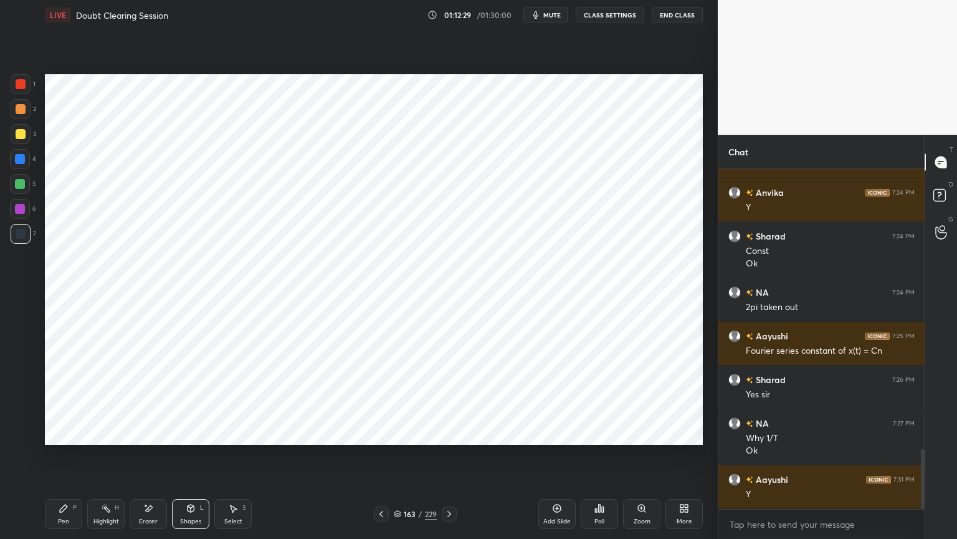
click at [59, 459] on div "Pen" at bounding box center [63, 521] width 11 height 6
click at [19, 182] on div at bounding box center [20, 184] width 10 height 10
click at [193, 459] on div "Shapes" at bounding box center [190, 521] width 21 height 6
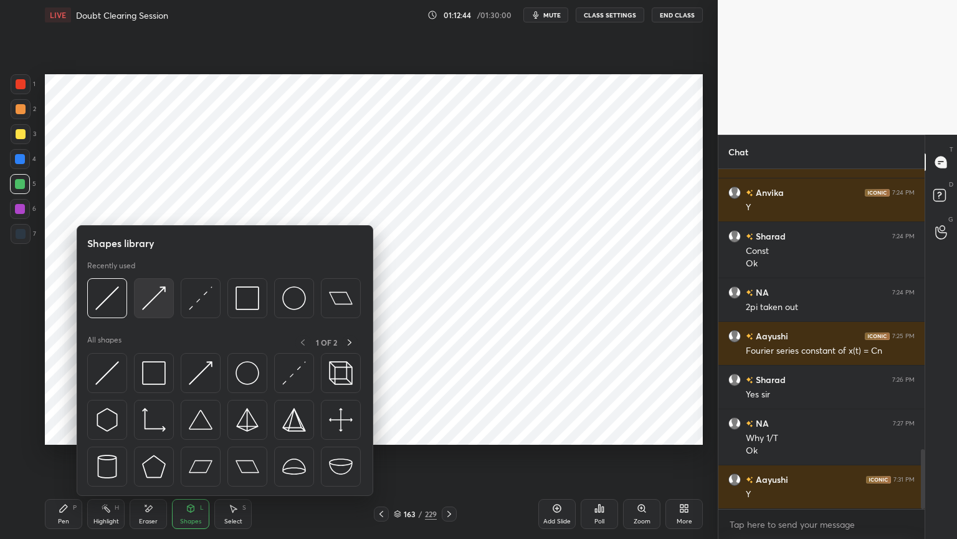
click at [150, 299] on img at bounding box center [154, 298] width 24 height 24
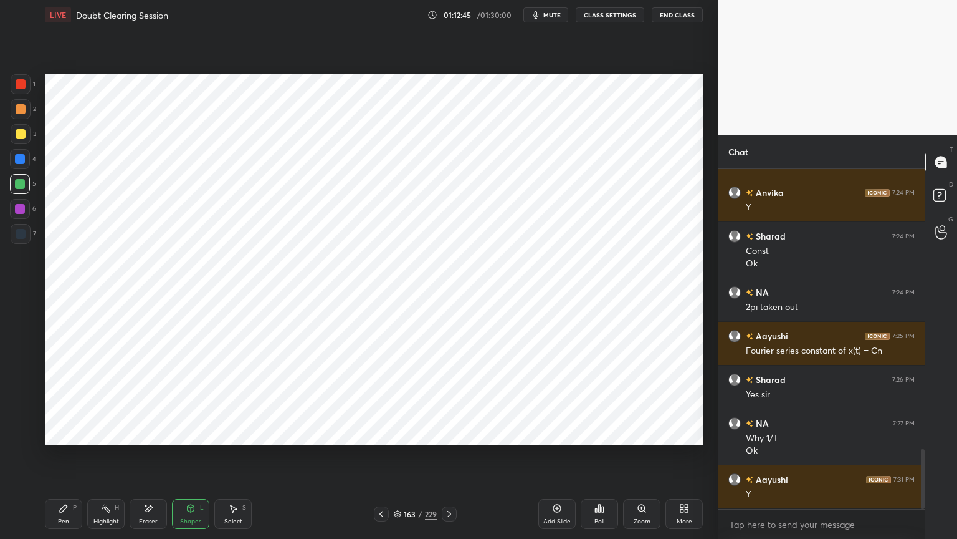
click at [20, 212] on div at bounding box center [20, 209] width 10 height 10
click at [64, 459] on icon at bounding box center [63, 507] width 7 height 7
click at [17, 161] on div at bounding box center [20, 159] width 10 height 10
click at [185, 459] on div "Shapes L" at bounding box center [190, 514] width 37 height 30
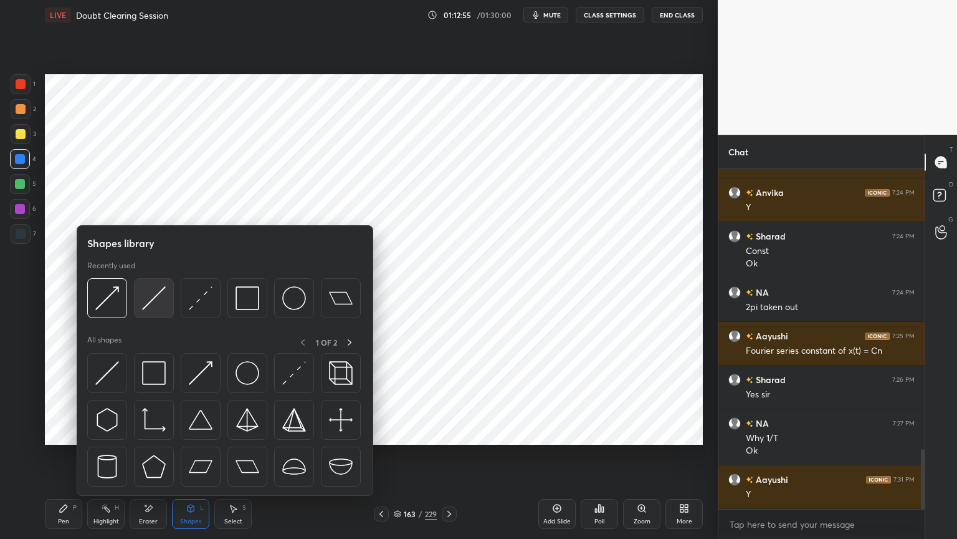
click at [143, 302] on img at bounding box center [154, 298] width 24 height 24
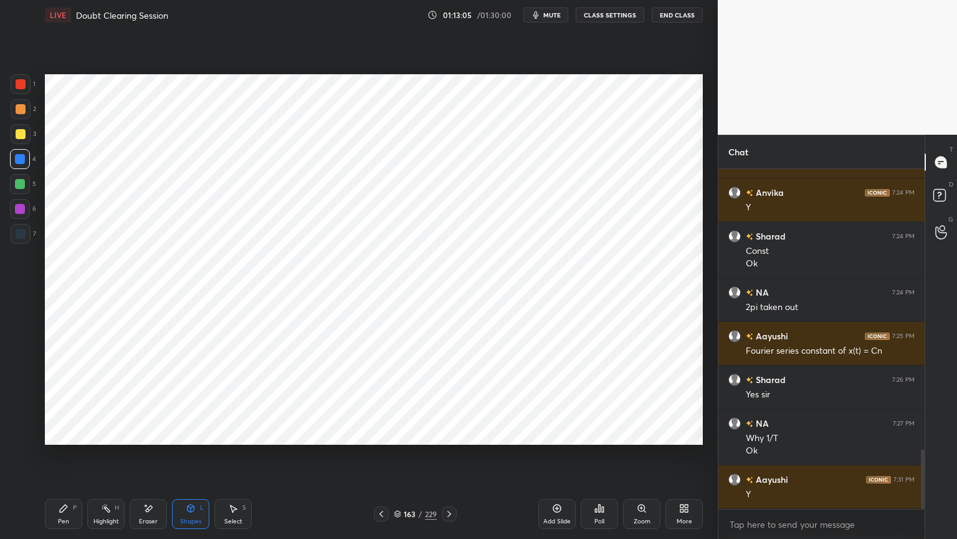
click at [56, 459] on div "Pen P" at bounding box center [63, 514] width 37 height 30
click at [25, 218] on div at bounding box center [20, 209] width 20 height 20
click at [242, 459] on div "Select S" at bounding box center [232, 514] width 37 height 30
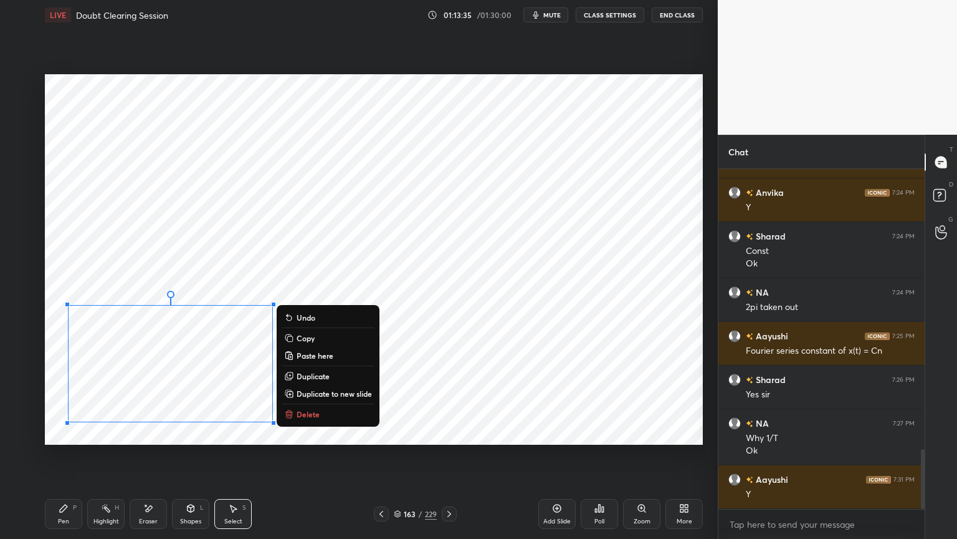
click at [463, 297] on div "0 ° Undo Copy Paste here Duplicate Duplicate to new slide Delete" at bounding box center [374, 259] width 658 height 370
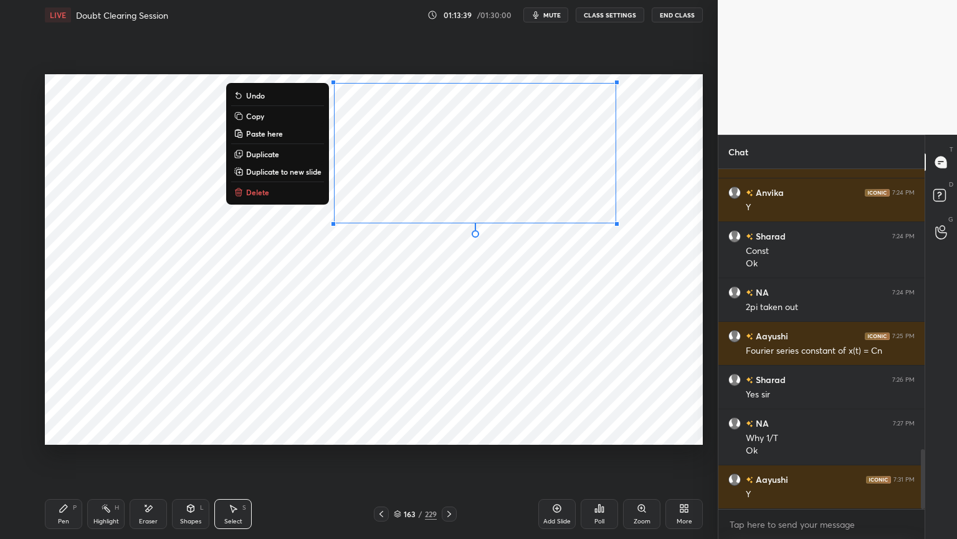
click at [426, 337] on div "0 ° Undo Copy Paste here Duplicate Duplicate to new slide Delete" at bounding box center [374, 259] width 658 height 370
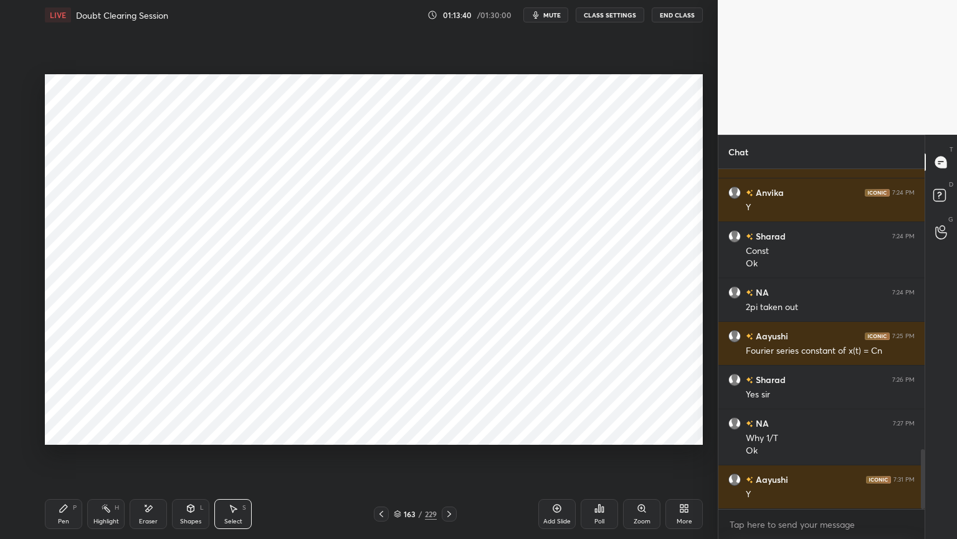
click at [69, 459] on div "Pen P" at bounding box center [63, 514] width 37 height 30
click at [17, 166] on div at bounding box center [20, 159] width 20 height 20
click at [20, 190] on div at bounding box center [20, 184] width 20 height 20
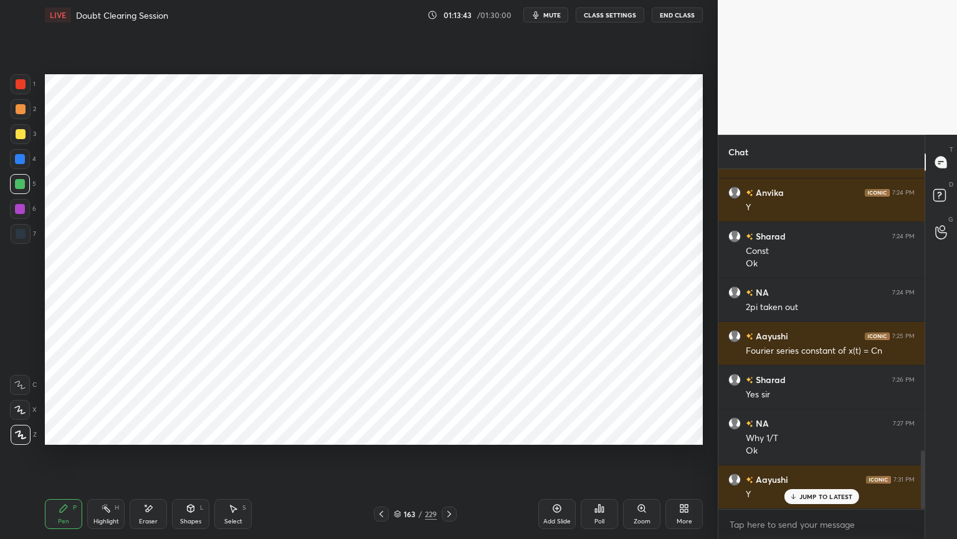
scroll to position [1638, 0]
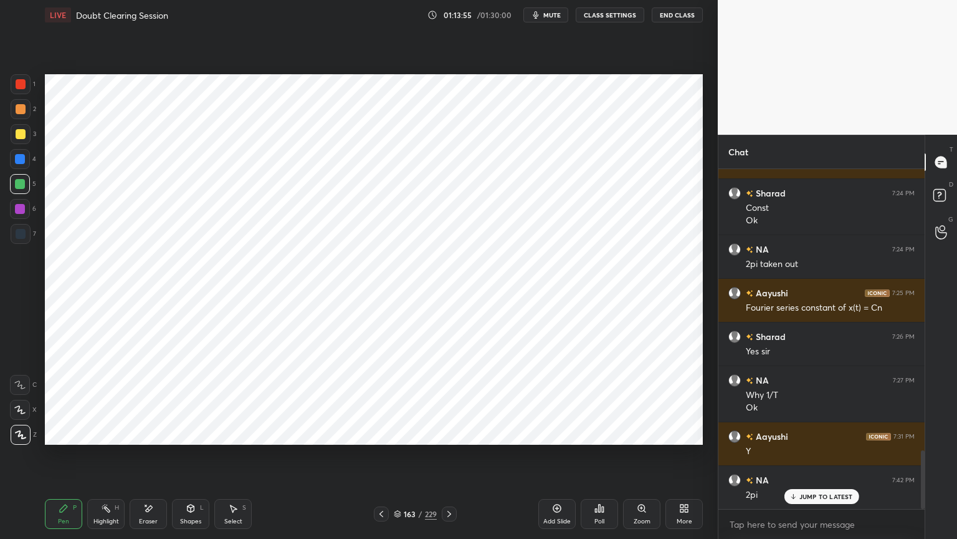
click at [20, 160] on div at bounding box center [20, 159] width 10 height 10
click at [377, 459] on icon at bounding box center [382, 514] width 10 height 10
click at [379, 459] on icon at bounding box center [382, 514] width 10 height 10
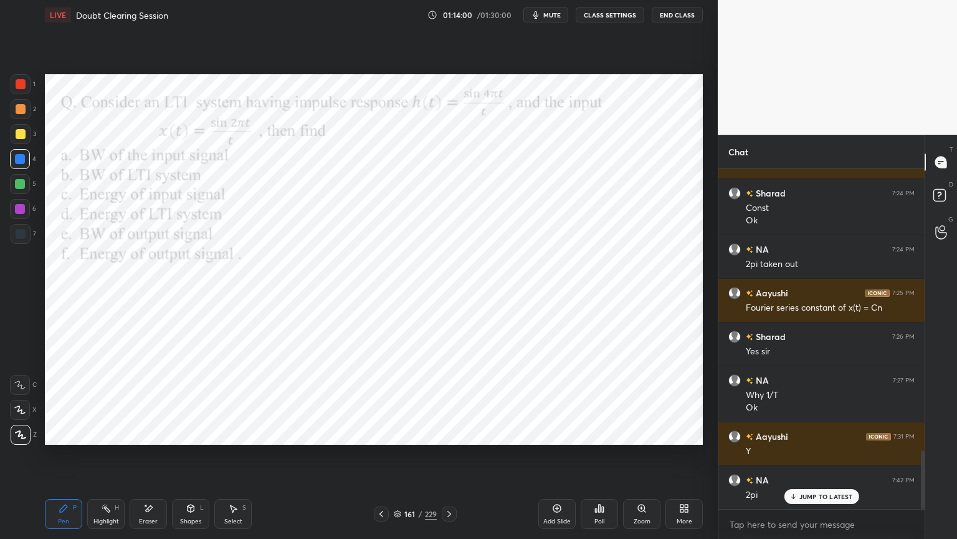
click at [448, 459] on icon at bounding box center [449, 514] width 10 height 10
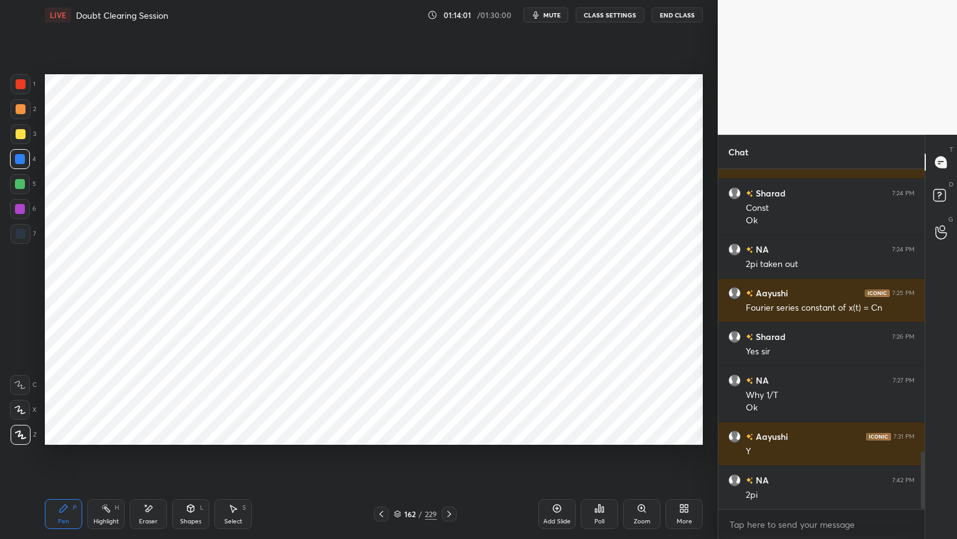
scroll to position [1682, 0]
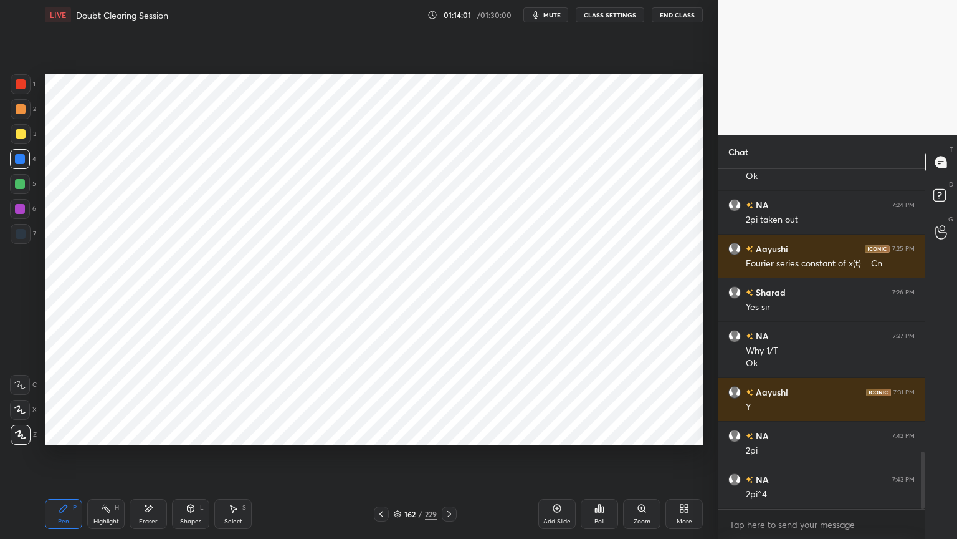
click at [448, 459] on icon at bounding box center [449, 514] width 10 height 10
click at [24, 214] on div at bounding box center [20, 209] width 20 height 20
click at [190, 459] on div "Shapes L" at bounding box center [190, 514] width 37 height 30
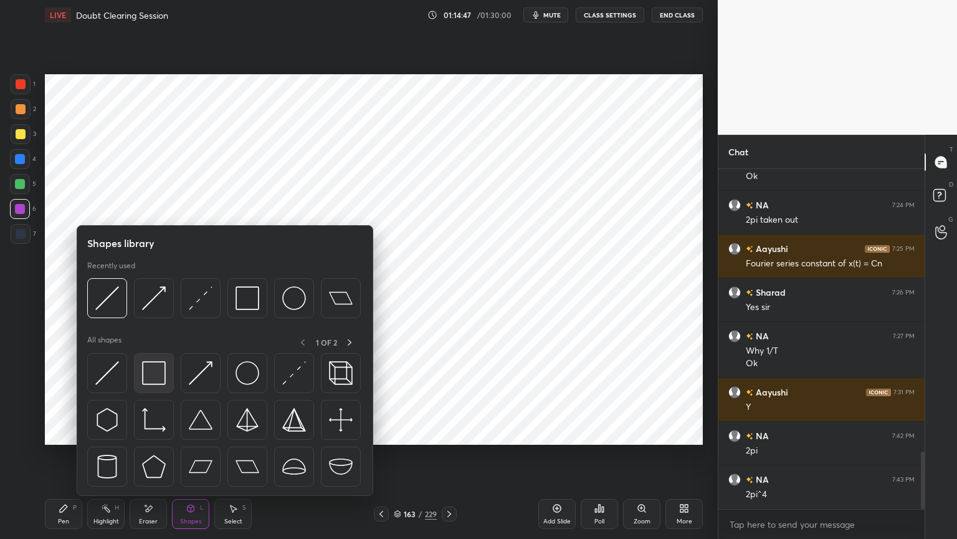
click at [160, 370] on img at bounding box center [154, 373] width 24 height 24
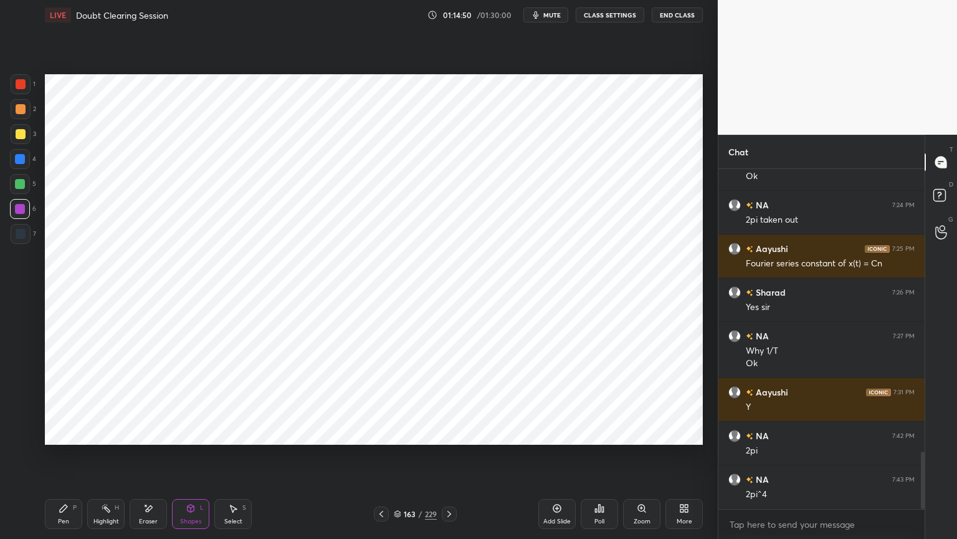
click at [23, 165] on div at bounding box center [20, 159] width 20 height 20
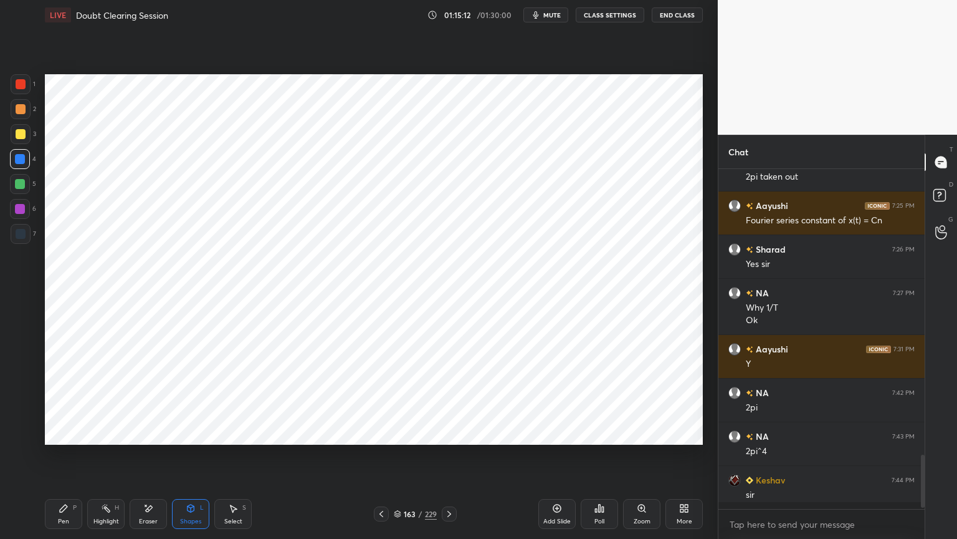
scroll to position [1726, 0]
click at [397, 459] on icon at bounding box center [397, 513] width 7 height 7
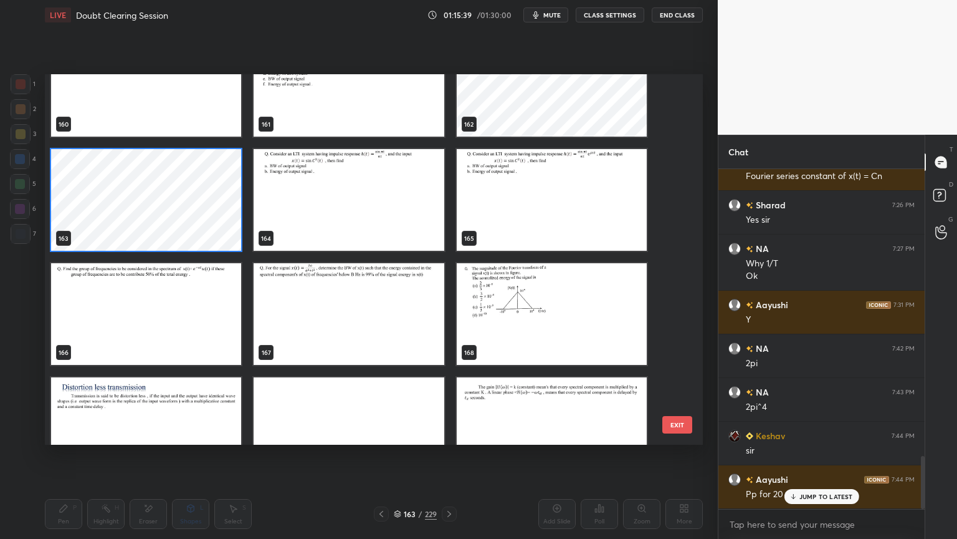
scroll to position [1835, 0]
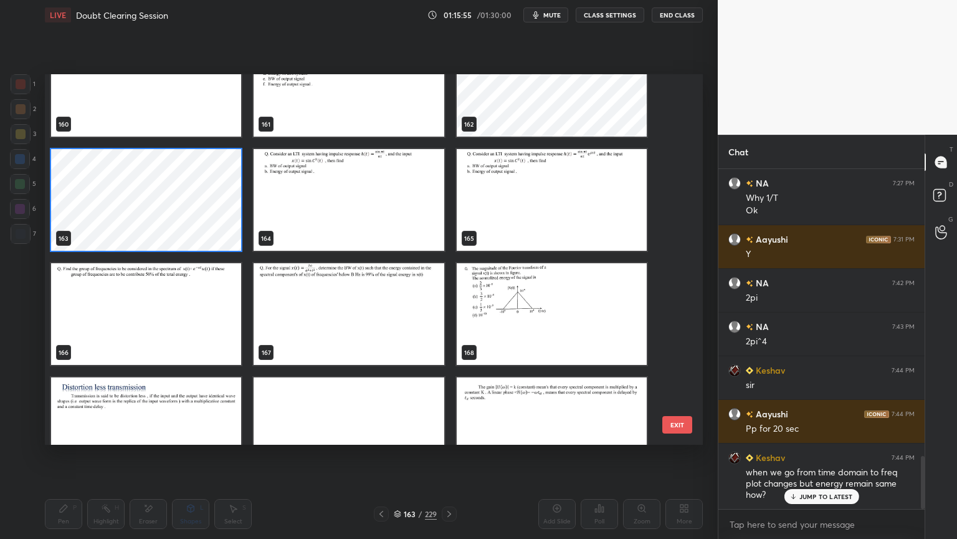
click at [187, 302] on img "grid" at bounding box center [146, 314] width 190 height 102
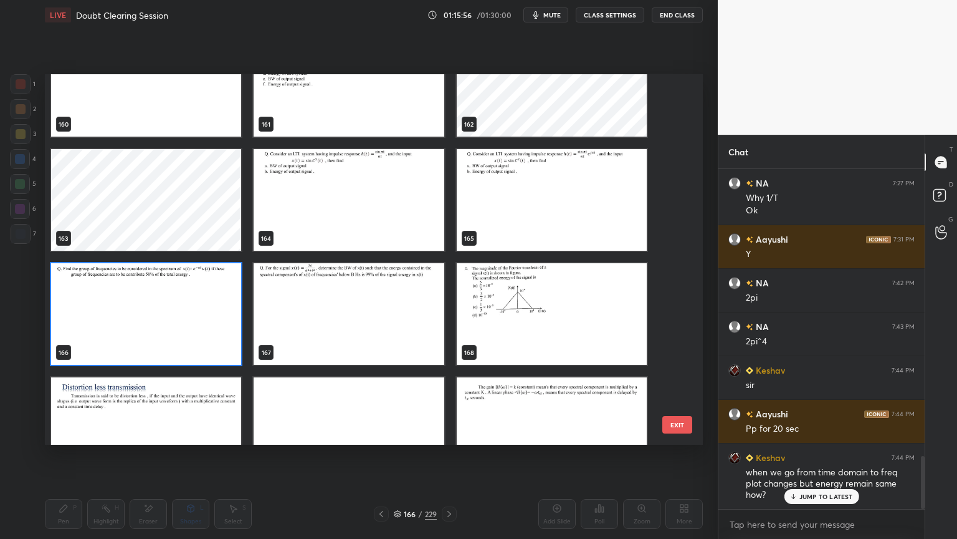
click at [185, 304] on img "grid" at bounding box center [146, 314] width 190 height 102
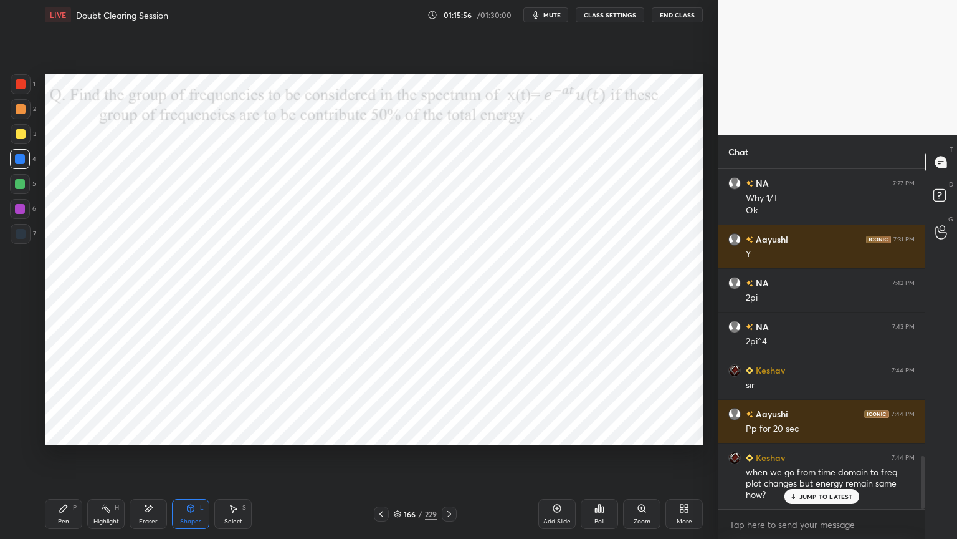
click at [186, 302] on img "grid" at bounding box center [146, 314] width 190 height 102
click at [22, 210] on div at bounding box center [20, 209] width 10 height 10
click at [65, 459] on div "Pen P" at bounding box center [63, 514] width 37 height 30
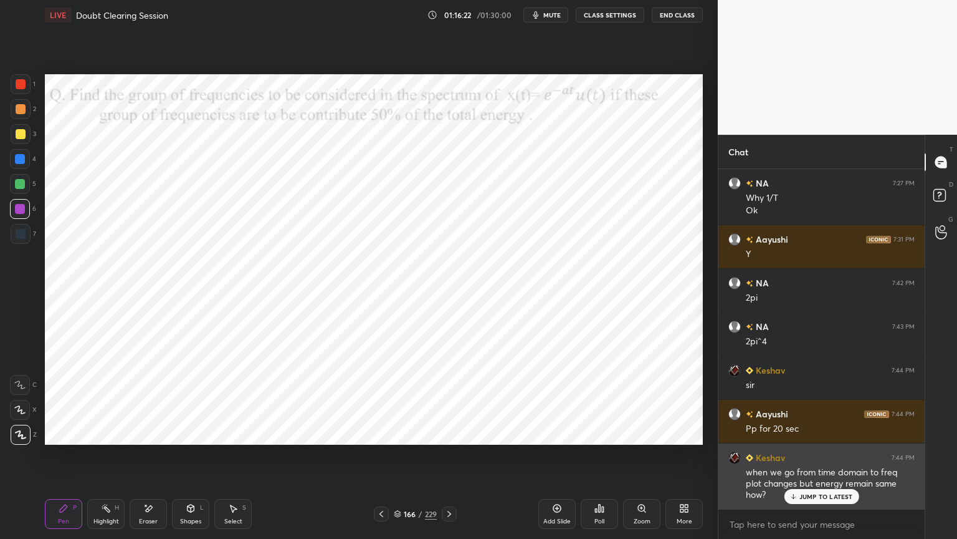
click at [818, 459] on p "JUMP TO LATEST" at bounding box center [827, 495] width 54 height 7
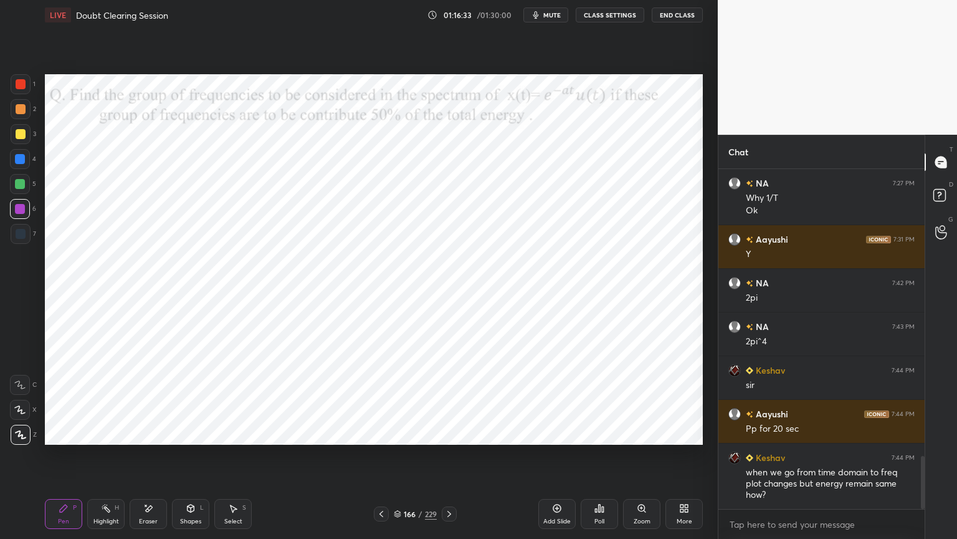
click at [396, 459] on icon at bounding box center [398, 515] width 6 height 2
click at [379, 459] on icon at bounding box center [382, 514] width 10 height 10
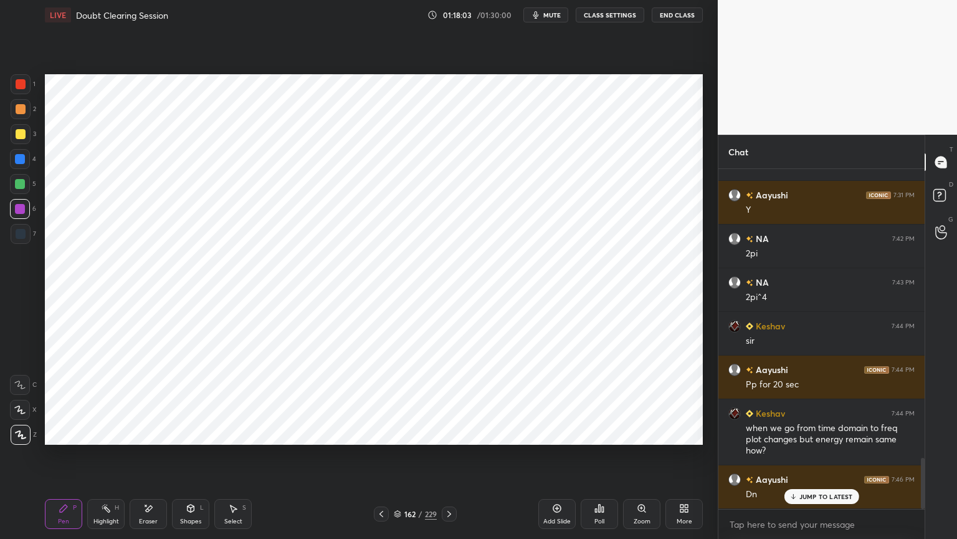
scroll to position [1922, 0]
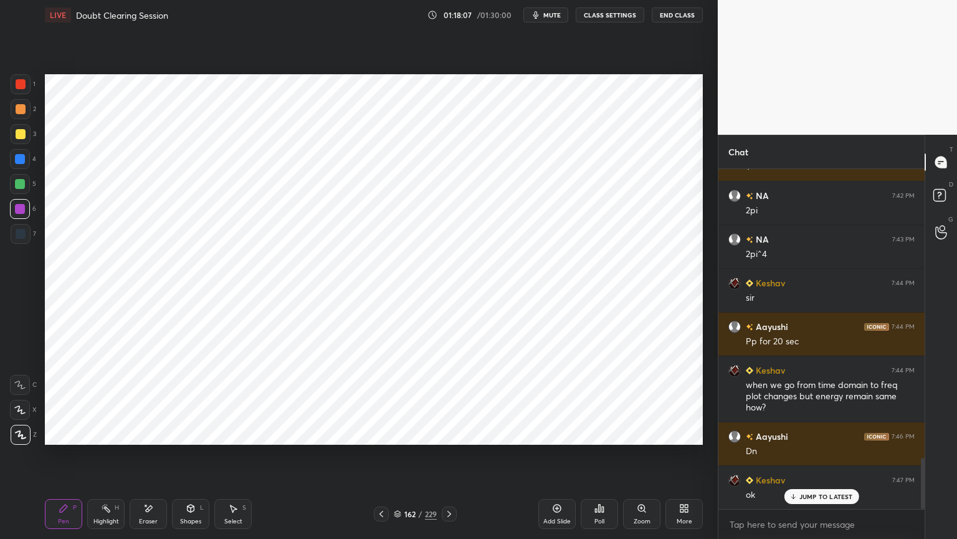
click at [398, 459] on icon at bounding box center [398, 516] width 6 height 2
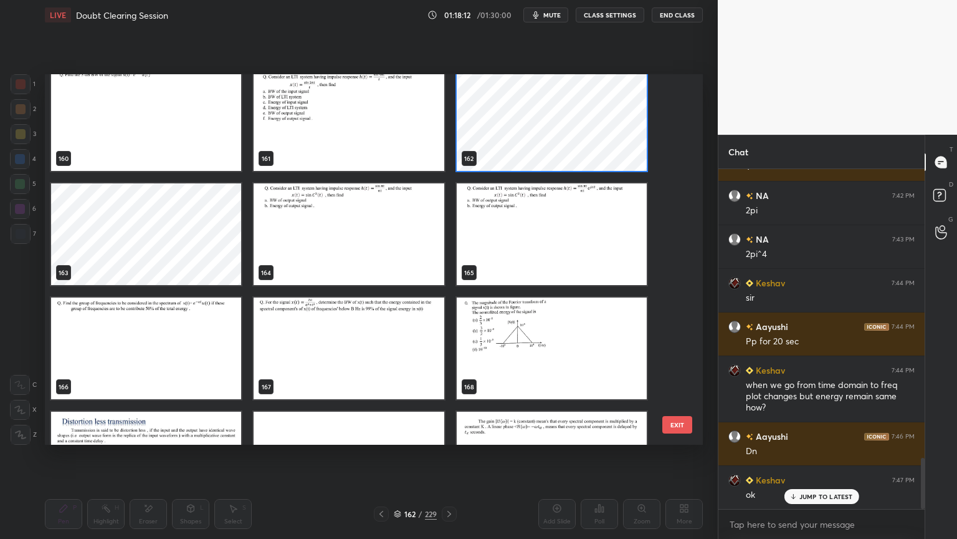
scroll to position [6058, 0]
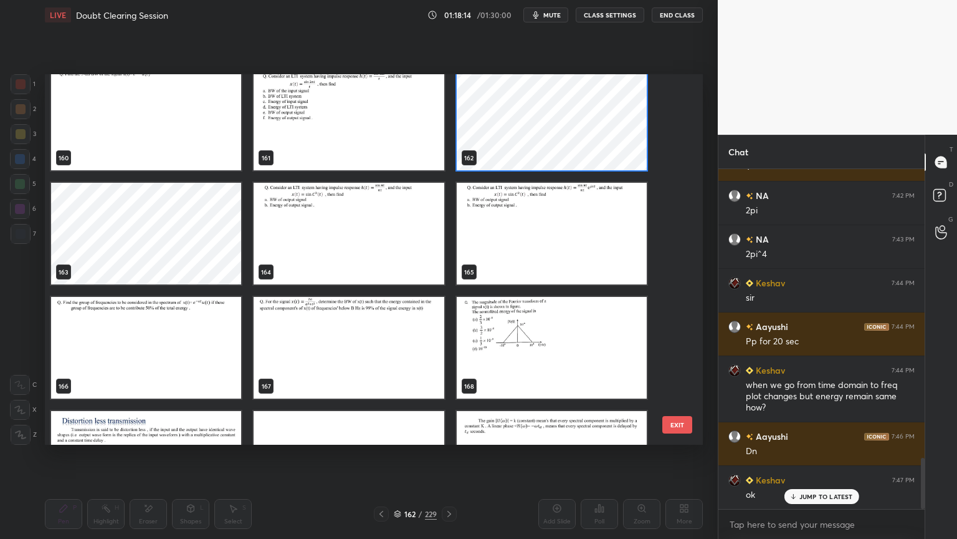
click at [196, 346] on img "grid" at bounding box center [146, 348] width 190 height 102
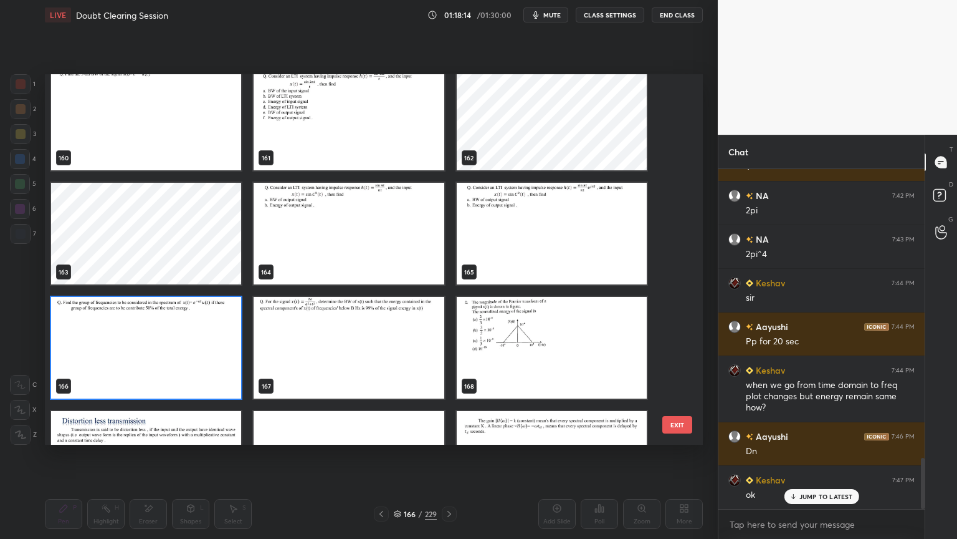
click at [196, 345] on img "grid" at bounding box center [146, 348] width 190 height 102
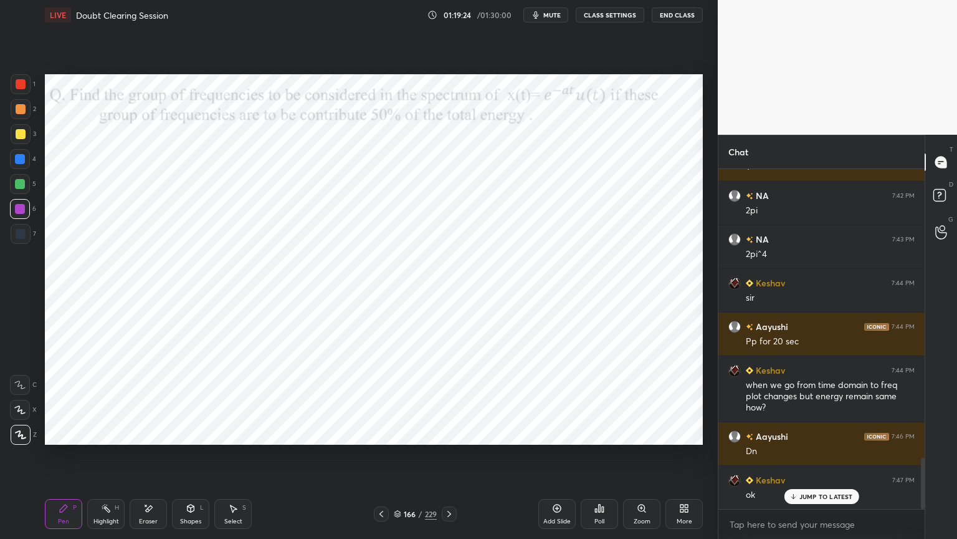
click at [22, 165] on div at bounding box center [20, 159] width 20 height 20
click at [18, 410] on icon at bounding box center [20, 409] width 10 height 7
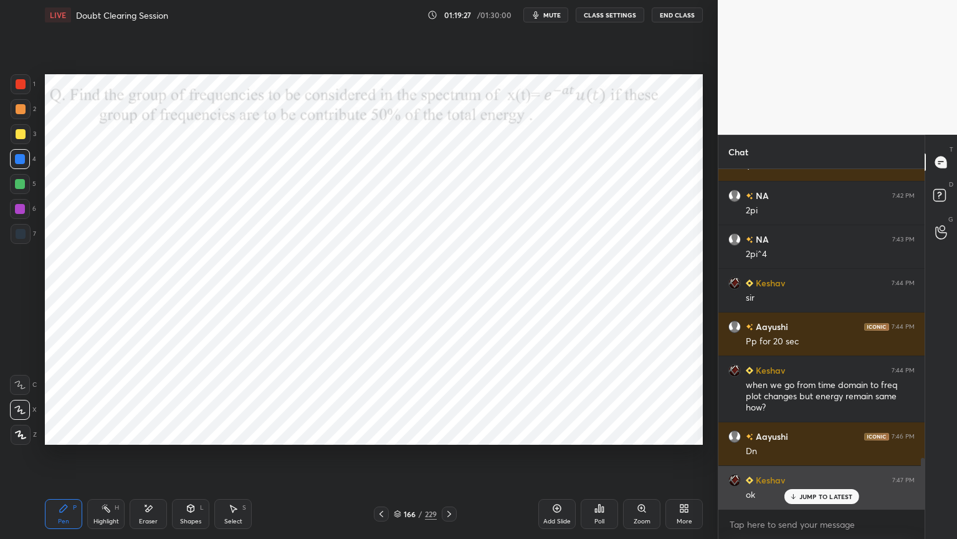
click at [822, 459] on div "JUMP TO LATEST" at bounding box center [821, 496] width 75 height 15
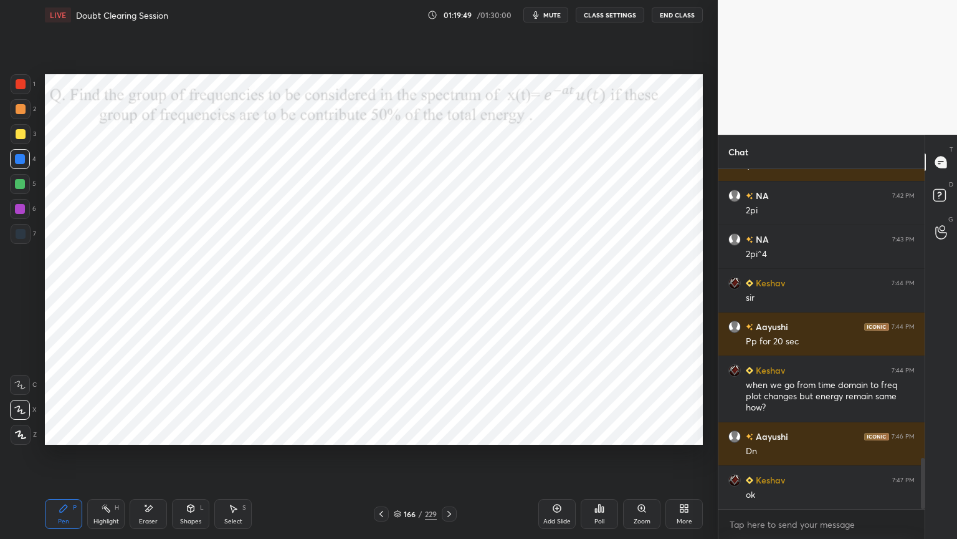
click at [22, 439] on div at bounding box center [21, 435] width 20 height 20
click at [20, 213] on div at bounding box center [20, 209] width 10 height 10
click at [19, 163] on div at bounding box center [20, 159] width 10 height 10
click at [22, 410] on icon at bounding box center [20, 409] width 10 height 7
click at [187, 459] on div "Shapes L" at bounding box center [190, 514] width 37 height 30
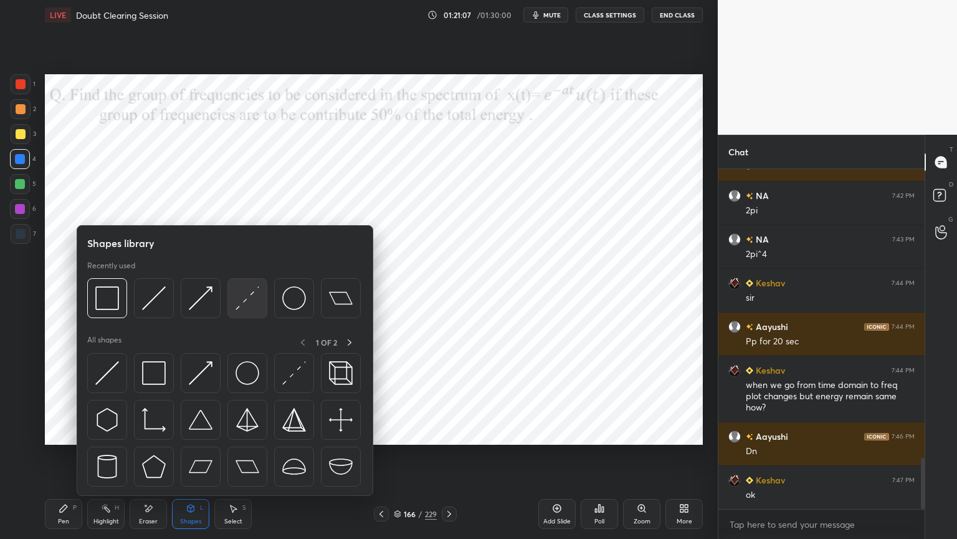
click at [236, 304] on img at bounding box center [248, 298] width 24 height 24
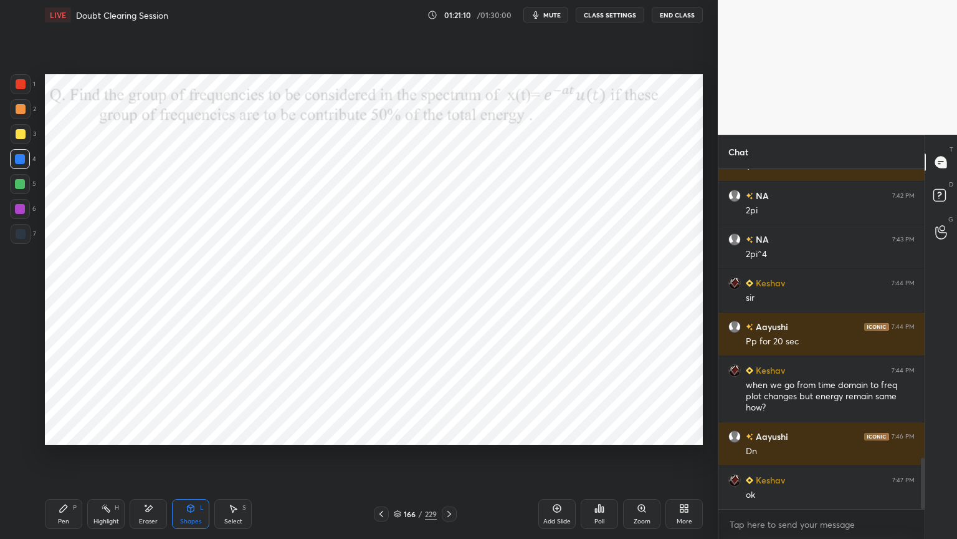
click at [67, 459] on div "Pen P" at bounding box center [63, 514] width 37 height 30
click at [17, 212] on div at bounding box center [20, 209] width 10 height 10
click at [19, 443] on div at bounding box center [21, 435] width 20 height 20
click at [189, 459] on div "Shapes L" at bounding box center [190, 514] width 37 height 30
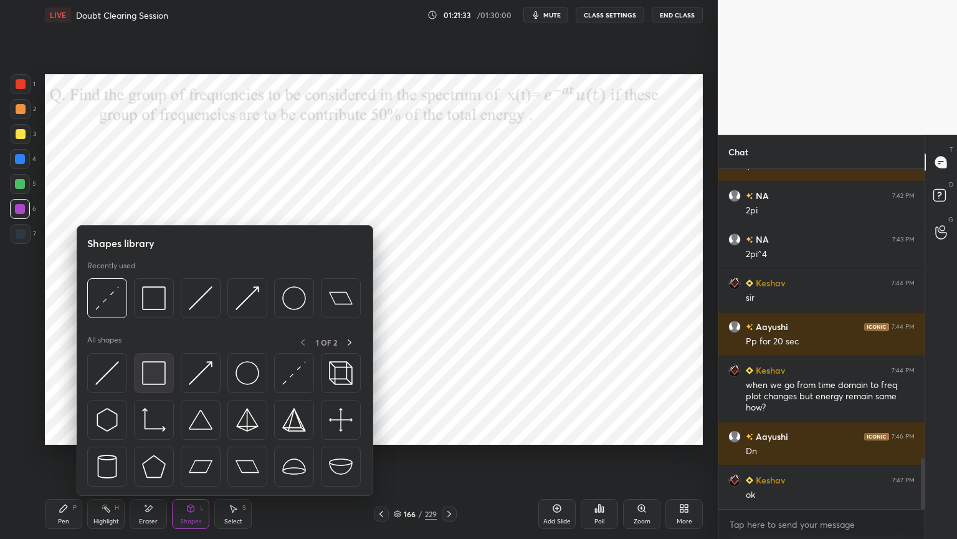
click at [156, 375] on img at bounding box center [154, 373] width 24 height 24
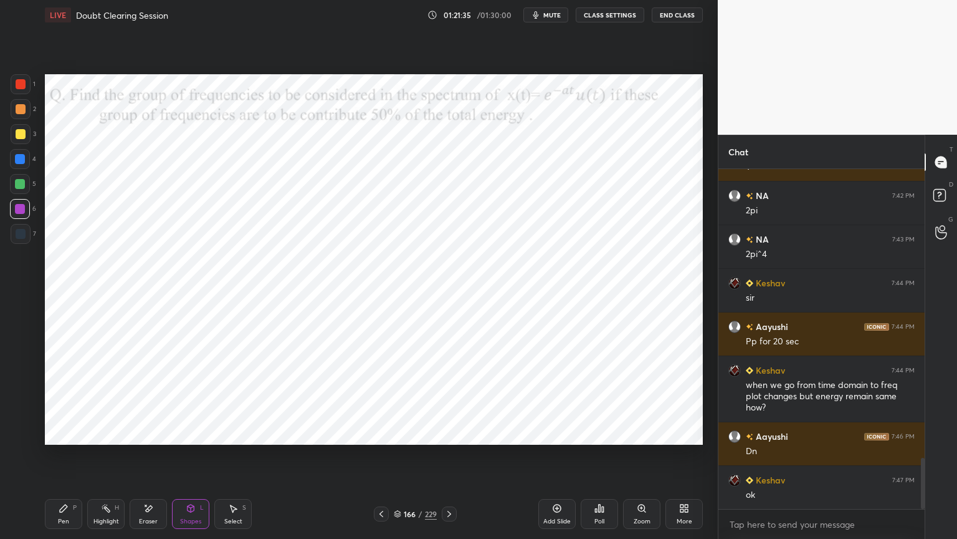
click at [65, 459] on icon at bounding box center [64, 508] width 10 height 10
click at [22, 163] on div at bounding box center [20, 159] width 10 height 10
click at [22, 210] on div at bounding box center [20, 209] width 10 height 10
click at [22, 438] on icon at bounding box center [21, 434] width 10 height 7
click at [20, 165] on div at bounding box center [20, 159] width 20 height 20
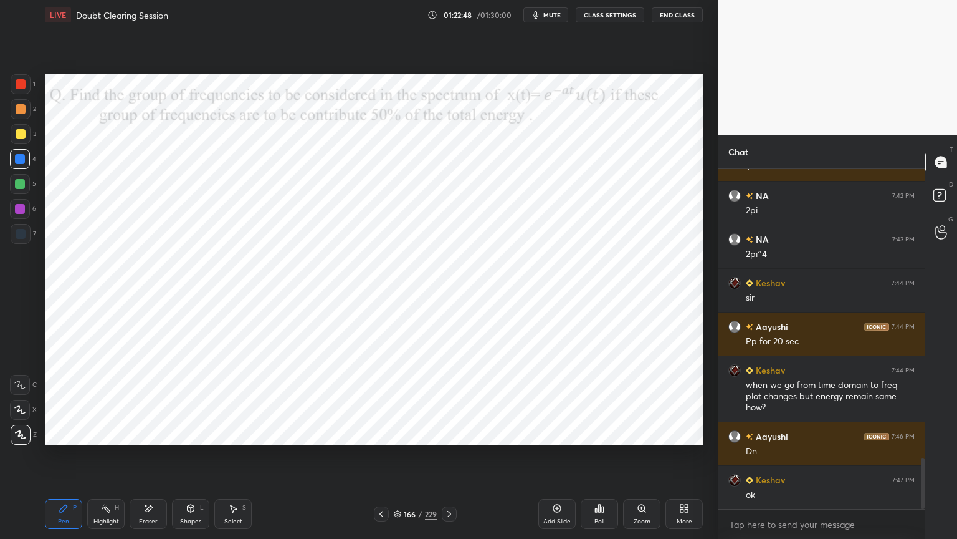
click at [192, 459] on div "Shapes" at bounding box center [190, 521] width 21 height 6
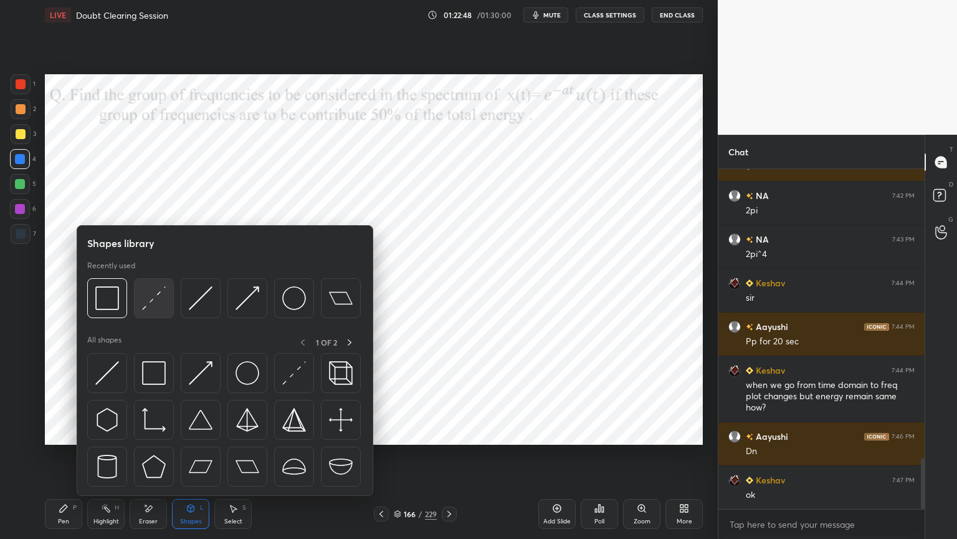
click at [153, 305] on img at bounding box center [154, 298] width 24 height 24
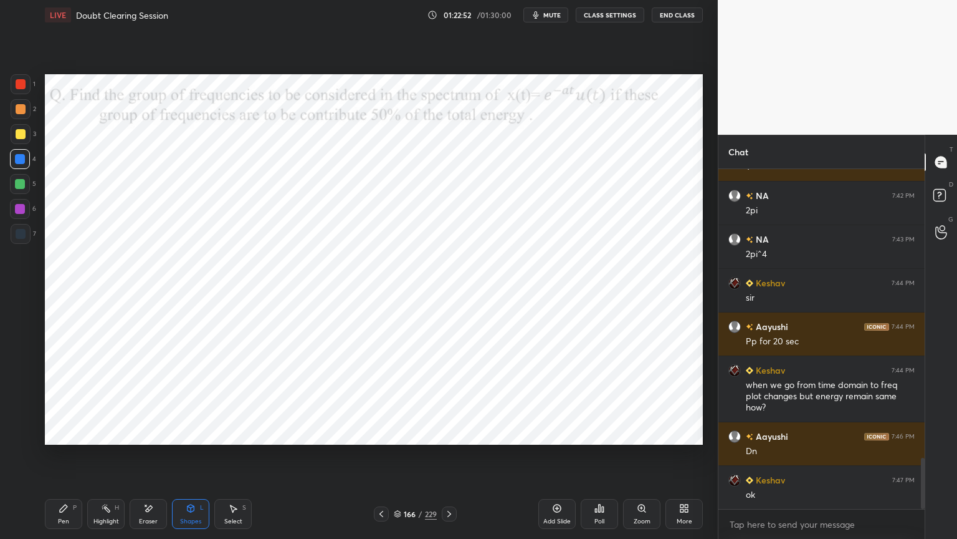
click at [57, 459] on div "Pen P" at bounding box center [63, 514] width 37 height 30
click at [11, 212] on div at bounding box center [20, 209] width 20 height 20
click at [104, 459] on div "Highlight H" at bounding box center [105, 514] width 37 height 30
click at [61, 459] on div "Pen" at bounding box center [63, 521] width 11 height 6
click at [17, 412] on icon at bounding box center [19, 409] width 11 height 9
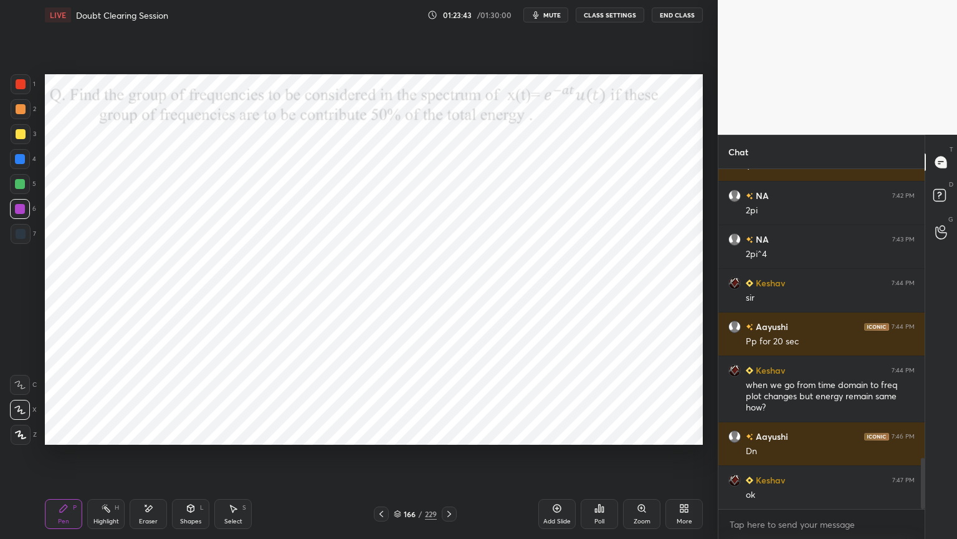
click at [20, 162] on div at bounding box center [20, 159] width 10 height 10
click at [21, 214] on div at bounding box center [20, 209] width 20 height 20
click at [21, 411] on icon at bounding box center [20, 409] width 10 height 7
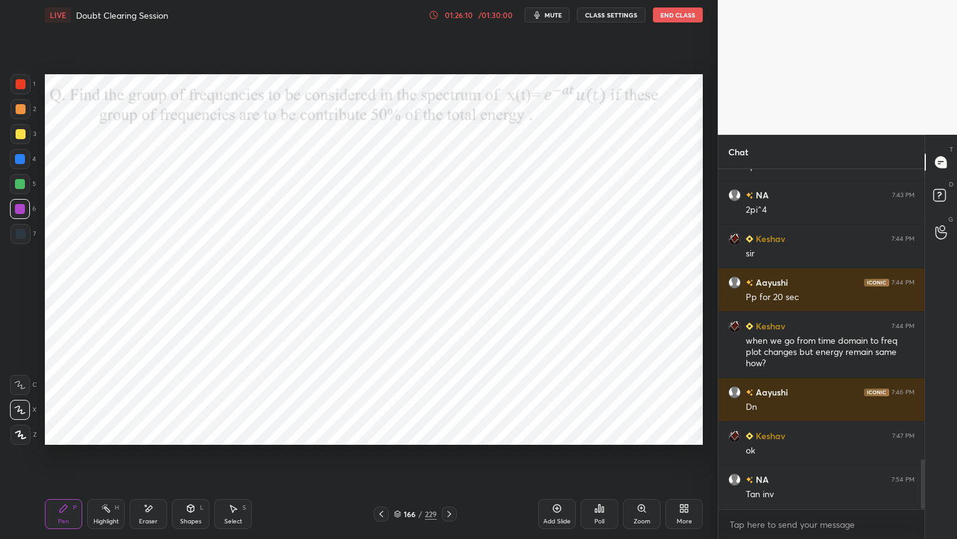
click at [21, 163] on div at bounding box center [20, 159] width 10 height 10
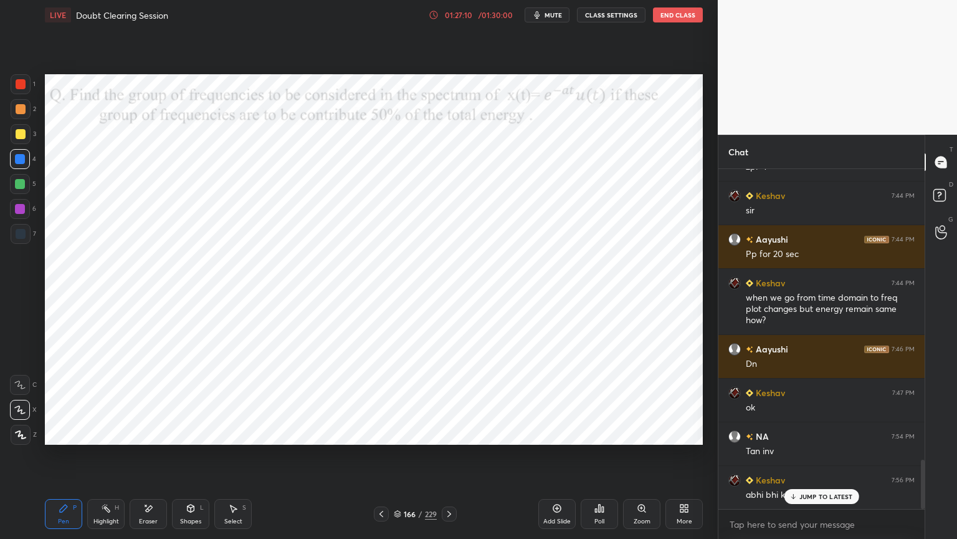
click at [813, 459] on p "JUMP TO LATEST" at bounding box center [827, 495] width 54 height 7
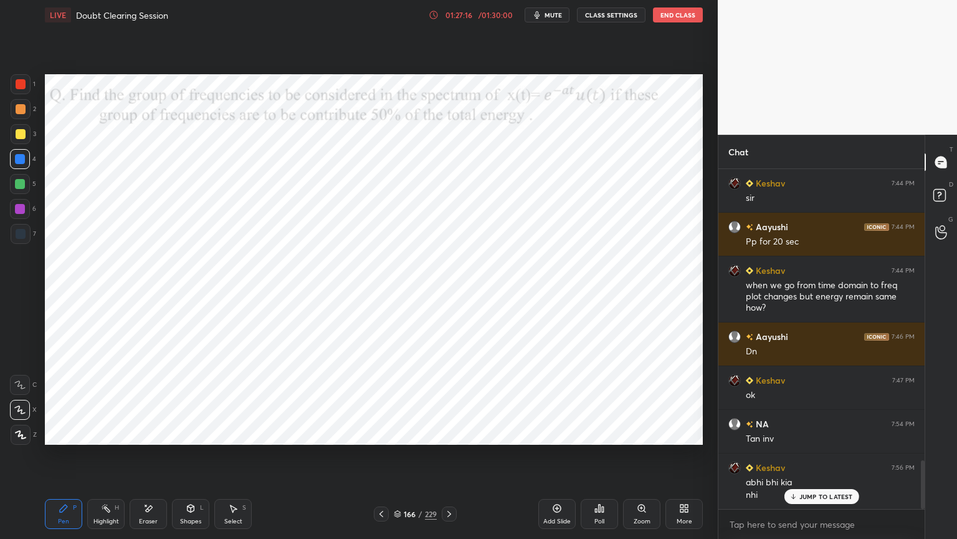
scroll to position [2066, 0]
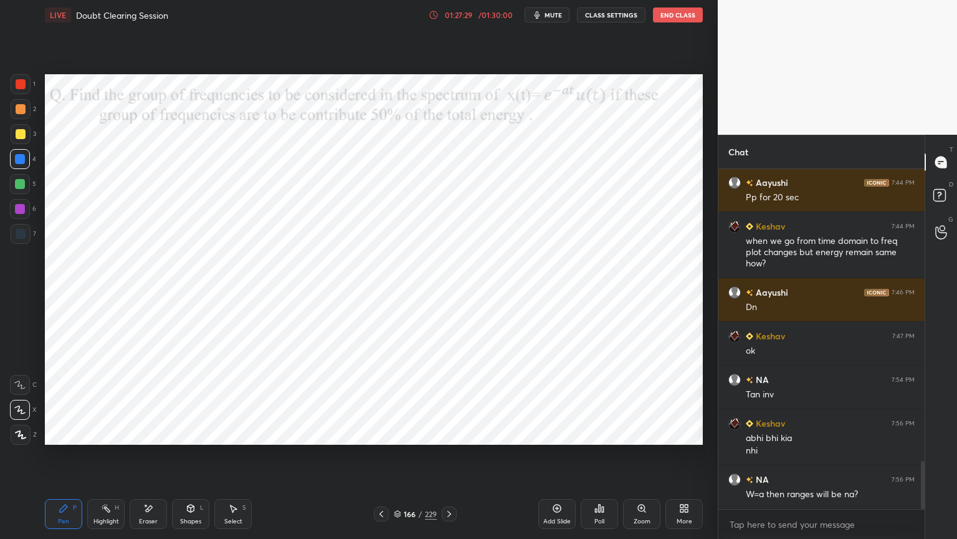
click at [557, 459] on icon at bounding box center [558, 508] width 8 height 8
click at [190, 459] on div "Shapes" at bounding box center [190, 521] width 21 height 6
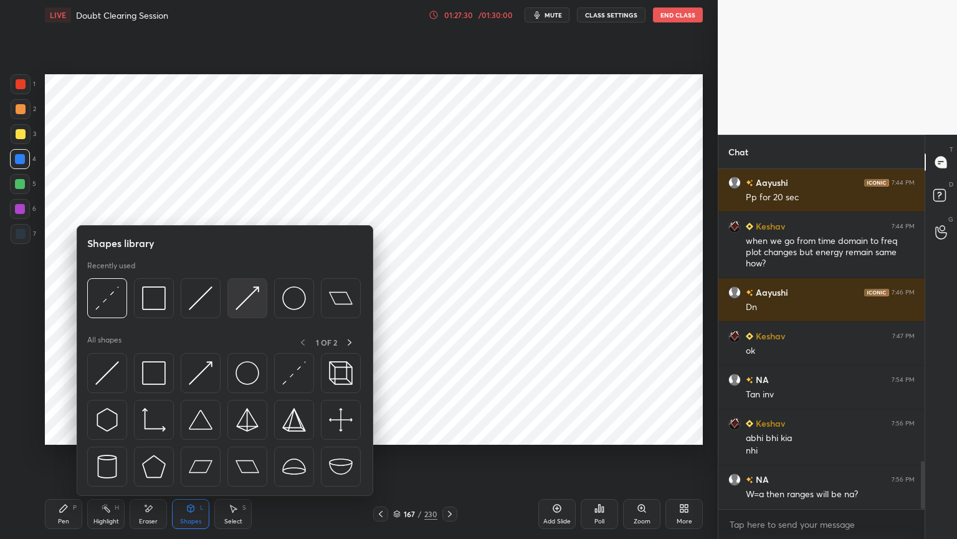
click at [242, 305] on img at bounding box center [248, 298] width 24 height 24
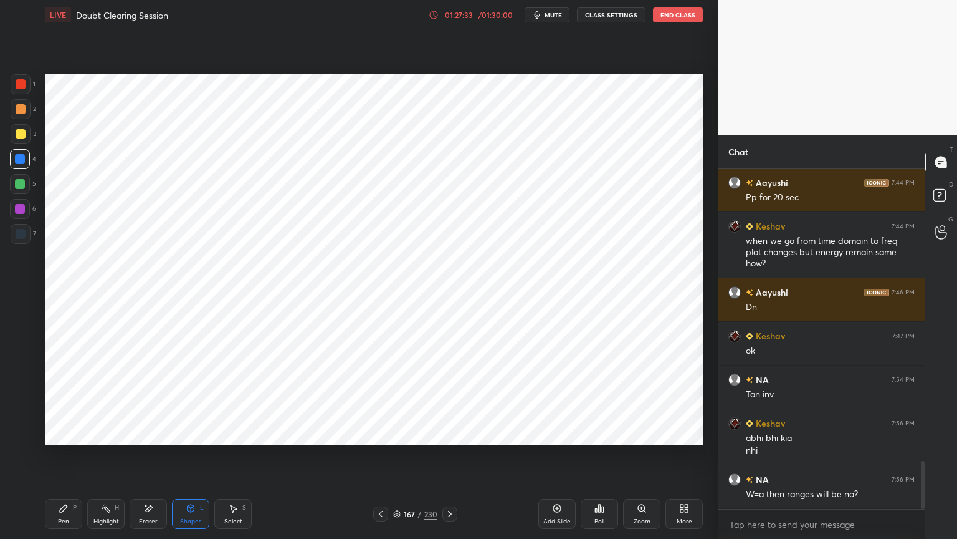
click at [64, 459] on div "Pen P" at bounding box center [63, 514] width 37 height 30
click at [22, 236] on div at bounding box center [21, 234] width 10 height 10
click at [192, 459] on div "Shapes L" at bounding box center [190, 514] width 37 height 30
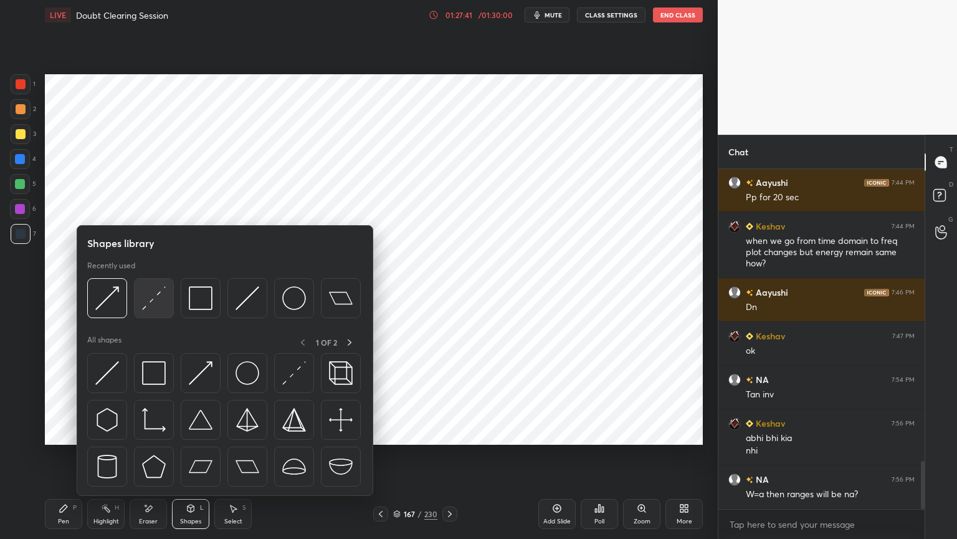
click at [145, 306] on img at bounding box center [154, 298] width 24 height 24
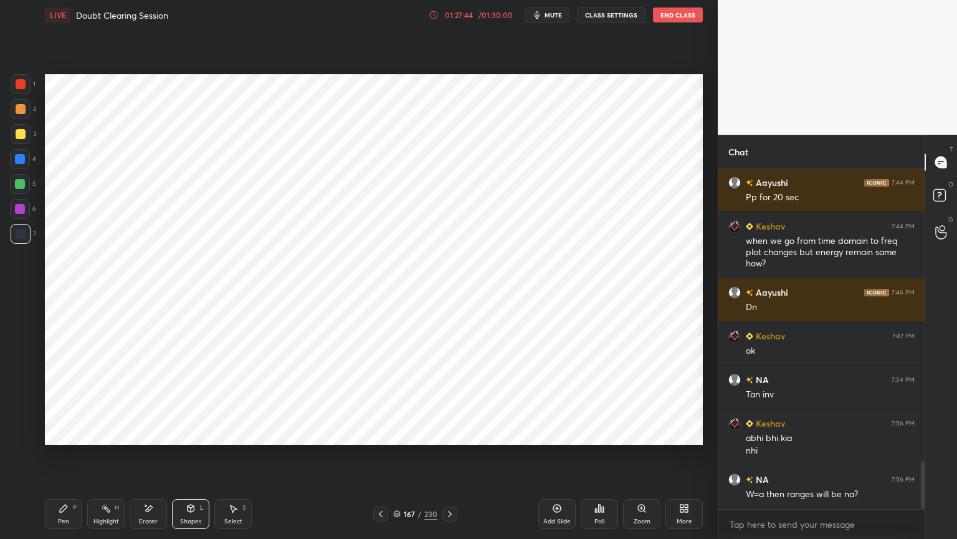
scroll to position [2109, 0]
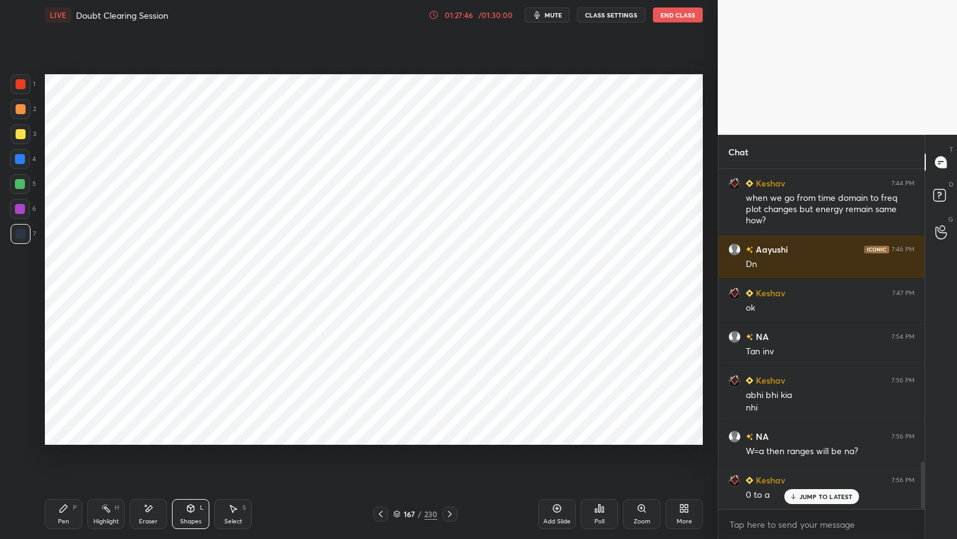
click at [55, 459] on div "Pen P" at bounding box center [63, 514] width 37 height 30
click at [137, 459] on div "Eraser" at bounding box center [148, 514] width 37 height 30
click at [70, 459] on div "Pen P" at bounding box center [63, 514] width 37 height 30
click at [183, 459] on div "Shapes L" at bounding box center [190, 514] width 37 height 30
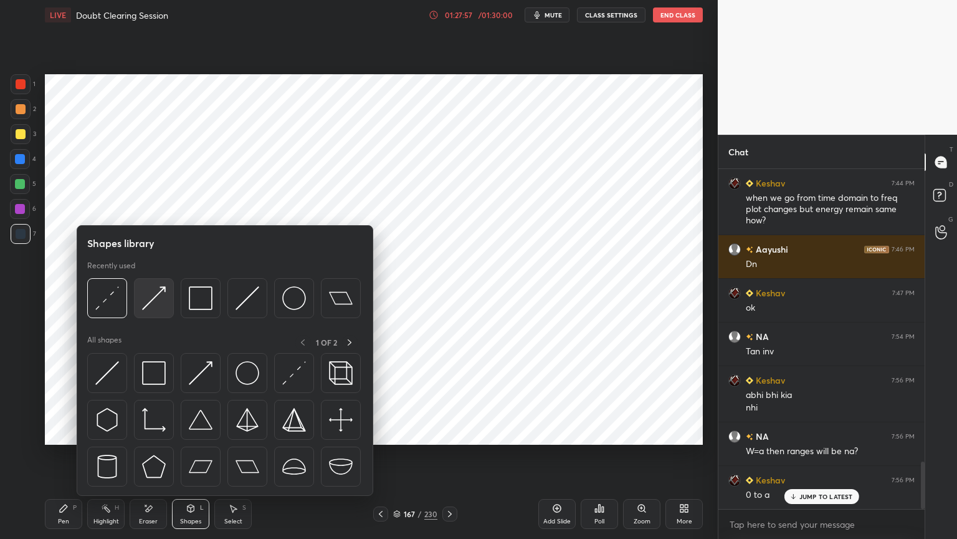
click at [153, 302] on img at bounding box center [154, 298] width 24 height 24
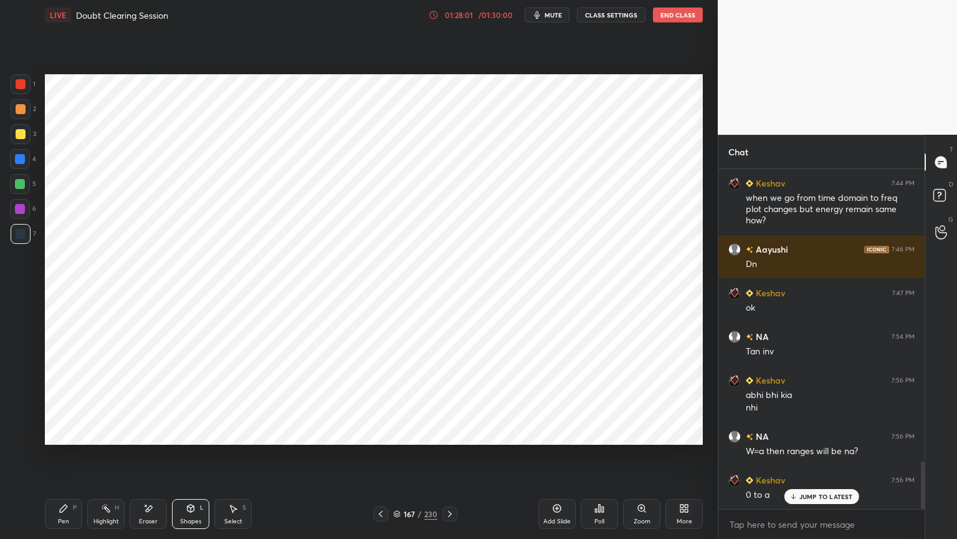
click at [67, 459] on div "Pen" at bounding box center [63, 521] width 11 height 6
click at [18, 209] on div at bounding box center [20, 209] width 10 height 10
click at [196, 459] on div "Shapes L" at bounding box center [190, 514] width 37 height 30
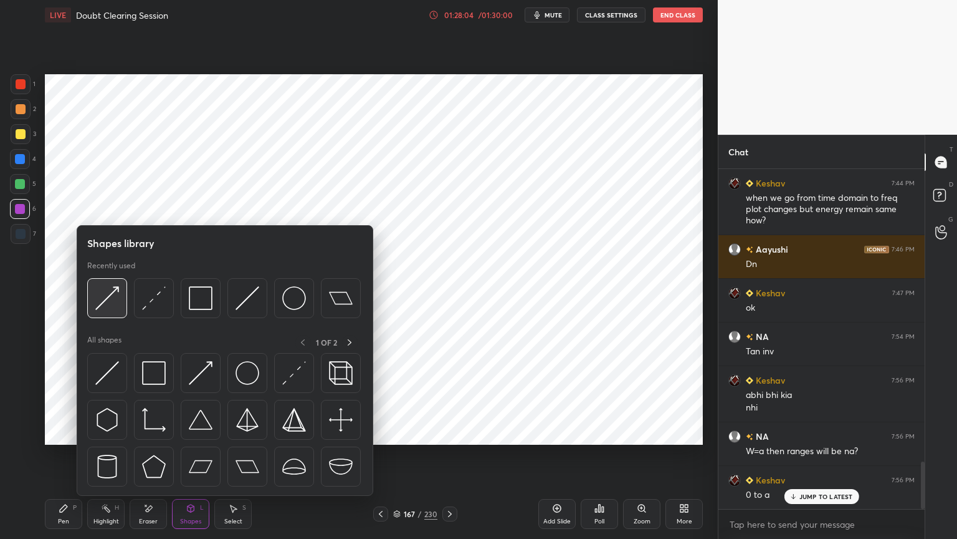
click at [110, 299] on img at bounding box center [107, 298] width 24 height 24
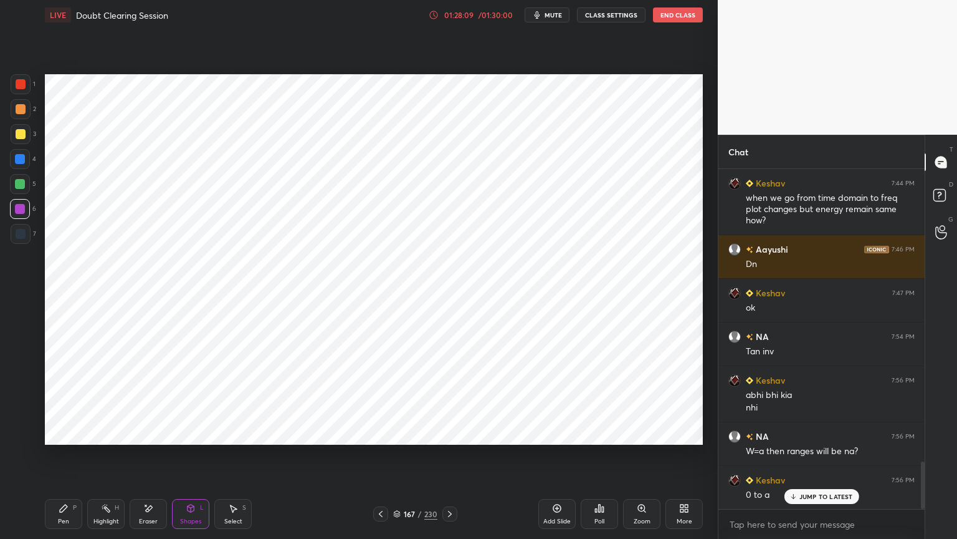
click at [60, 459] on div "Pen P" at bounding box center [63, 514] width 37 height 30
click at [21, 436] on icon at bounding box center [20, 434] width 11 height 9
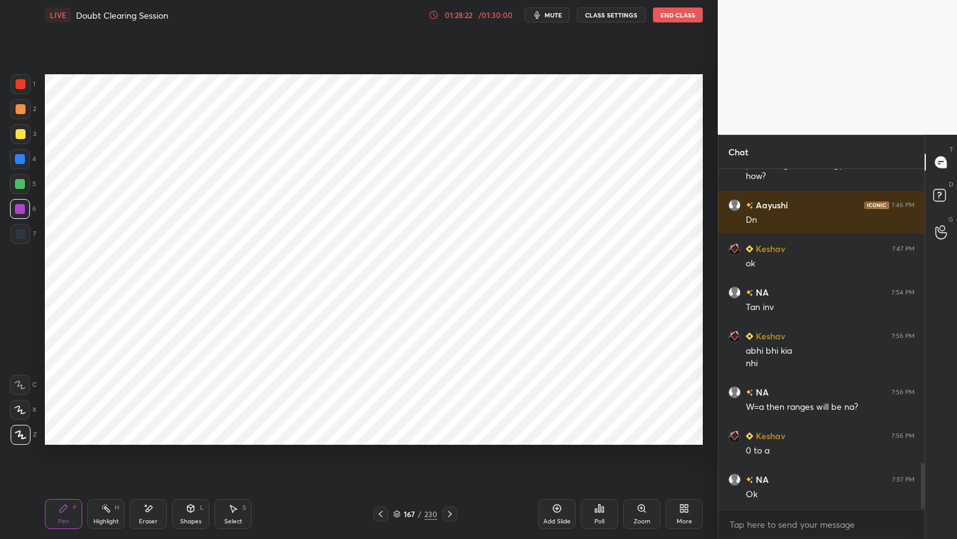
click at [152, 459] on div "Eraser" at bounding box center [148, 514] width 37 height 30
click at [68, 459] on div "Pen" at bounding box center [63, 521] width 11 height 6
click at [22, 241] on div at bounding box center [21, 234] width 20 height 20
click at [24, 187] on div at bounding box center [20, 184] width 10 height 10
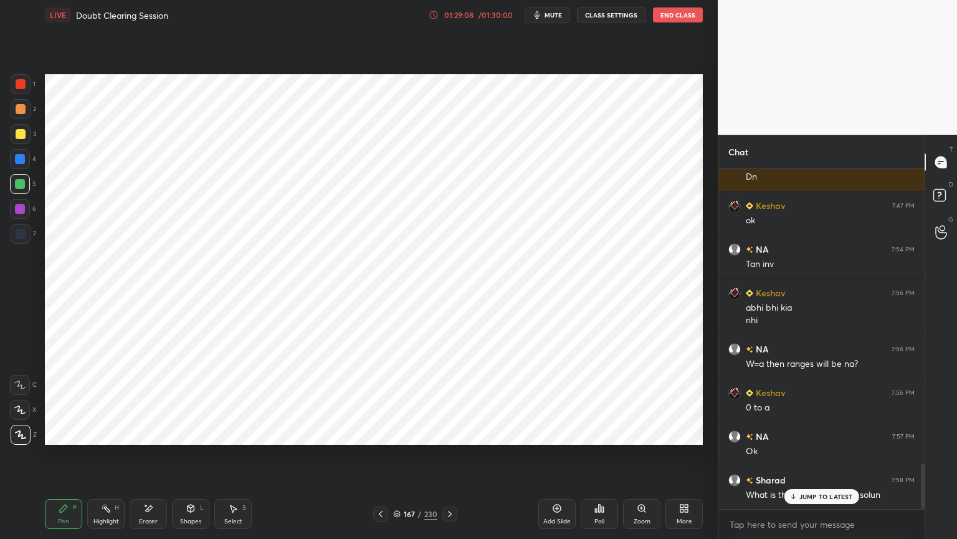
scroll to position [2241, 0]
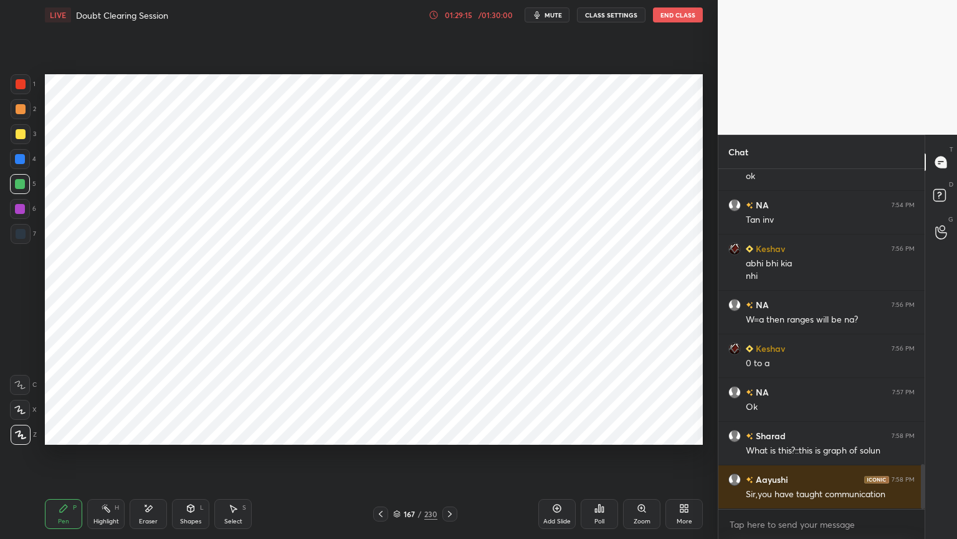
click at [379, 459] on icon at bounding box center [381, 514] width 10 height 10
click at [117, 459] on div "Highlight H" at bounding box center [105, 514] width 37 height 30
click at [451, 459] on icon at bounding box center [450, 514] width 10 height 10
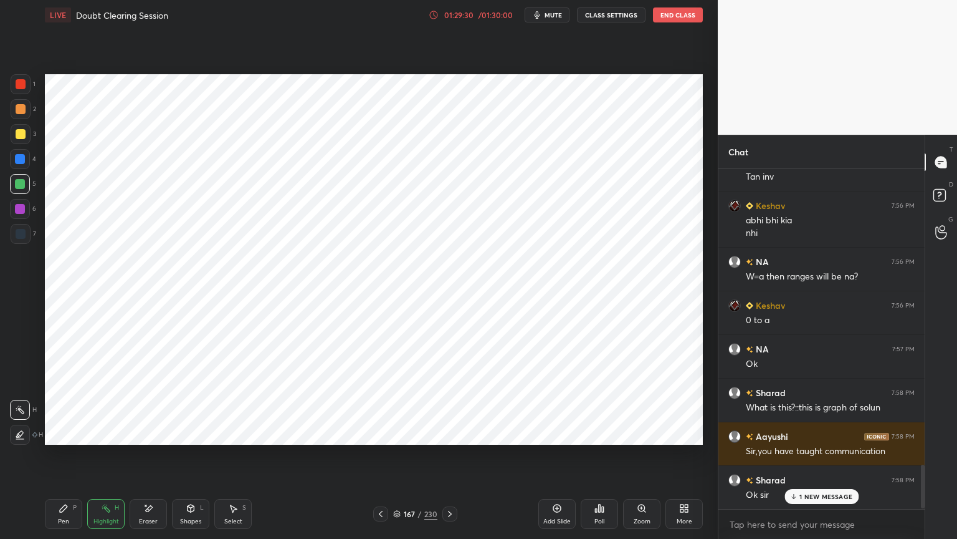
scroll to position [2328, 0]
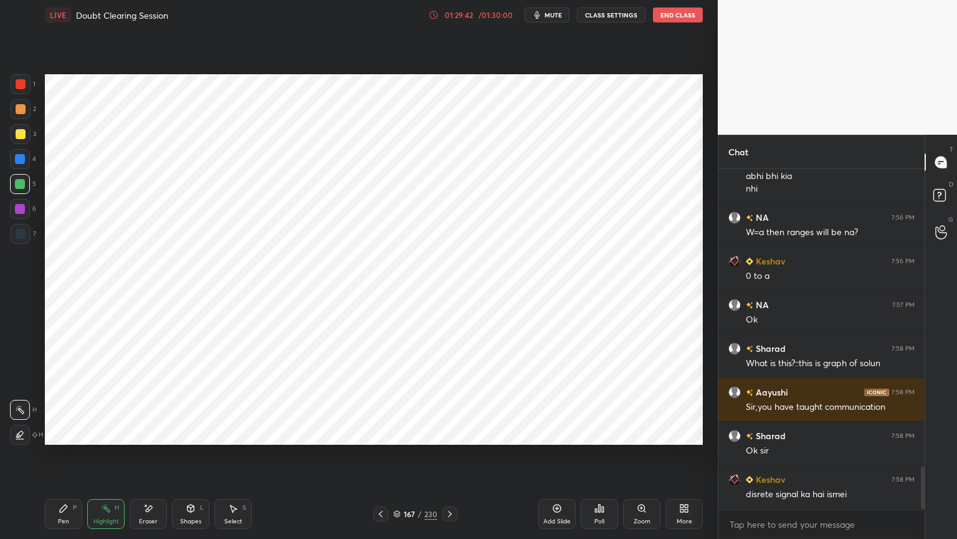
click at [379, 459] on icon at bounding box center [381, 514] width 10 height 10
click at [451, 459] on icon at bounding box center [450, 514] width 10 height 10
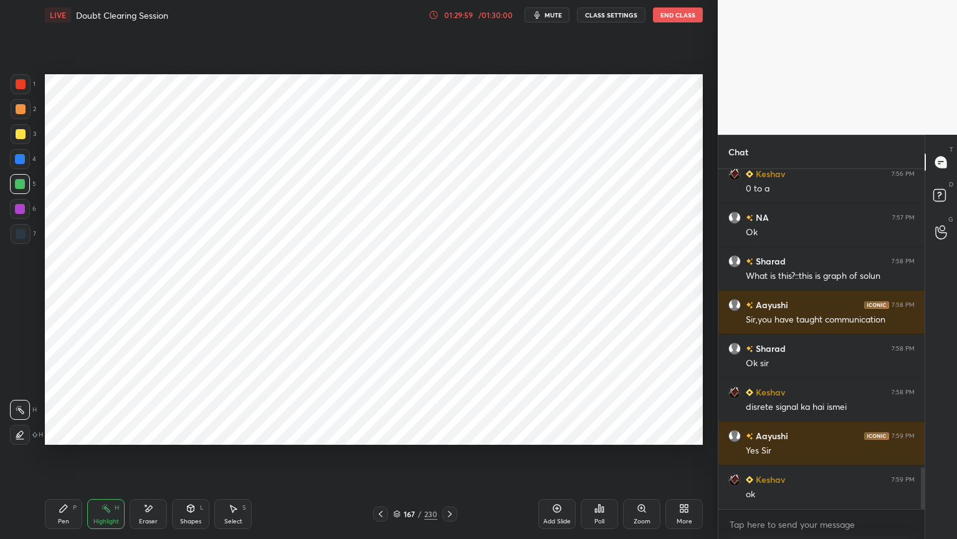
scroll to position [2428, 0]
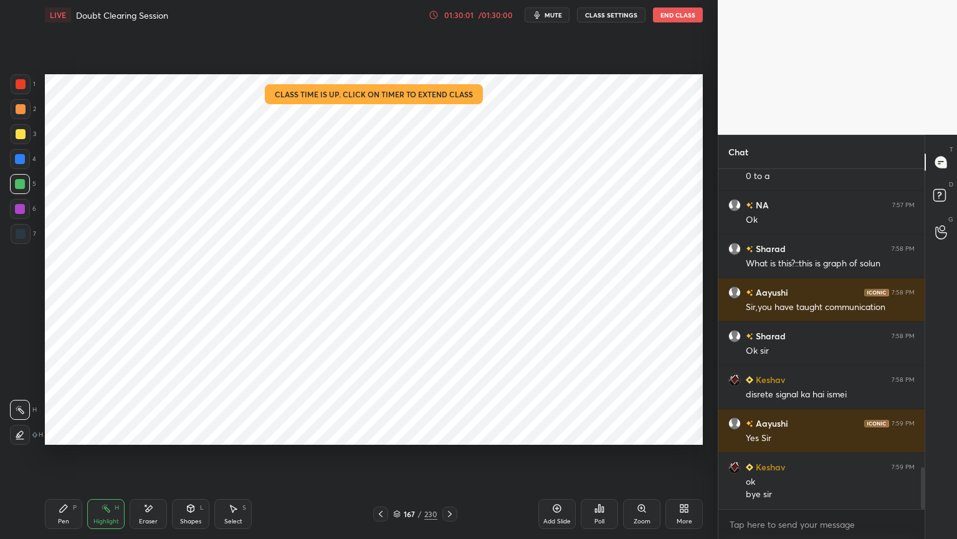
click at [681, 15] on button "End Class" at bounding box center [678, 14] width 50 height 15
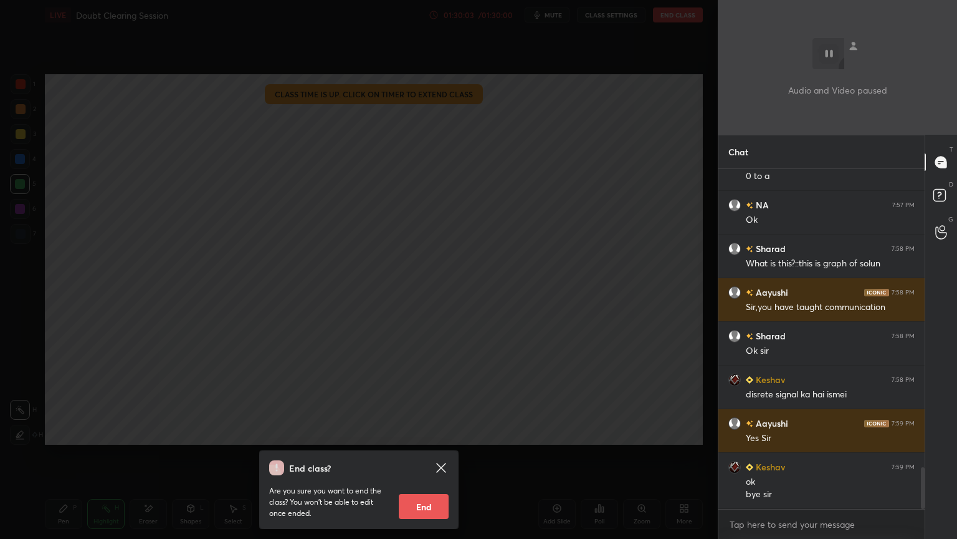
click at [425, 459] on button "End" at bounding box center [424, 506] width 50 height 25
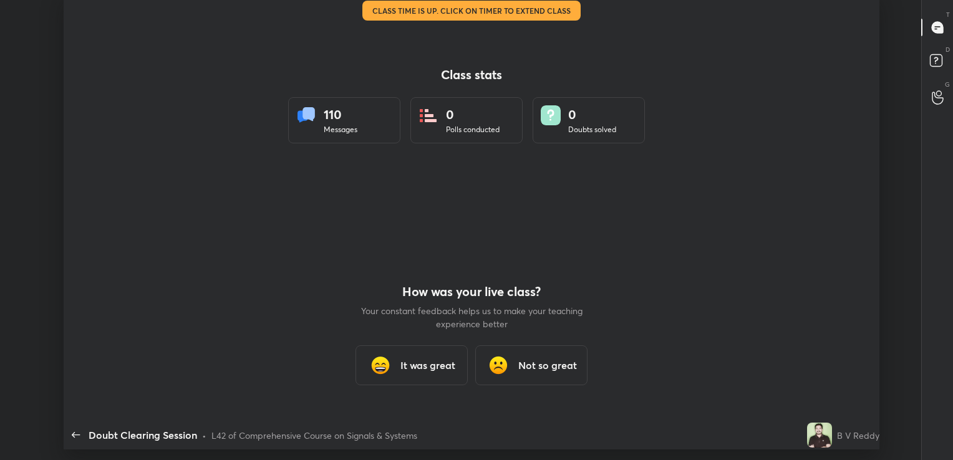
scroll to position [61956, 61394]
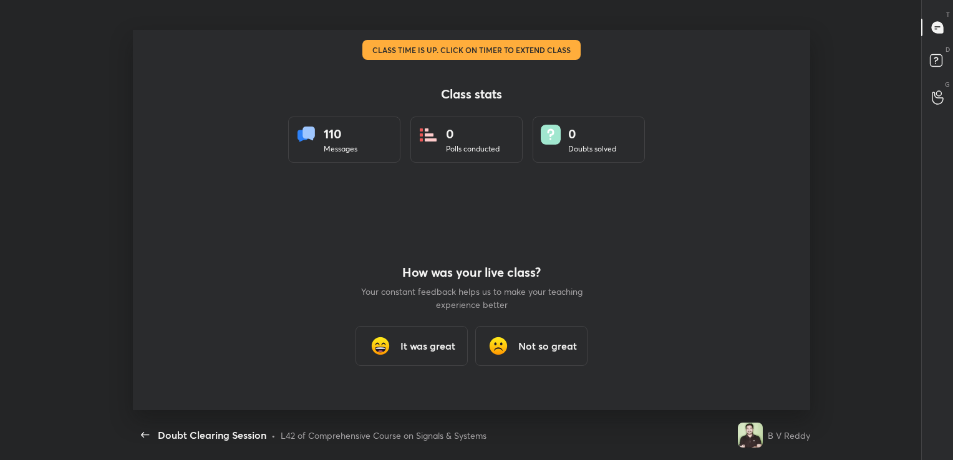
click at [433, 343] on h3 "It was great" at bounding box center [427, 345] width 55 height 15
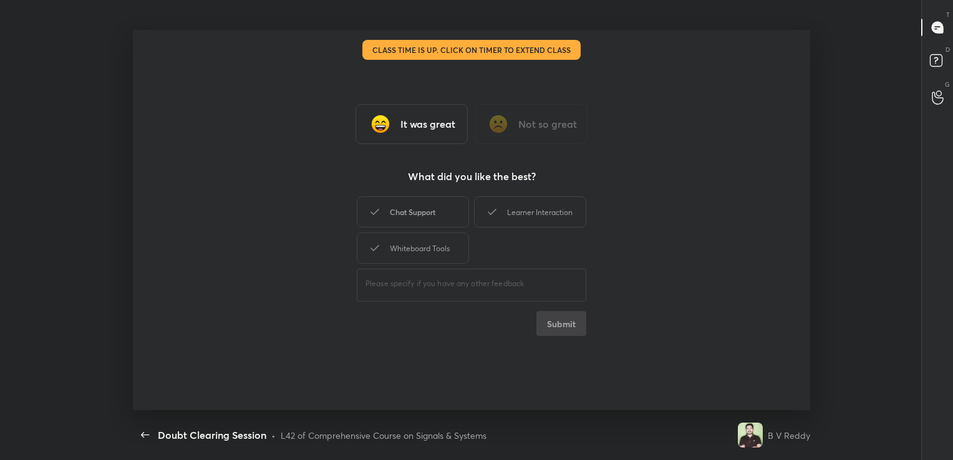
click at [423, 223] on div "Chat Support" at bounding box center [413, 211] width 112 height 31
click at [564, 328] on button "Submit" at bounding box center [561, 323] width 50 height 25
